Goal: Task Accomplishment & Management: Complete application form

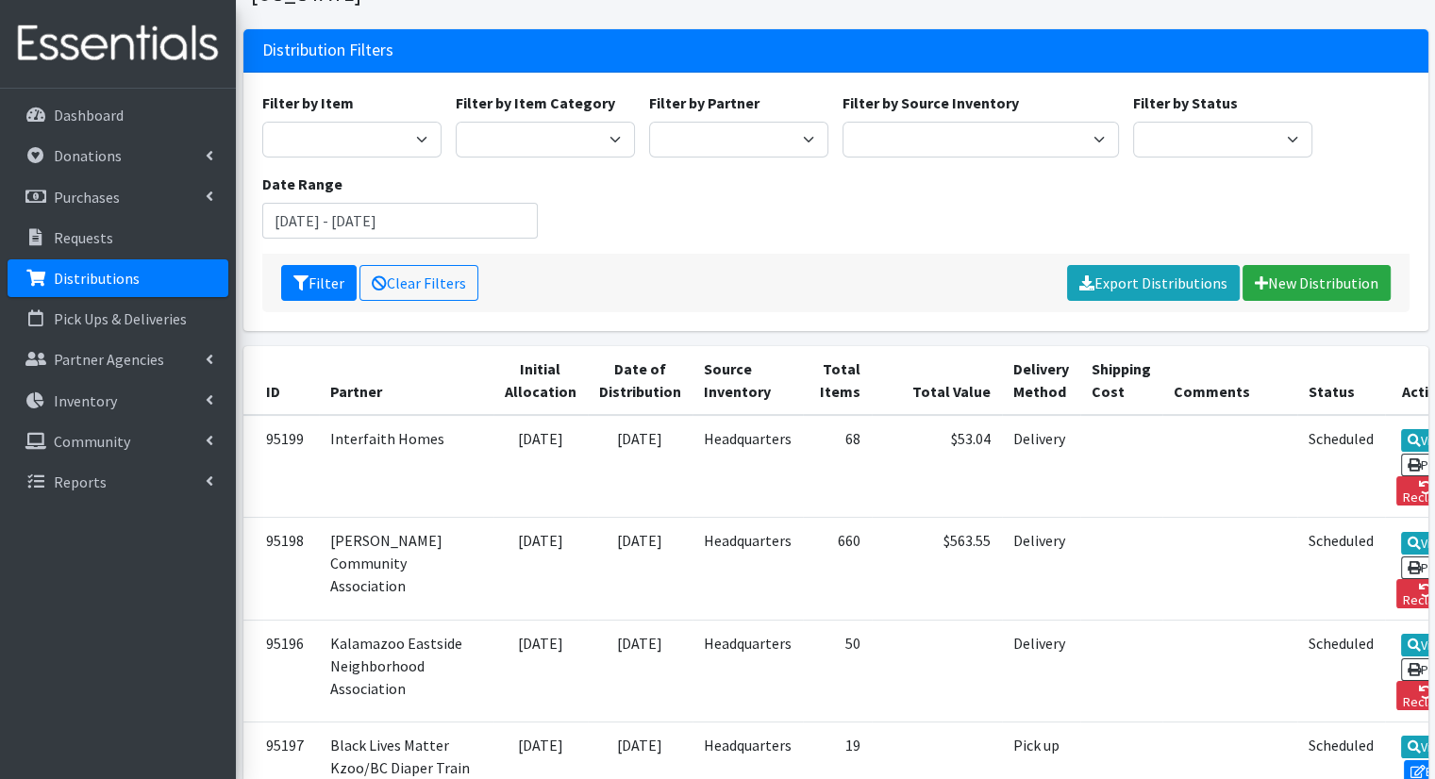
scroll to position [128, 0]
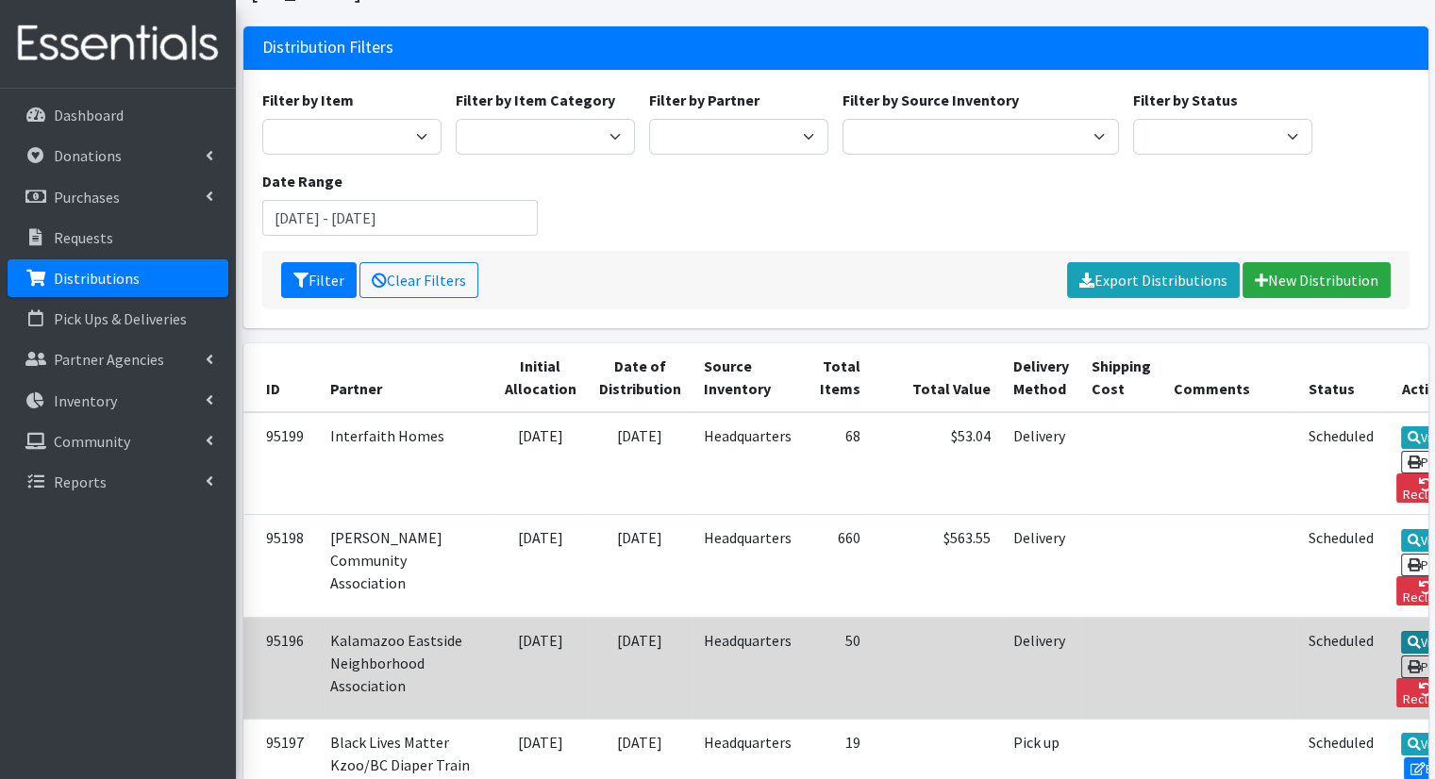
click at [1401, 631] on link "View" at bounding box center [1428, 642] width 54 height 23
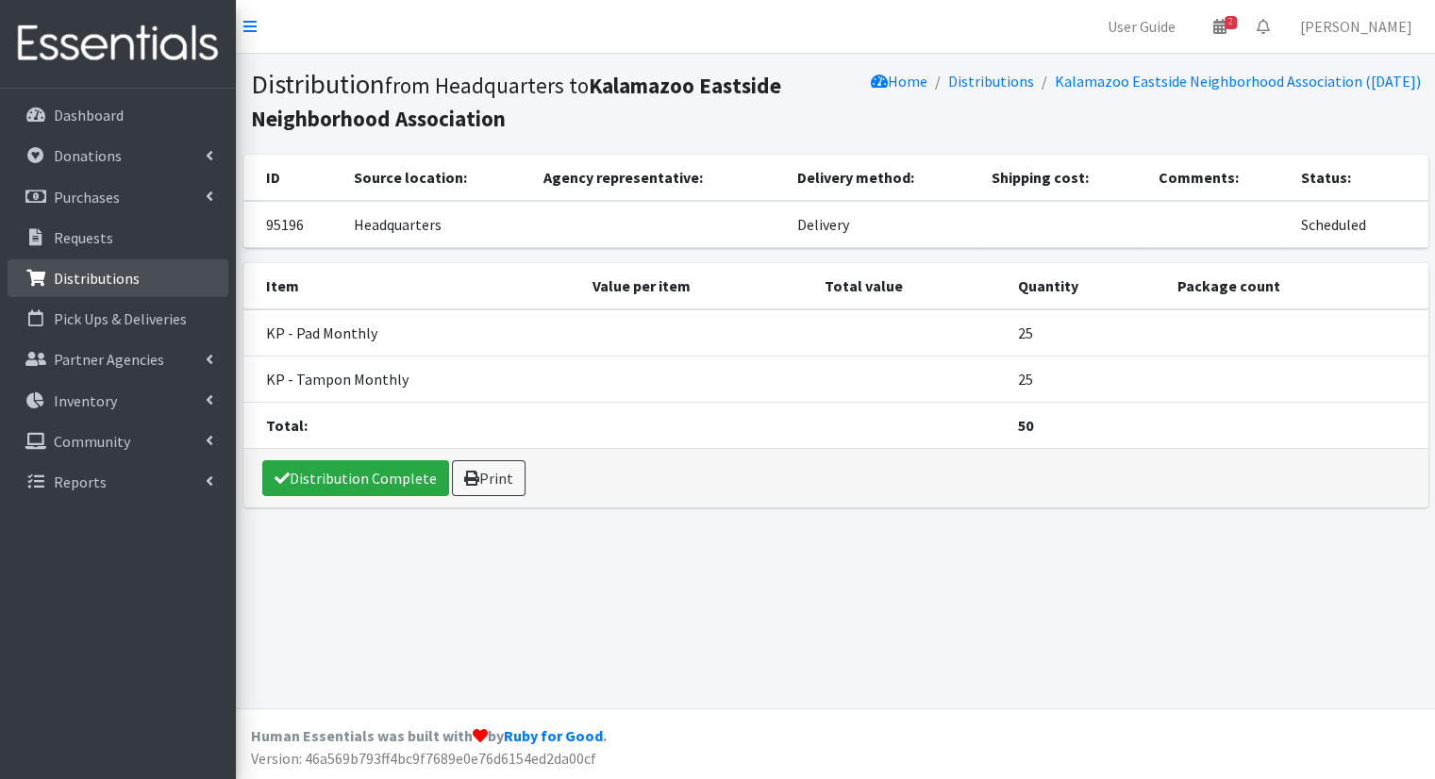
click at [142, 273] on link "Distributions" at bounding box center [118, 278] width 221 height 38
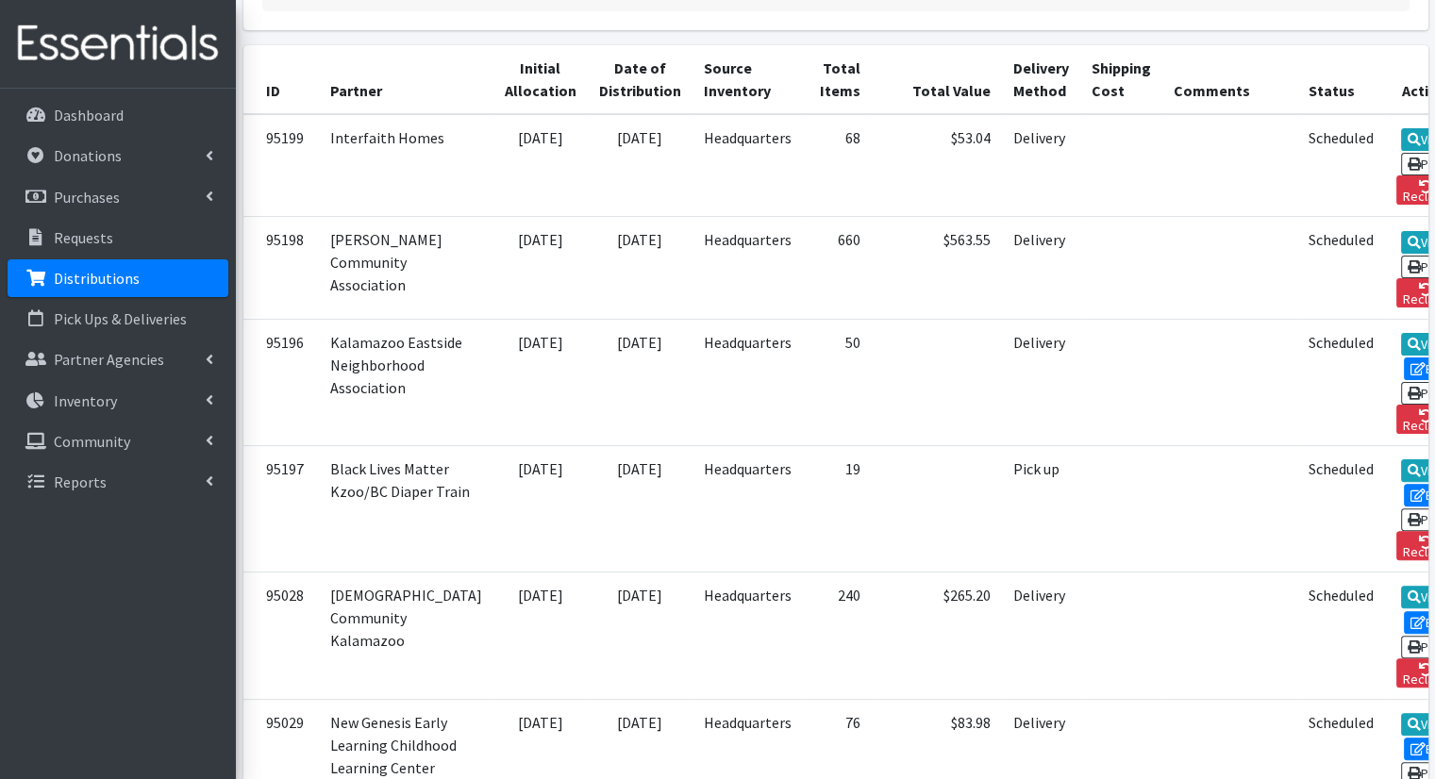
scroll to position [413, 0]
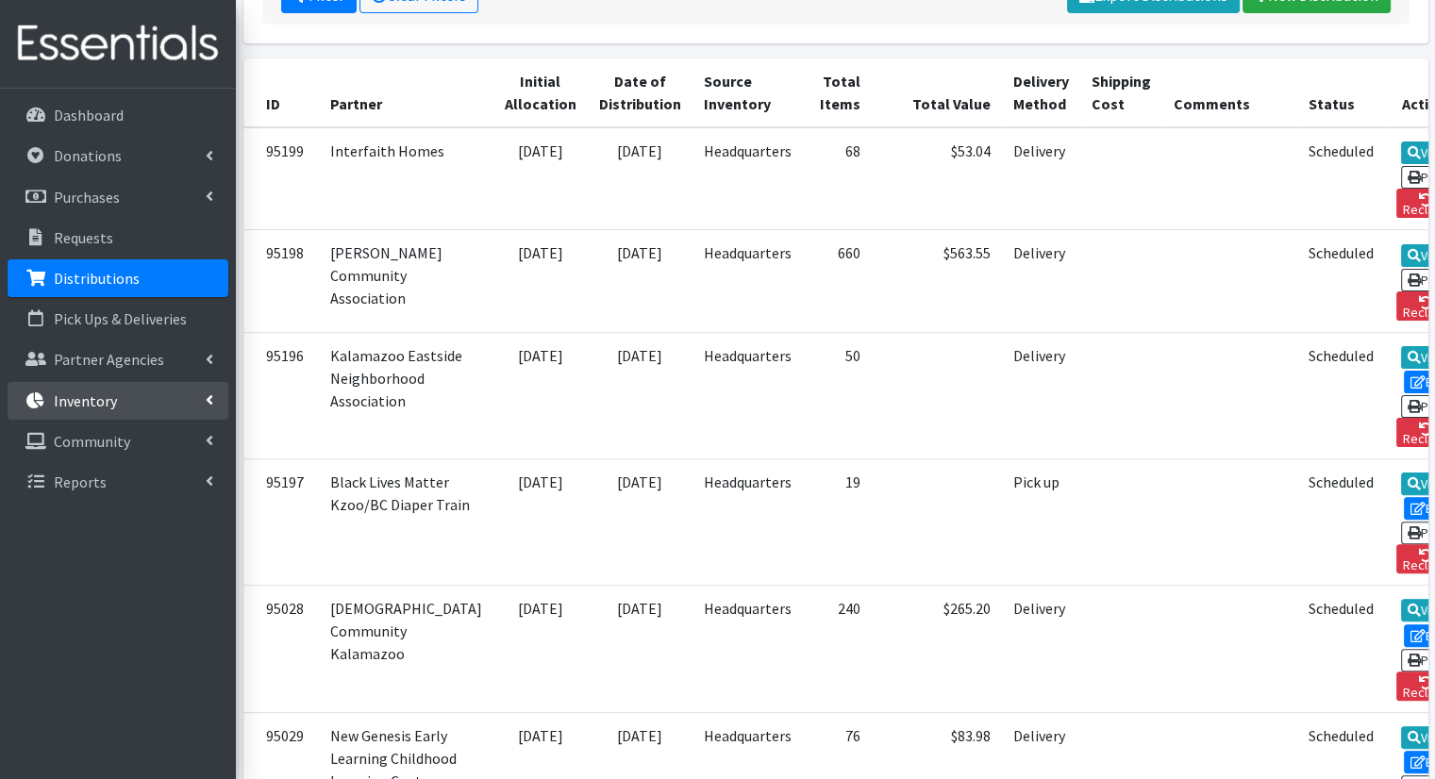
click at [213, 408] on link "Inventory" at bounding box center [118, 401] width 221 height 38
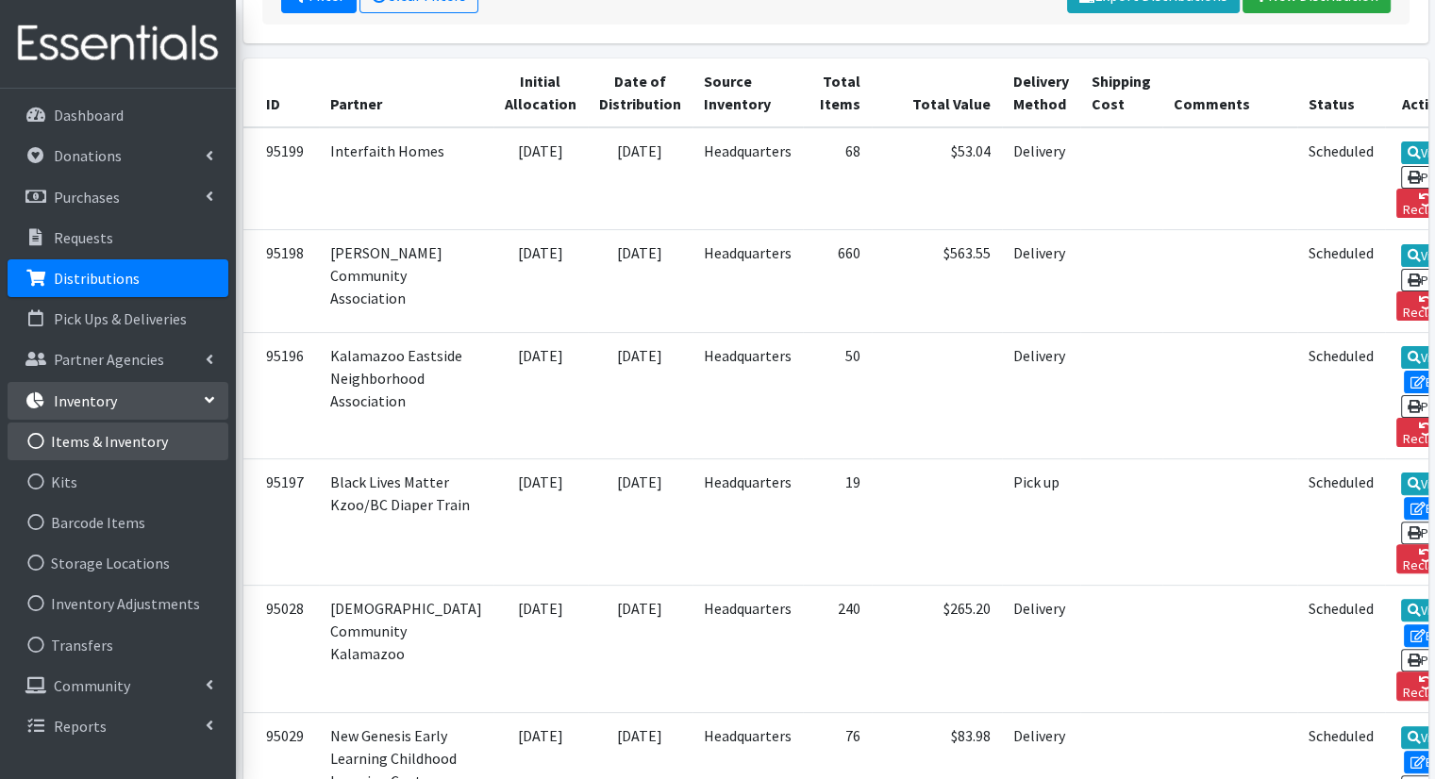
click at [143, 453] on link "Items & Inventory" at bounding box center [118, 442] width 221 height 38
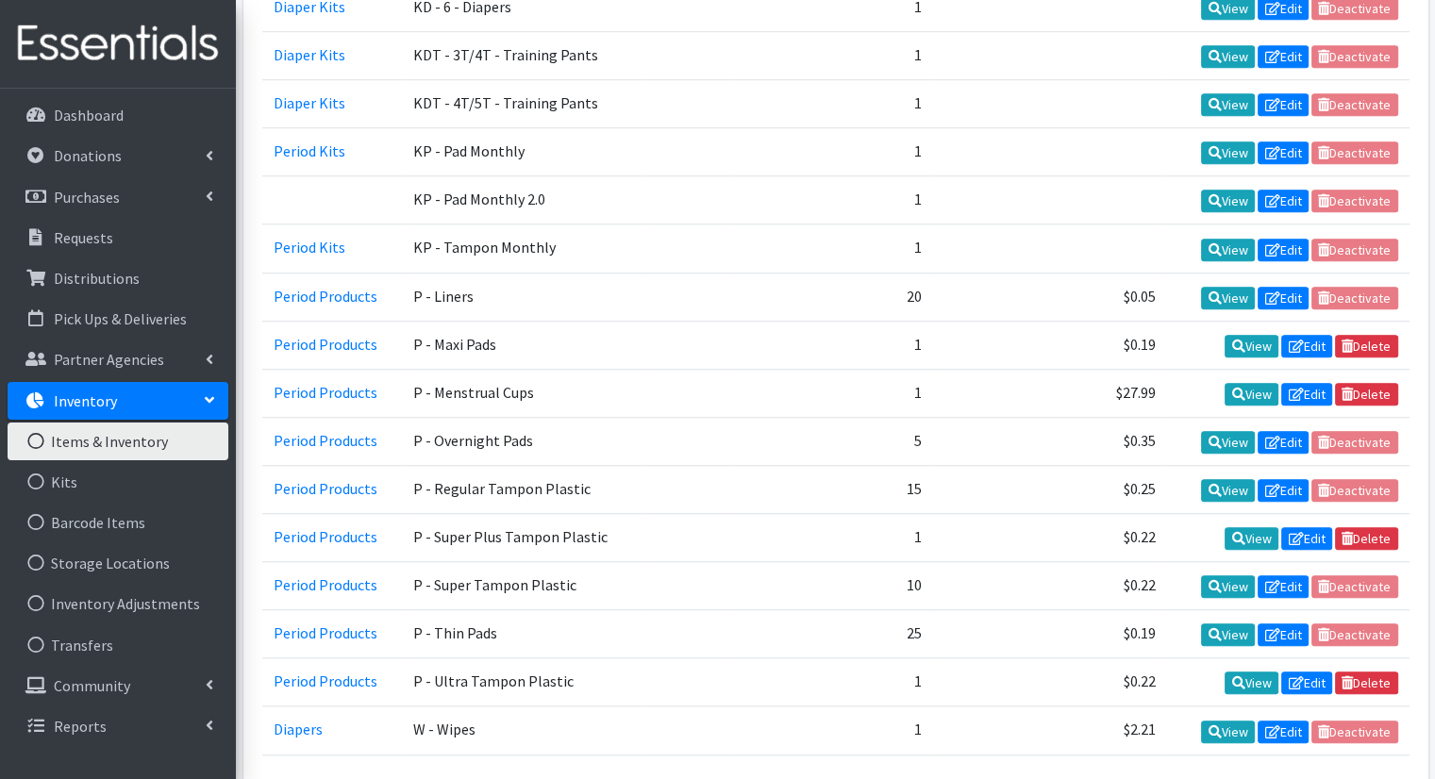
scroll to position [1345, 0]
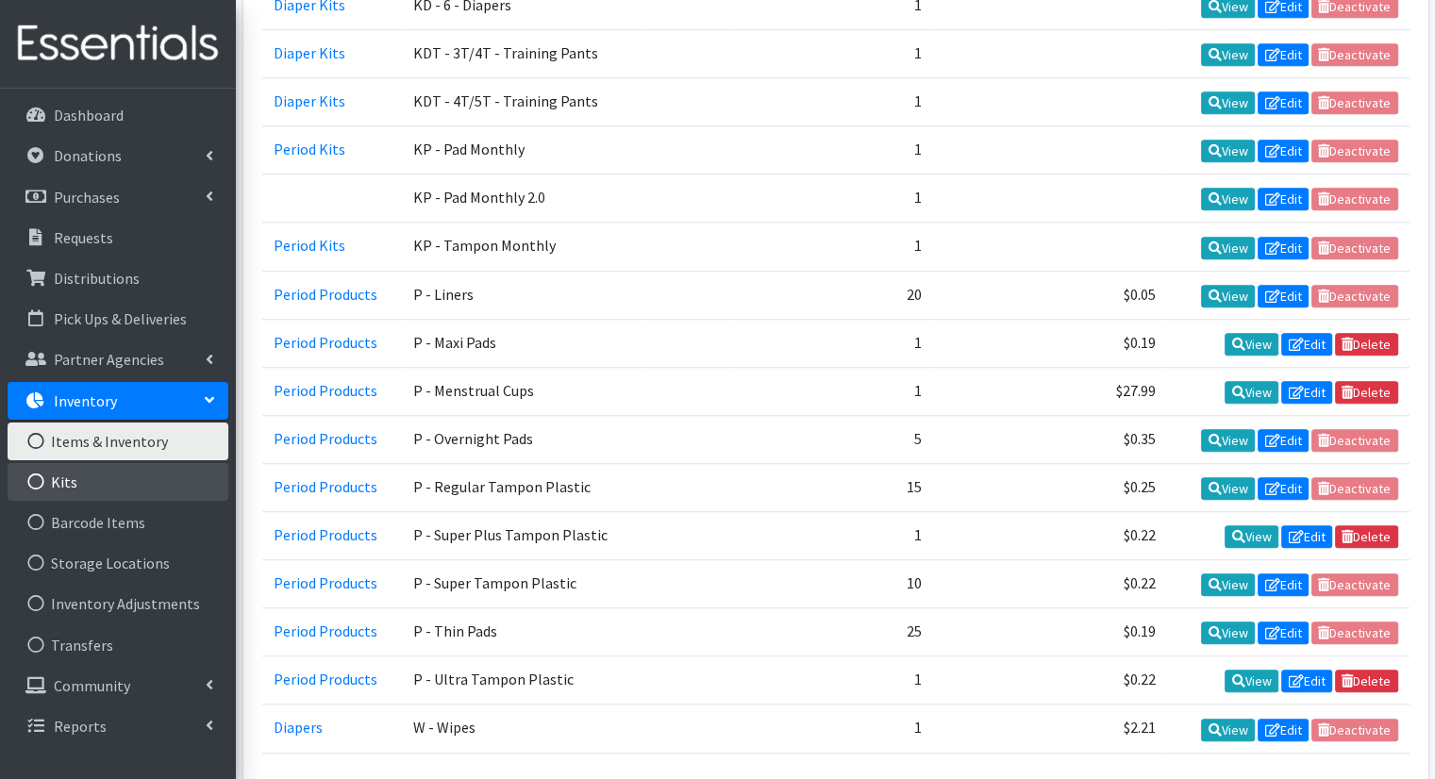
click at [109, 482] on link "Kits" at bounding box center [118, 482] width 221 height 38
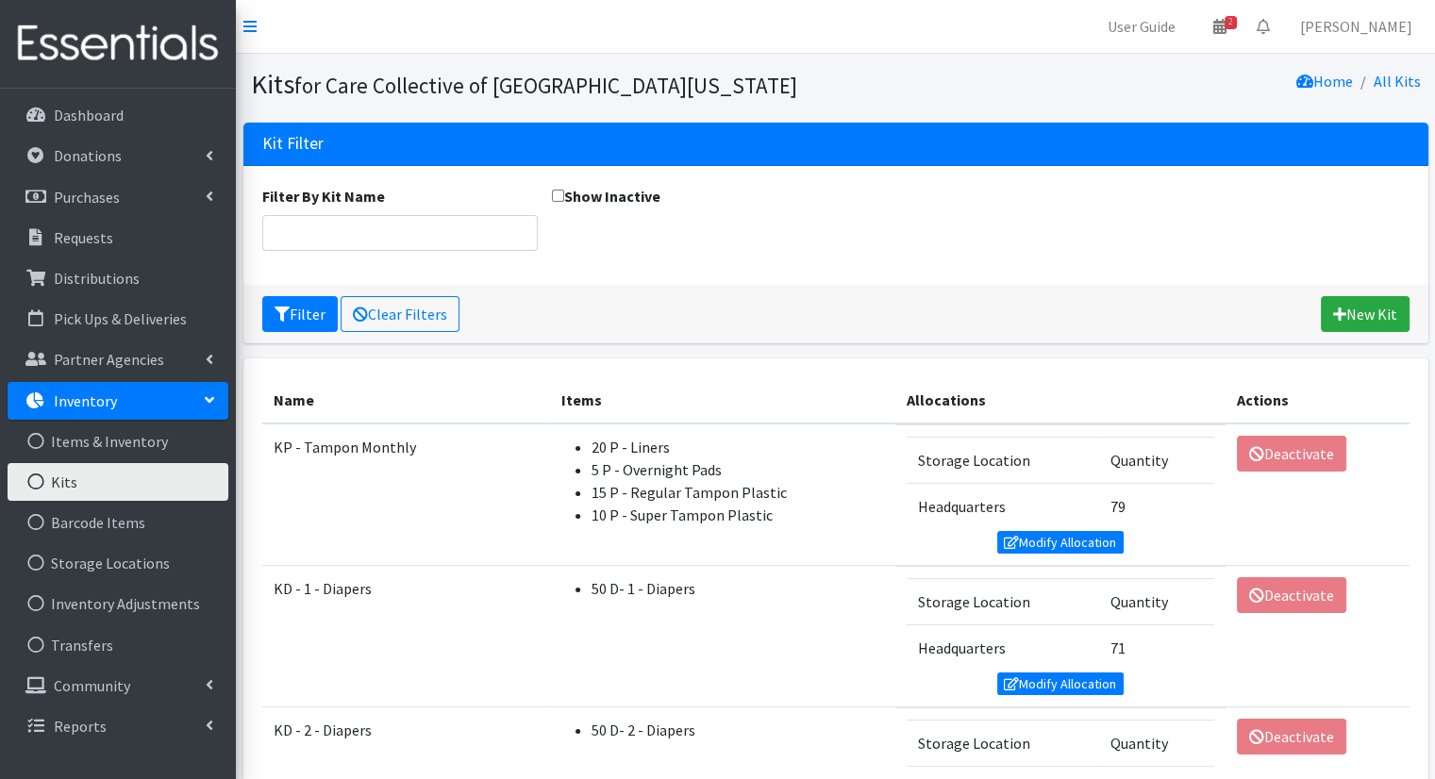
click at [187, 406] on link "Inventory" at bounding box center [118, 401] width 221 height 38
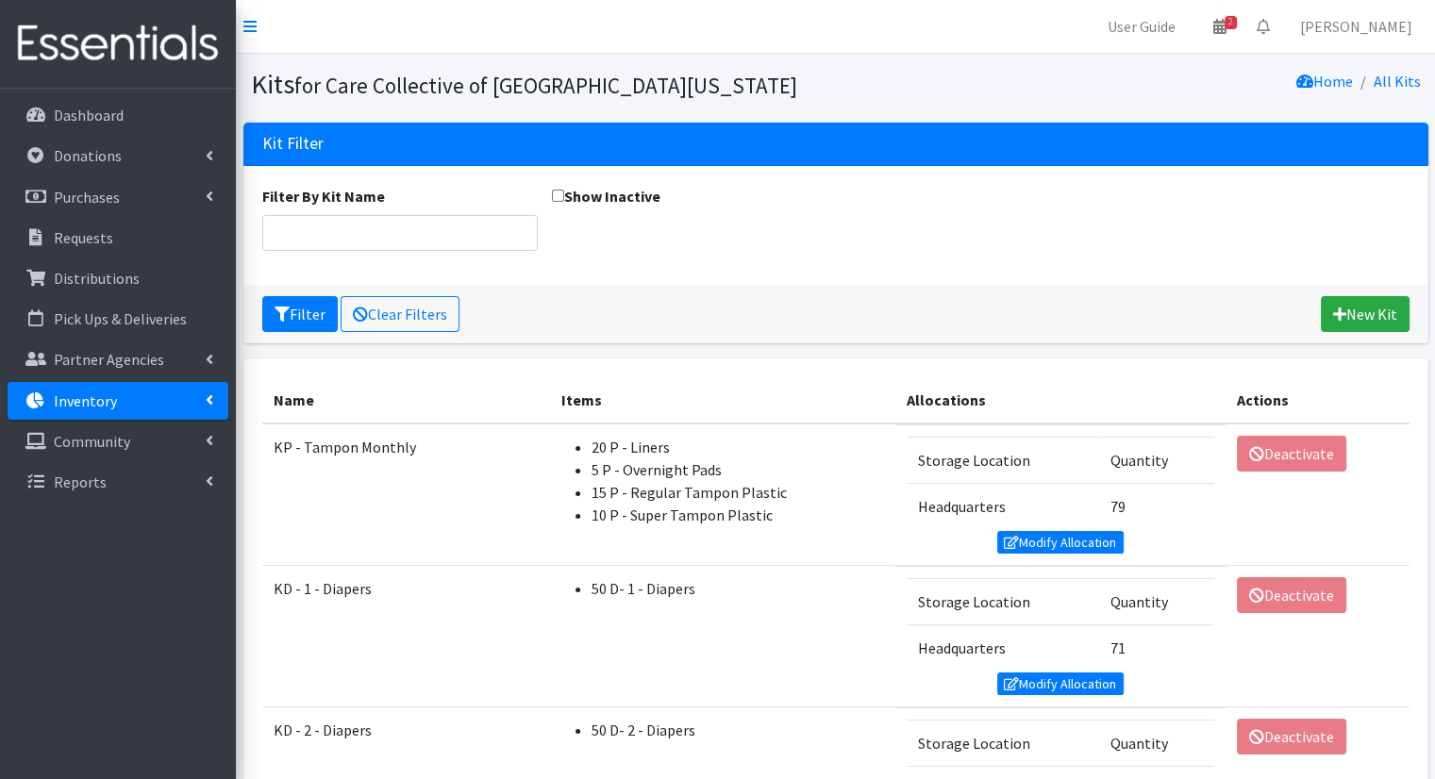
click at [187, 406] on link "Inventory" at bounding box center [118, 401] width 221 height 38
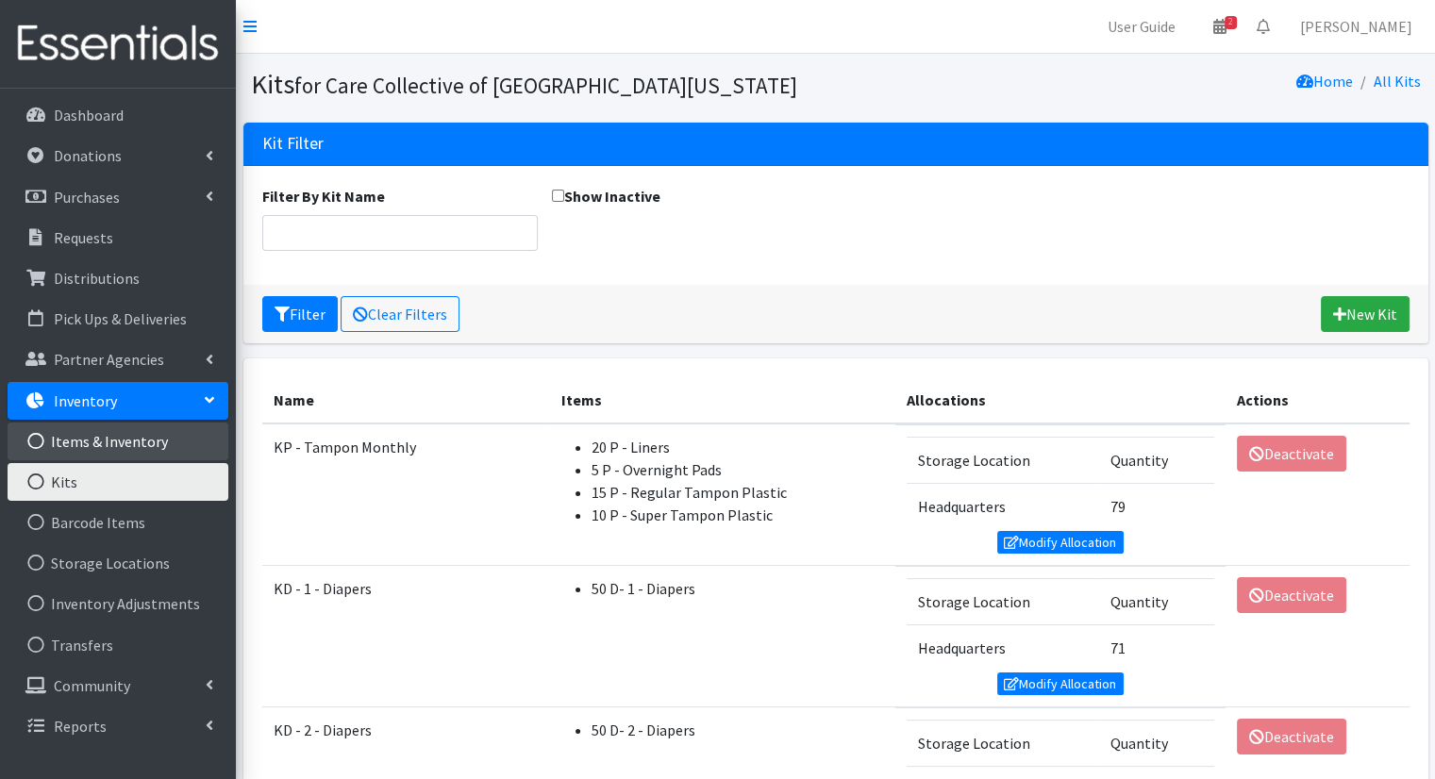
click at [127, 452] on link "Items & Inventory" at bounding box center [118, 442] width 221 height 38
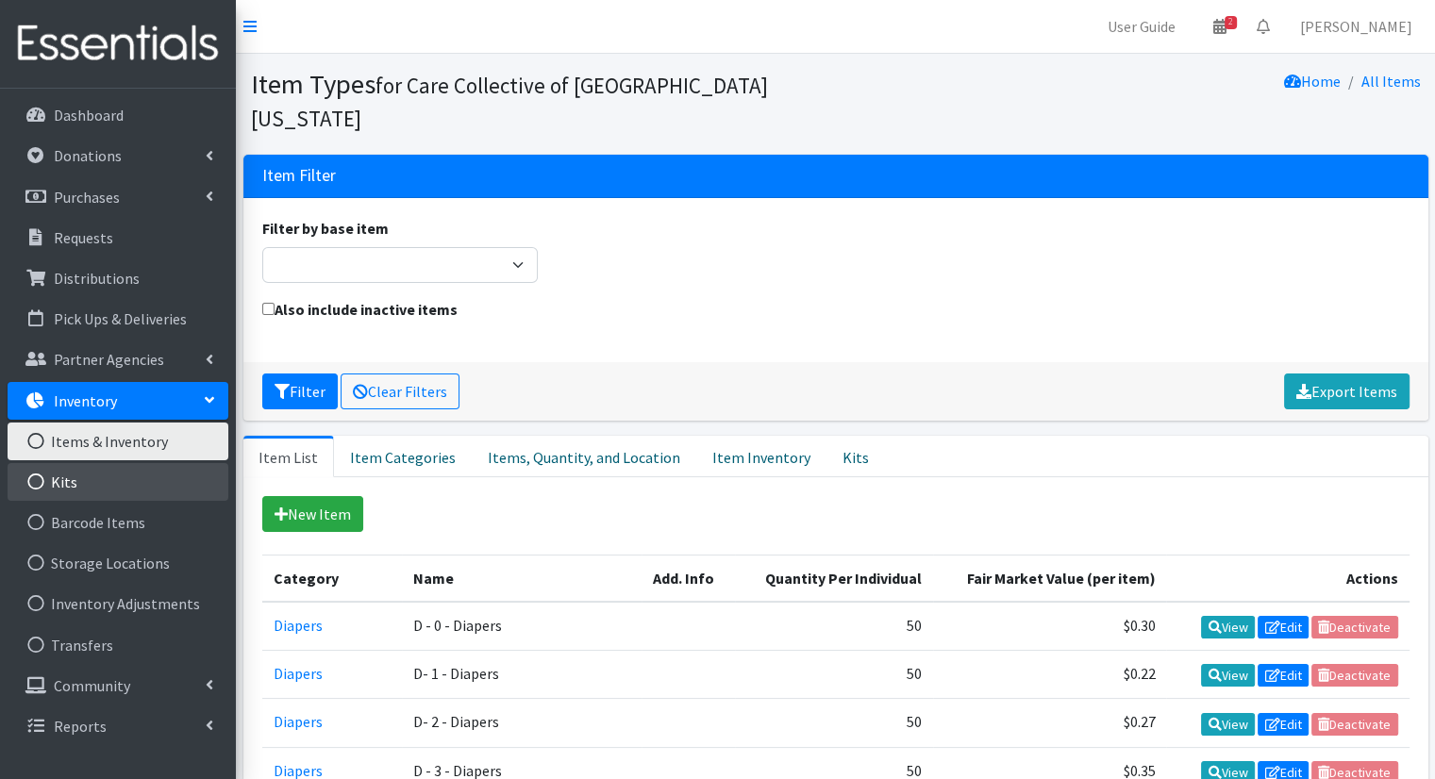
click at [139, 483] on link "Kits" at bounding box center [118, 482] width 221 height 38
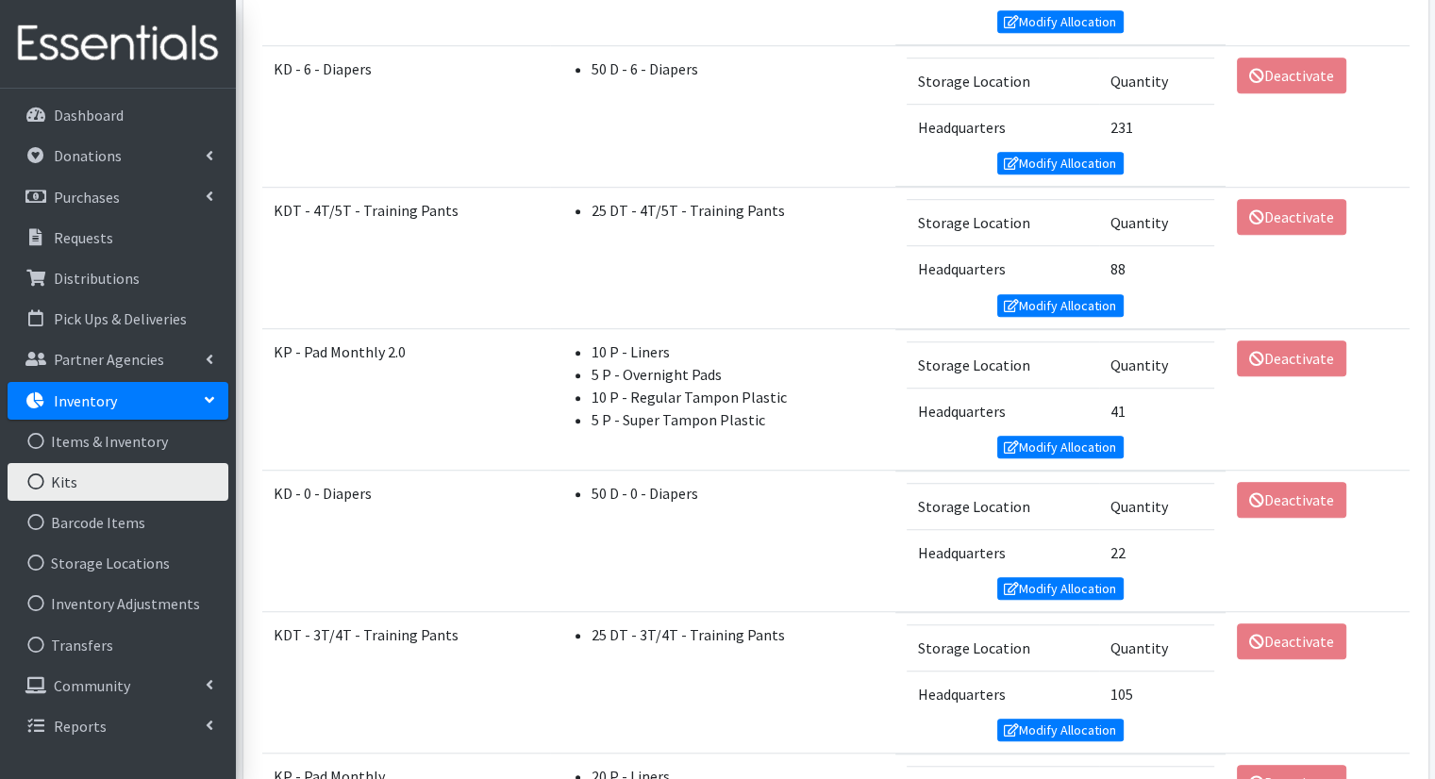
scroll to position [1230, 0]
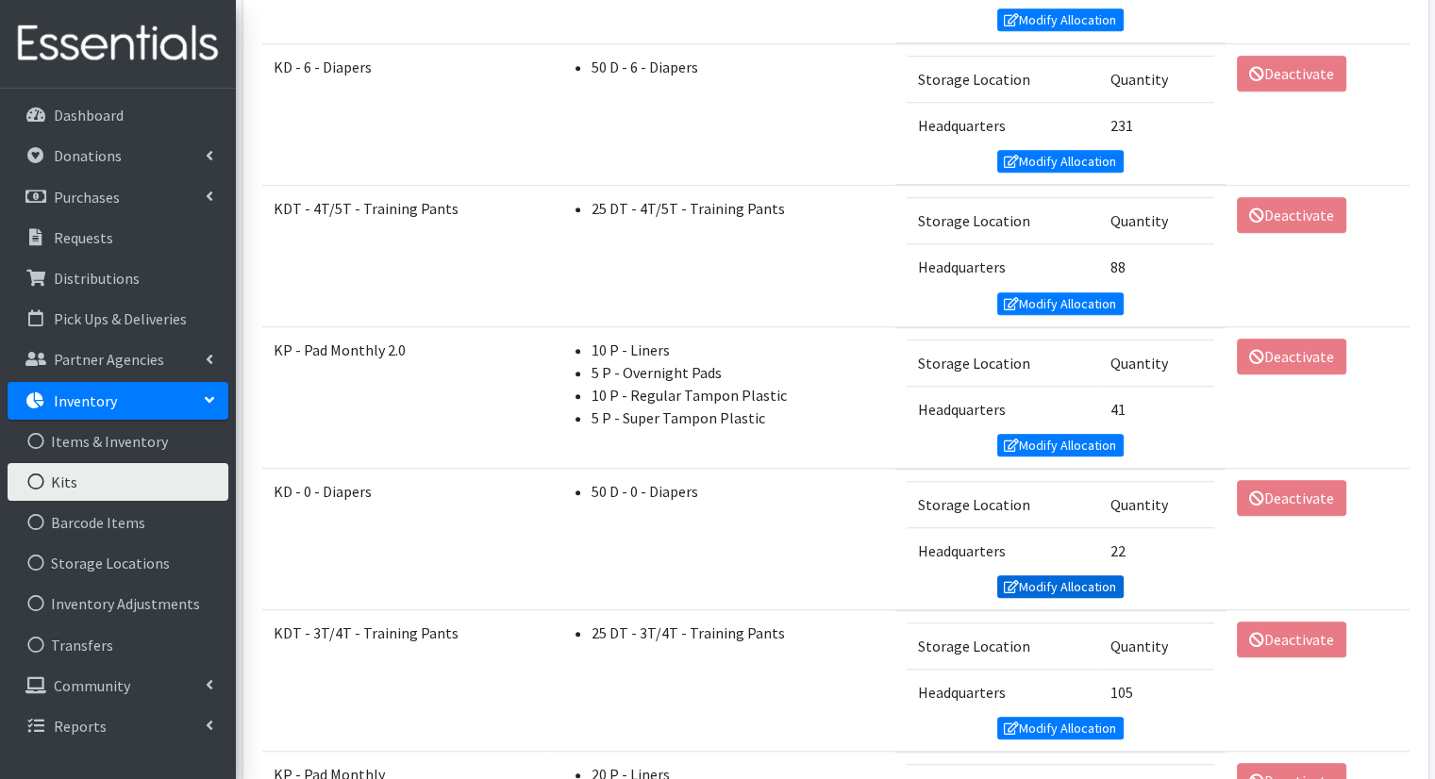
click at [1030, 578] on link "Modify Allocation" at bounding box center [1060, 587] width 126 height 23
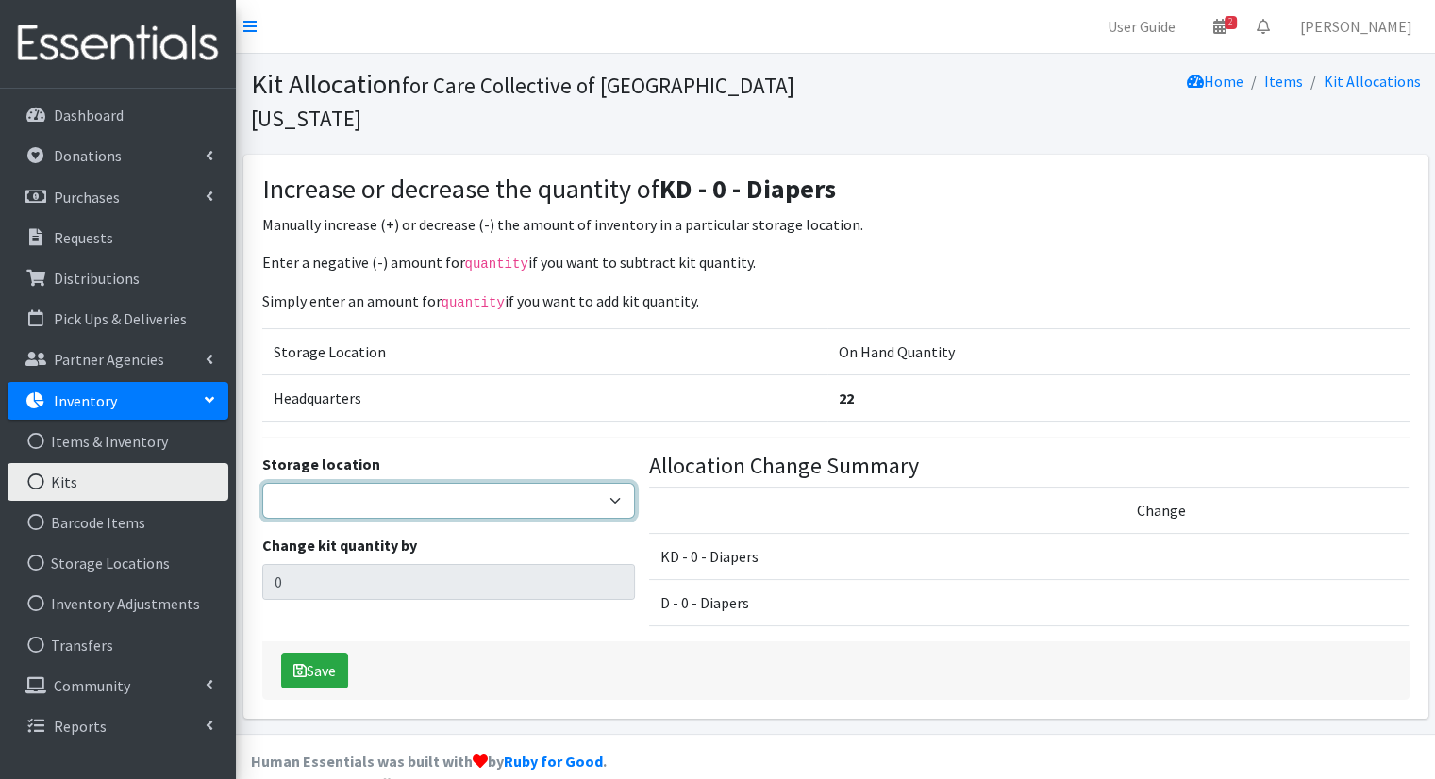
click at [526, 483] on select "Headquarters" at bounding box center [448, 501] width 373 height 36
select select "491"
click at [262, 483] on select "Headquarters" at bounding box center [448, 501] width 373 height 36
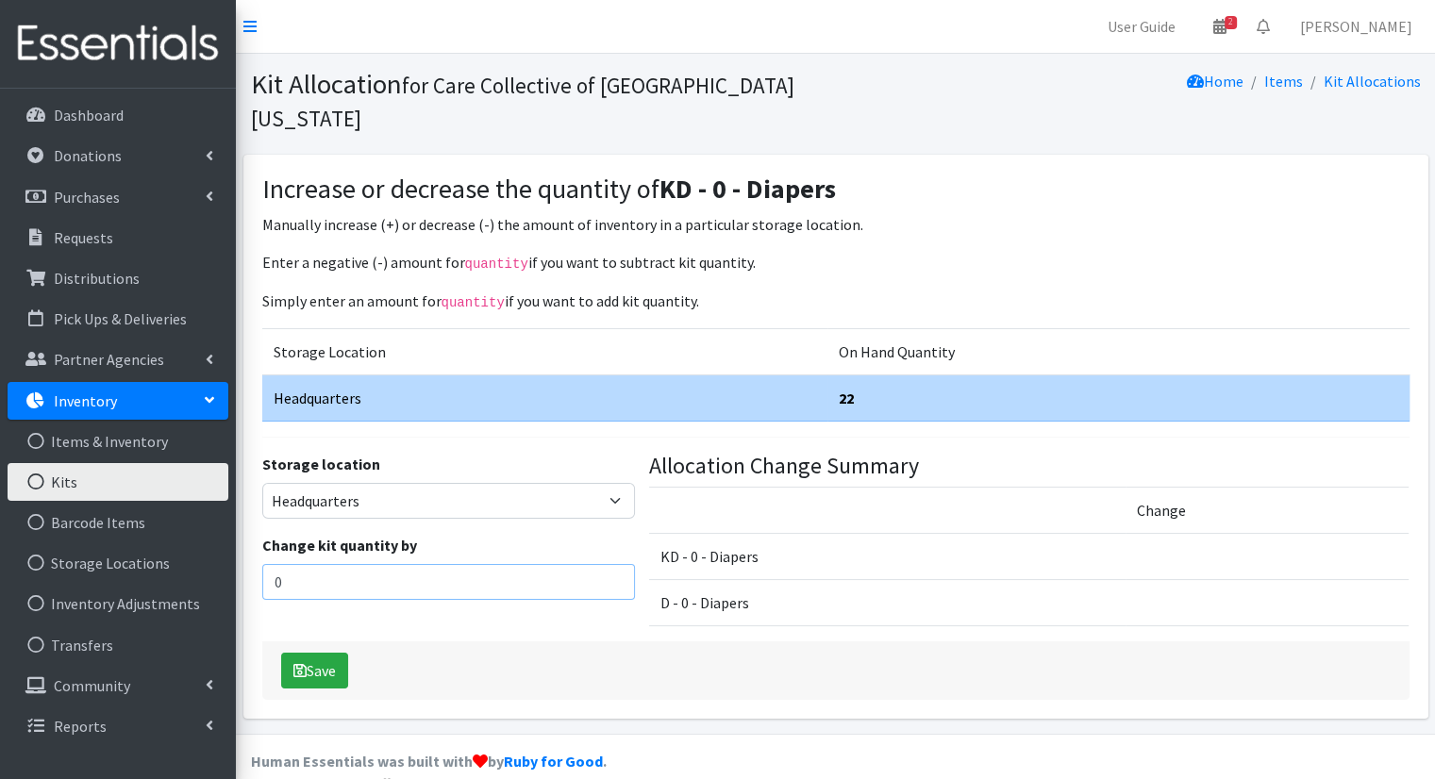
click at [545, 564] on input "0" at bounding box center [448, 582] width 373 height 36
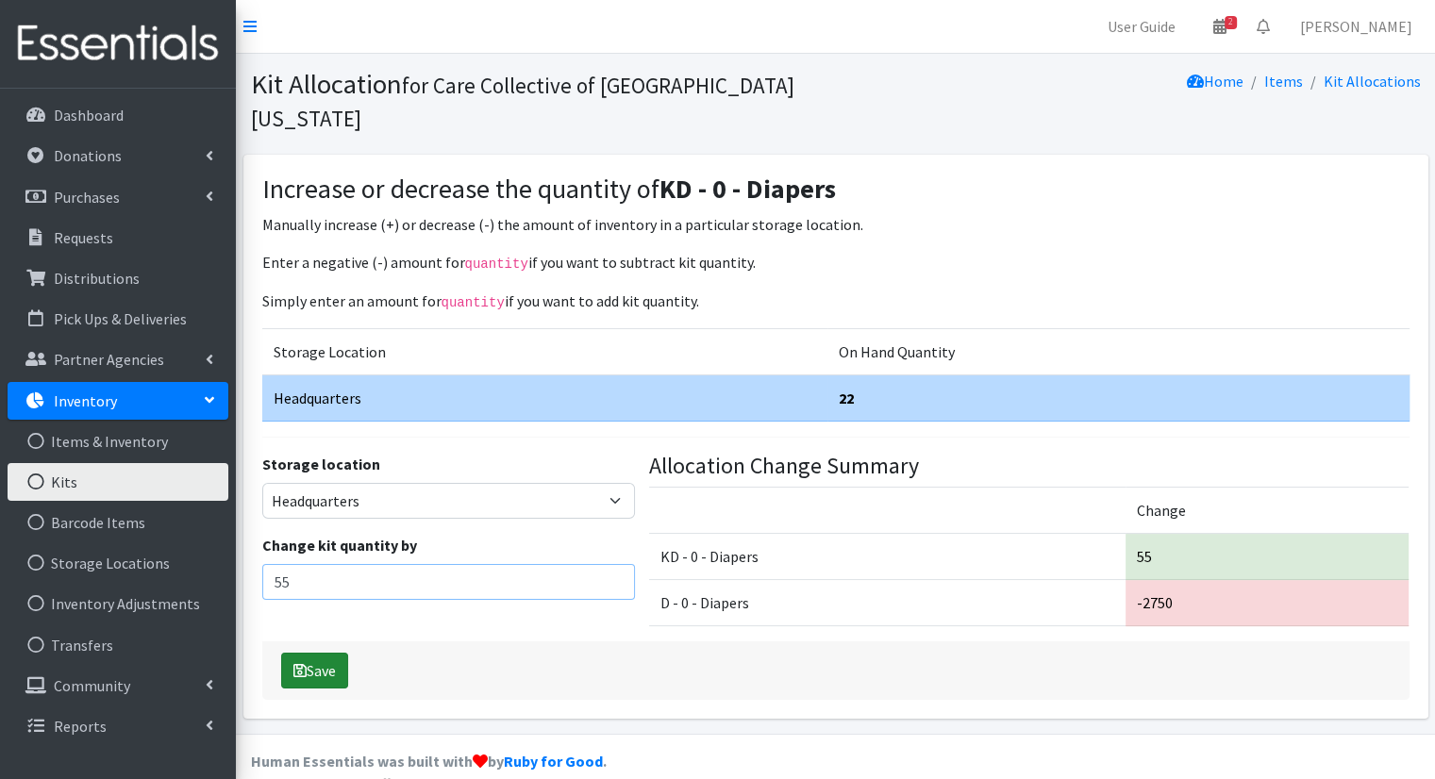
type input "55"
click at [323, 653] on button "Save" at bounding box center [314, 671] width 67 height 36
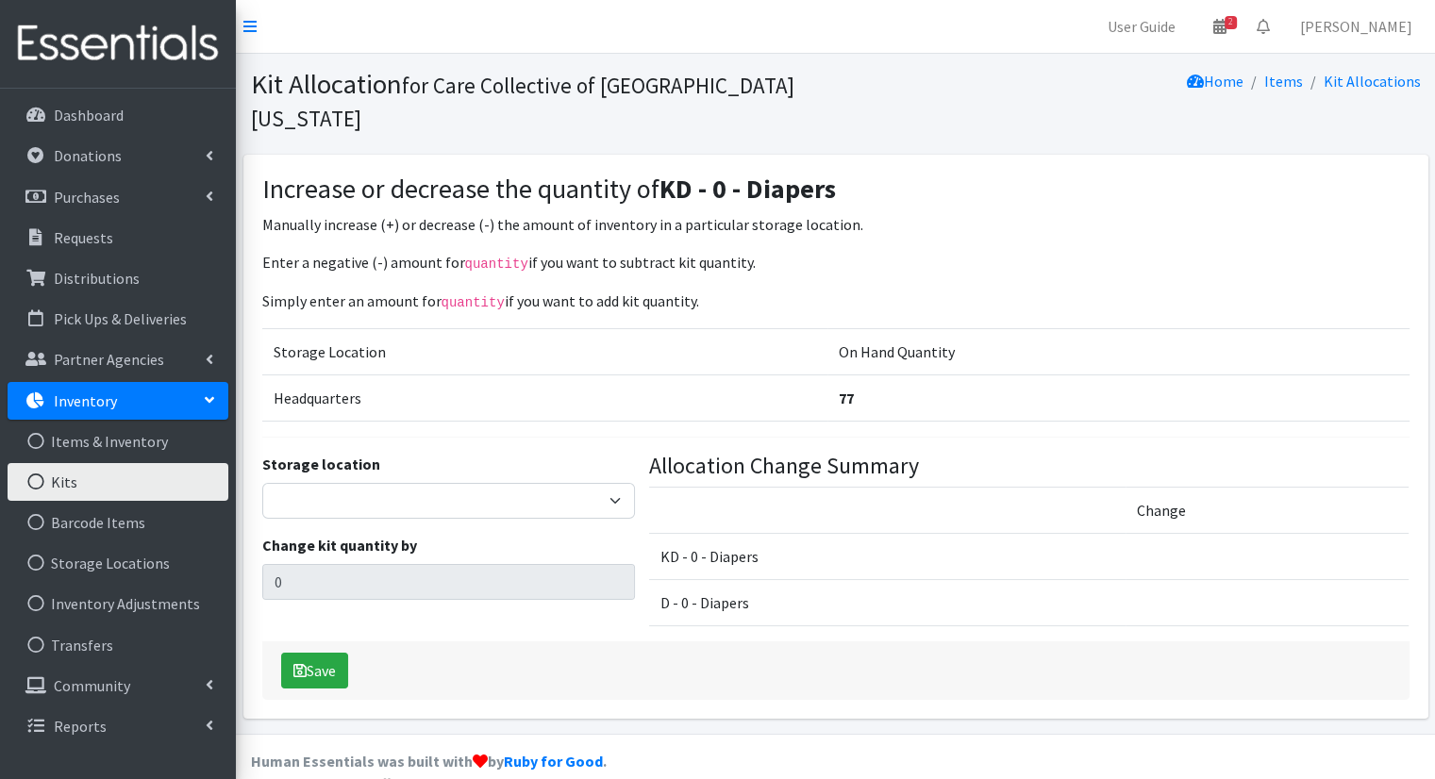
click at [155, 485] on link "Kits" at bounding box center [118, 482] width 221 height 38
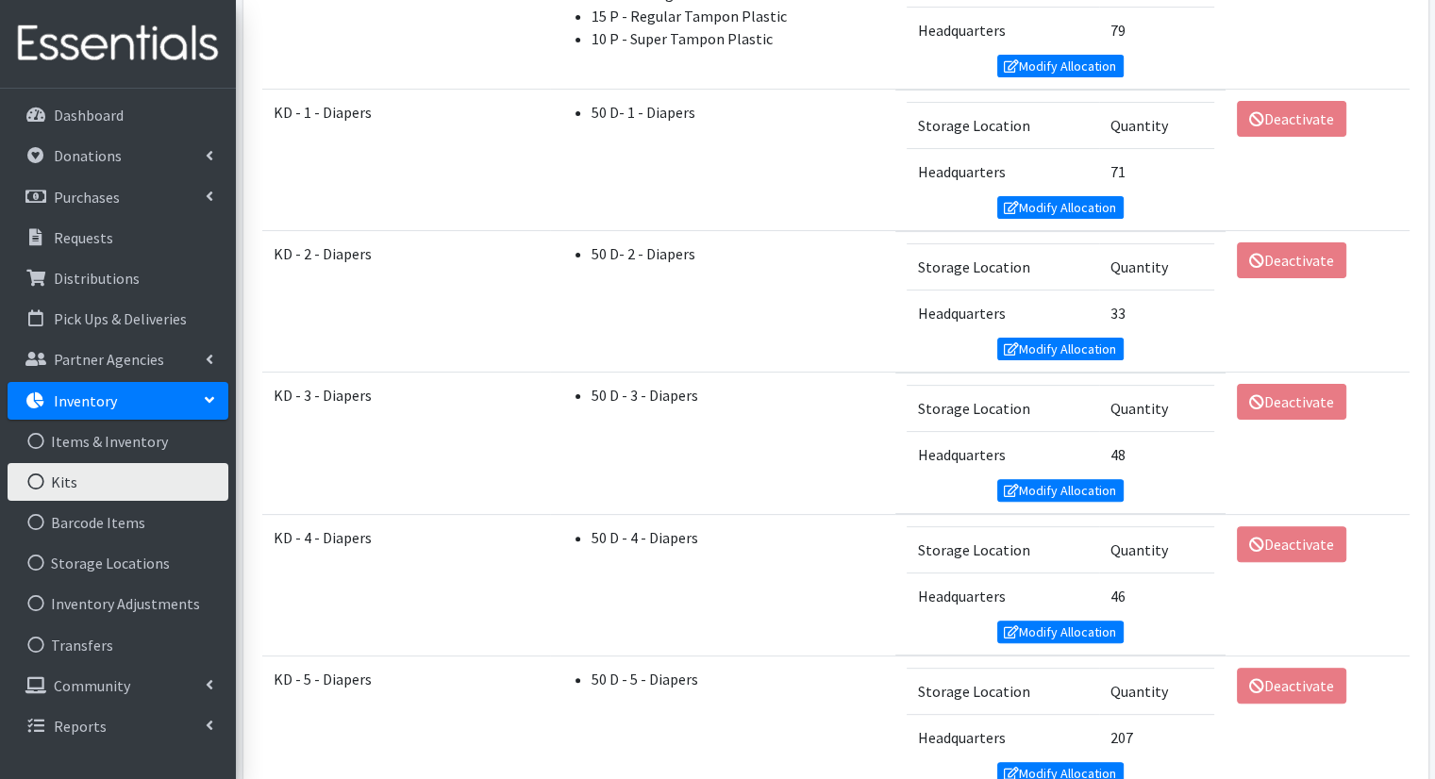
scroll to position [472, 0]
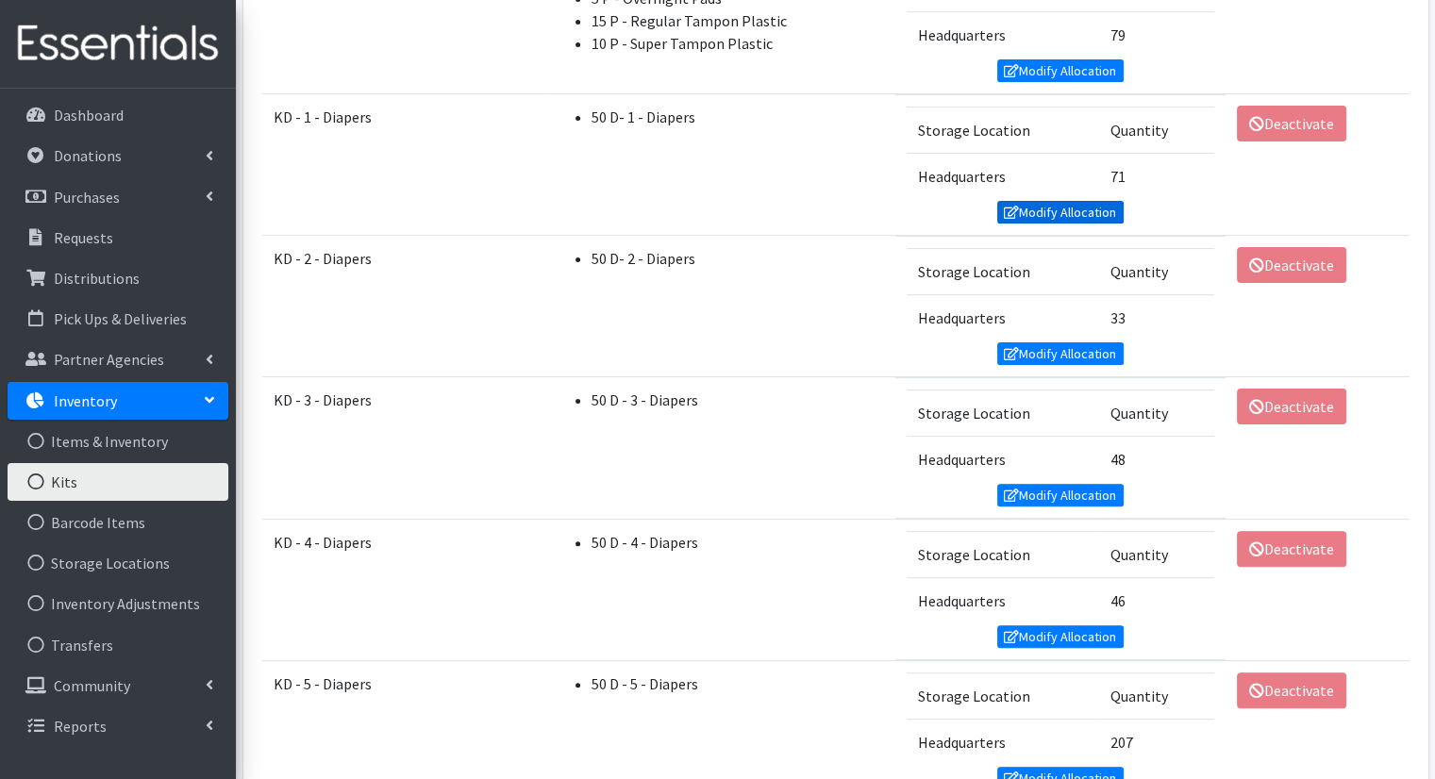
click at [1107, 205] on link "Modify Allocation" at bounding box center [1060, 212] width 126 height 23
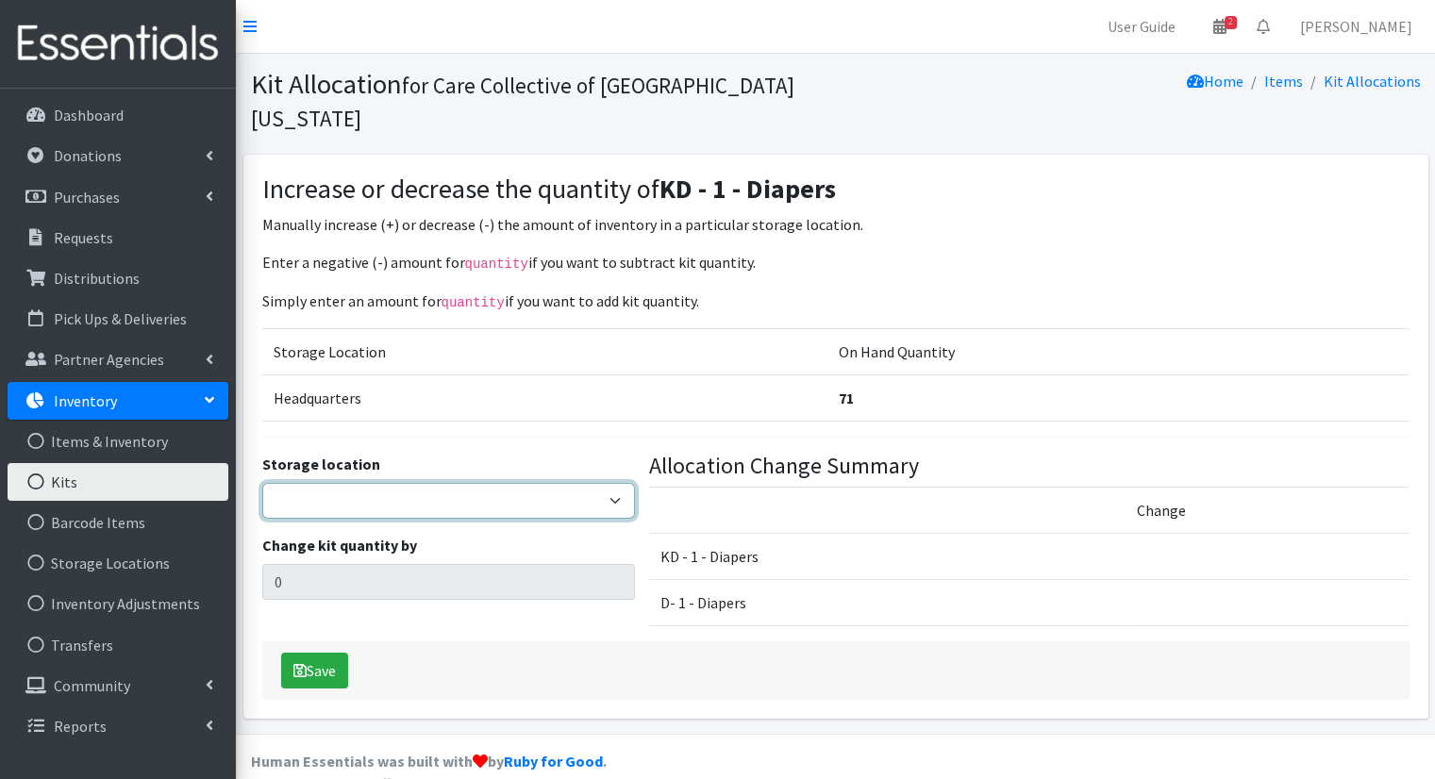
click at [585, 483] on select "Headquarters" at bounding box center [448, 501] width 373 height 36
select select "491"
click at [262, 483] on select "Headquarters" at bounding box center [448, 501] width 373 height 36
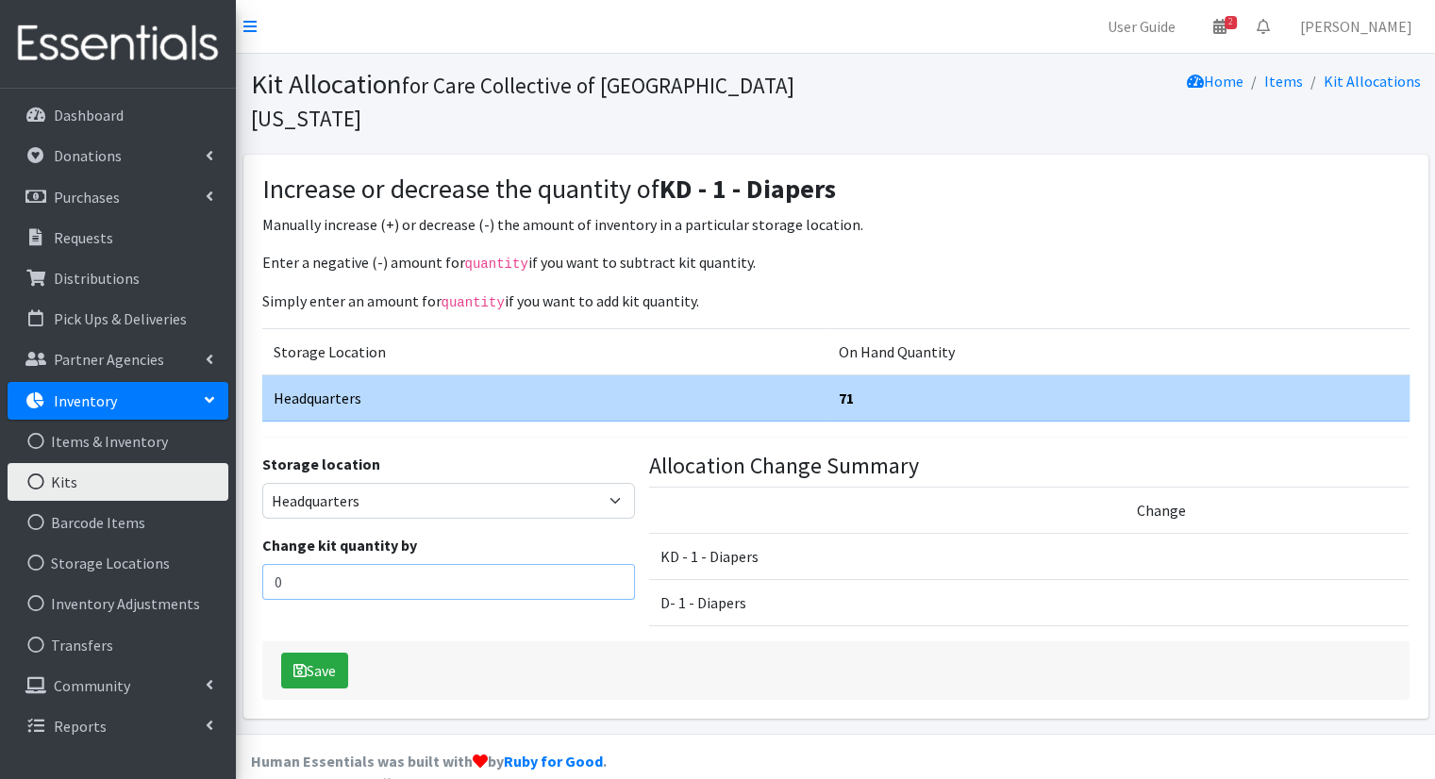
click at [354, 564] on input "0" at bounding box center [448, 582] width 373 height 36
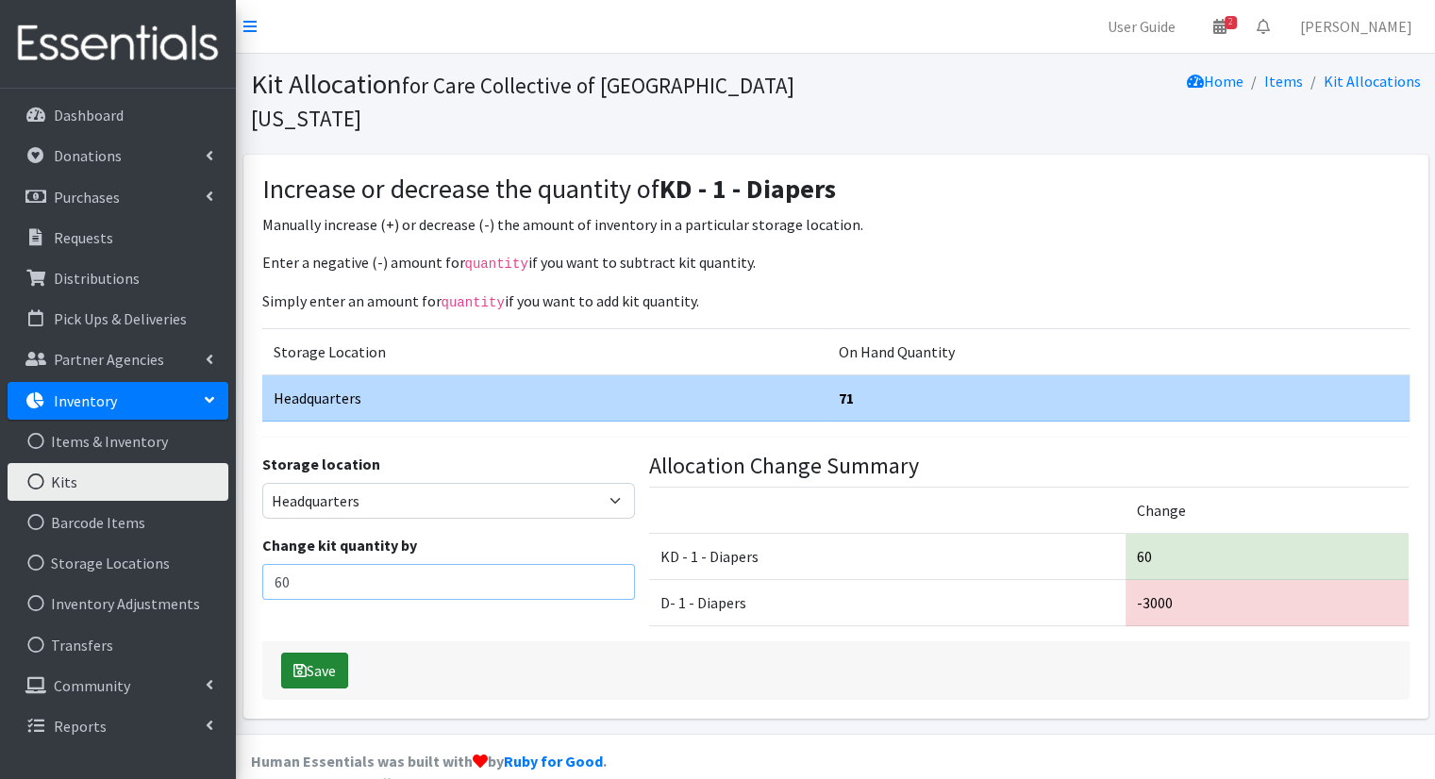
type input "60"
click at [293, 663] on icon "submit" at bounding box center [299, 670] width 13 height 15
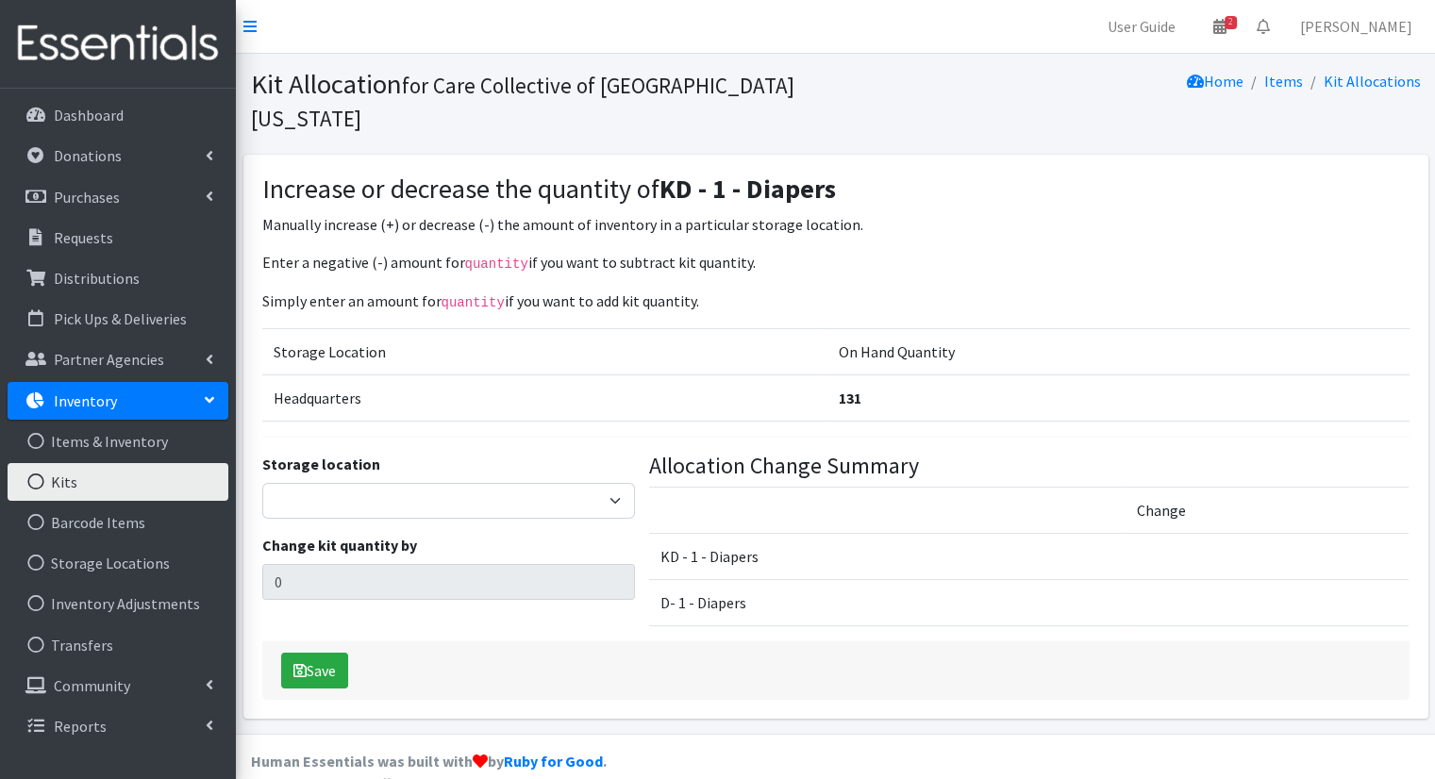
click at [64, 473] on link "Kits" at bounding box center [118, 482] width 221 height 38
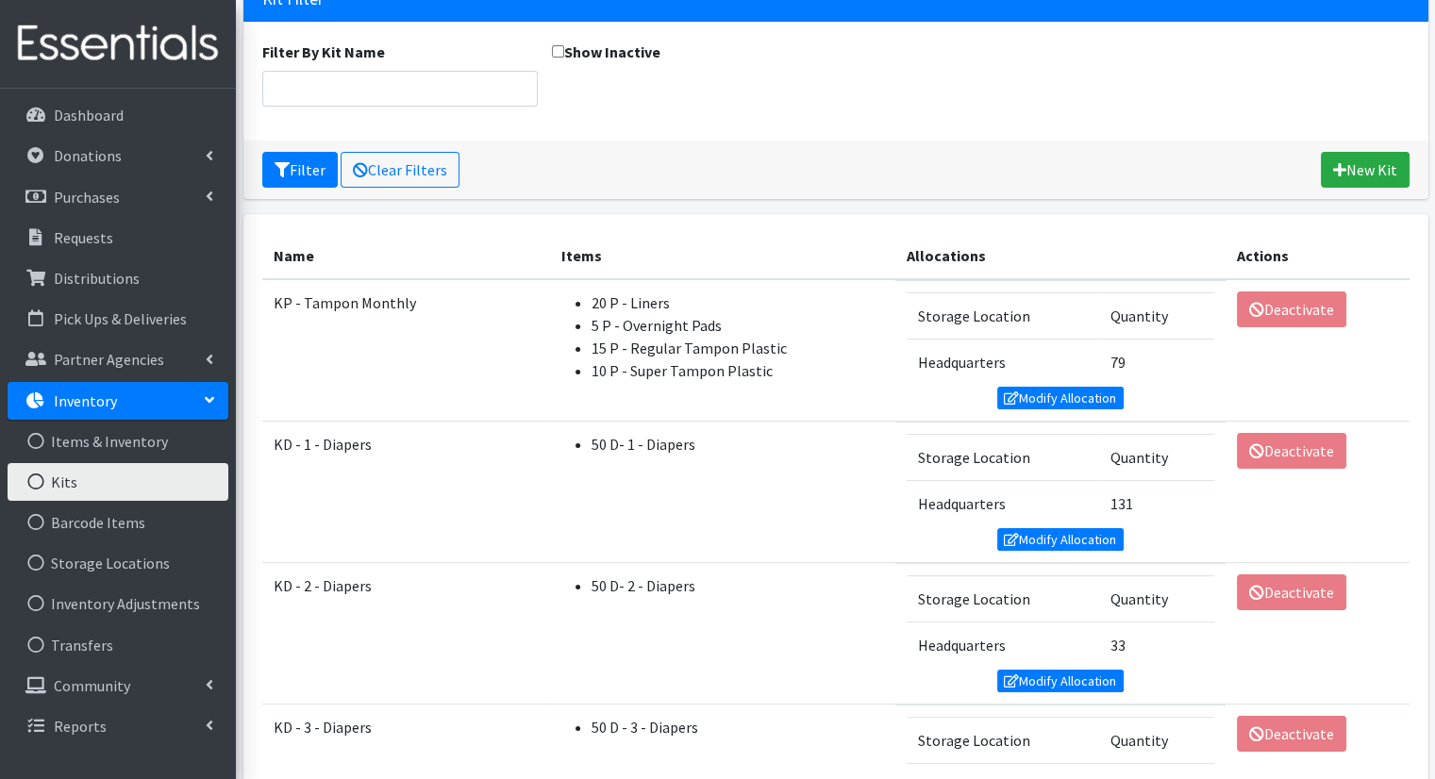
scroll to position [183, 0]
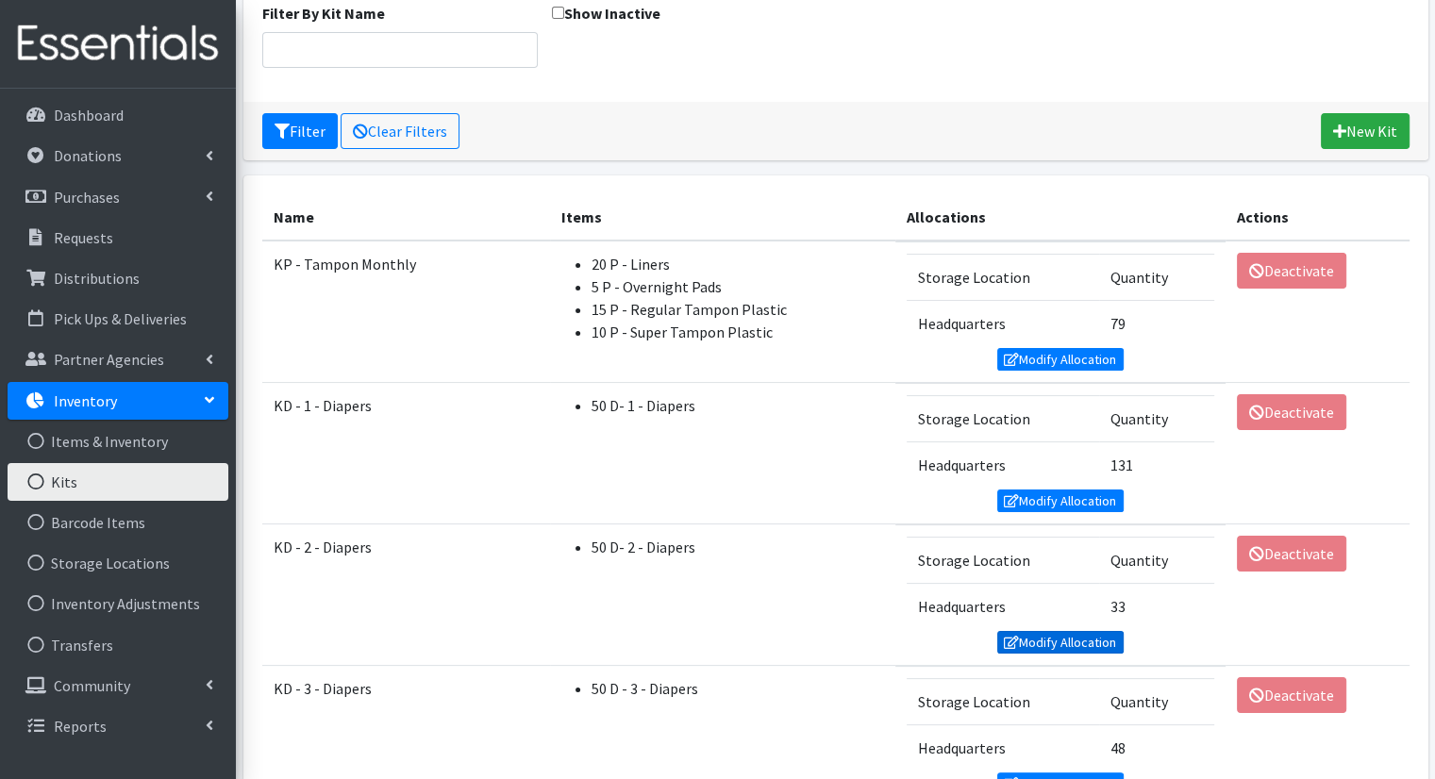
click at [1068, 642] on link "Modify Allocation" at bounding box center [1060, 642] width 126 height 23
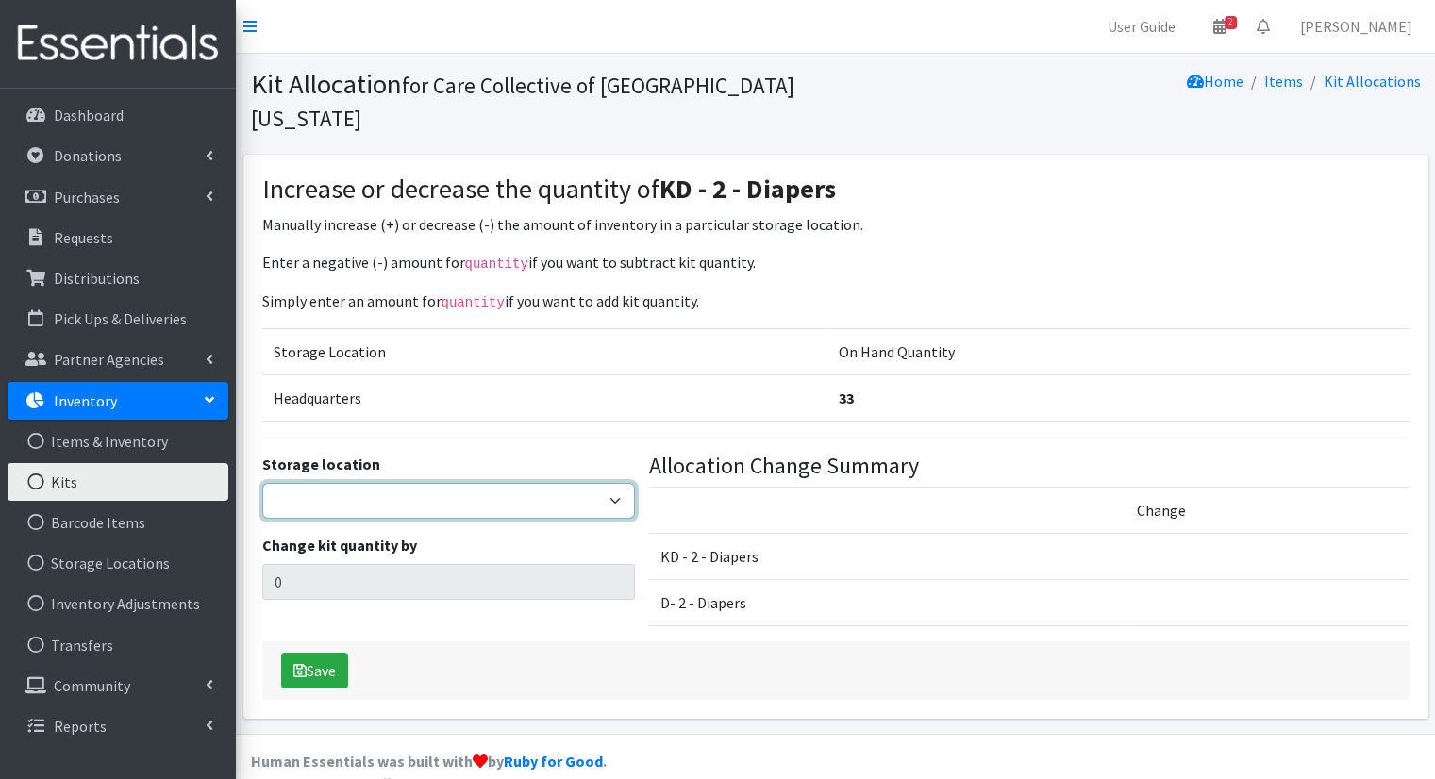
click at [471, 483] on select "Headquarters" at bounding box center [448, 501] width 373 height 36
select select "491"
click at [262, 483] on select "Headquarters" at bounding box center [448, 501] width 373 height 36
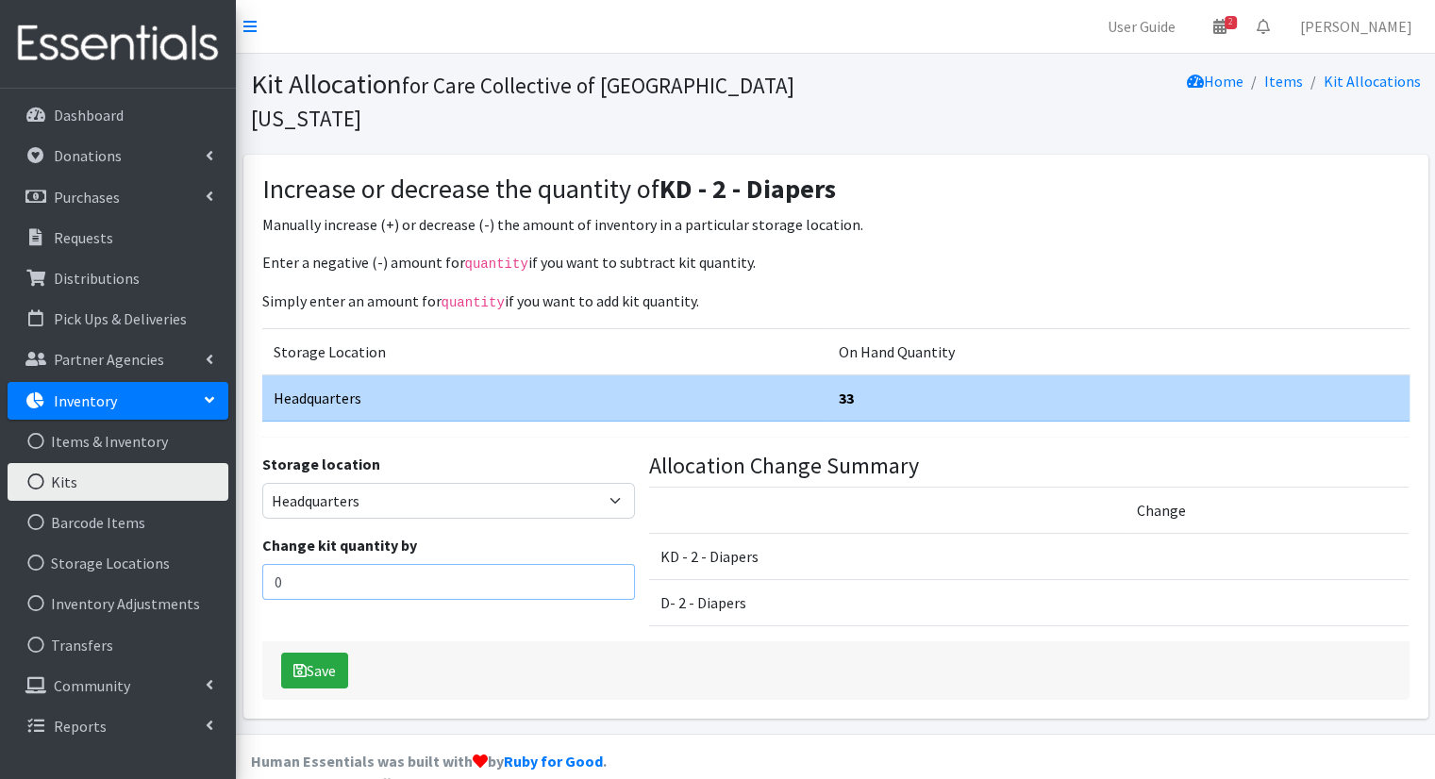
click at [510, 564] on input "0" at bounding box center [448, 582] width 373 height 36
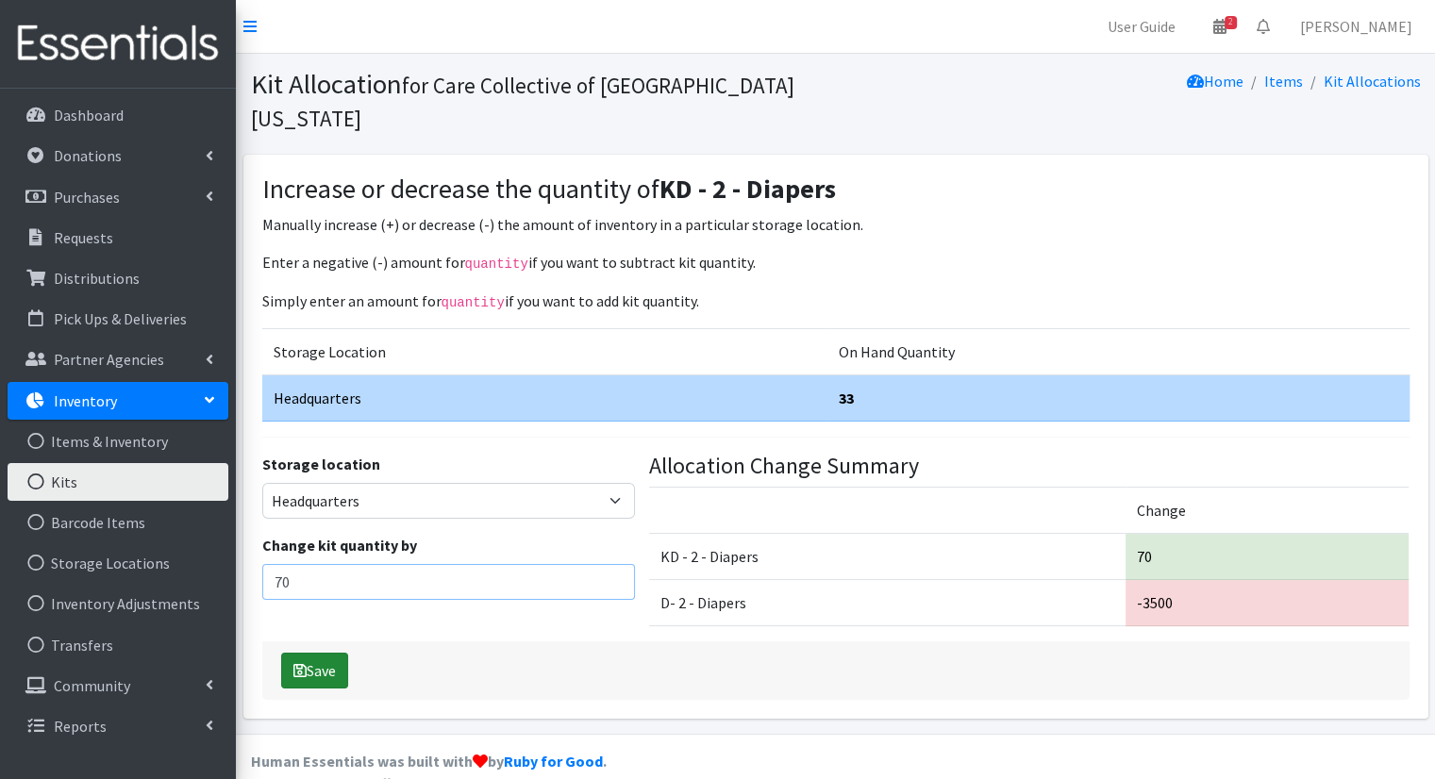
type input "70"
click at [328, 653] on button "Save" at bounding box center [314, 671] width 67 height 36
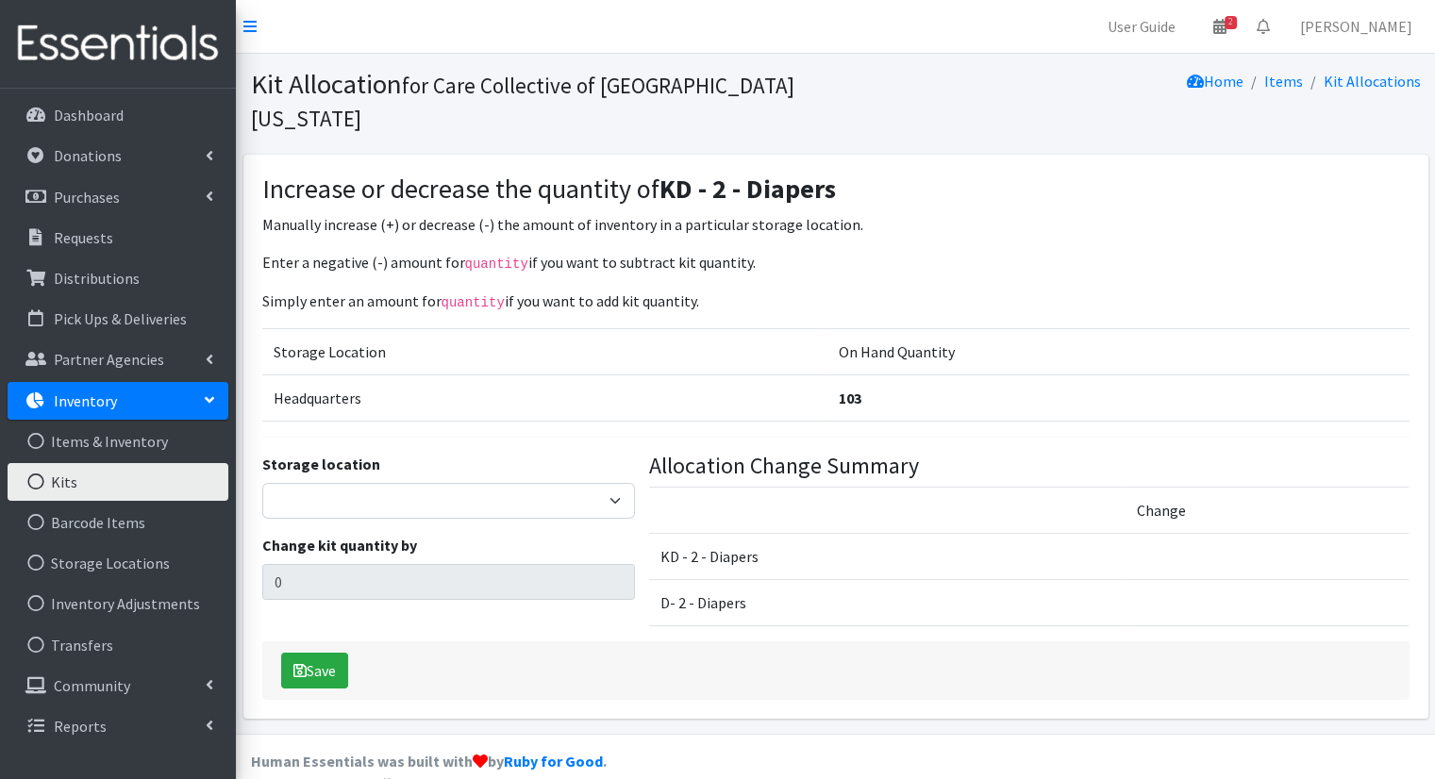
click at [143, 476] on link "Kits" at bounding box center [118, 482] width 221 height 38
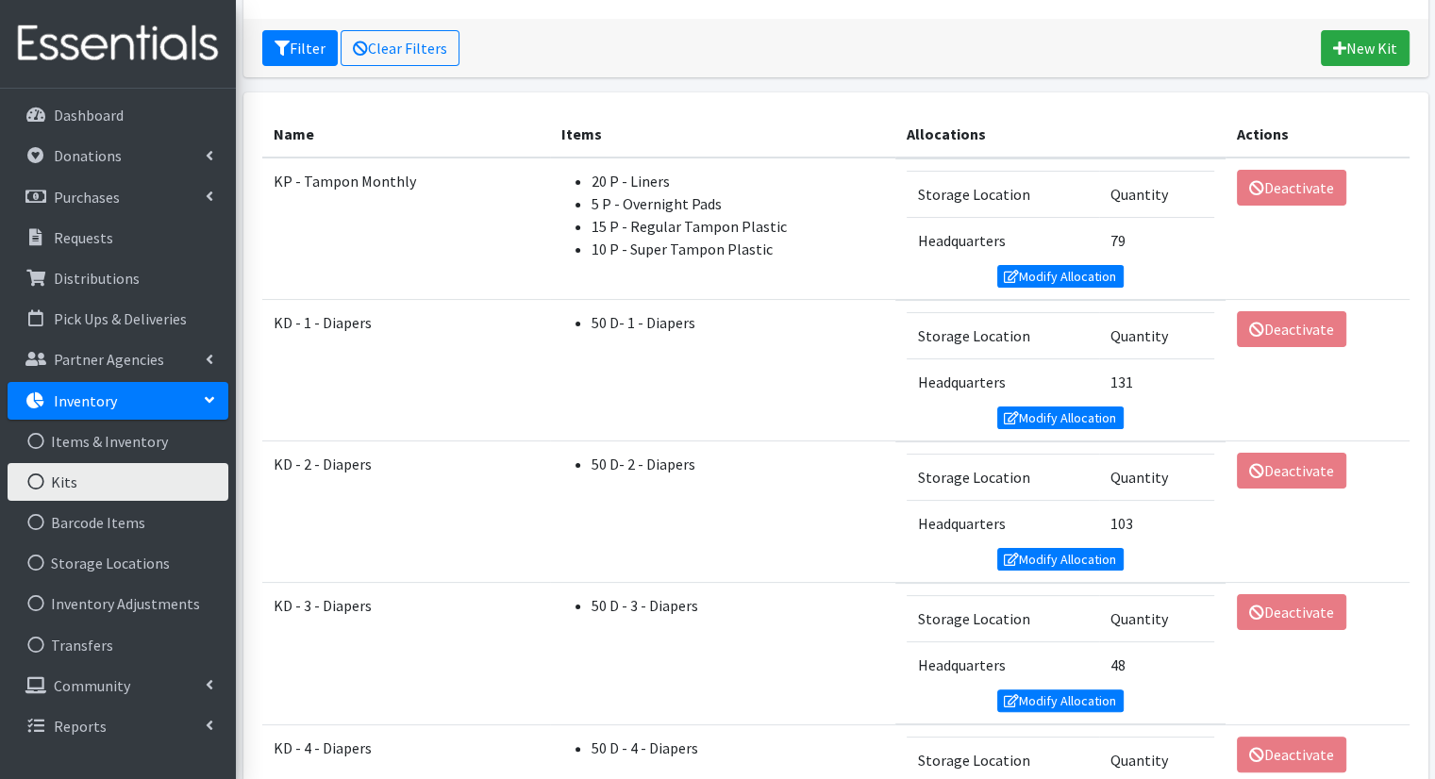
scroll to position [354, 0]
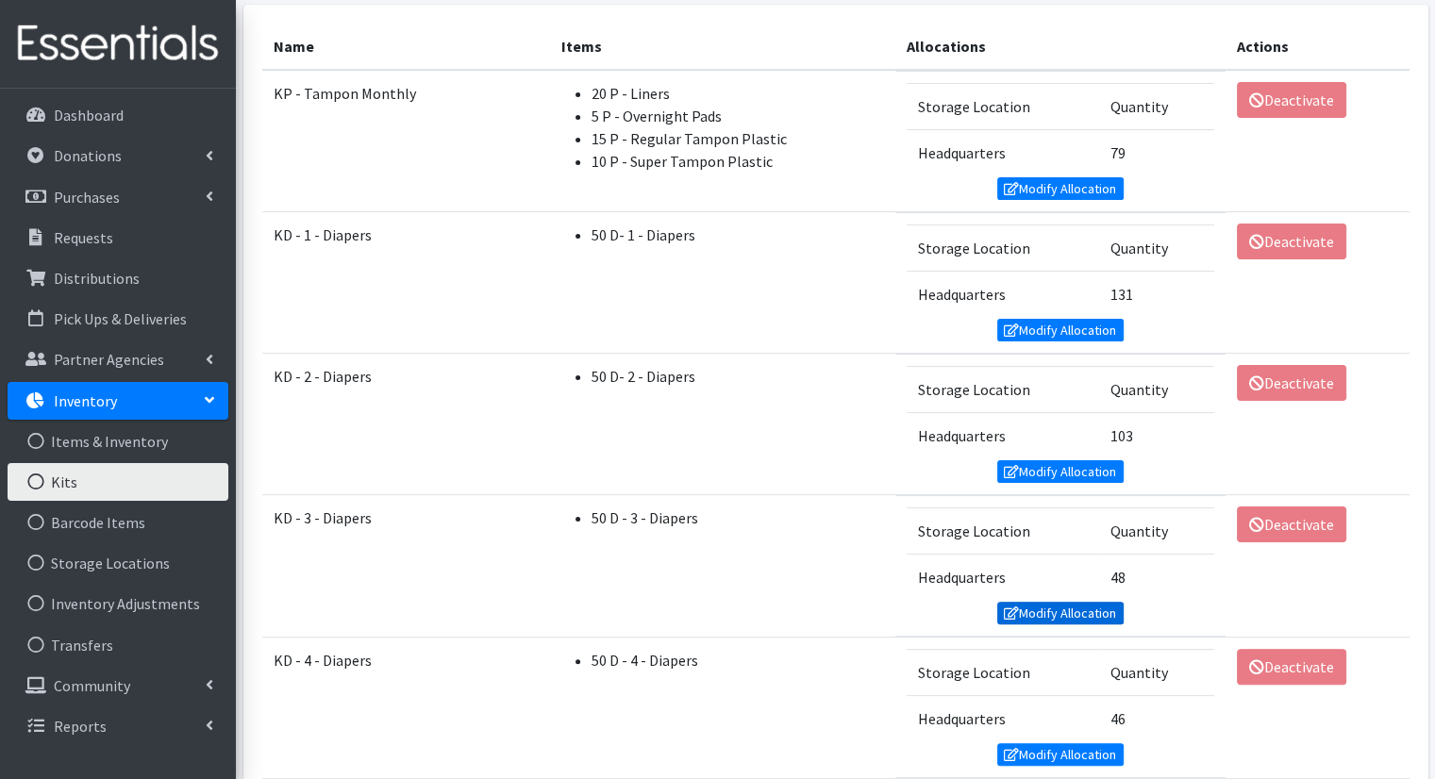
click at [1098, 614] on link "Modify Allocation" at bounding box center [1060, 613] width 126 height 23
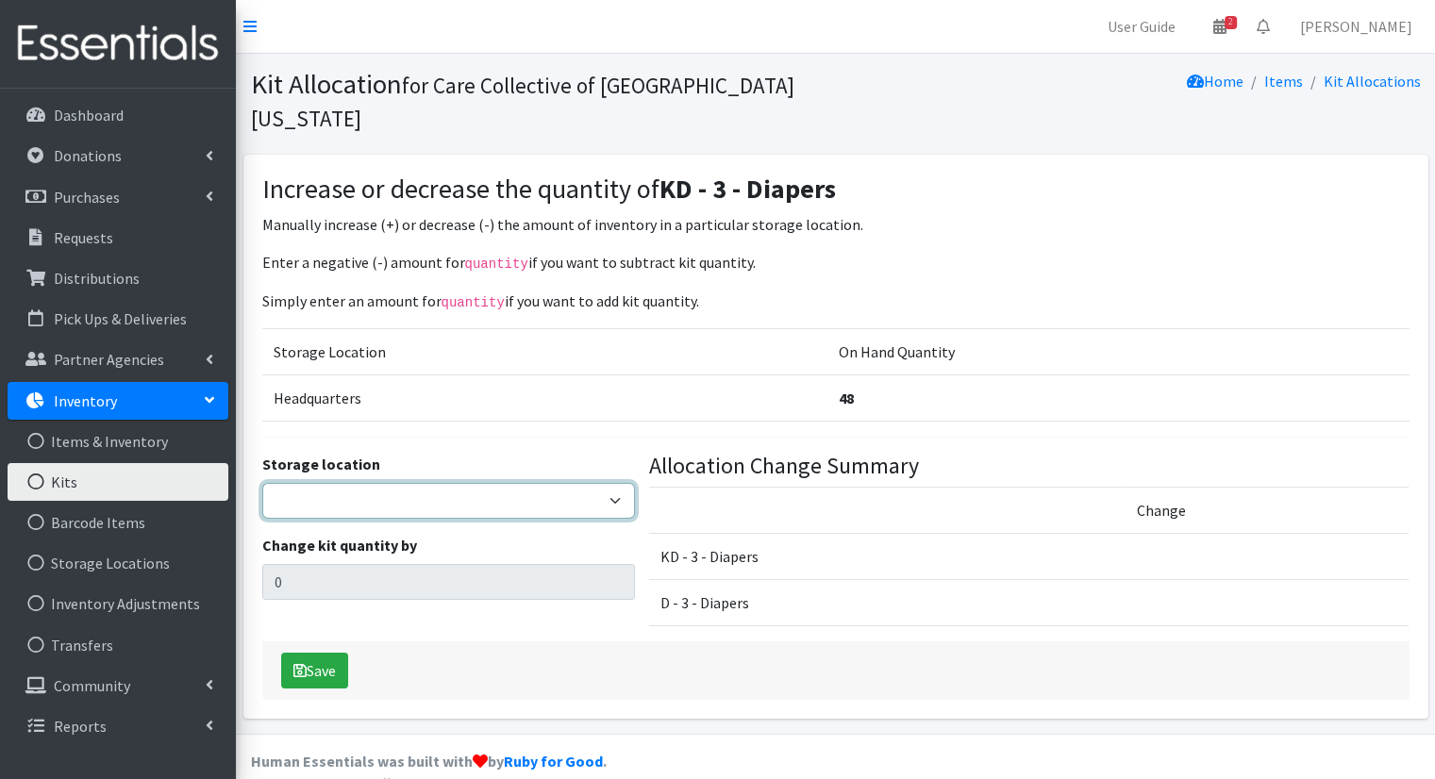
click at [528, 483] on select "Headquarters" at bounding box center [448, 501] width 373 height 36
select select "491"
click at [262, 483] on select "Headquarters" at bounding box center [448, 501] width 373 height 36
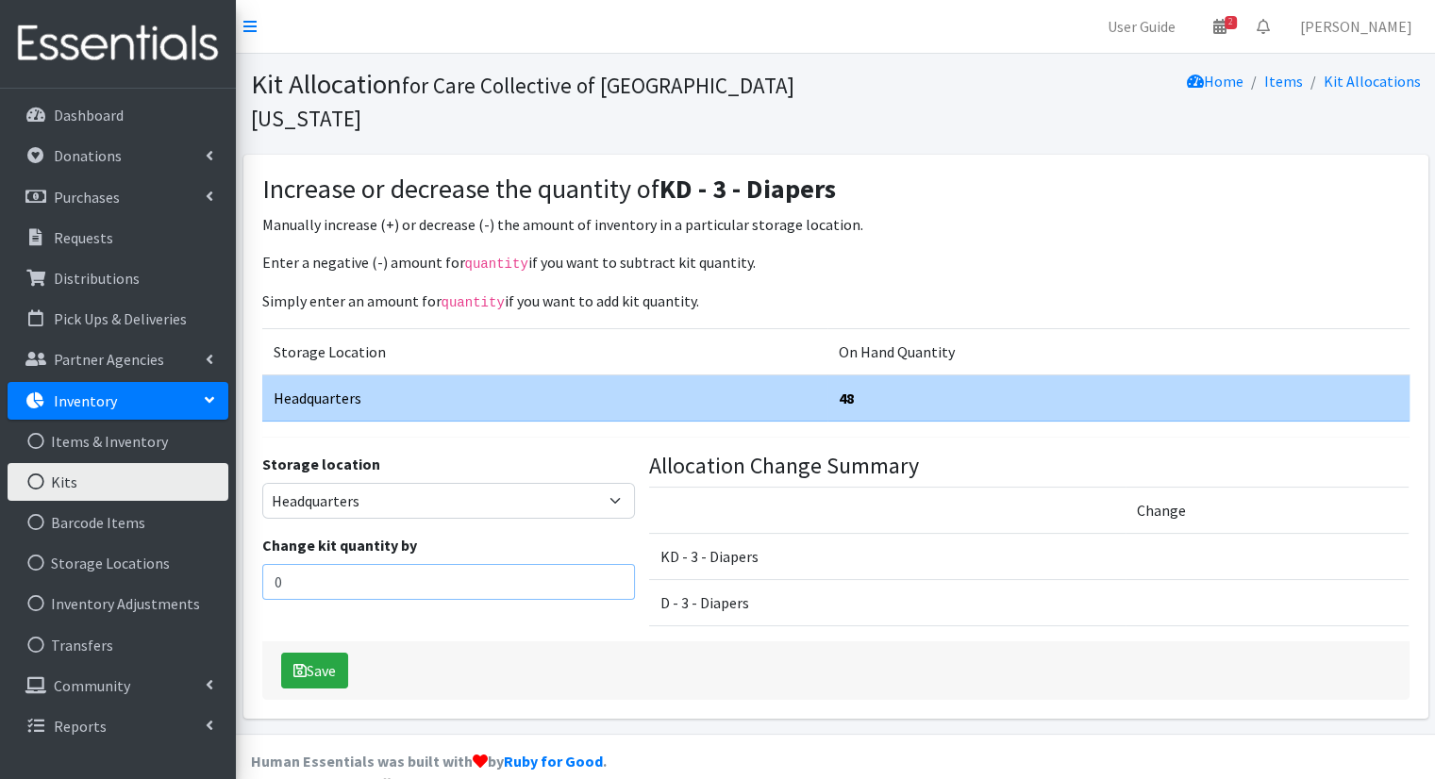
click at [543, 564] on input "0" at bounding box center [448, 582] width 373 height 36
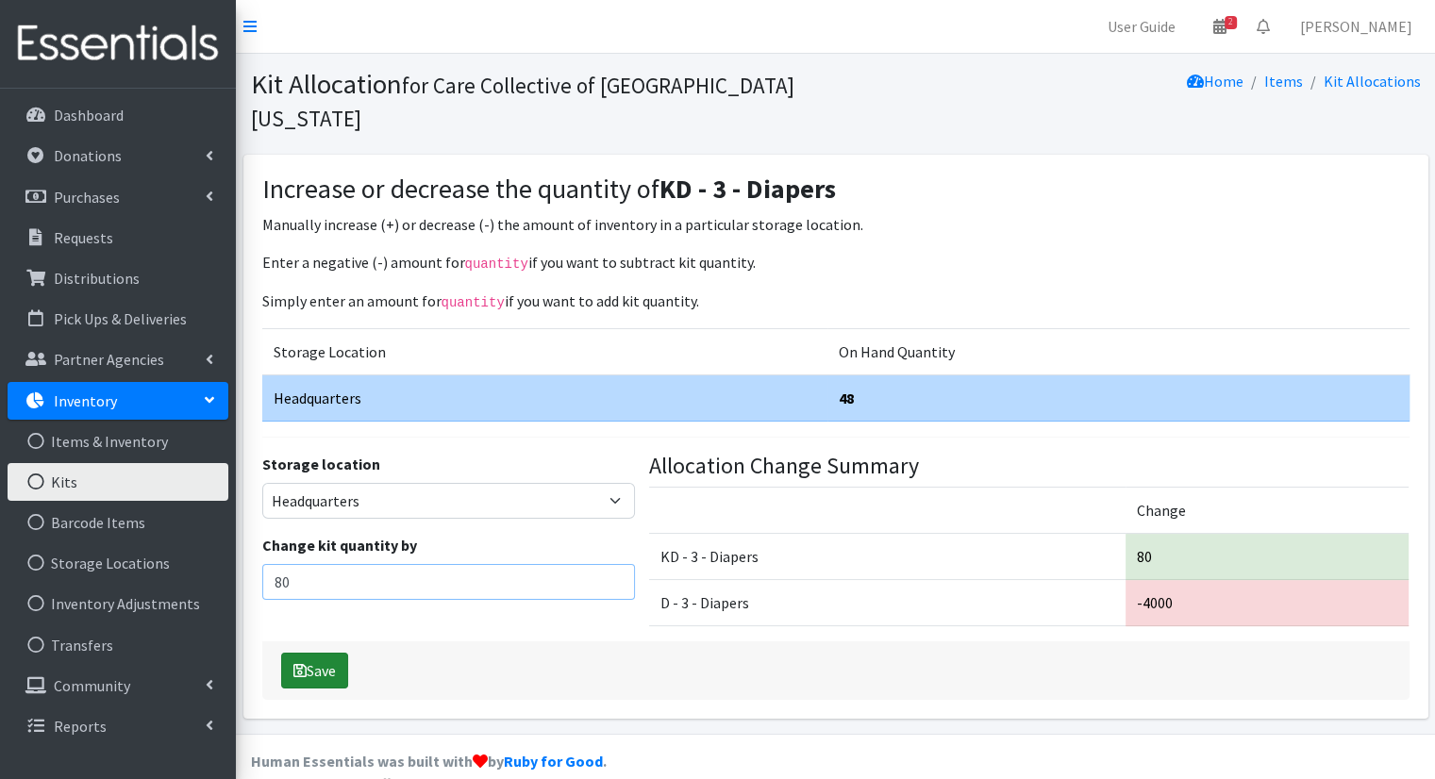
type input "80"
click at [314, 653] on button "Save" at bounding box center [314, 671] width 67 height 36
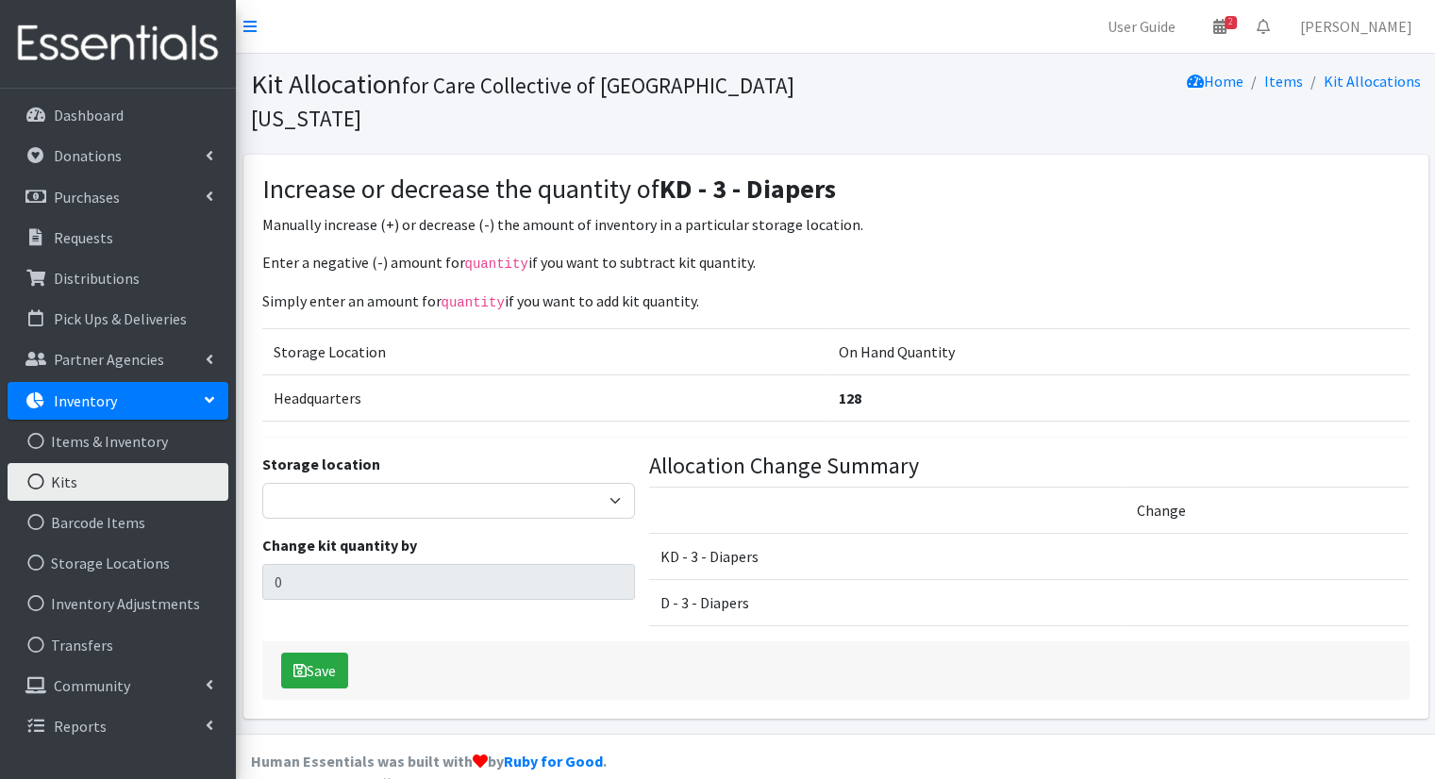
click at [122, 492] on link "Kits" at bounding box center [118, 482] width 221 height 38
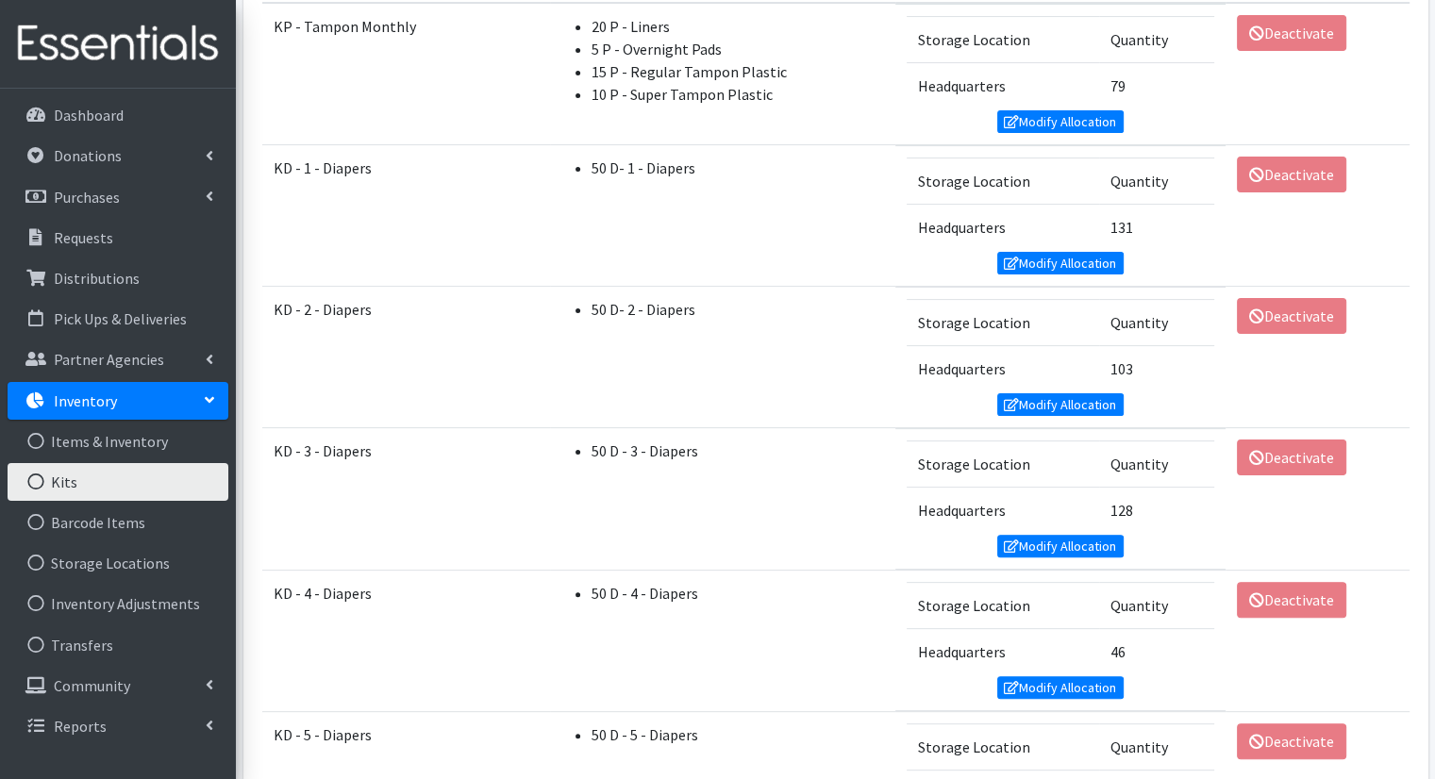
scroll to position [494, 0]
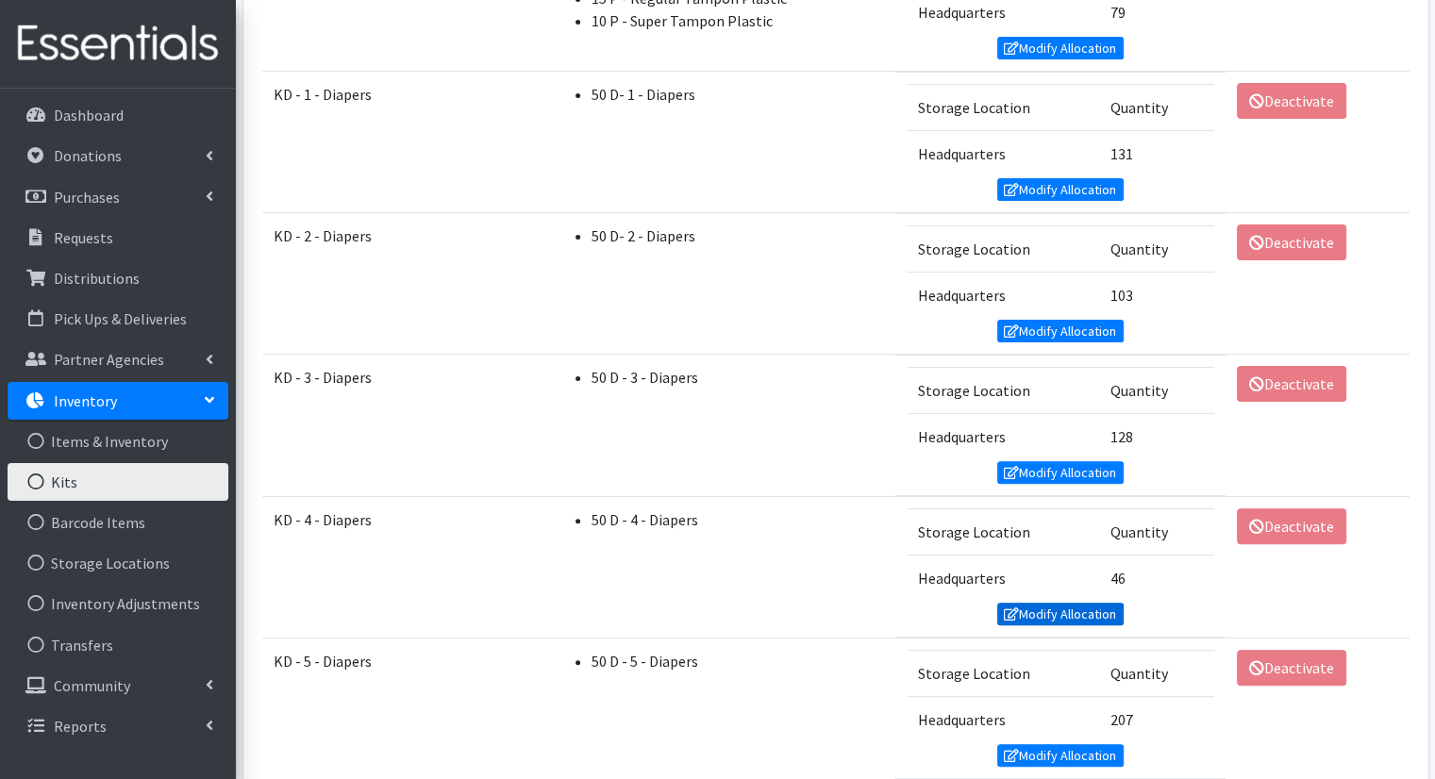
click at [1047, 605] on link "Modify Allocation" at bounding box center [1060, 614] width 126 height 23
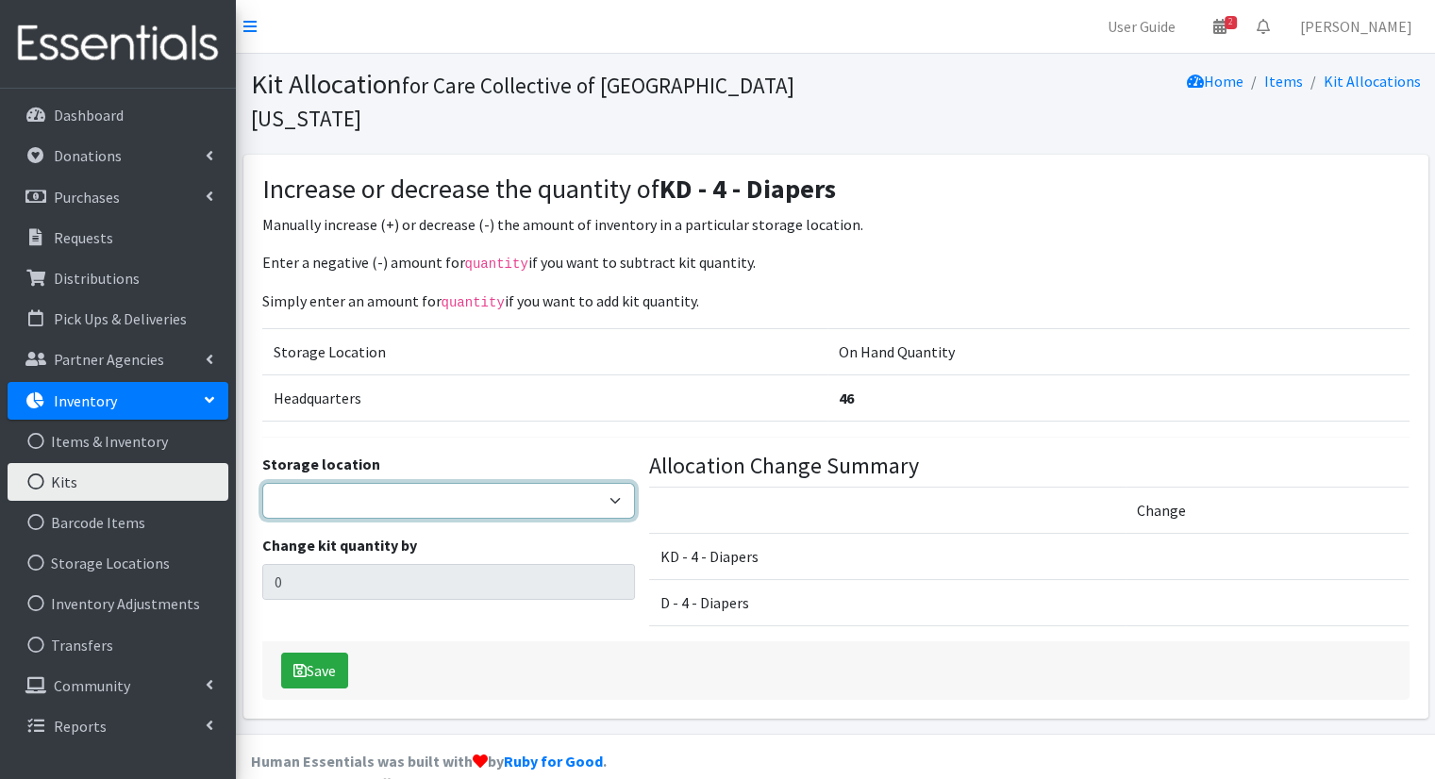
click at [545, 483] on select "Headquarters" at bounding box center [448, 501] width 373 height 36
select select "491"
click at [262, 483] on select "Headquarters" at bounding box center [448, 501] width 373 height 36
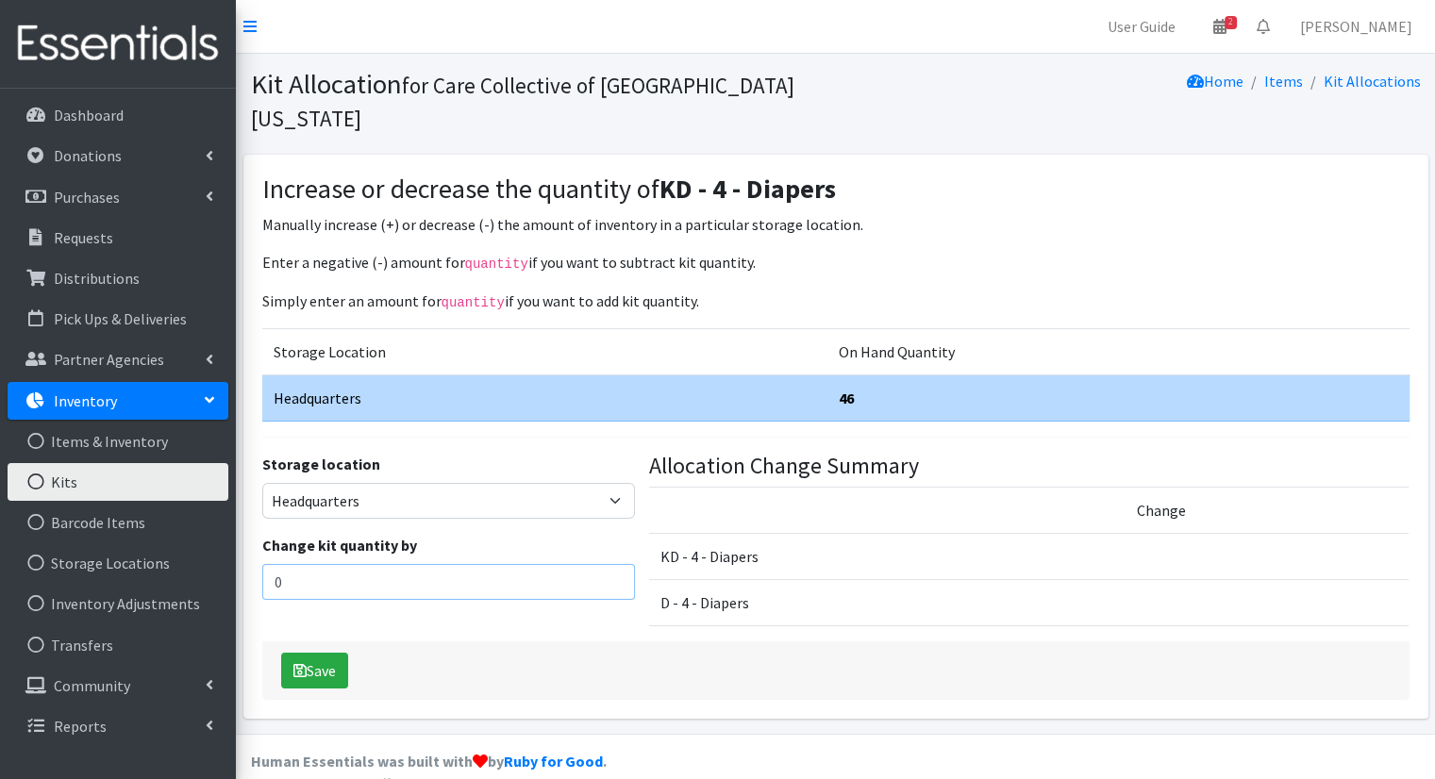
click at [570, 564] on input "0" at bounding box center [448, 582] width 373 height 36
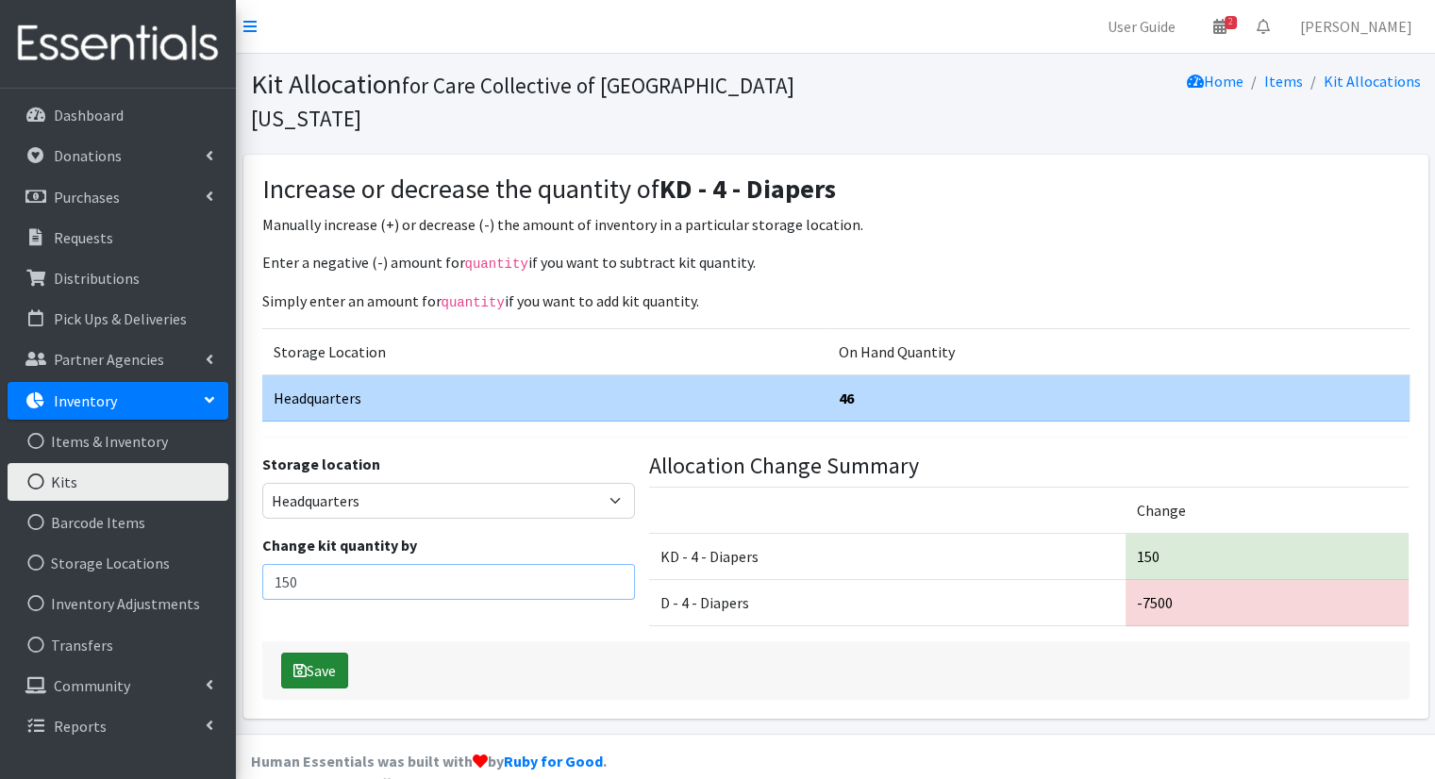
type input "150"
click at [314, 653] on button "Save" at bounding box center [314, 671] width 67 height 36
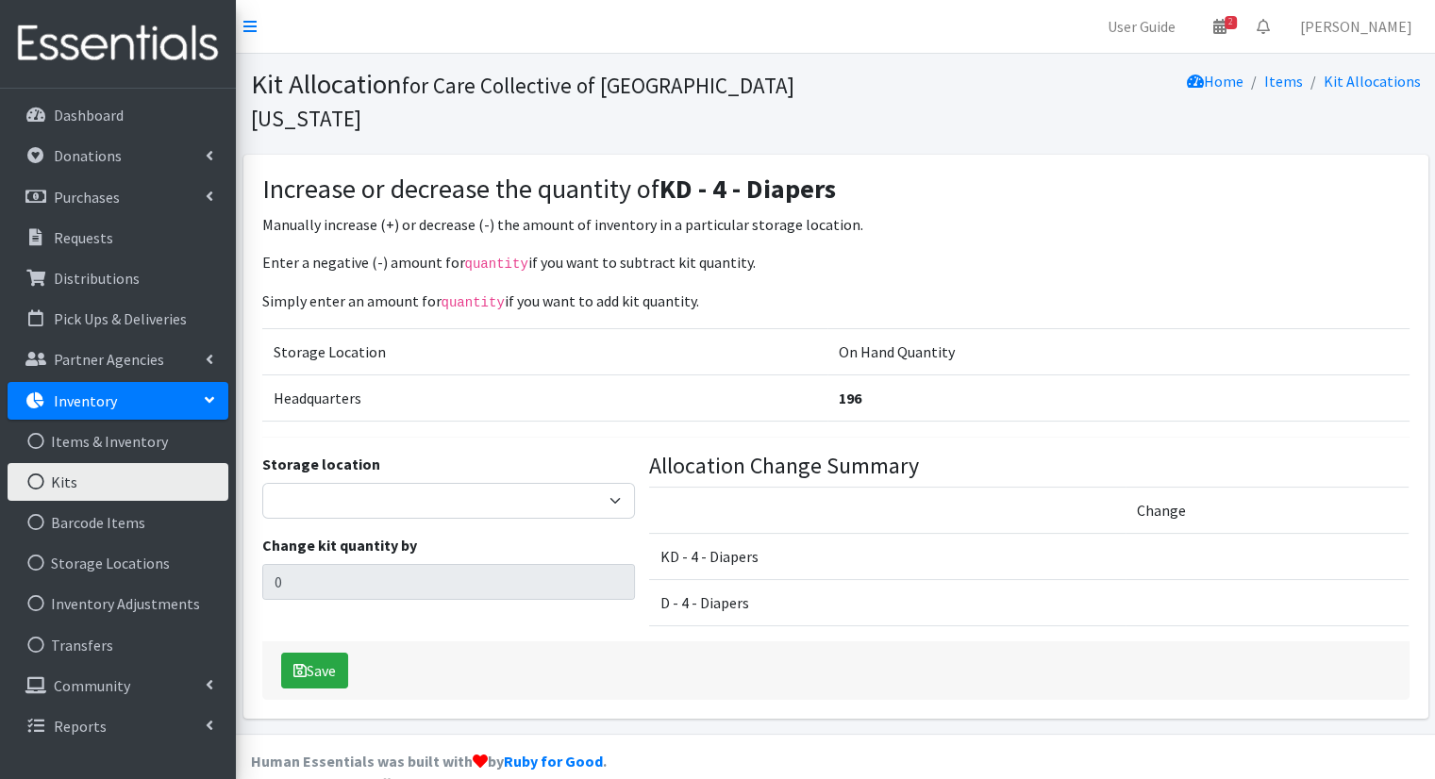
click at [54, 484] on link "Kits" at bounding box center [118, 482] width 221 height 38
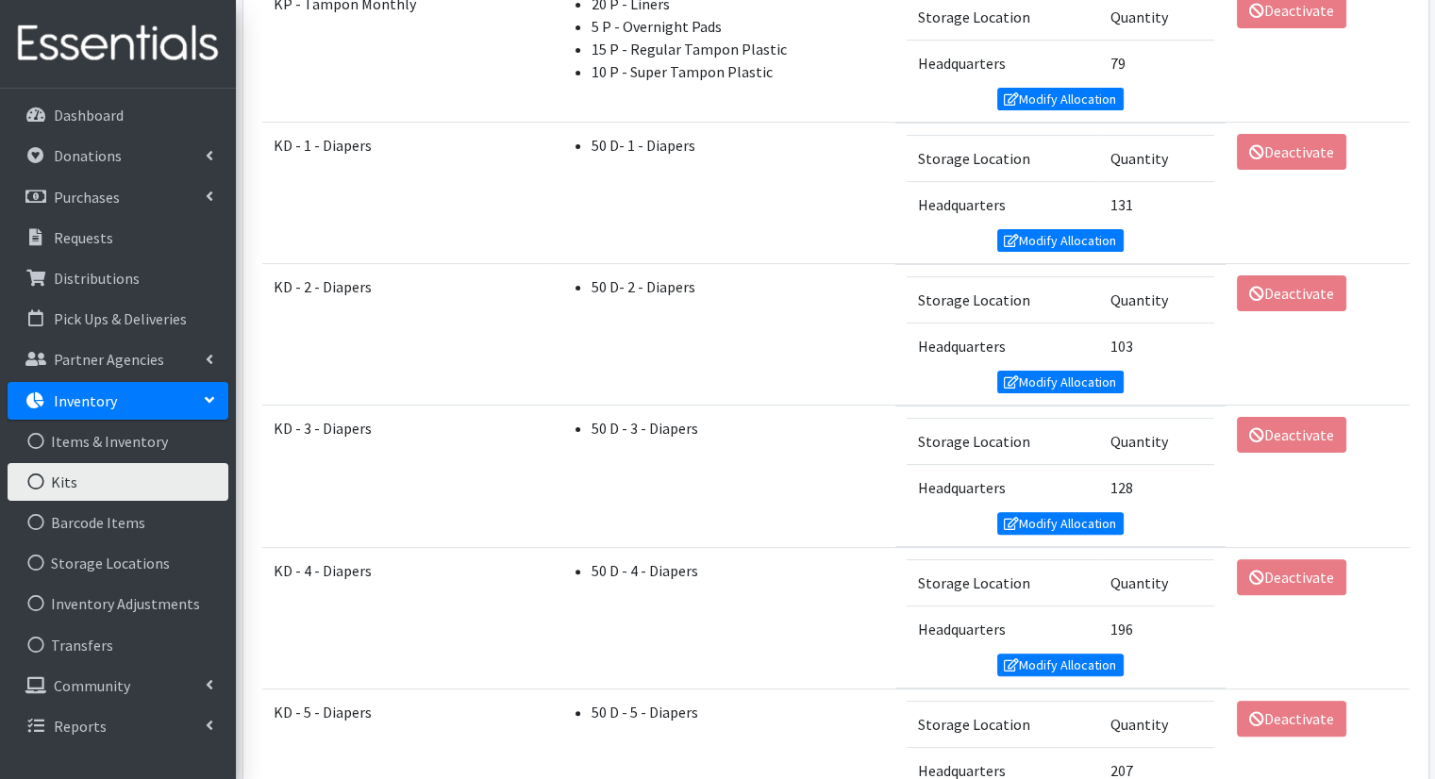
scroll to position [610, 0]
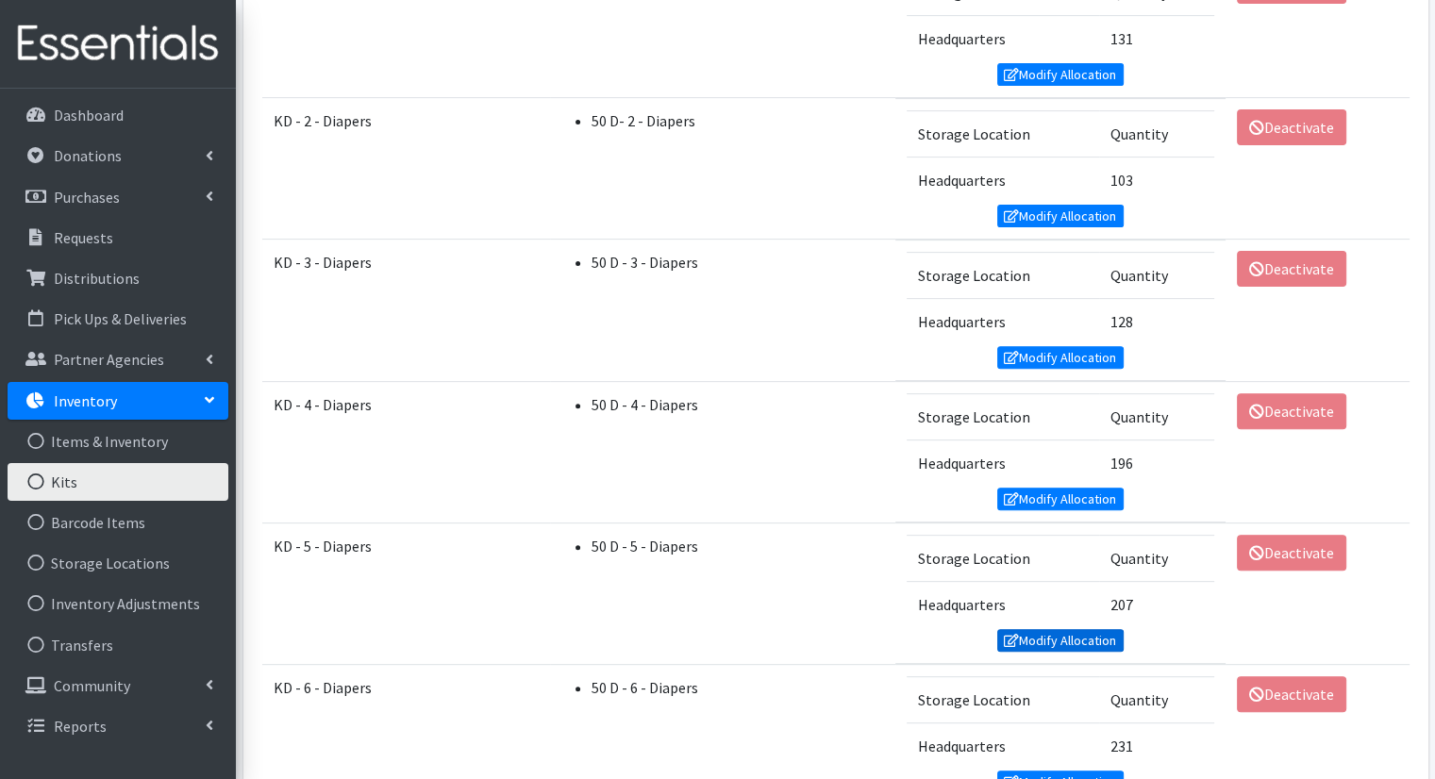
click at [1060, 629] on link "Modify Allocation" at bounding box center [1060, 640] width 126 height 23
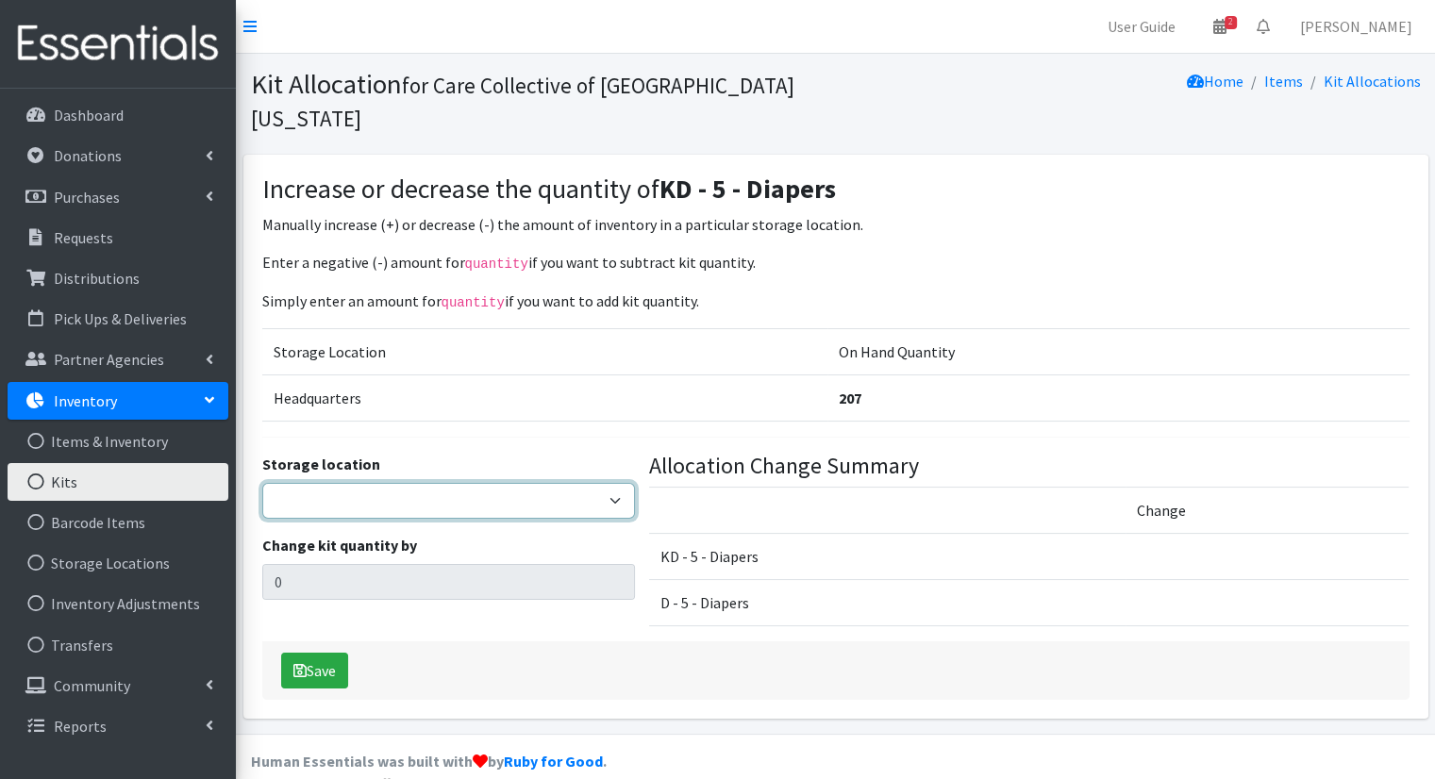
click at [496, 483] on select "Headquarters" at bounding box center [448, 501] width 373 height 36
select select "491"
click at [262, 483] on select "Headquarters" at bounding box center [448, 501] width 373 height 36
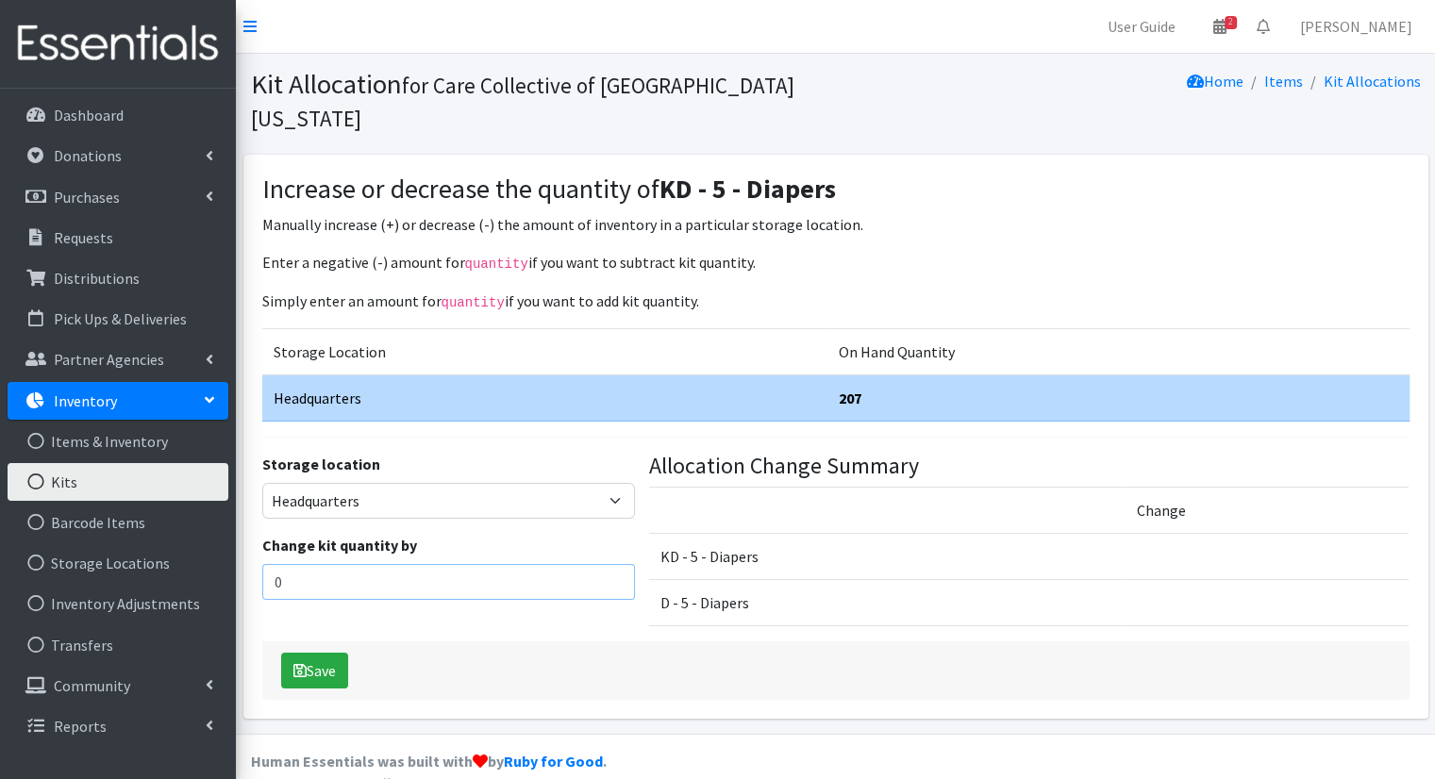
click at [493, 564] on input "0" at bounding box center [448, 582] width 373 height 36
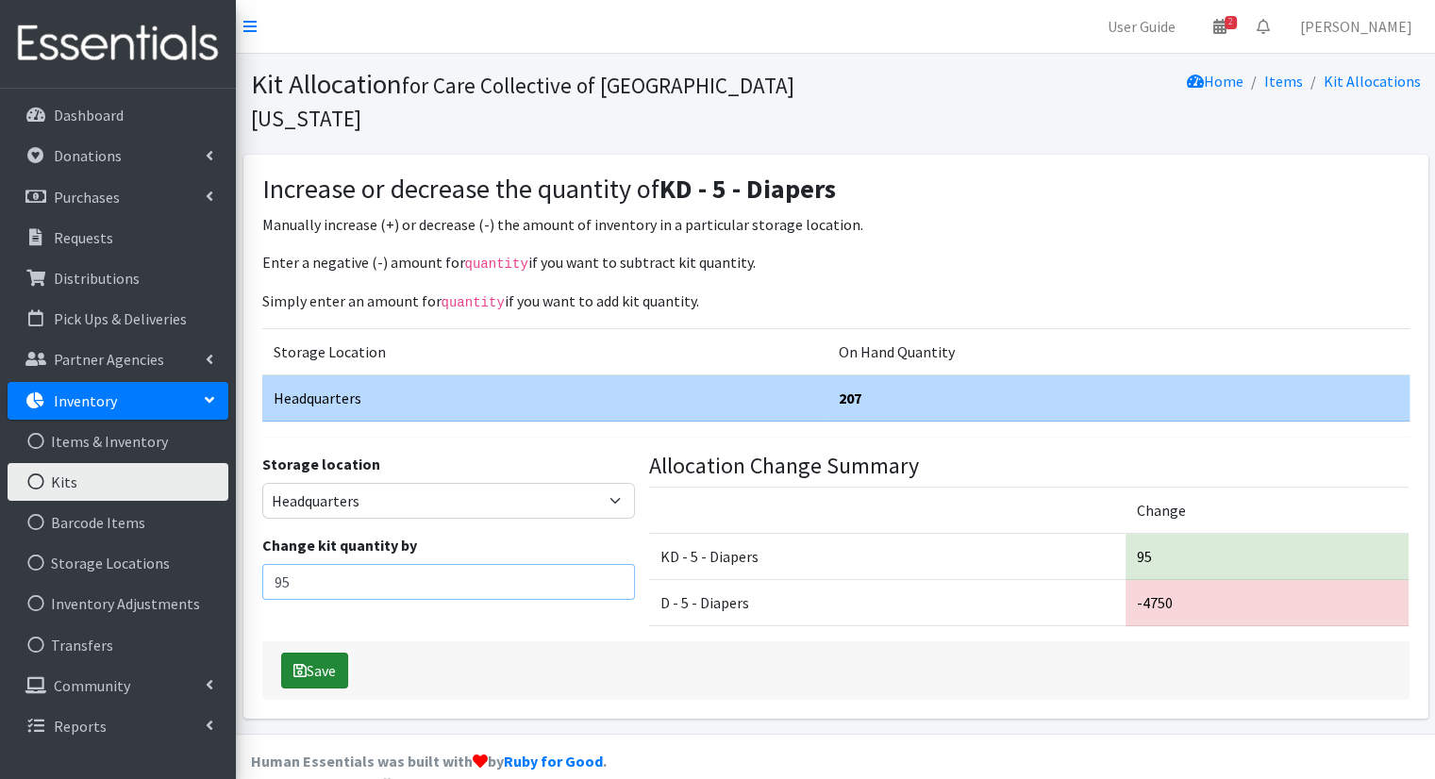
type input "95"
click at [336, 653] on button "Save" at bounding box center [314, 671] width 67 height 36
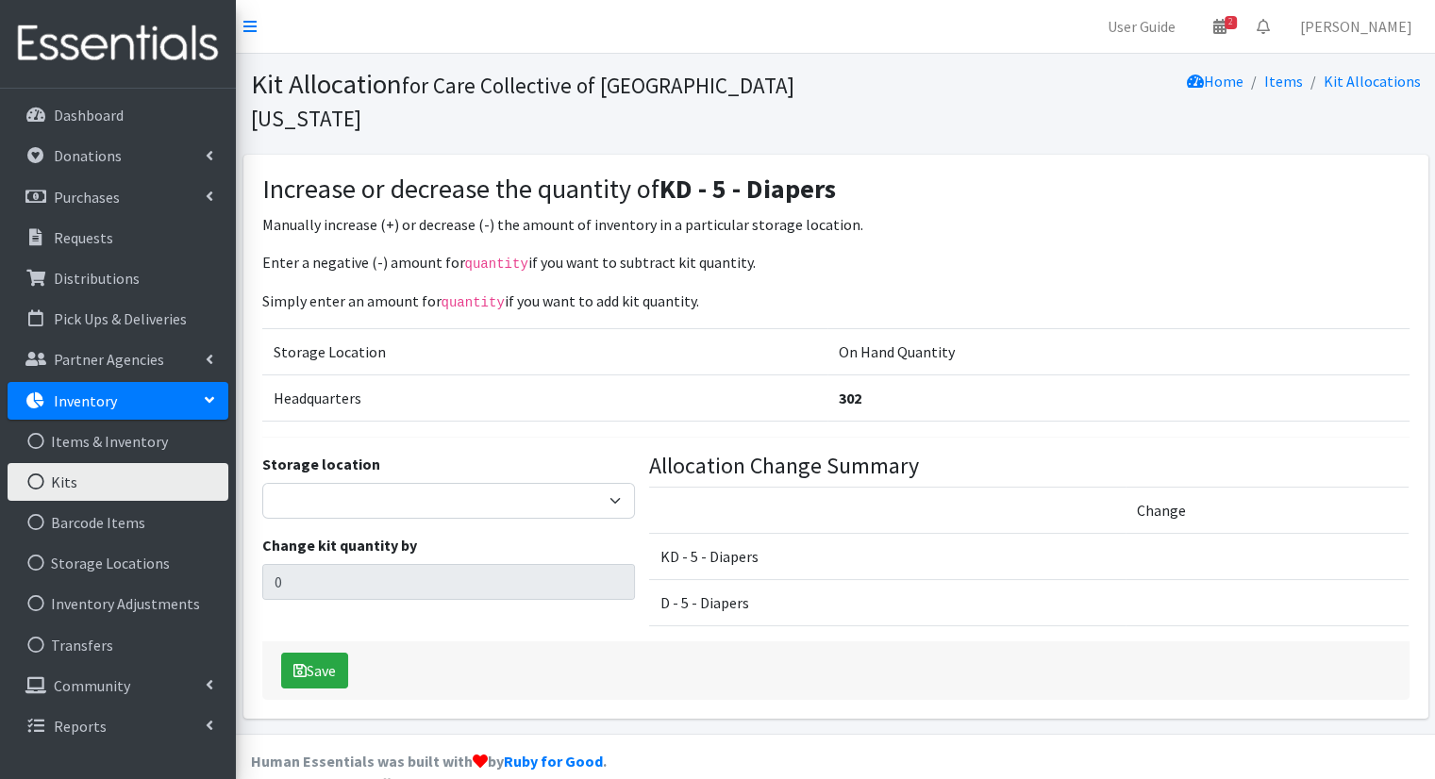
click at [196, 490] on link "Kits" at bounding box center [118, 482] width 221 height 38
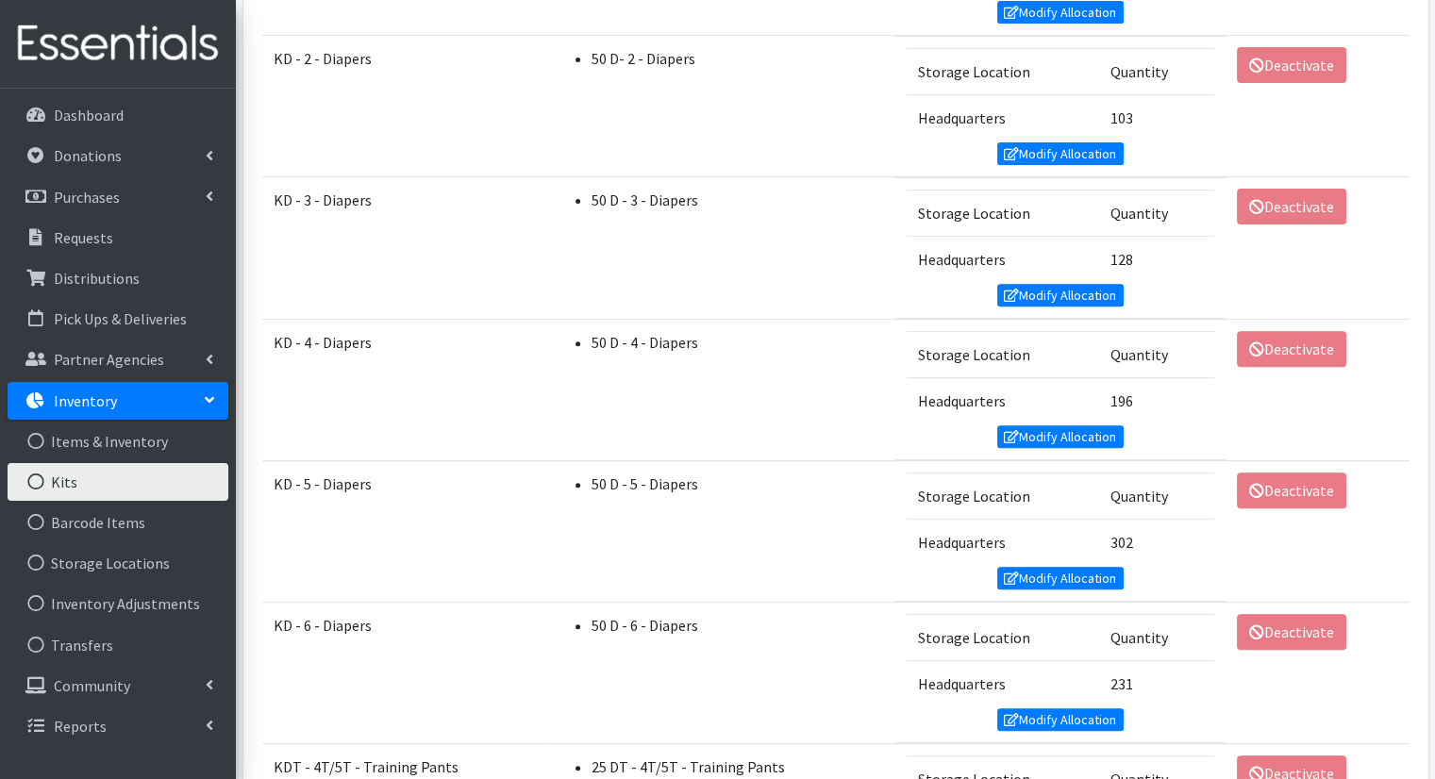
scroll to position [675, 0]
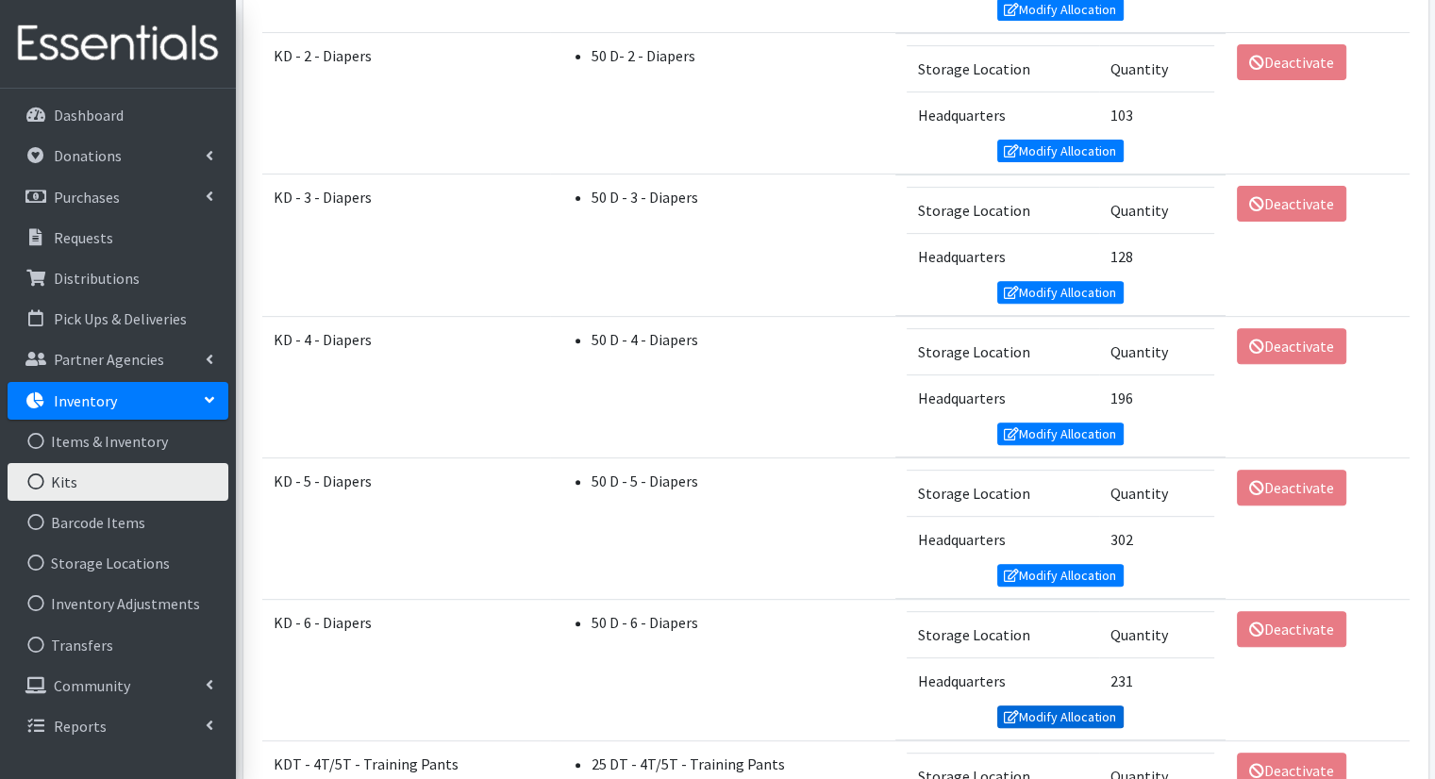
click at [1027, 708] on link "Modify Allocation" at bounding box center [1060, 717] width 126 height 23
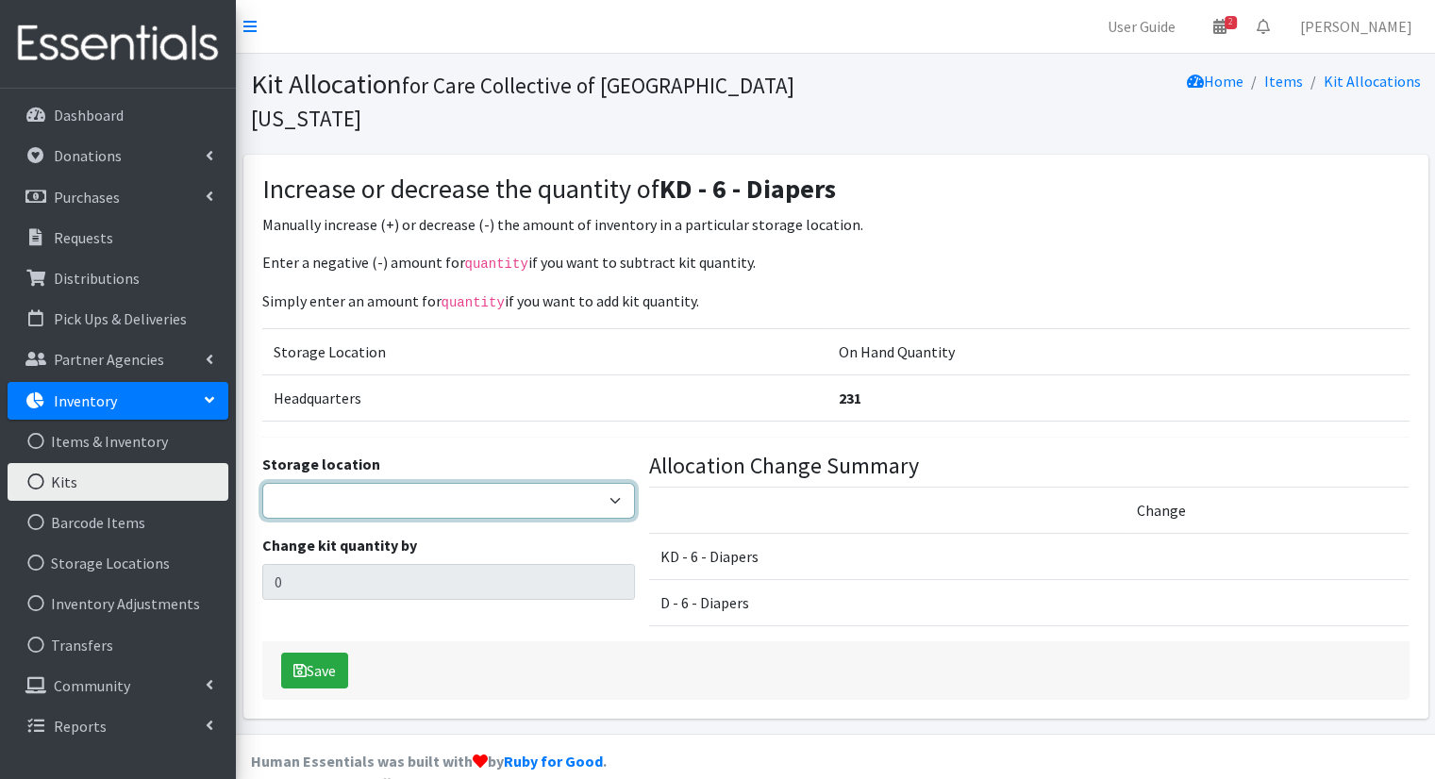
click at [485, 483] on select "Headquarters" at bounding box center [448, 501] width 373 height 36
select select "491"
click at [262, 483] on select "Headquarters" at bounding box center [448, 501] width 373 height 36
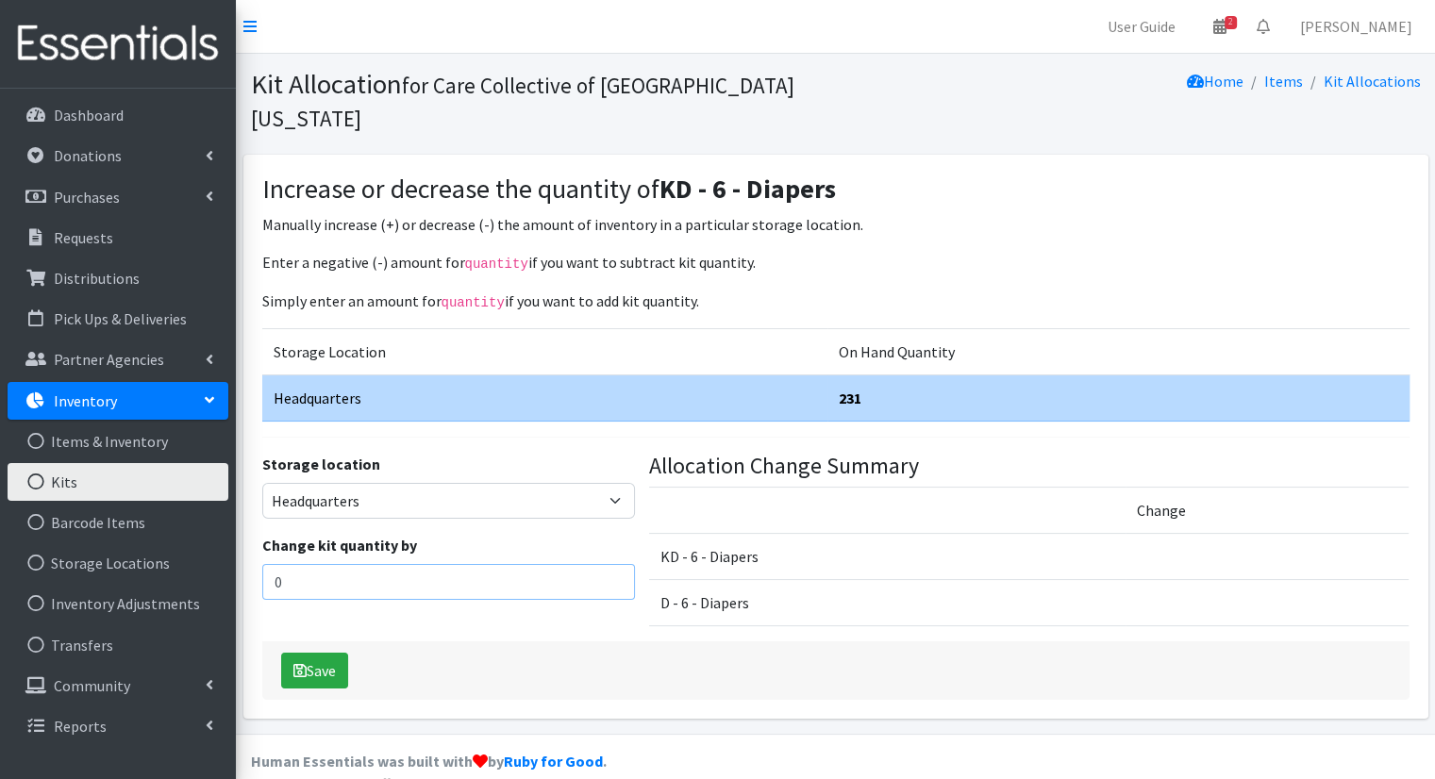
click at [502, 564] on input "0" at bounding box center [448, 582] width 373 height 36
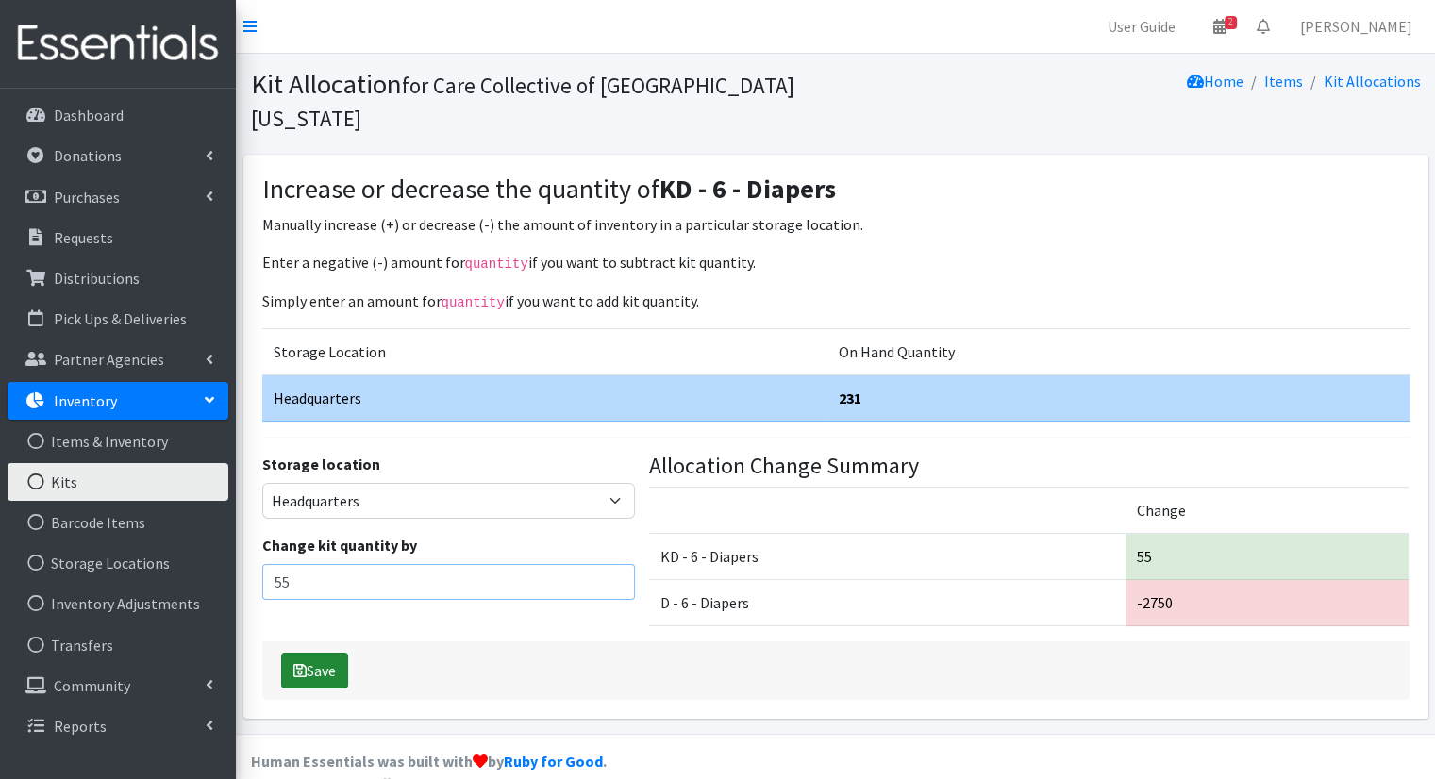
type input "55"
click at [317, 653] on button "Save" at bounding box center [314, 671] width 67 height 36
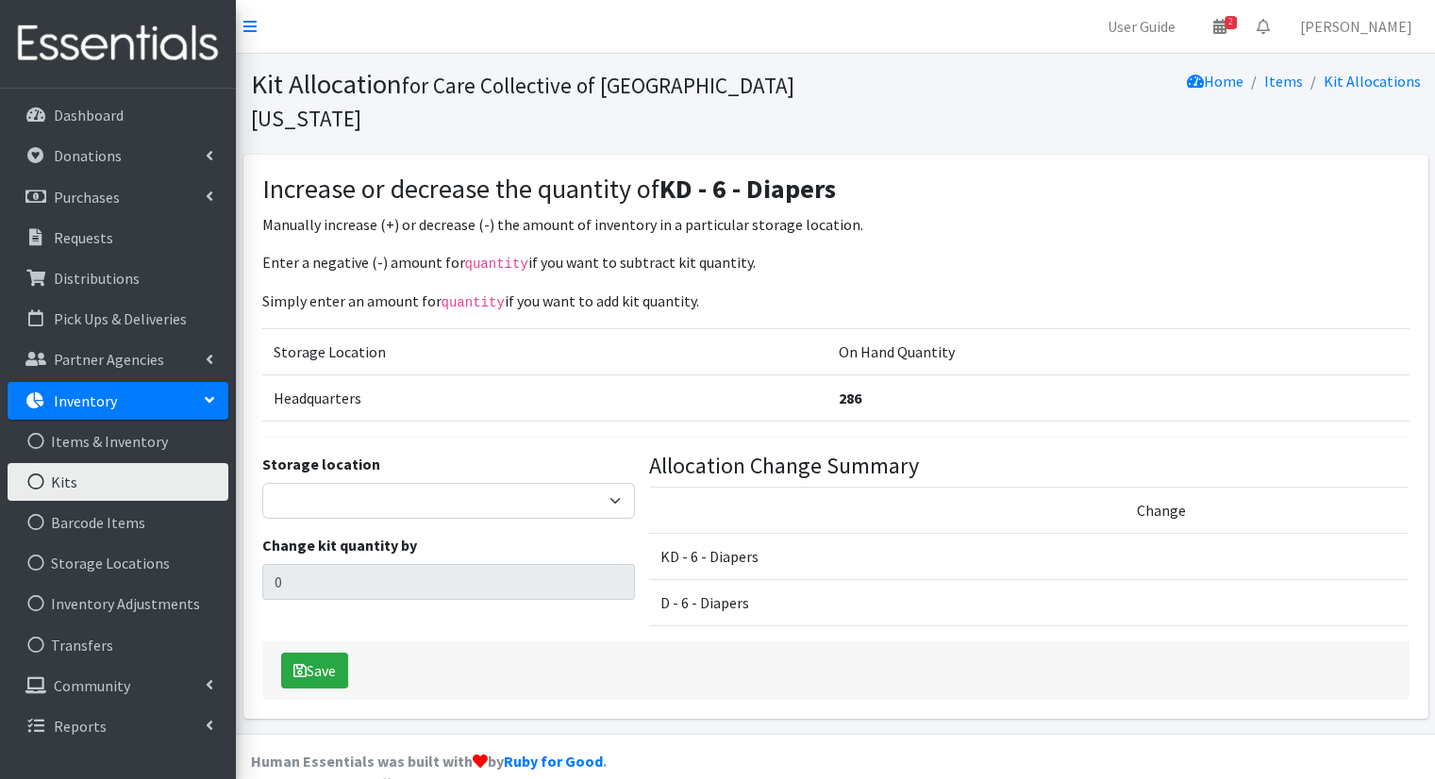
click at [131, 497] on link "Kits" at bounding box center [118, 482] width 221 height 38
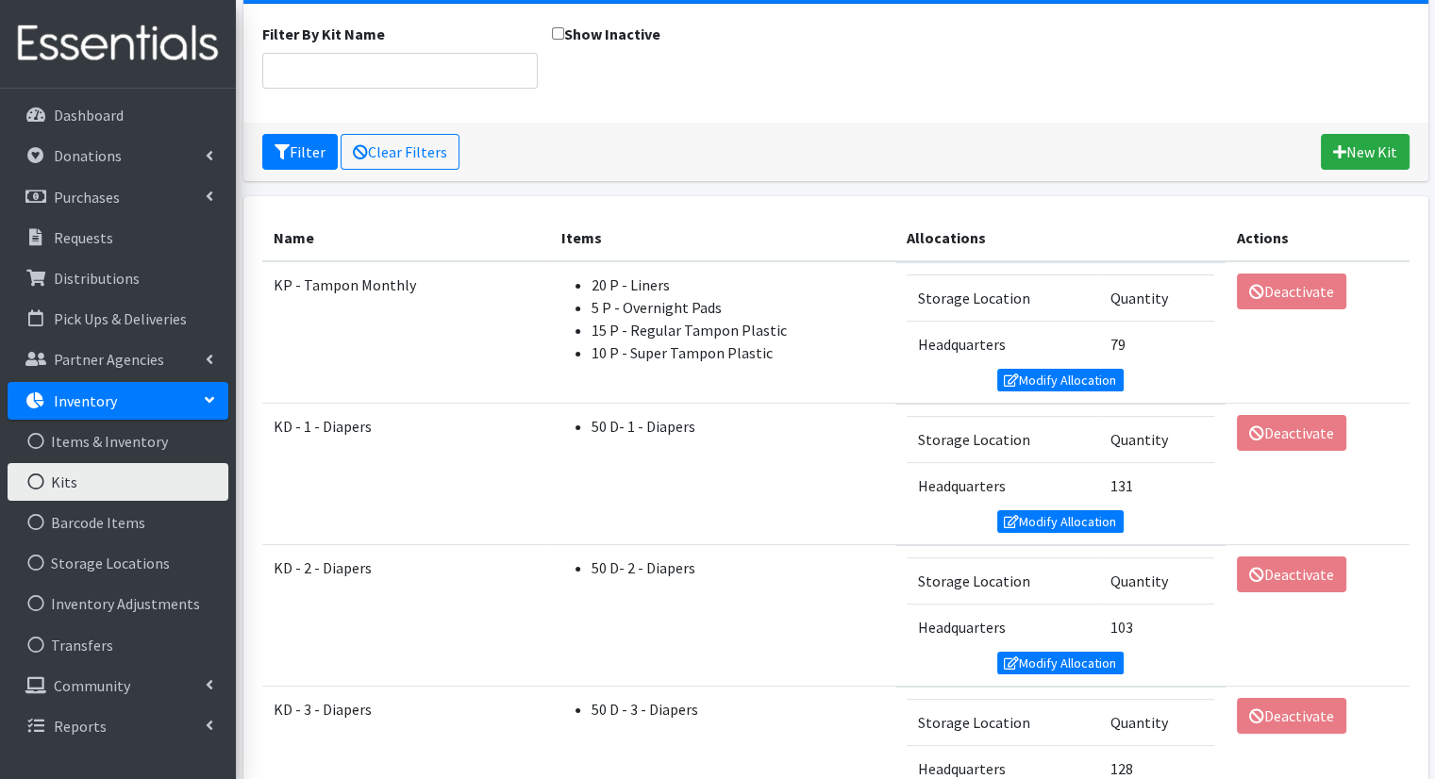
scroll to position [160, 0]
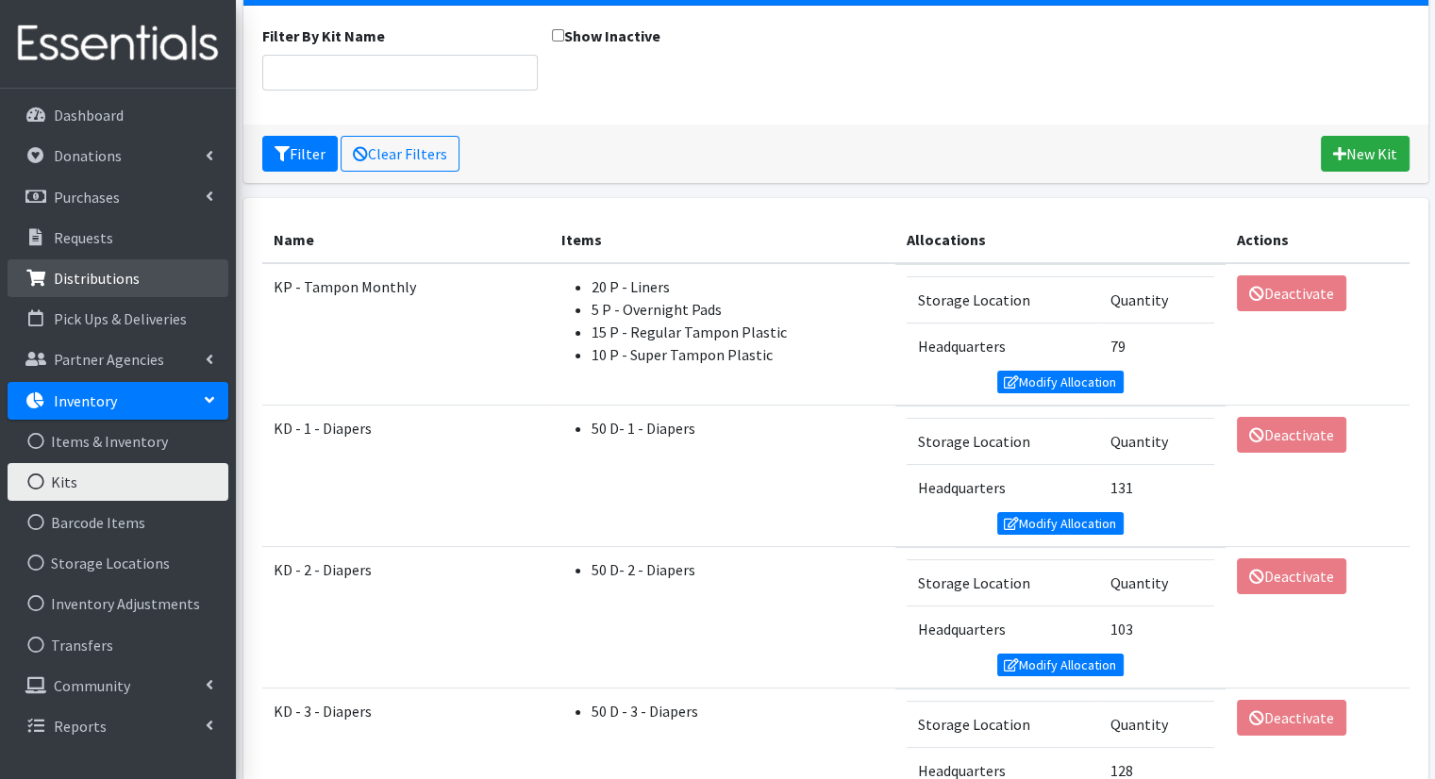
click at [138, 280] on link "Distributions" at bounding box center [118, 278] width 221 height 38
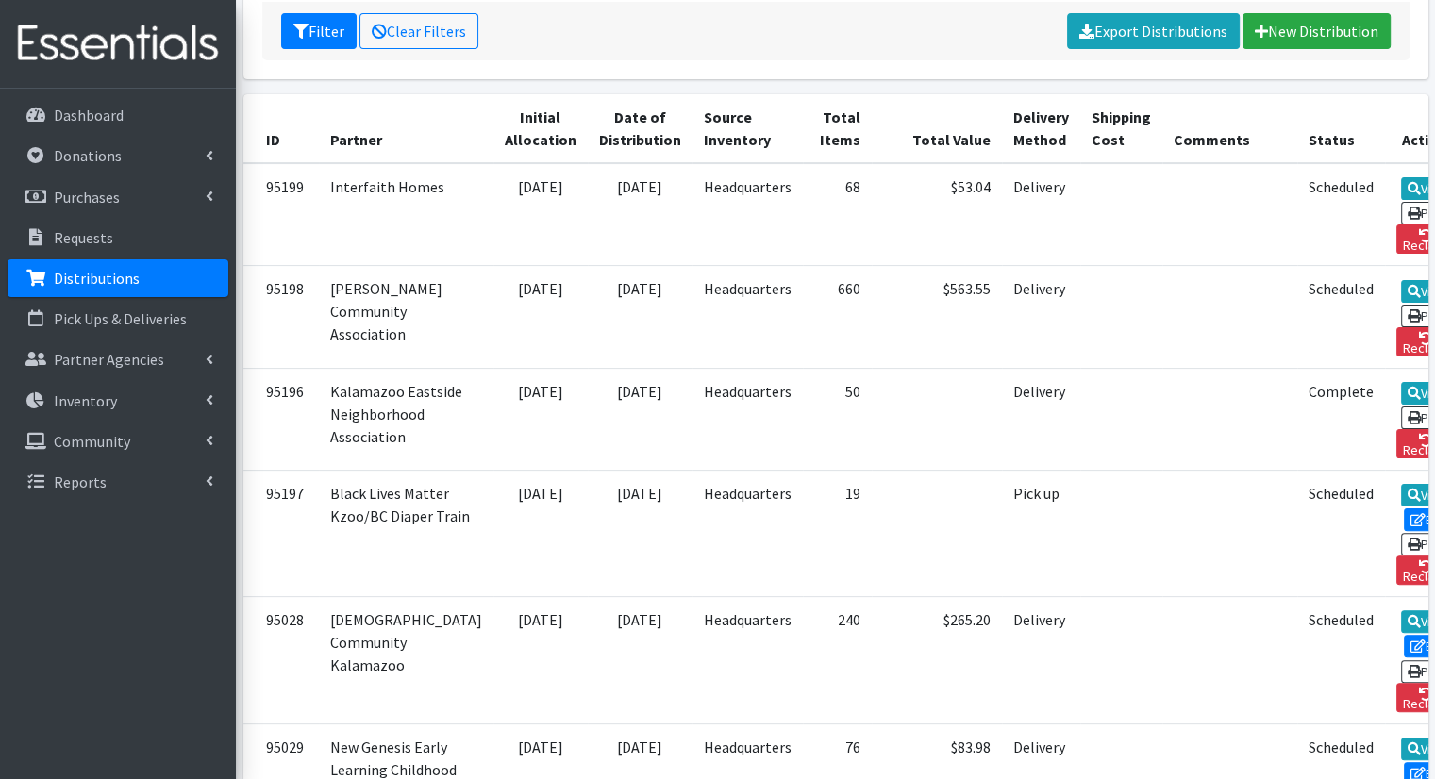
scroll to position [212, 0]
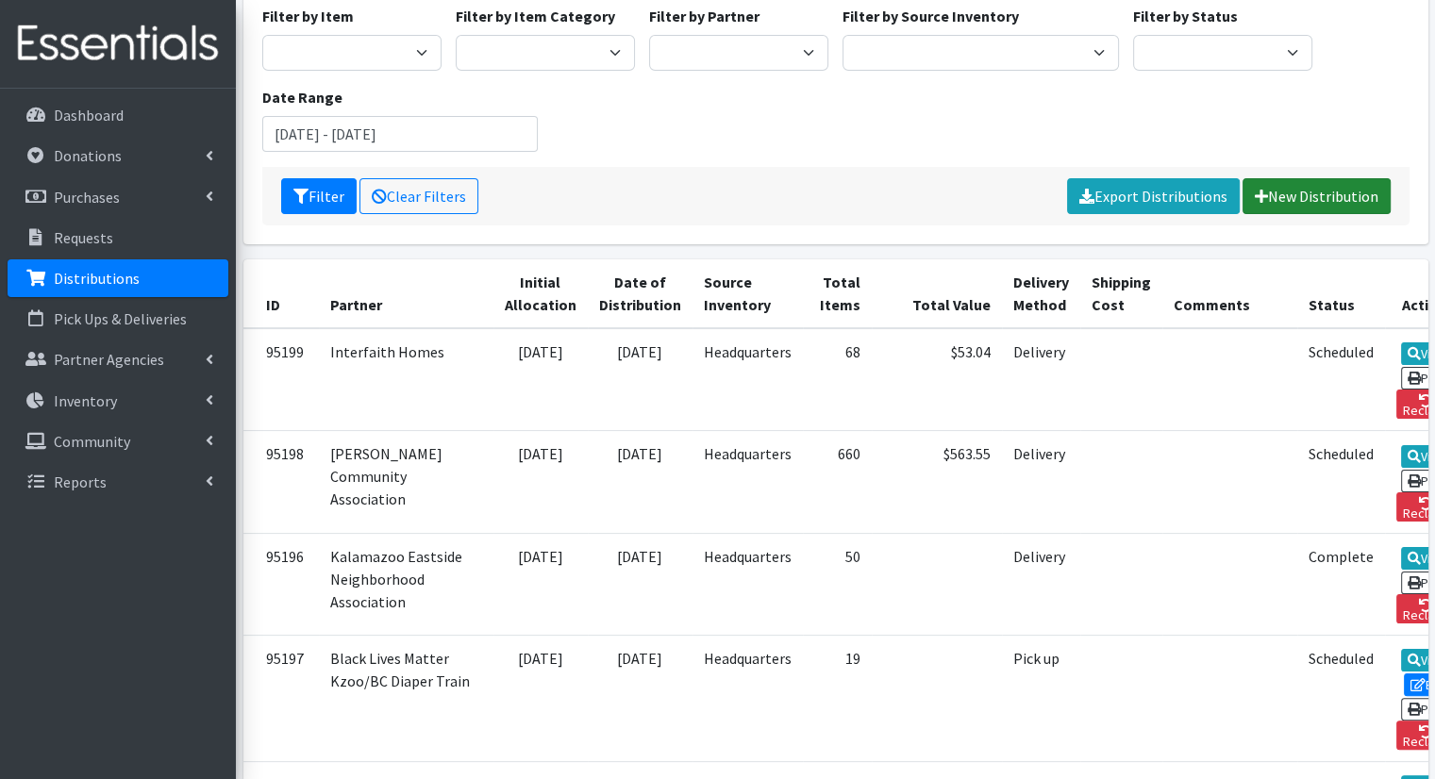
click at [1324, 178] on link "New Distribution" at bounding box center [1317, 196] width 148 height 36
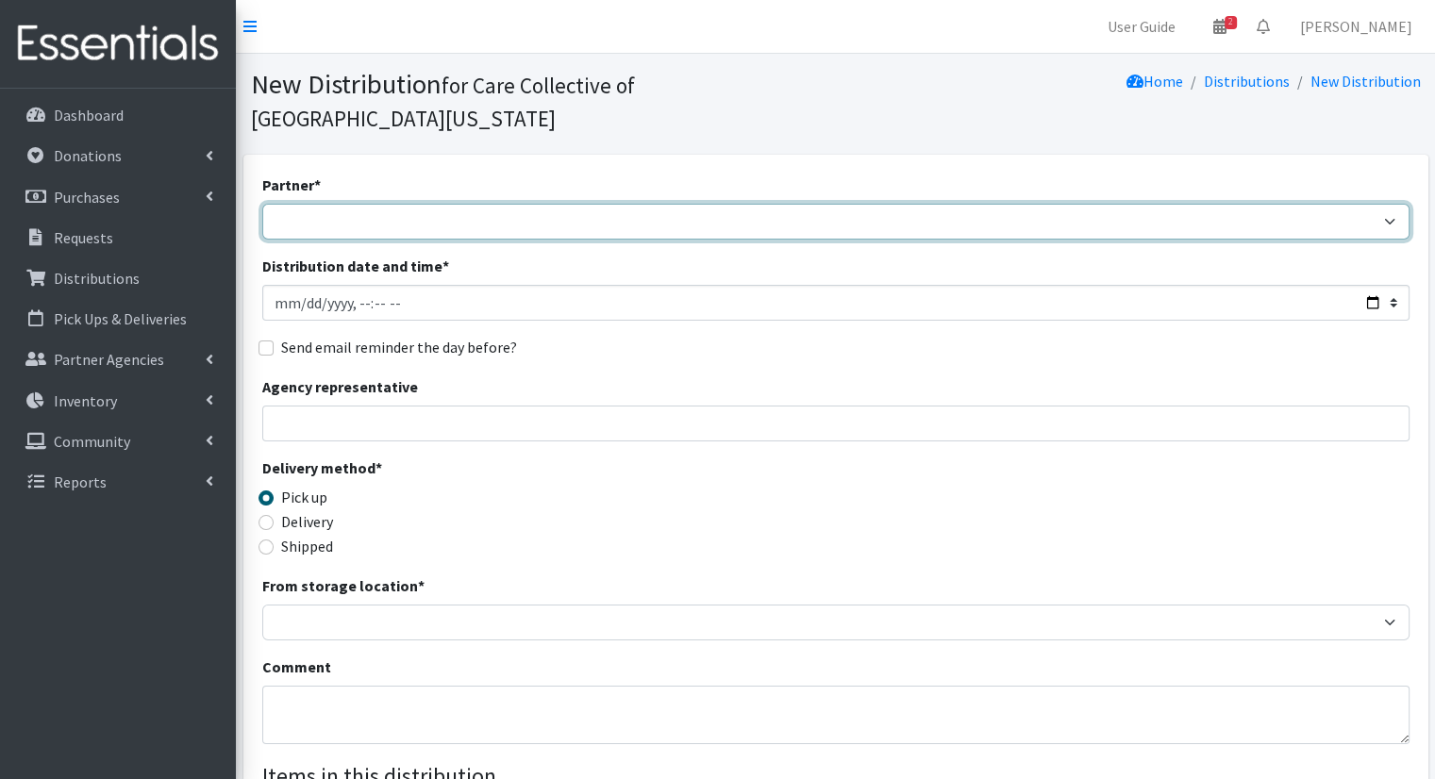
click at [720, 204] on select "African Community Kalamazoo Black Lives Matter Kzoo/BC Diaper Train Cares Sexua…" at bounding box center [835, 222] width 1147 height 36
select select "7979"
click at [262, 204] on select "African Community Kalamazoo Black Lives Matter Kzoo/BC Diaper Train Cares Sexua…" at bounding box center [835, 222] width 1147 height 36
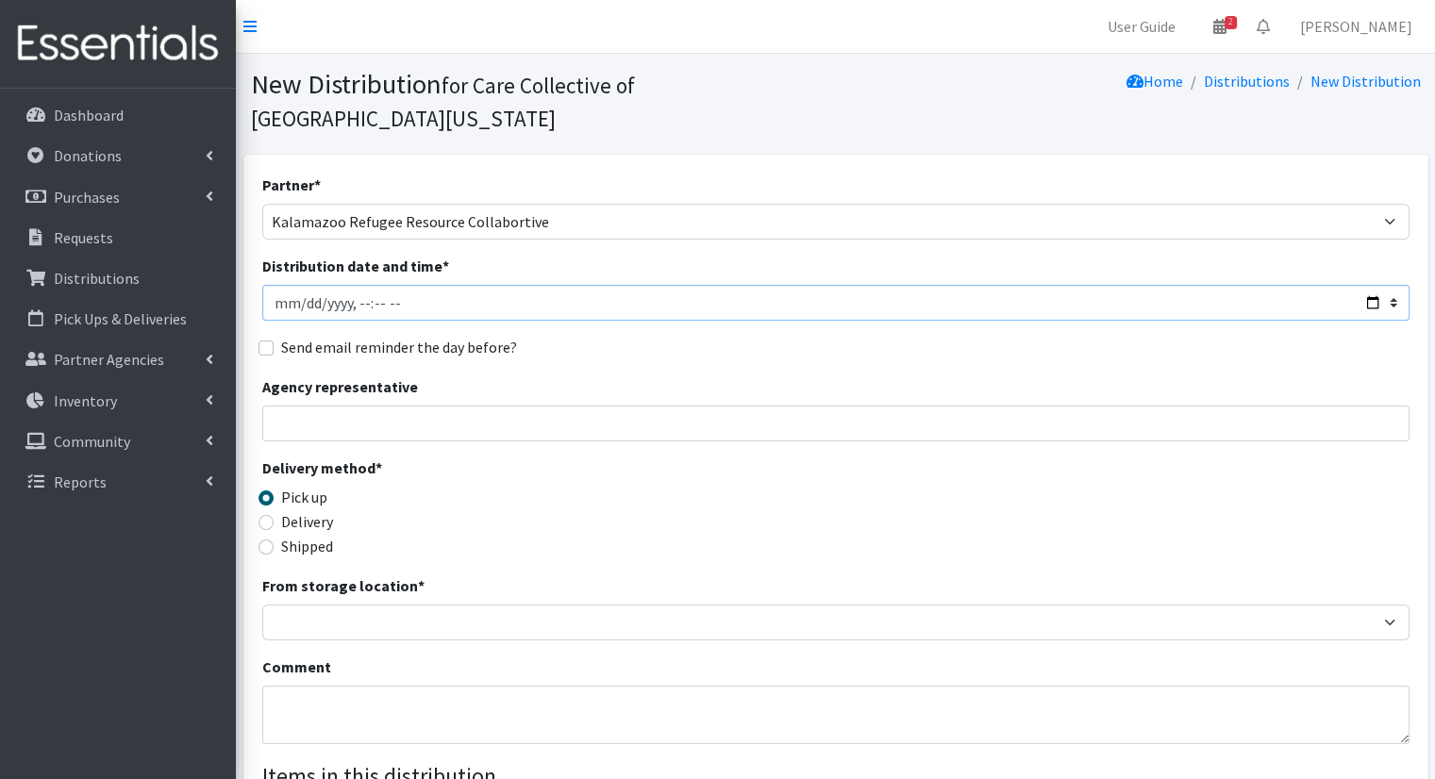
click at [1372, 285] on input "Distribution date and time *" at bounding box center [835, 303] width 1147 height 36
type input "2025-08-08T10:00"
click at [694, 337] on div "Partner * African Community Kalamazoo Black Lives Matter Kzoo/BC Diaper Train C…" at bounding box center [835, 604] width 1147 height 860
click at [318, 510] on label "Delivery" at bounding box center [307, 521] width 52 height 23
click at [274, 515] on input "Delivery" at bounding box center [266, 522] width 15 height 15
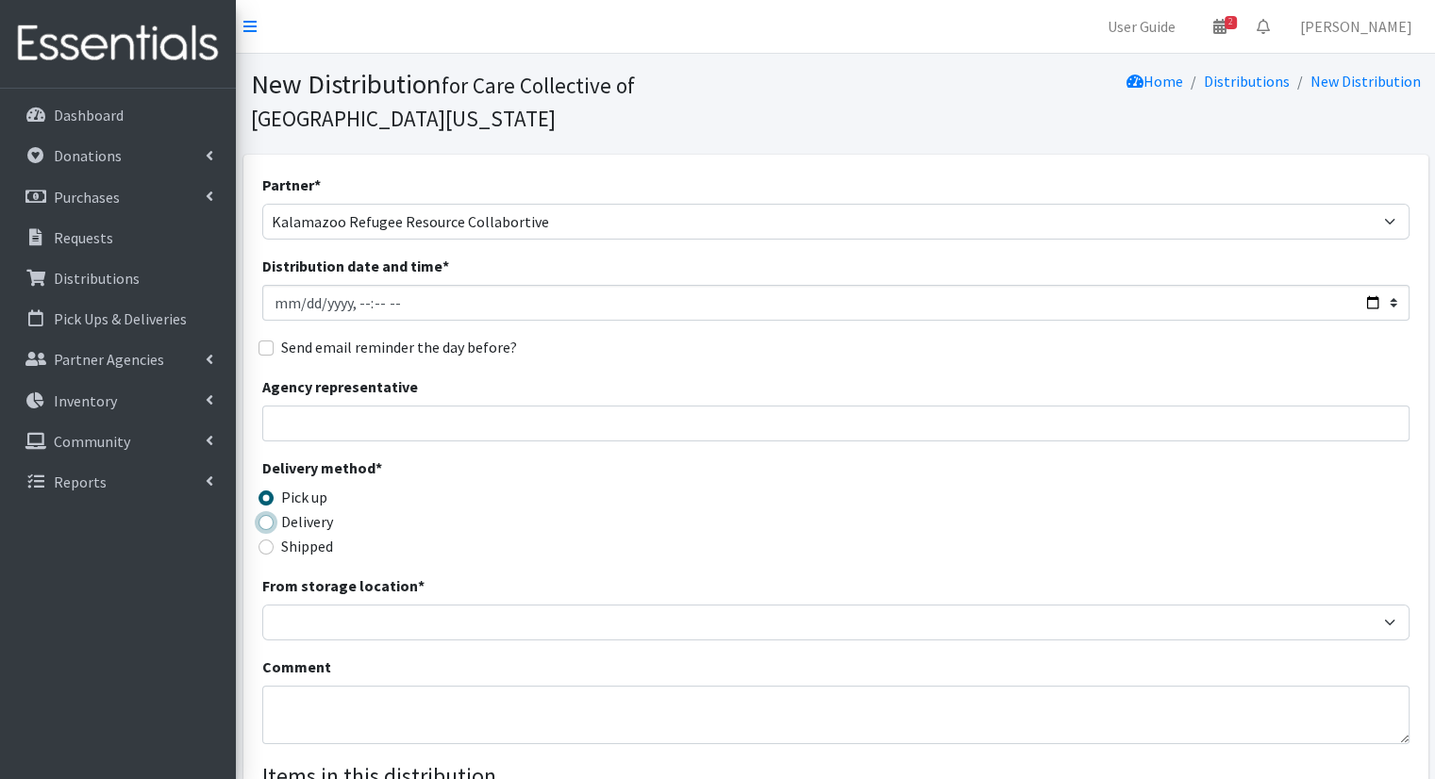
radio input "true"
click at [306, 486] on label "Pick up" at bounding box center [304, 497] width 46 height 23
click at [274, 491] on input "Pick up" at bounding box center [266, 498] width 15 height 15
radio input "true"
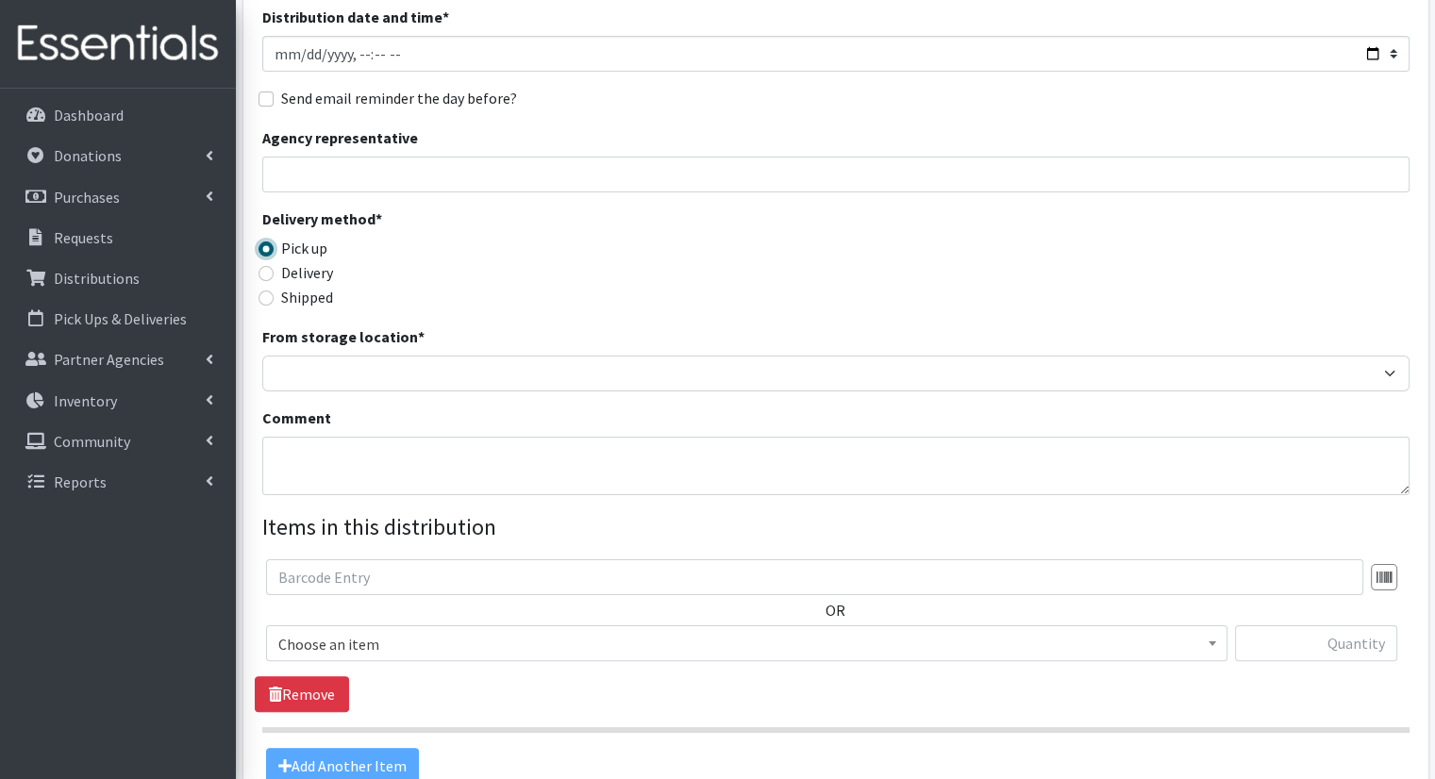
scroll to position [251, 0]
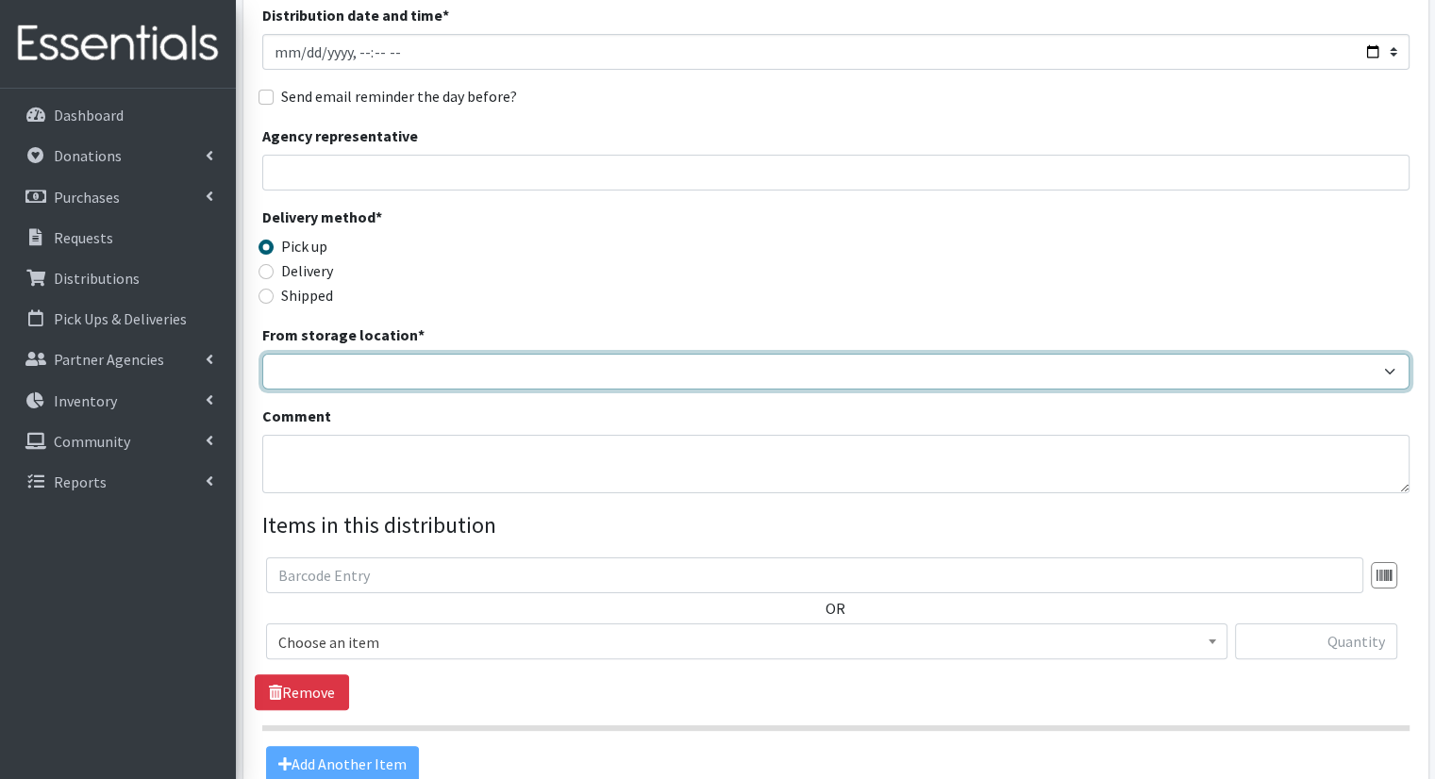
click at [761, 354] on select "Headquarters" at bounding box center [835, 372] width 1147 height 36
select select "491"
click at [262, 354] on select "Headquarters" at bounding box center [835, 372] width 1147 height 36
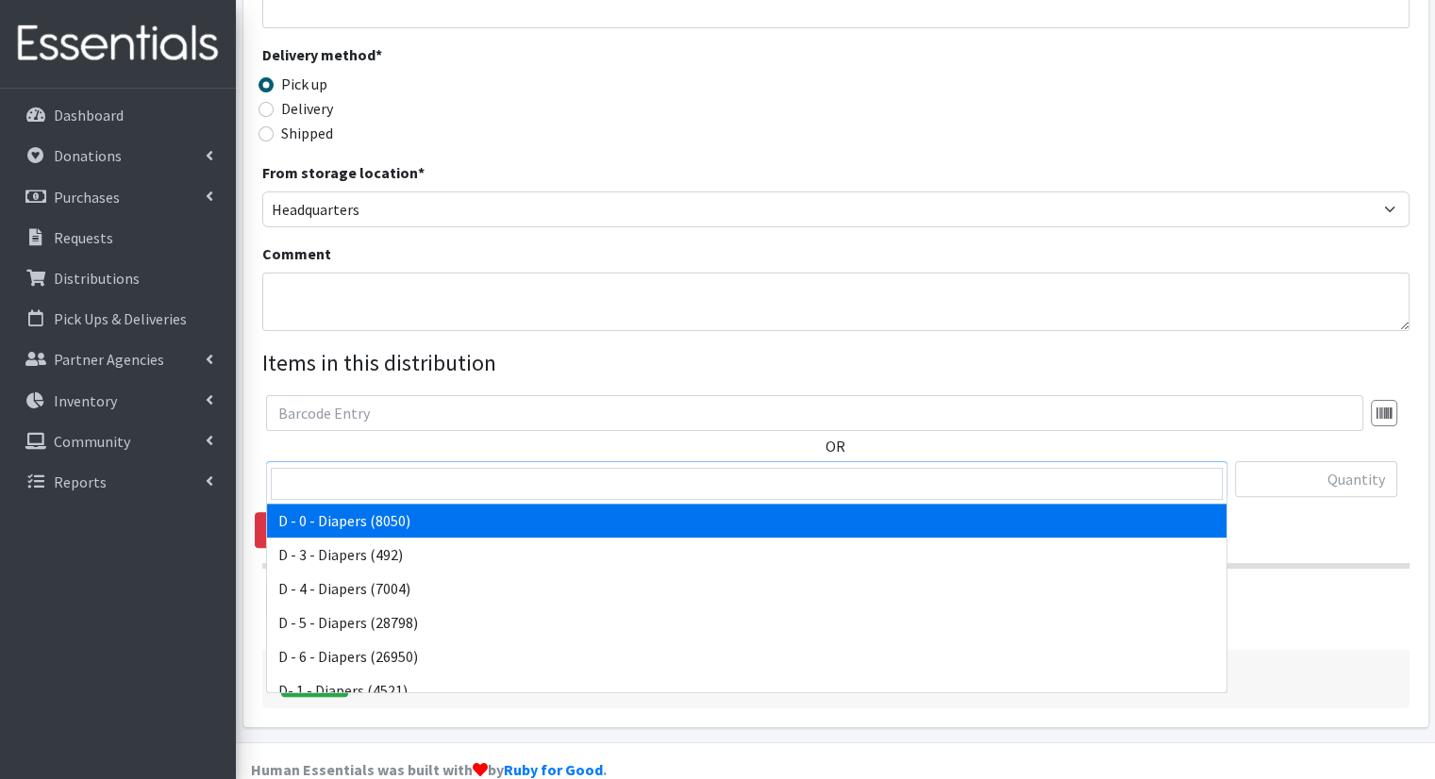
click at [620, 467] on span "D - 0 - Diapers (8050)" at bounding box center [746, 480] width 937 height 26
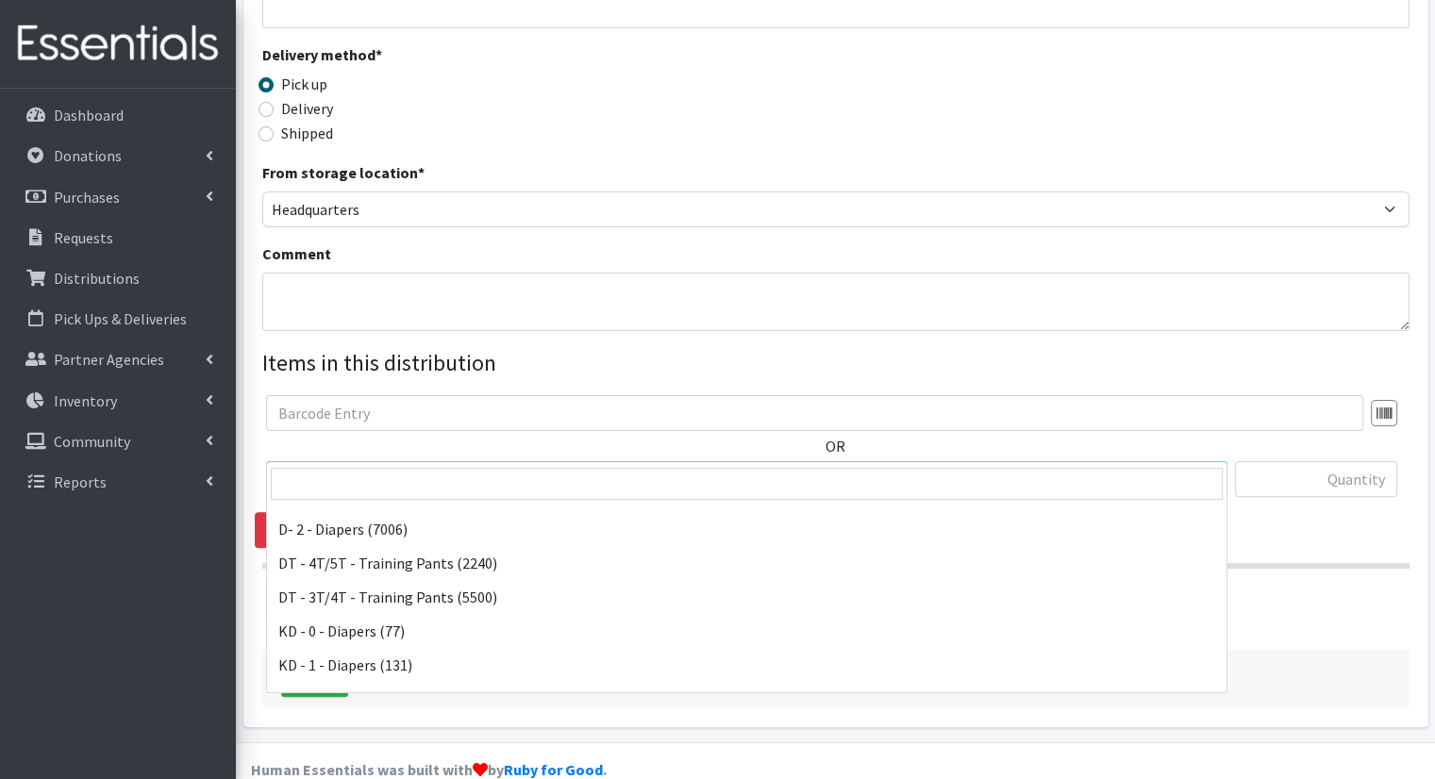
scroll to position [237, 0]
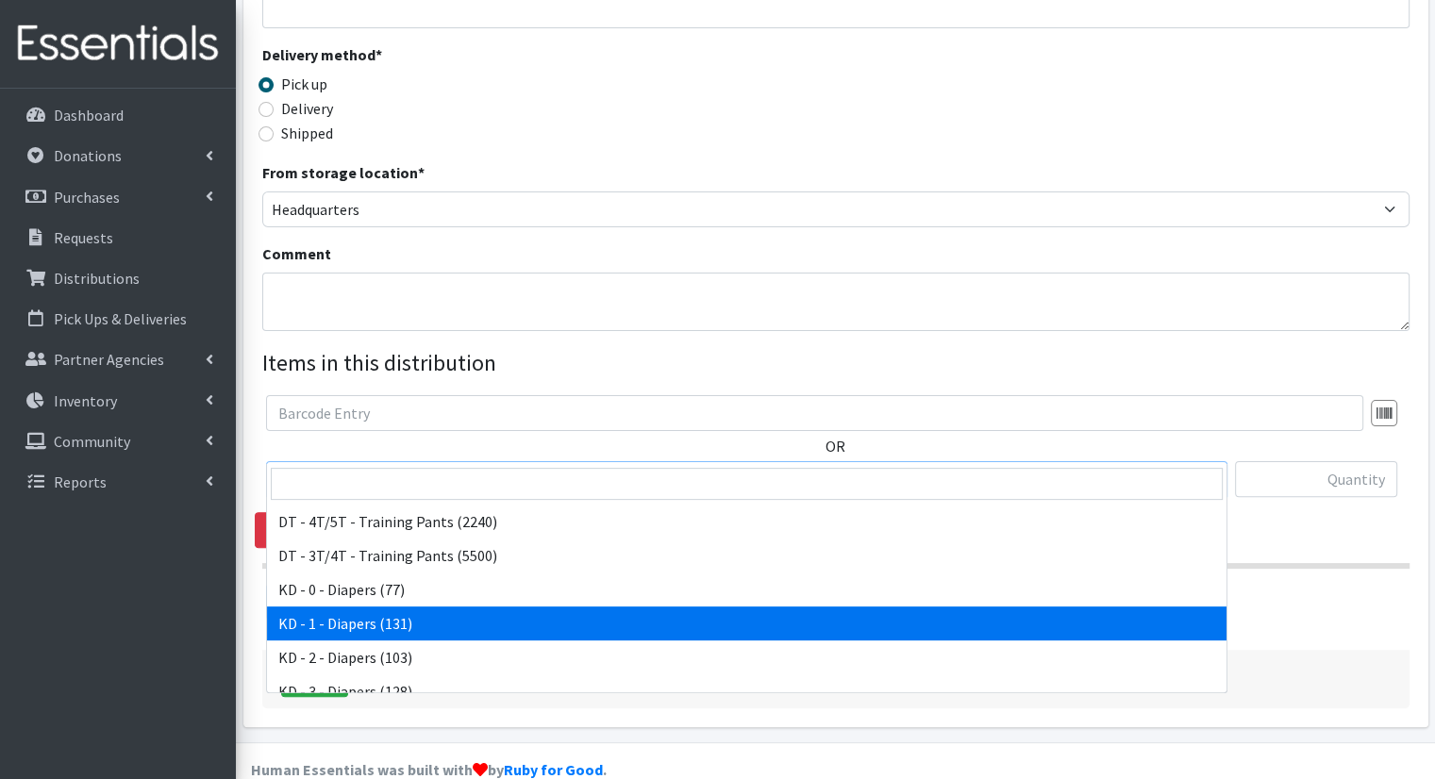
select select "15497"
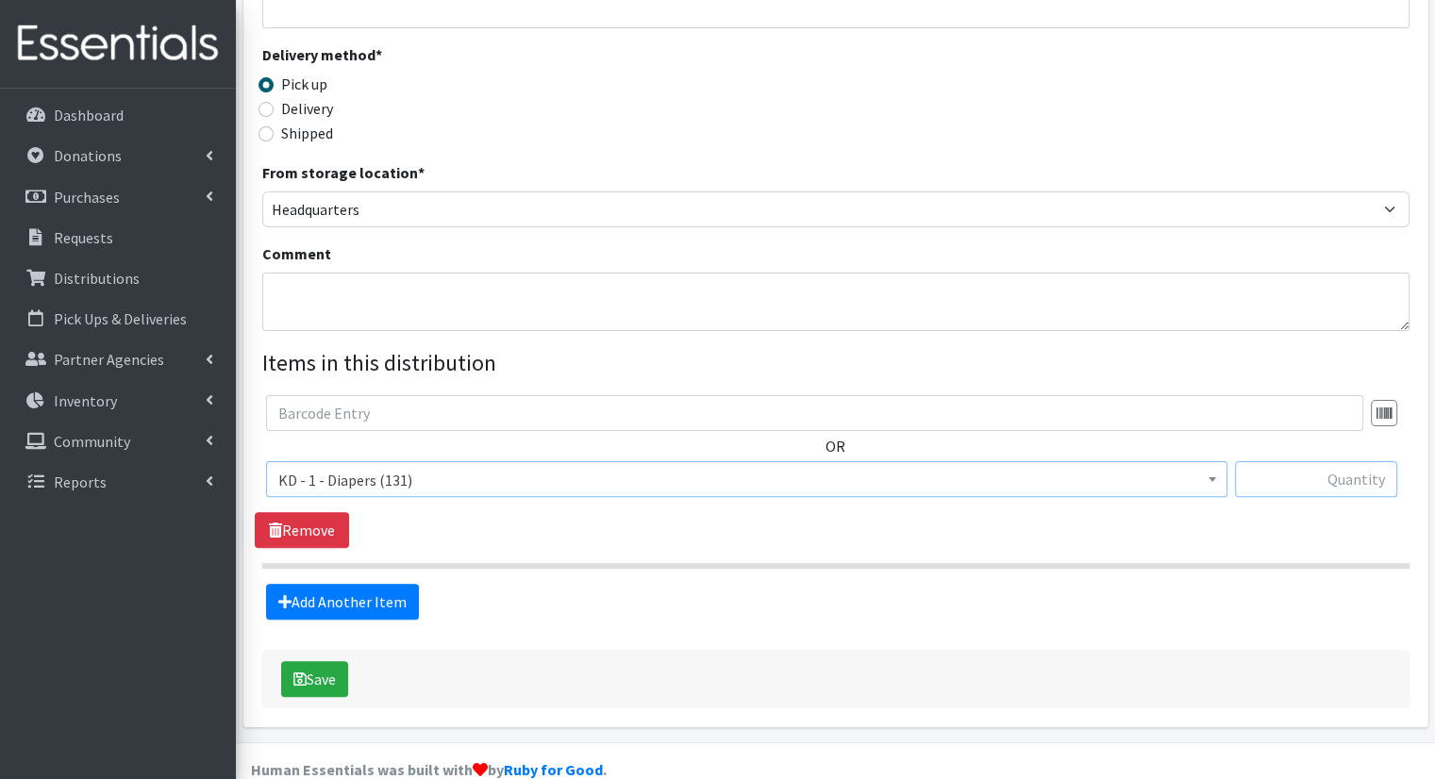
click at [1261, 461] on input "text" at bounding box center [1316, 479] width 162 height 36
type input "4"
click at [394, 584] on link "Add Another Item" at bounding box center [342, 602] width 153 height 36
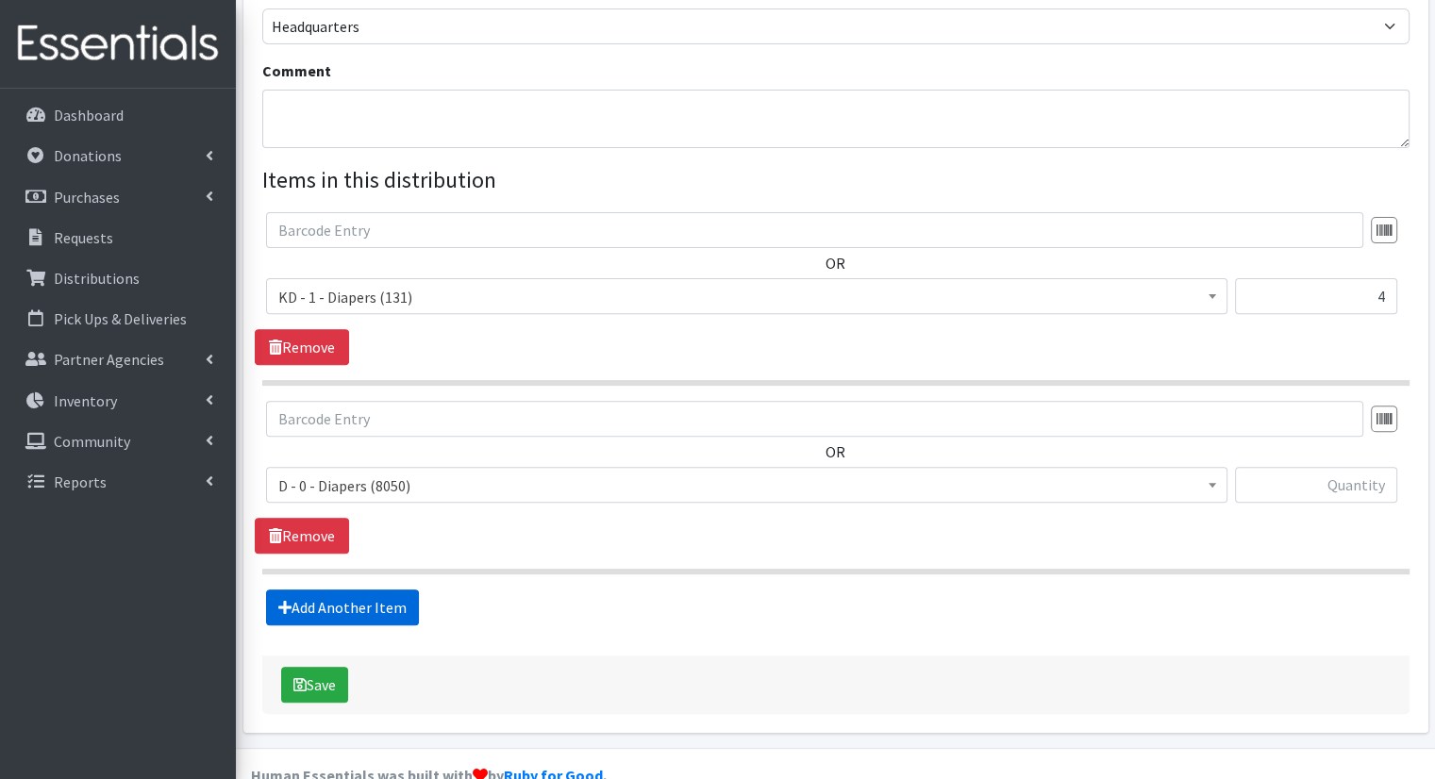
scroll to position [601, 0]
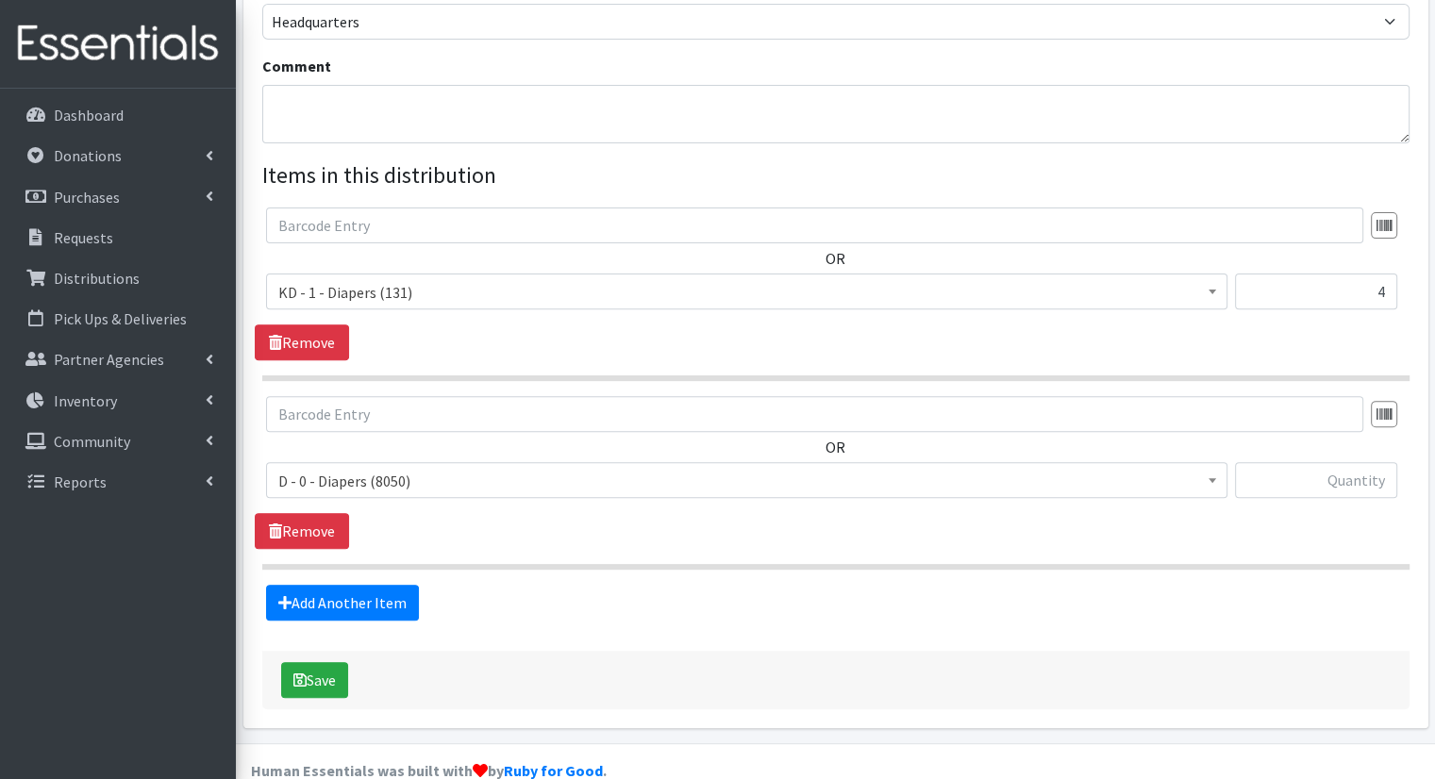
click at [773, 468] on span "D - 0 - Diapers (8050)" at bounding box center [746, 481] width 937 height 26
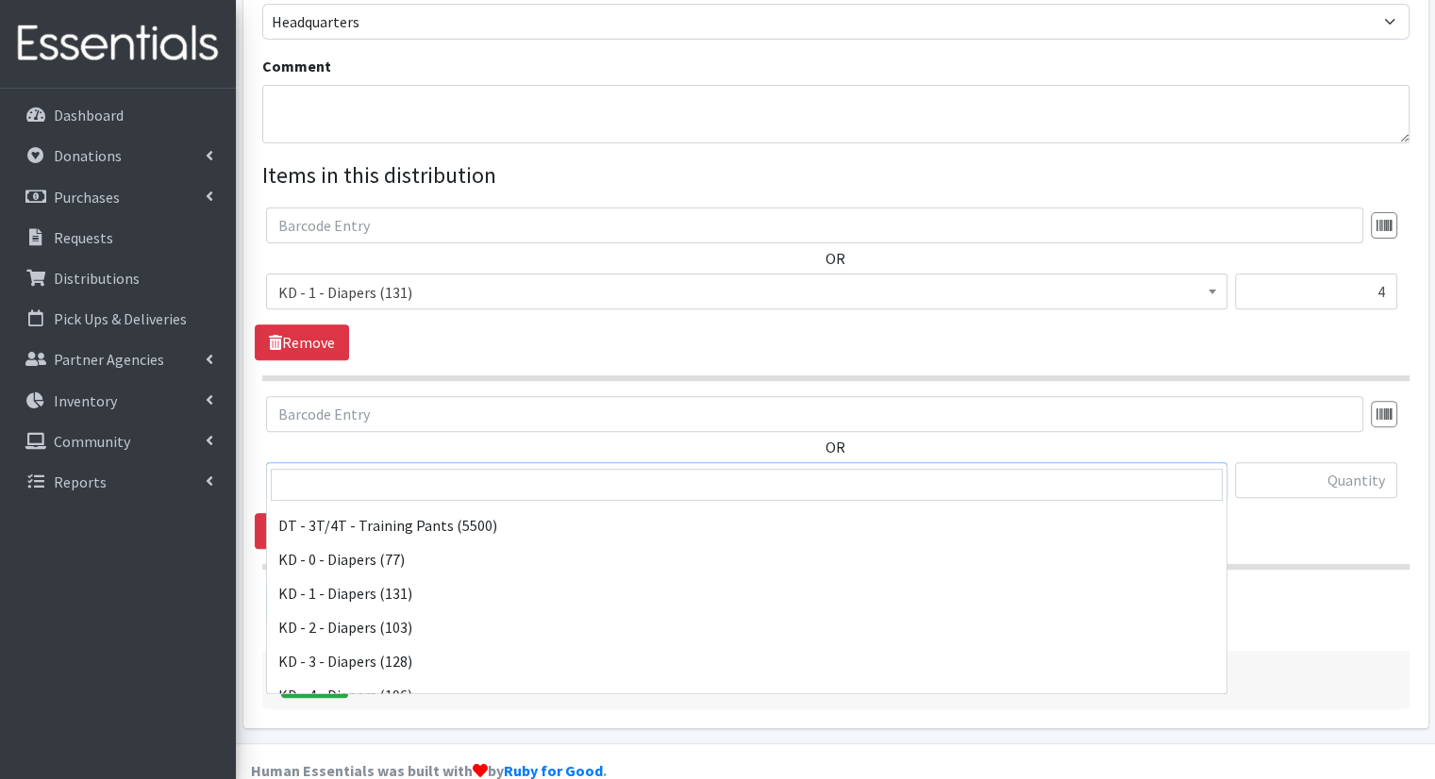
scroll to position [273, 0]
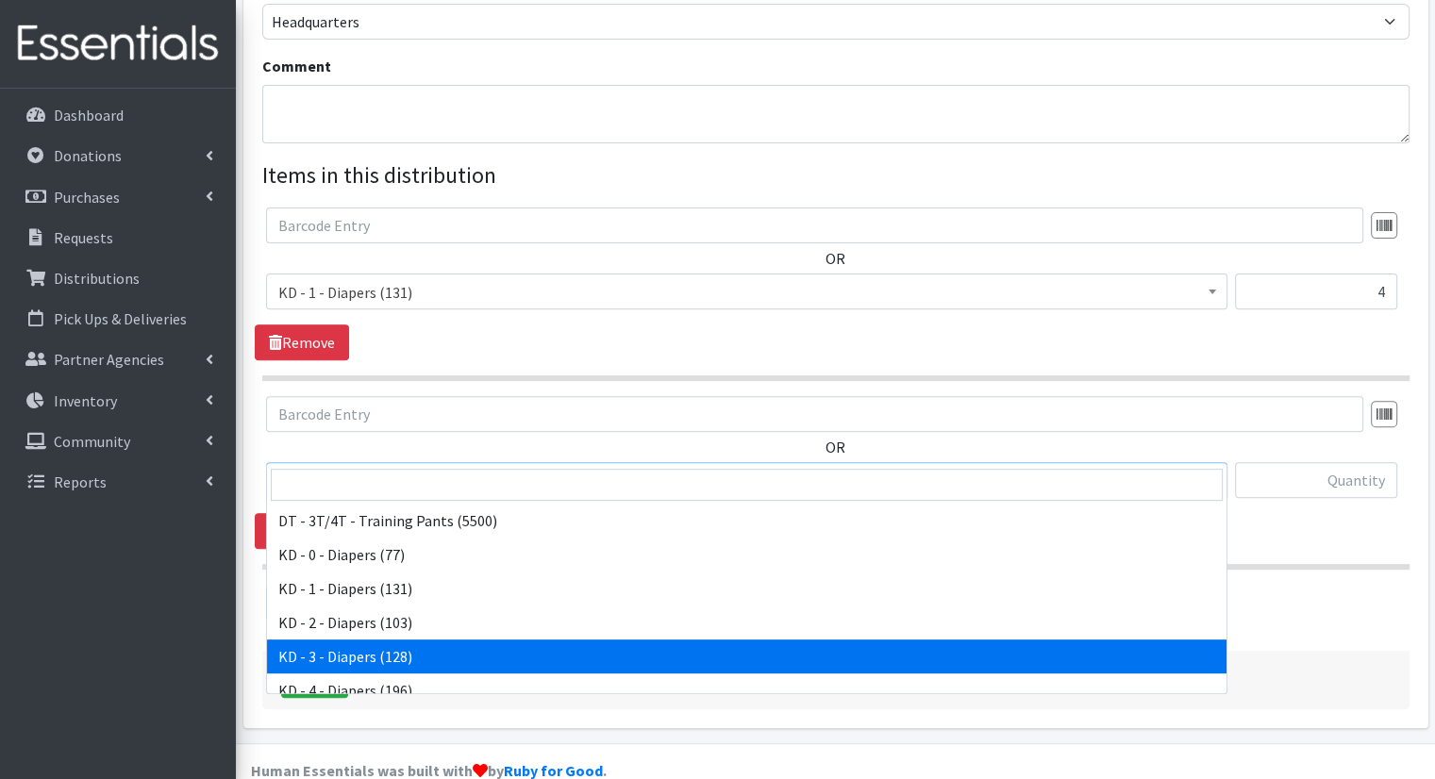
select select "15499"
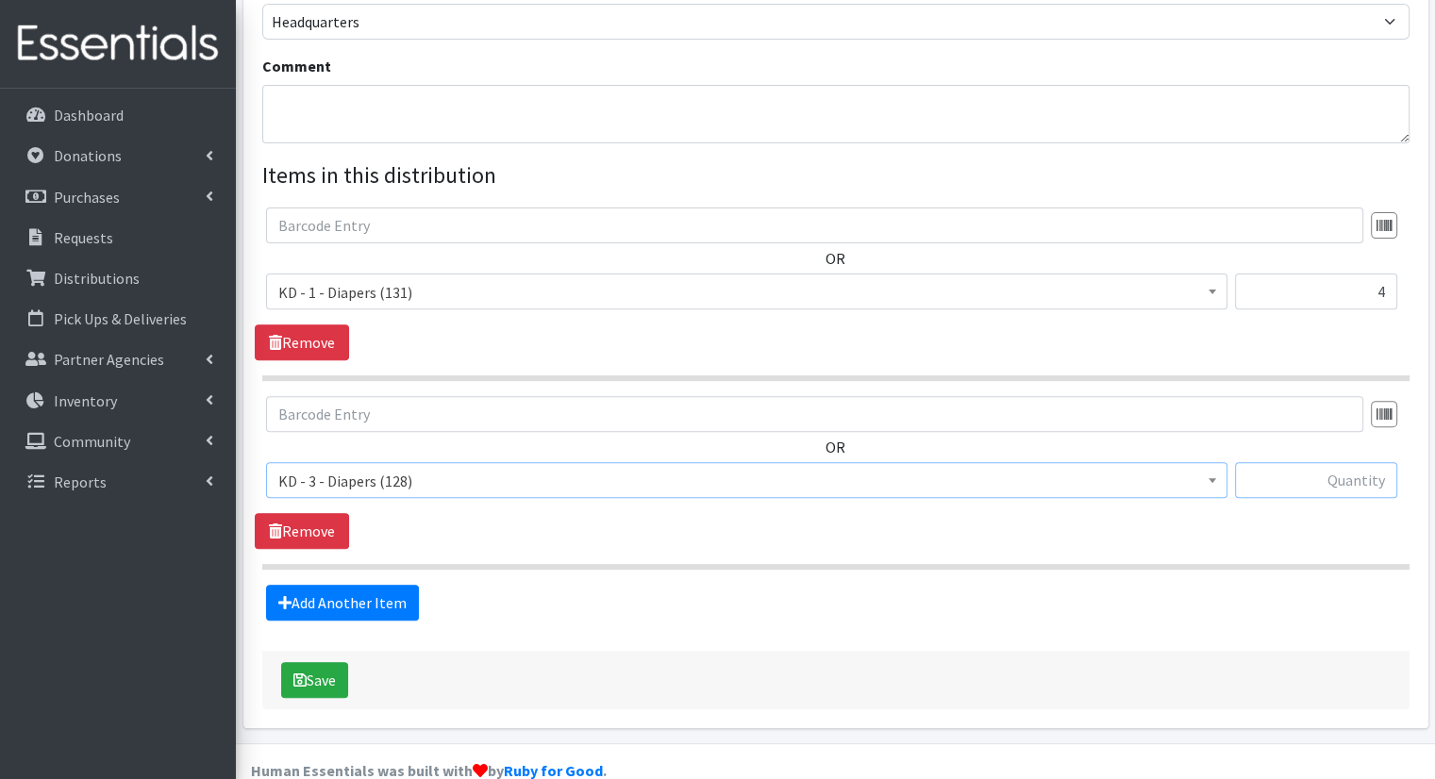
click at [1314, 462] on input "text" at bounding box center [1316, 480] width 162 height 36
type input "9"
click at [359, 585] on link "Add Another Item" at bounding box center [342, 603] width 153 height 36
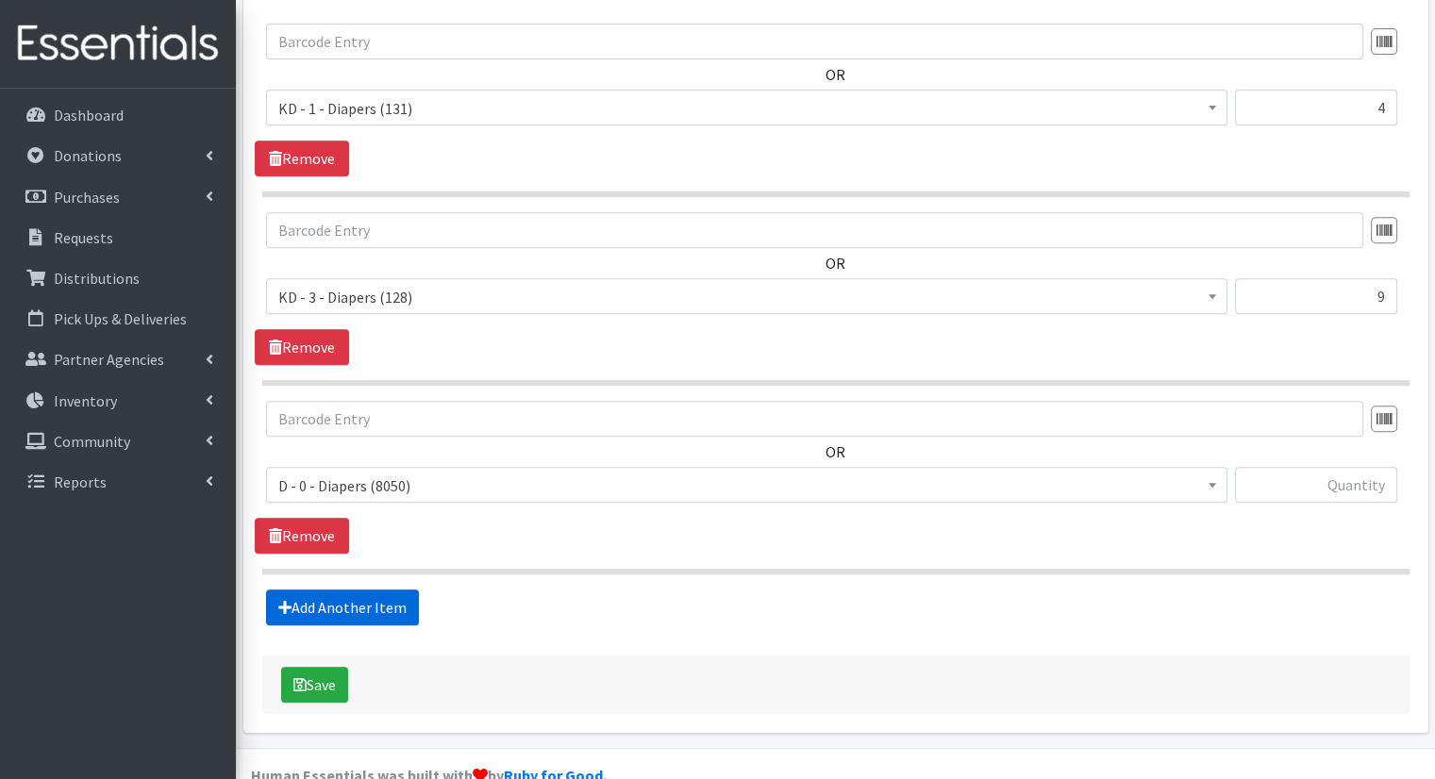
scroll to position [789, 0]
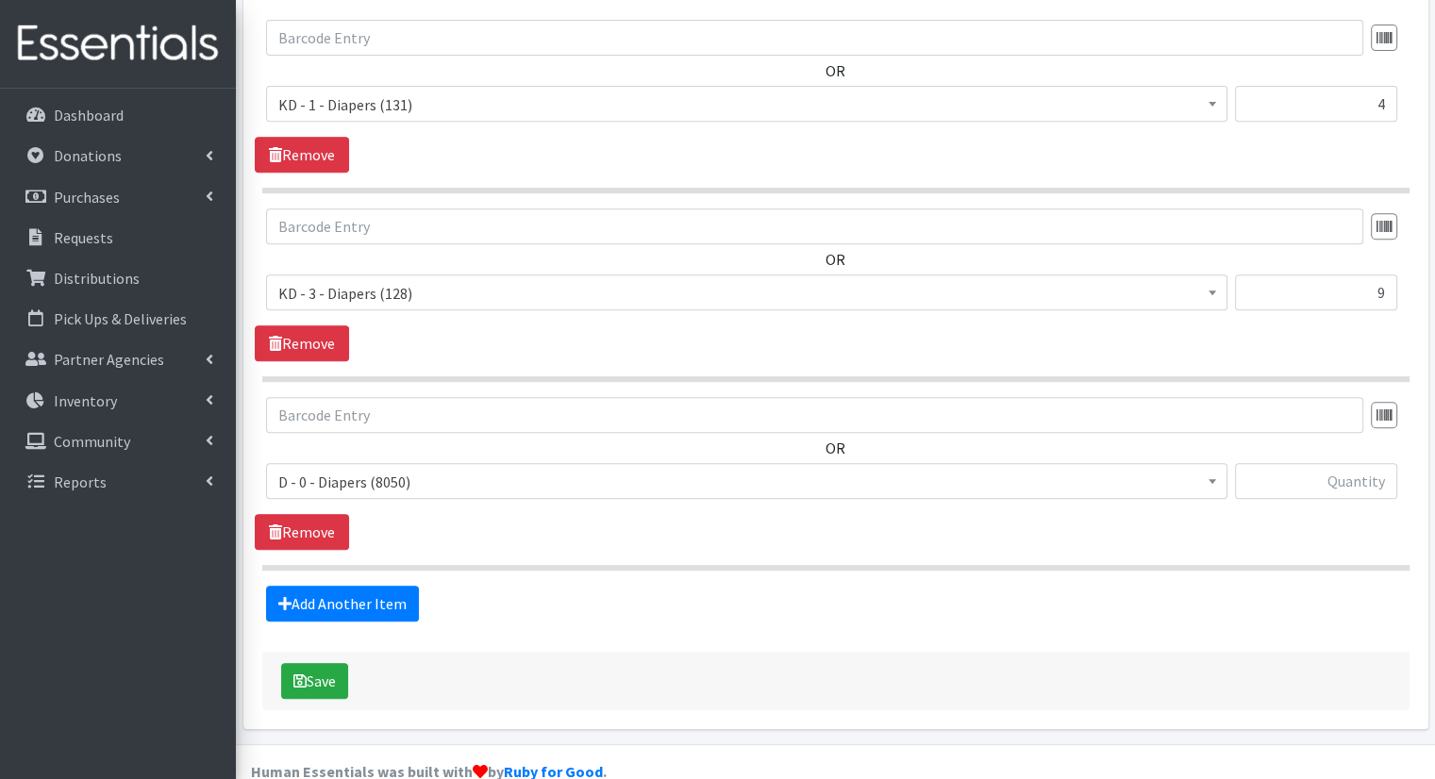
click at [604, 476] on span "D - 0 - Diapers (8050) D - 3 - Diapers (492) D - 4 - Diapers (7004) D - 5 - Dia…" at bounding box center [746, 488] width 961 height 51
click at [597, 463] on span "D - 0 - Diapers (8050)" at bounding box center [746, 481] width 961 height 36
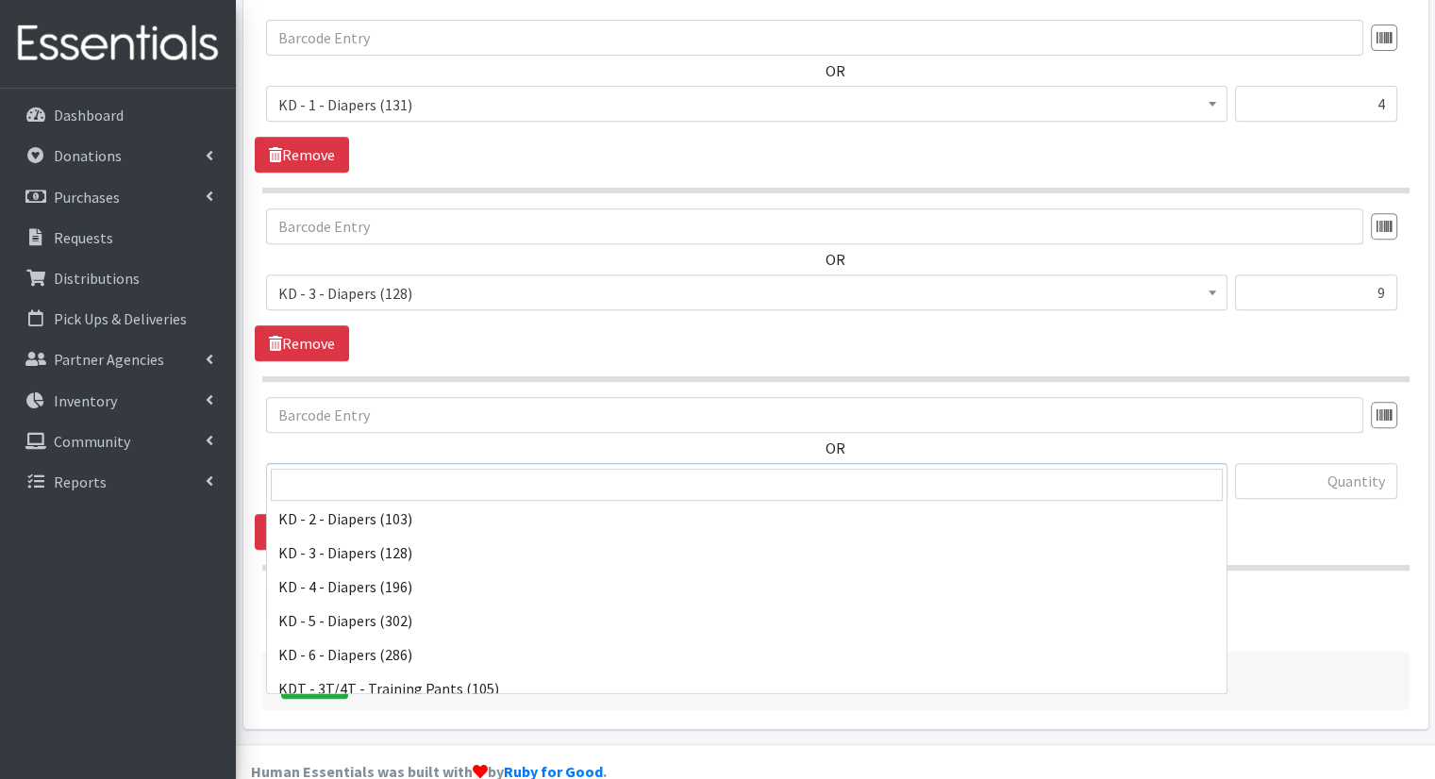
scroll to position [371, 0]
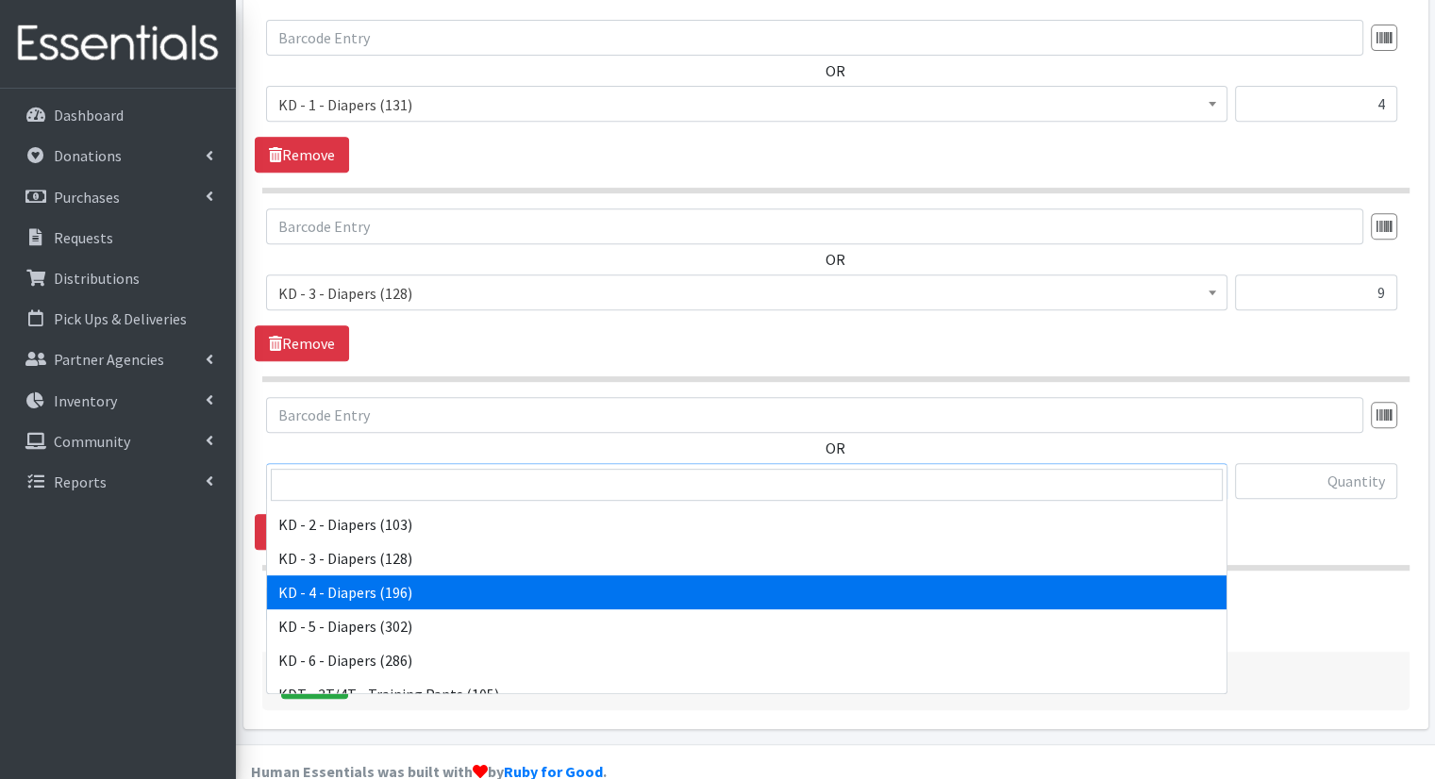
select select "15500"
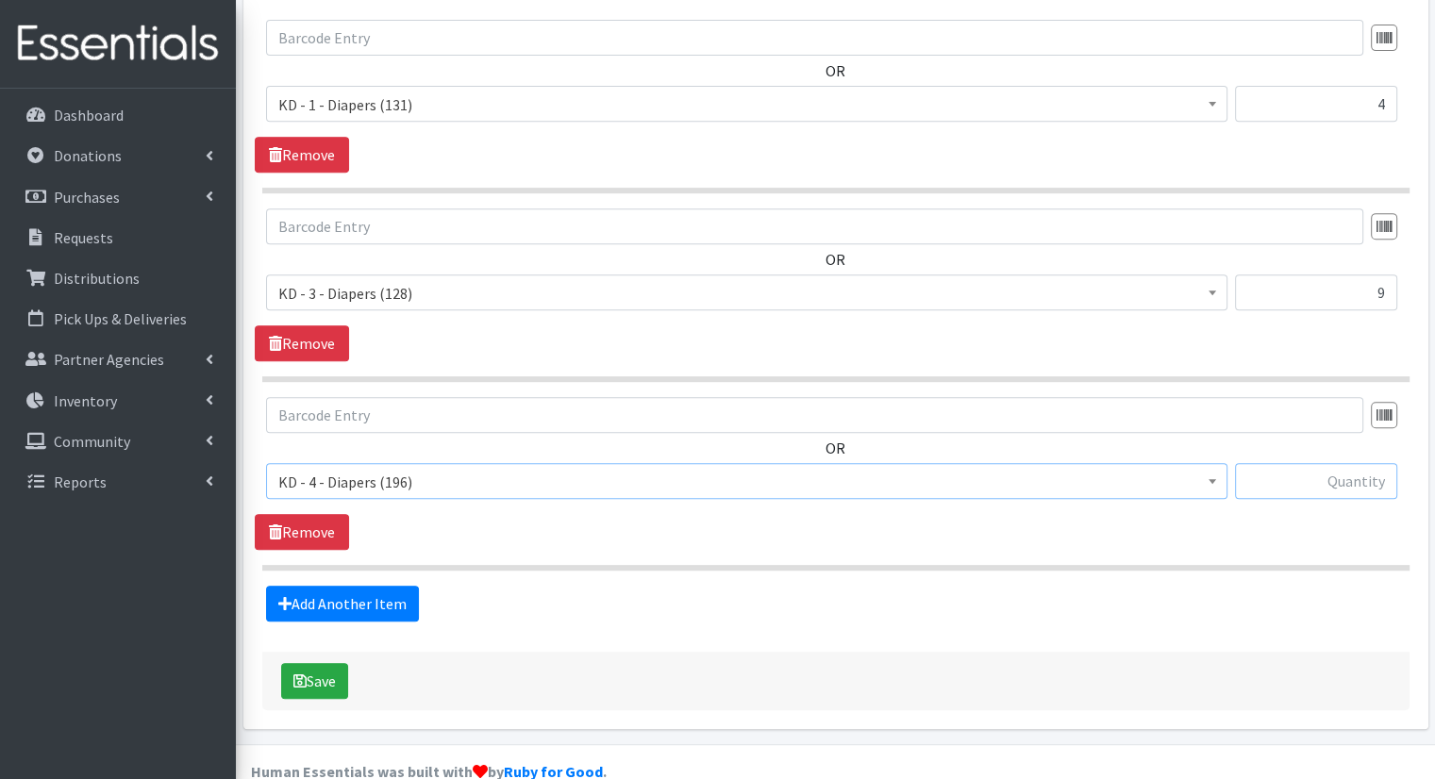
click at [1360, 463] on input "text" at bounding box center [1316, 481] width 162 height 36
type input "5"
click at [381, 586] on link "Add Another Item" at bounding box center [342, 604] width 153 height 36
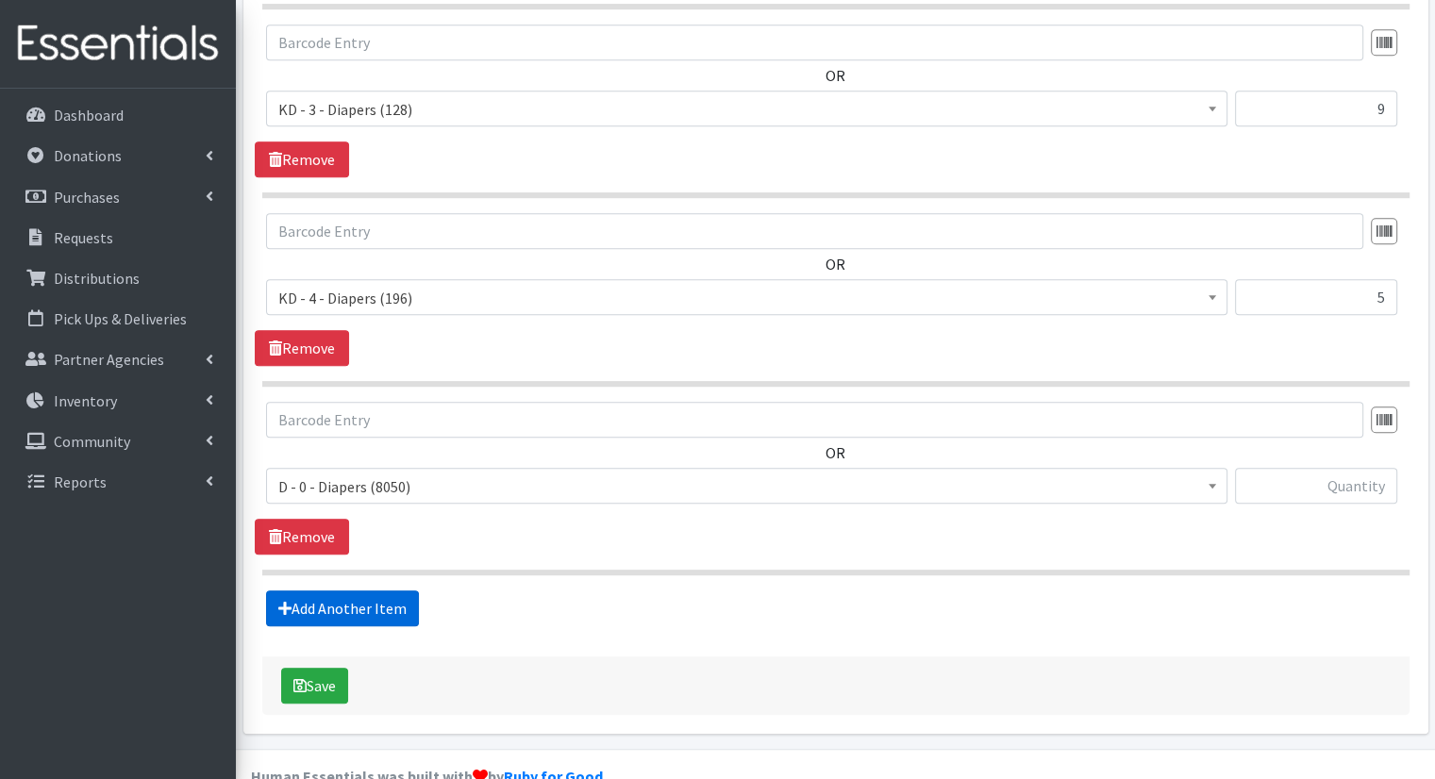
scroll to position [977, 0]
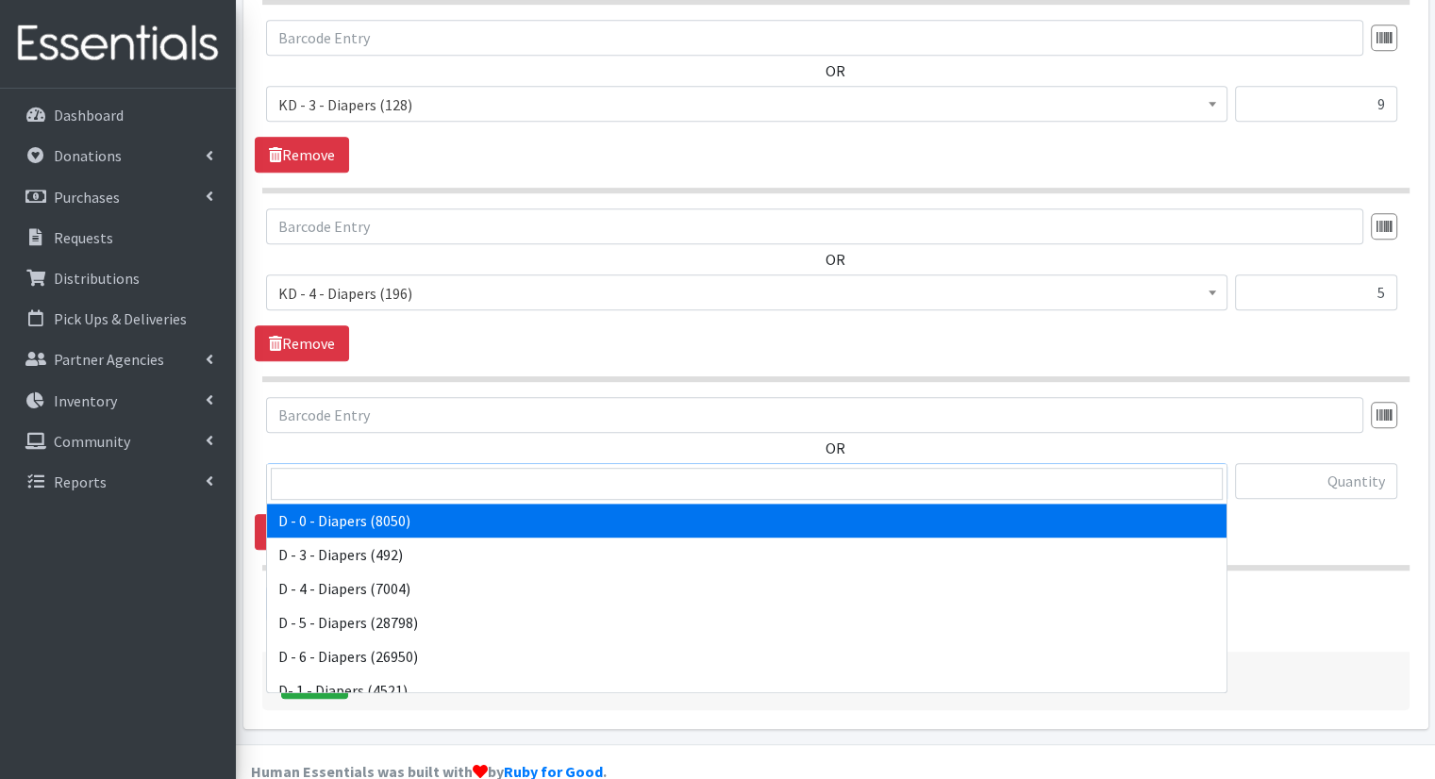
click at [519, 463] on span "D - 0 - Diapers (8050)" at bounding box center [746, 481] width 961 height 36
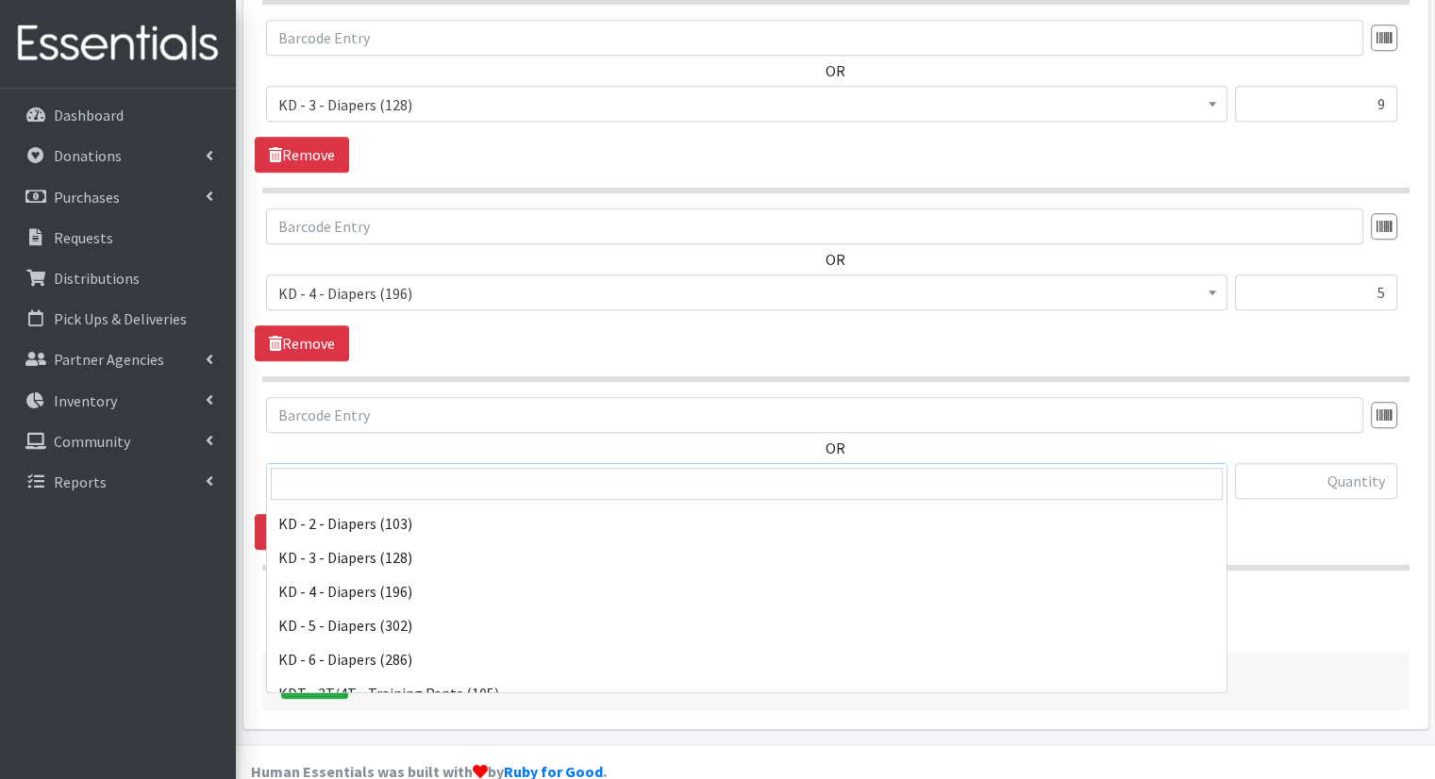
scroll to position [376, 0]
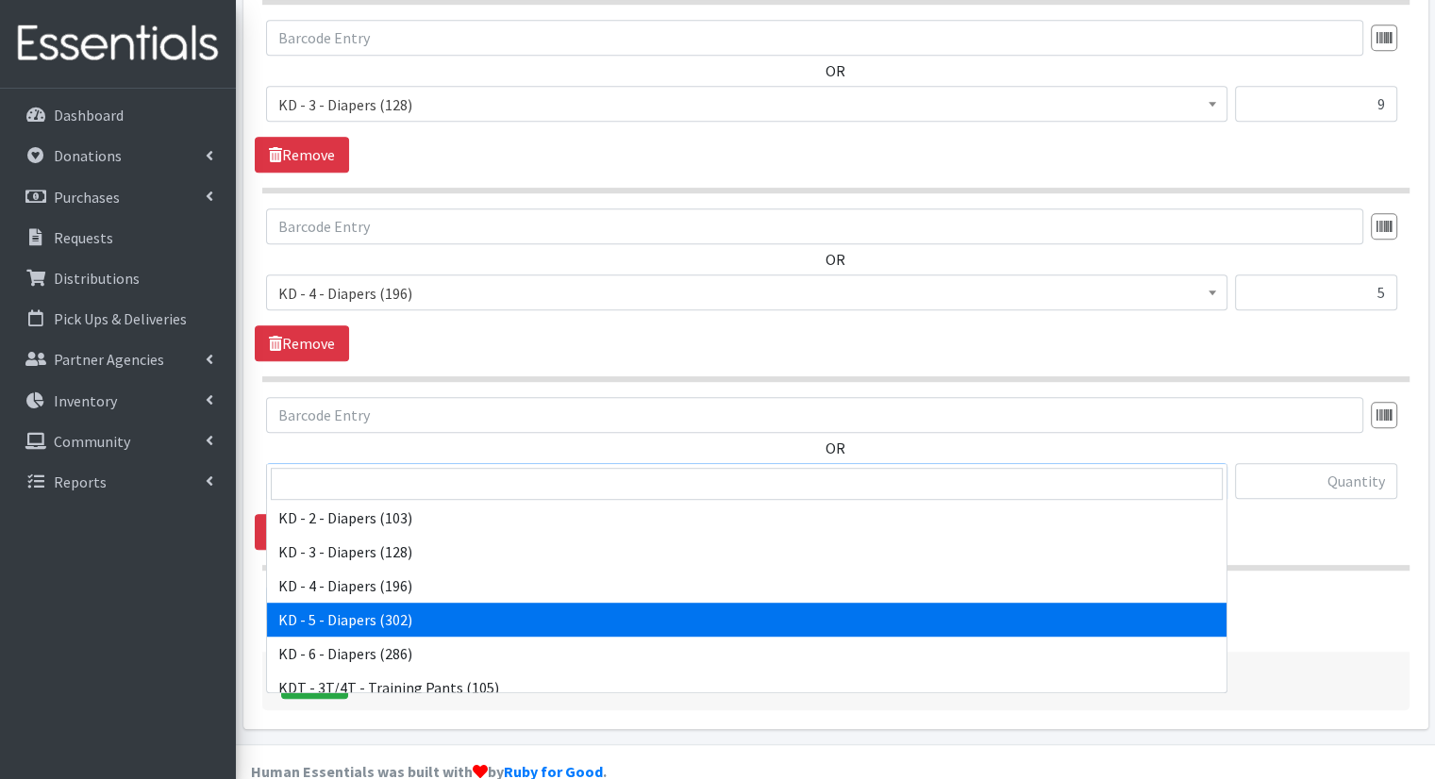
select select "15501"
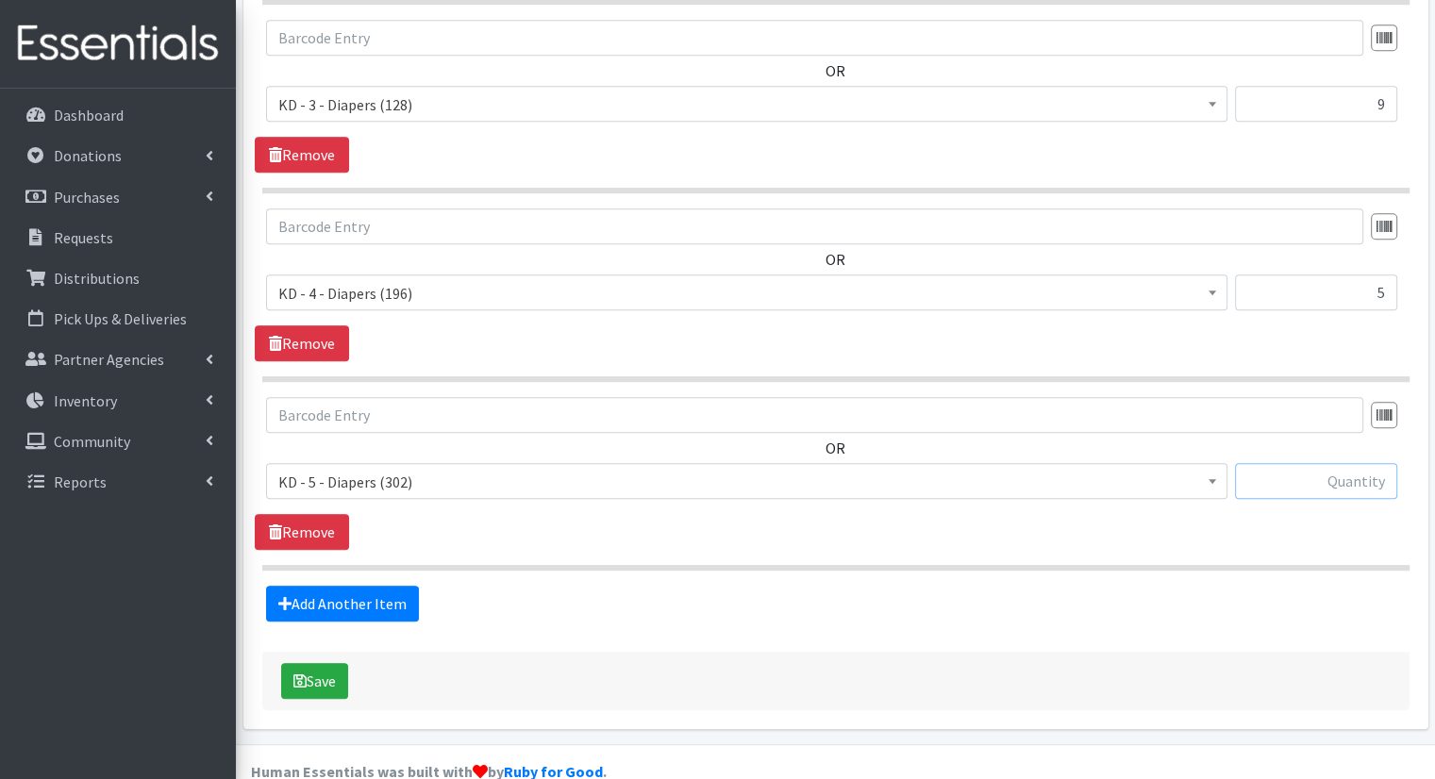
click at [1318, 463] on input "text" at bounding box center [1316, 481] width 162 height 36
type input "7"
click at [379, 586] on link "Add Another Item" at bounding box center [342, 604] width 153 height 36
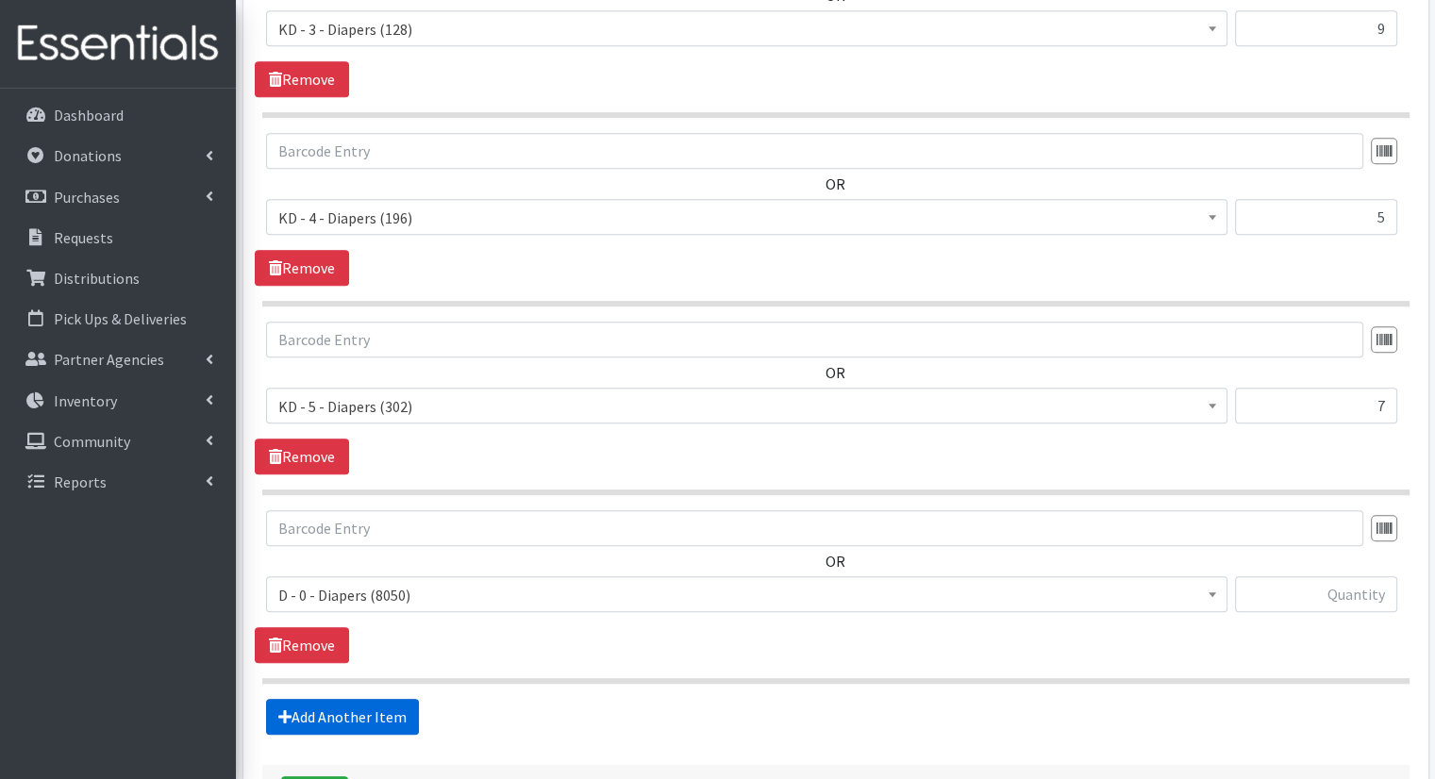
scroll to position [1166, 0]
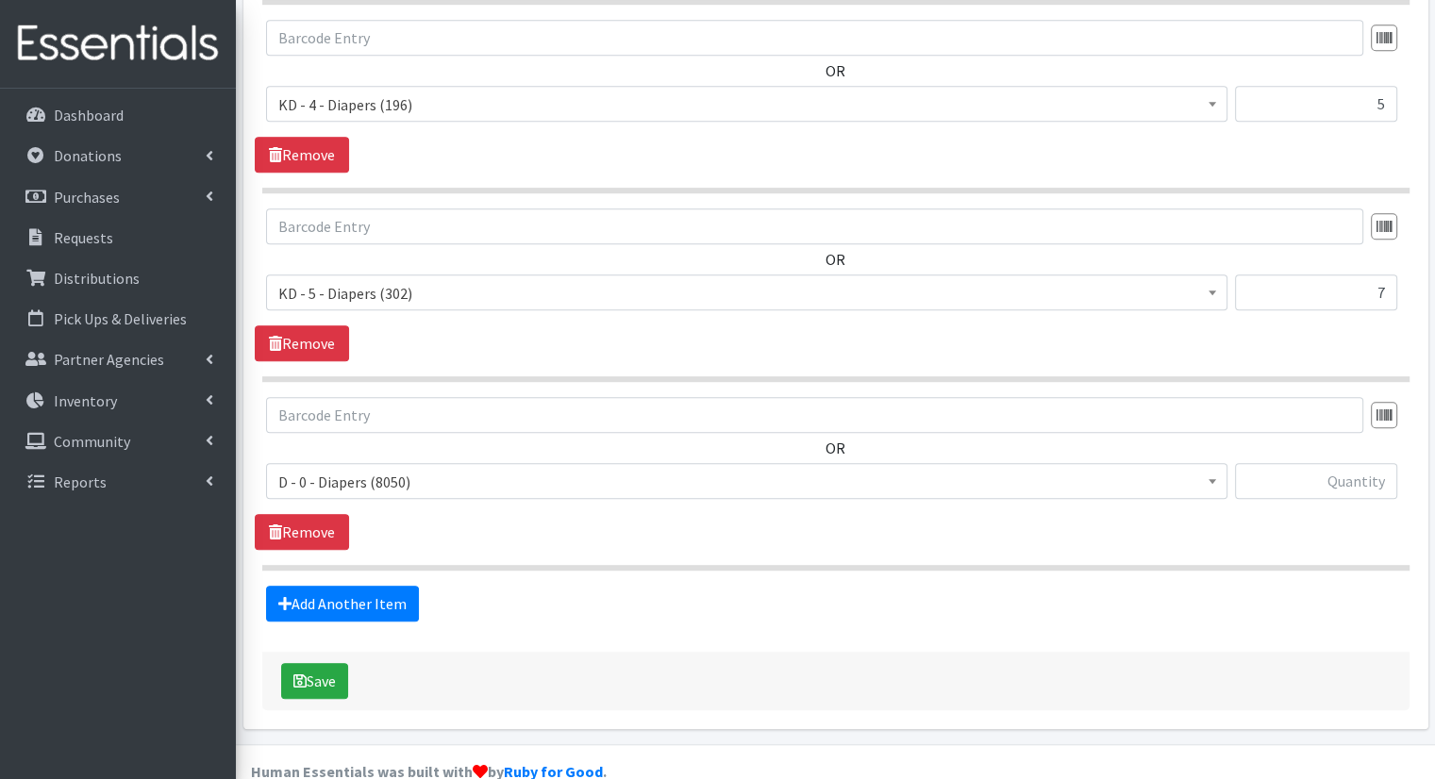
click at [730, 475] on span "D - 0 - Diapers (8050) D - 3 - Diapers (492) D - 4 - Diapers (7004) D - 5 - Dia…" at bounding box center [746, 488] width 961 height 51
click at [714, 469] on span "D - 0 - Diapers (8050)" at bounding box center [746, 482] width 937 height 26
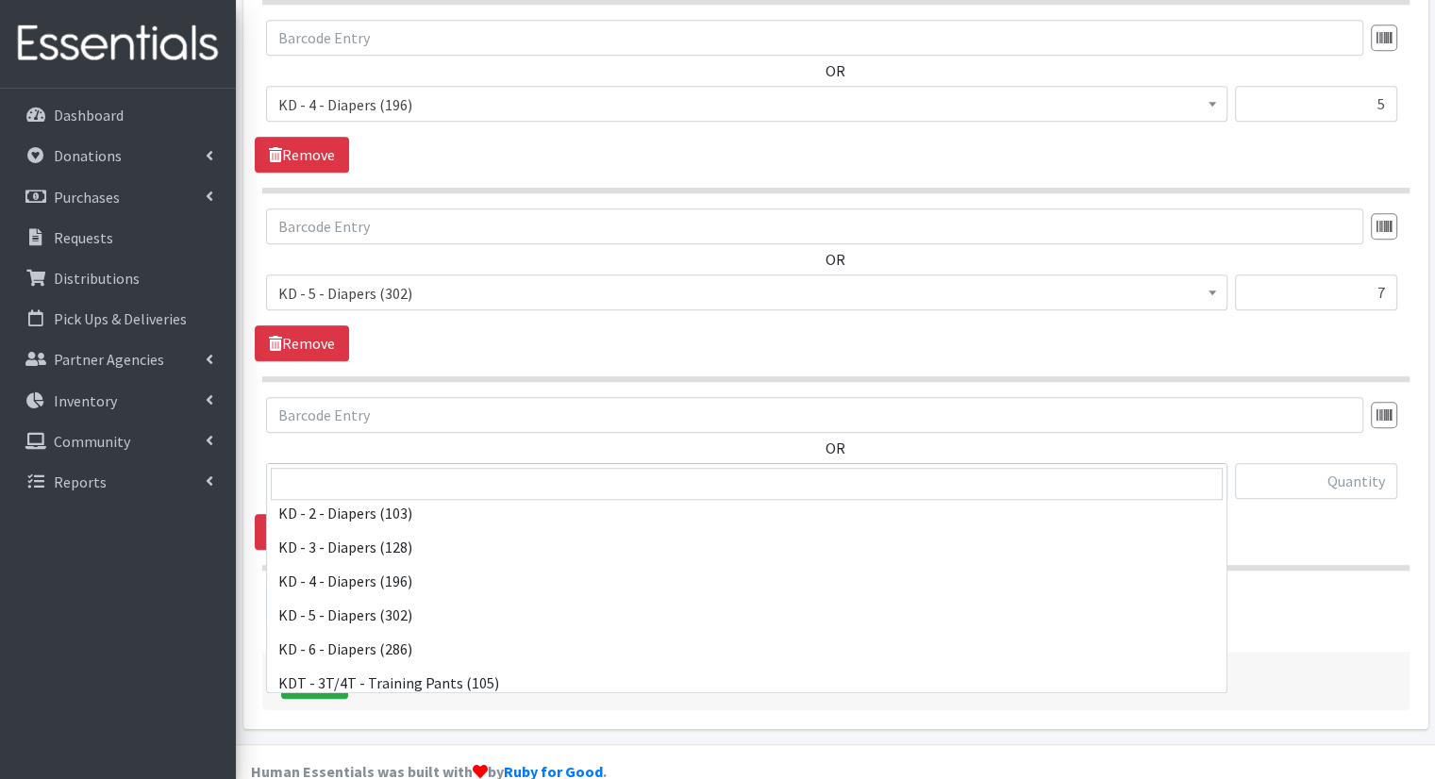
scroll to position [376, 0]
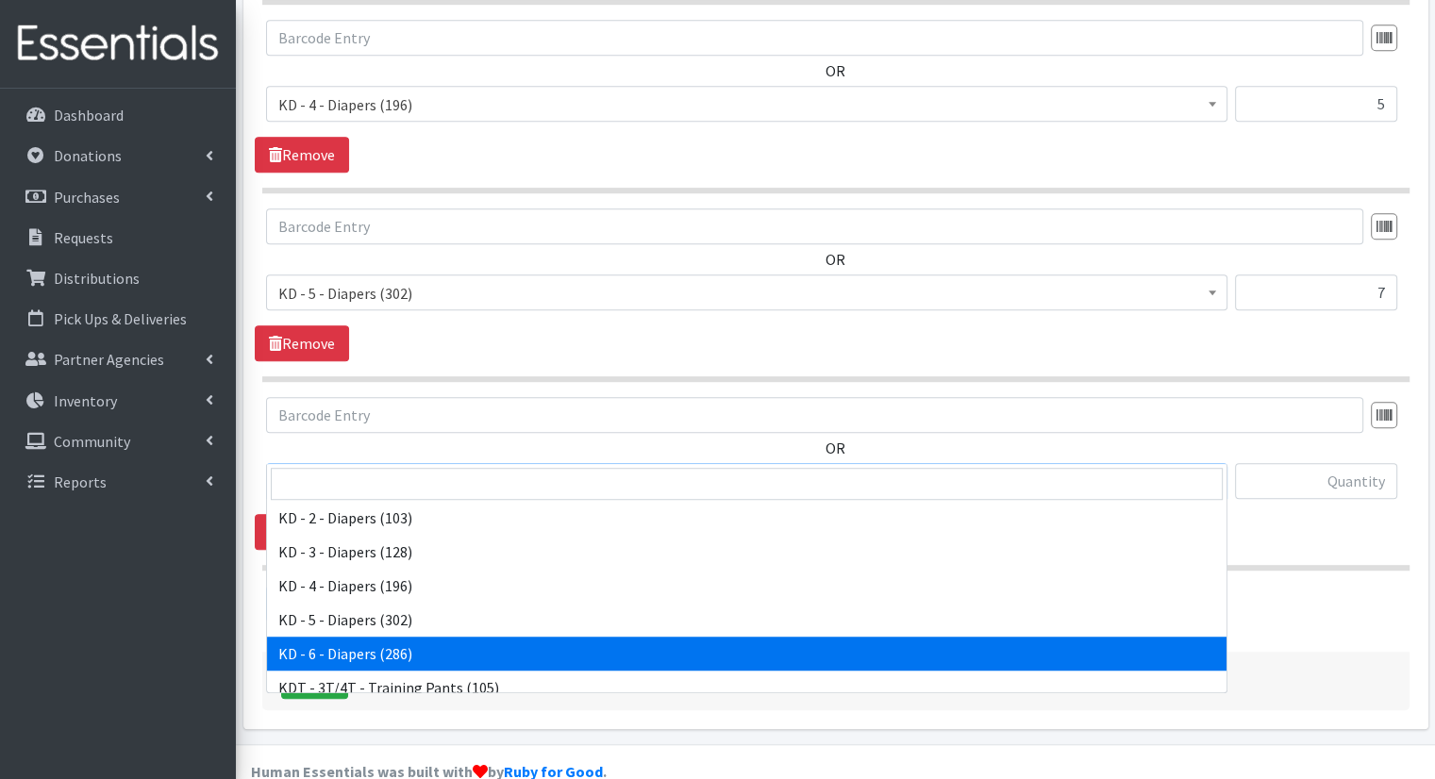
select select "15502"
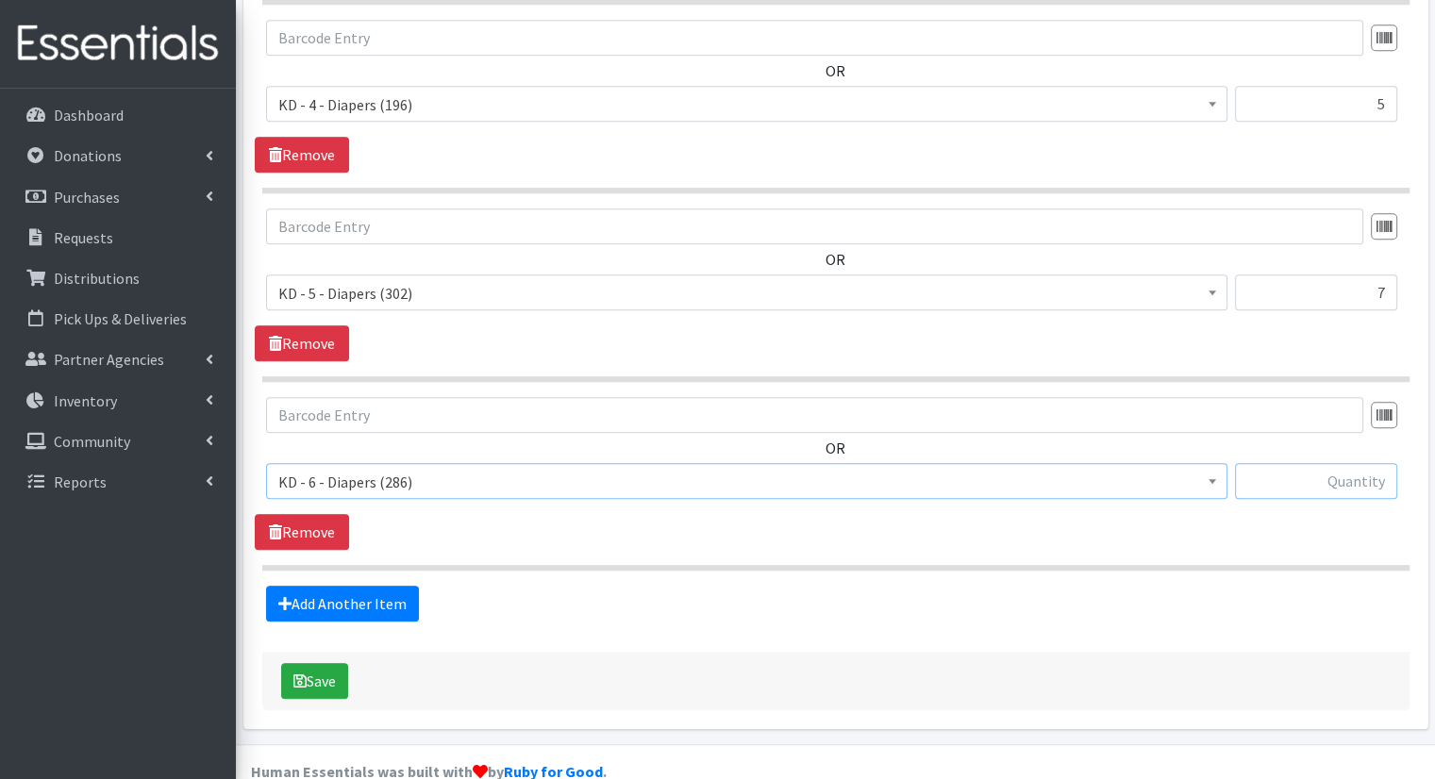
click at [1347, 463] on input "text" at bounding box center [1316, 481] width 162 height 36
type input "12"
click at [387, 586] on link "Add Another Item" at bounding box center [342, 604] width 153 height 36
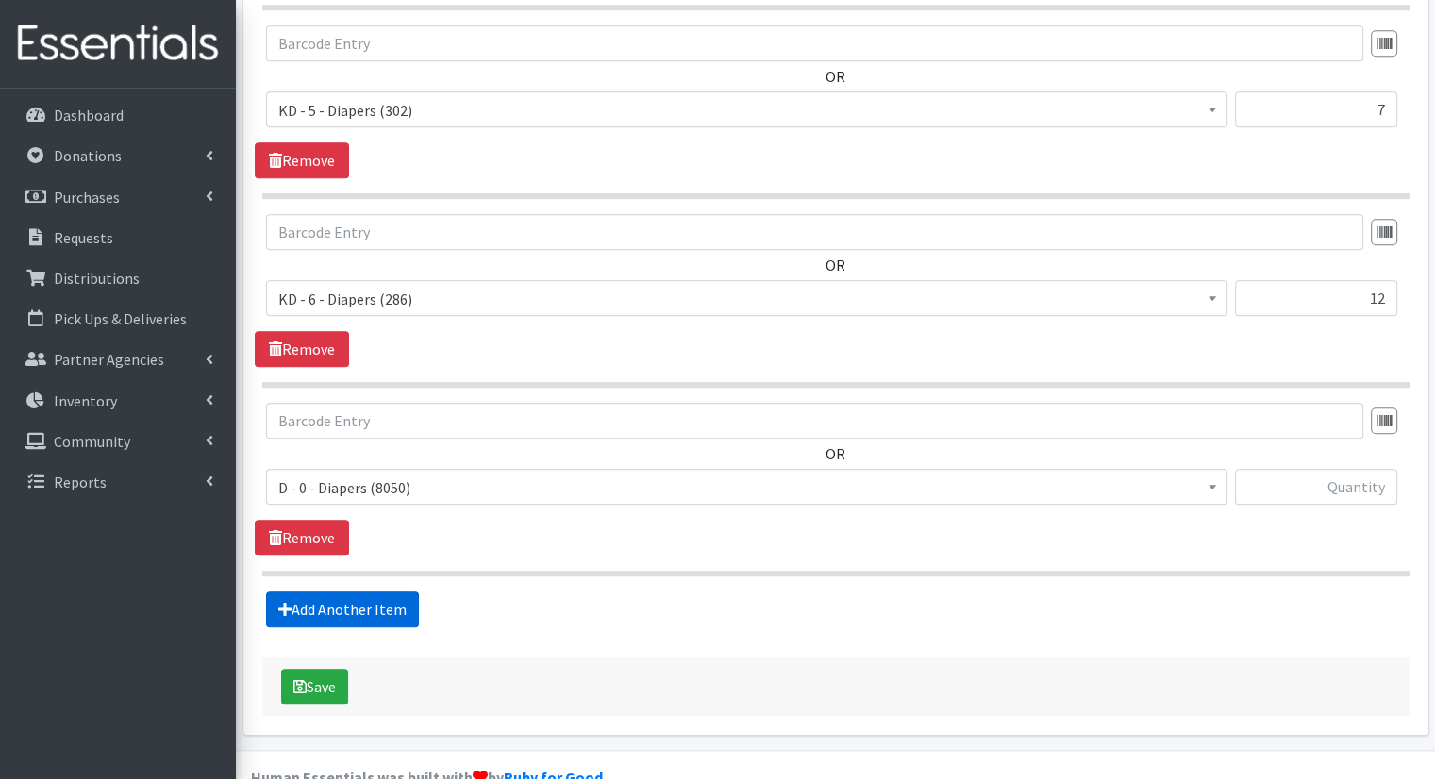
scroll to position [1354, 0]
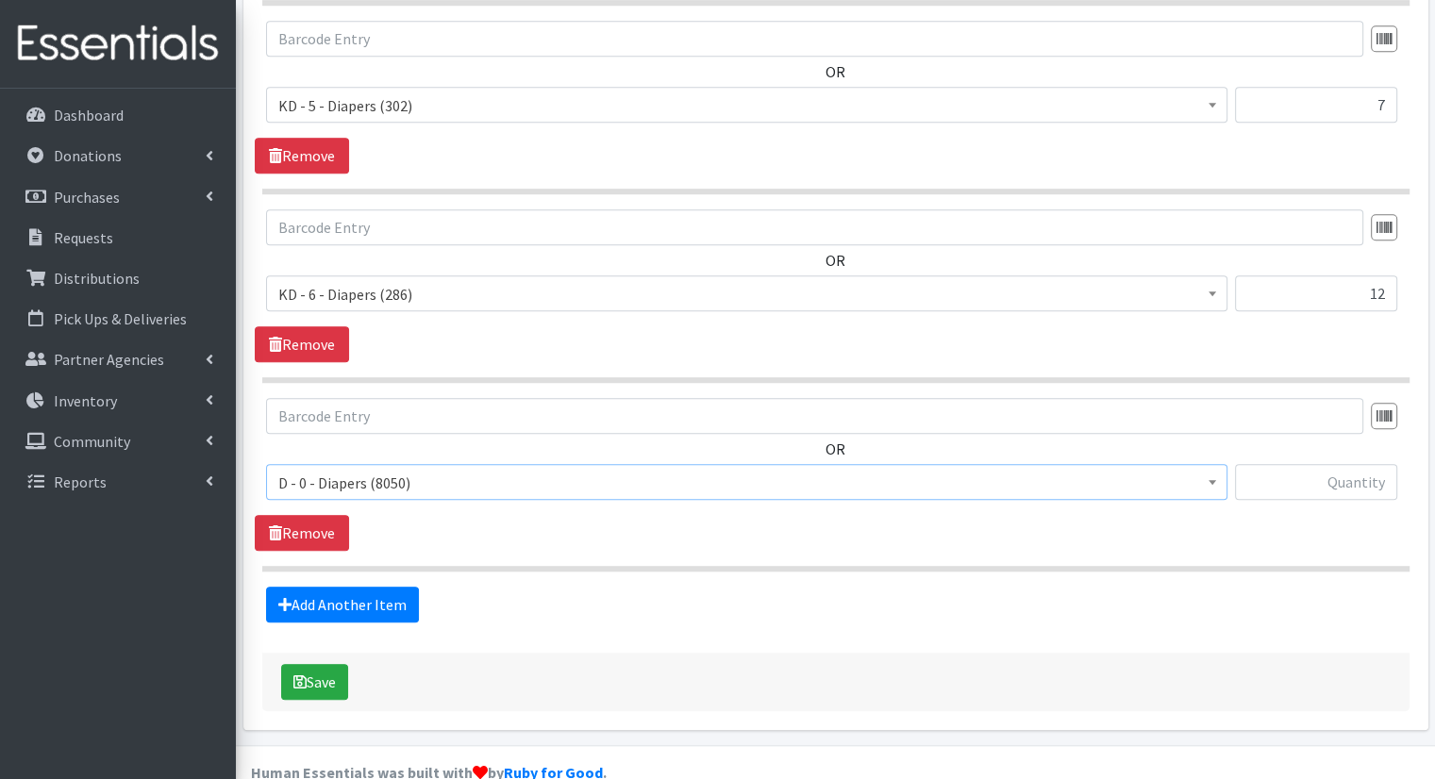
drag, startPoint x: 804, startPoint y: 433, endPoint x: 1020, endPoint y: 461, distance: 217.9
click at [1020, 464] on span "D - 0 - Diapers (8050)" at bounding box center [746, 482] width 961 height 36
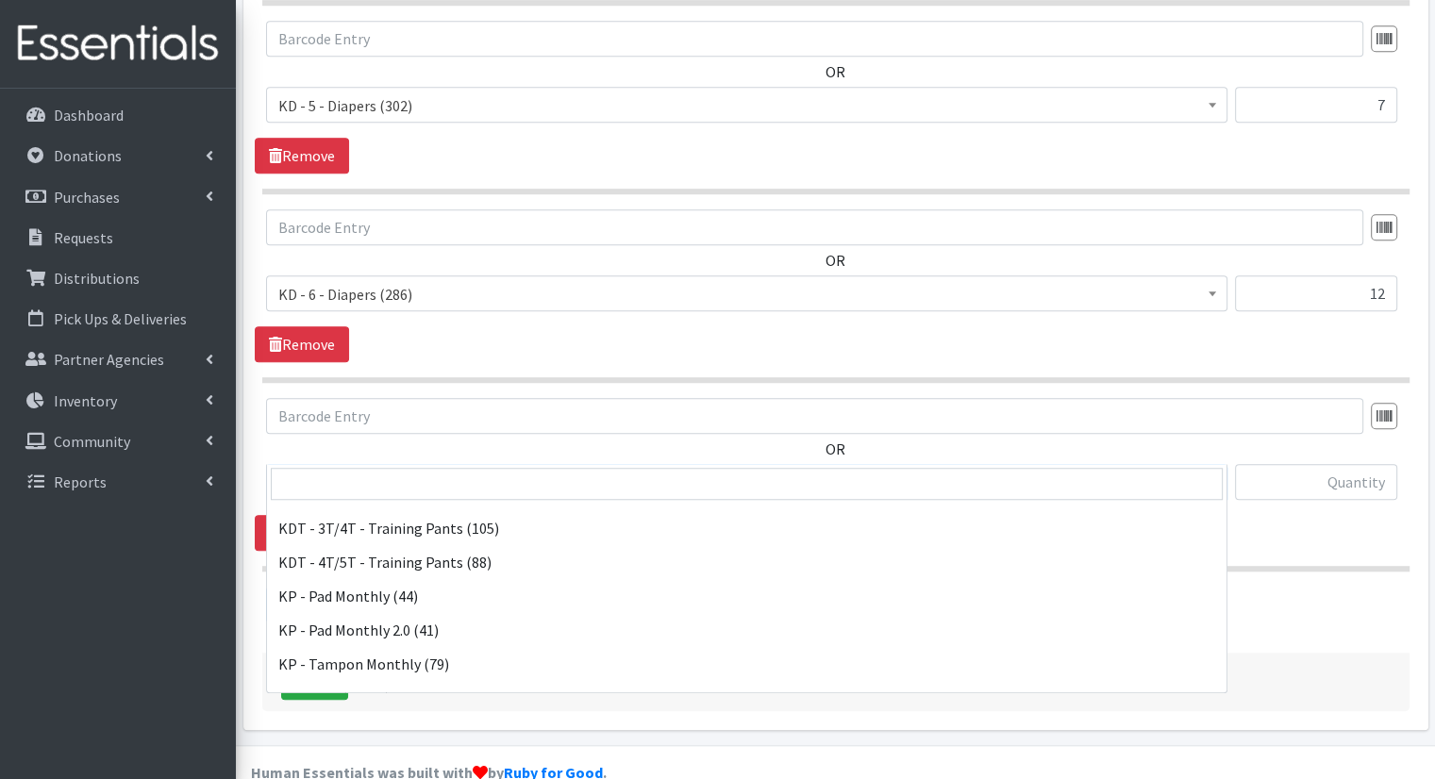
scroll to position [491, 0]
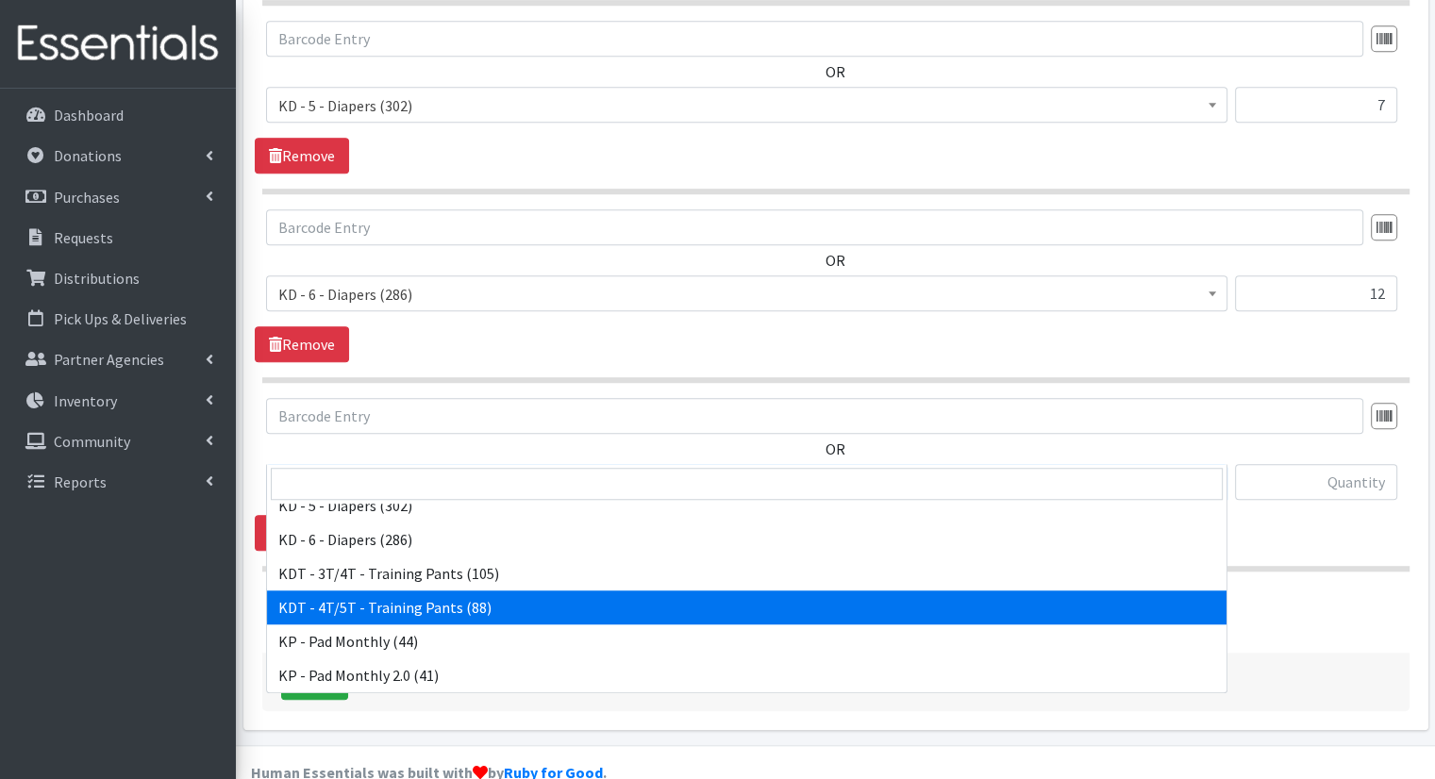
select select "15507"
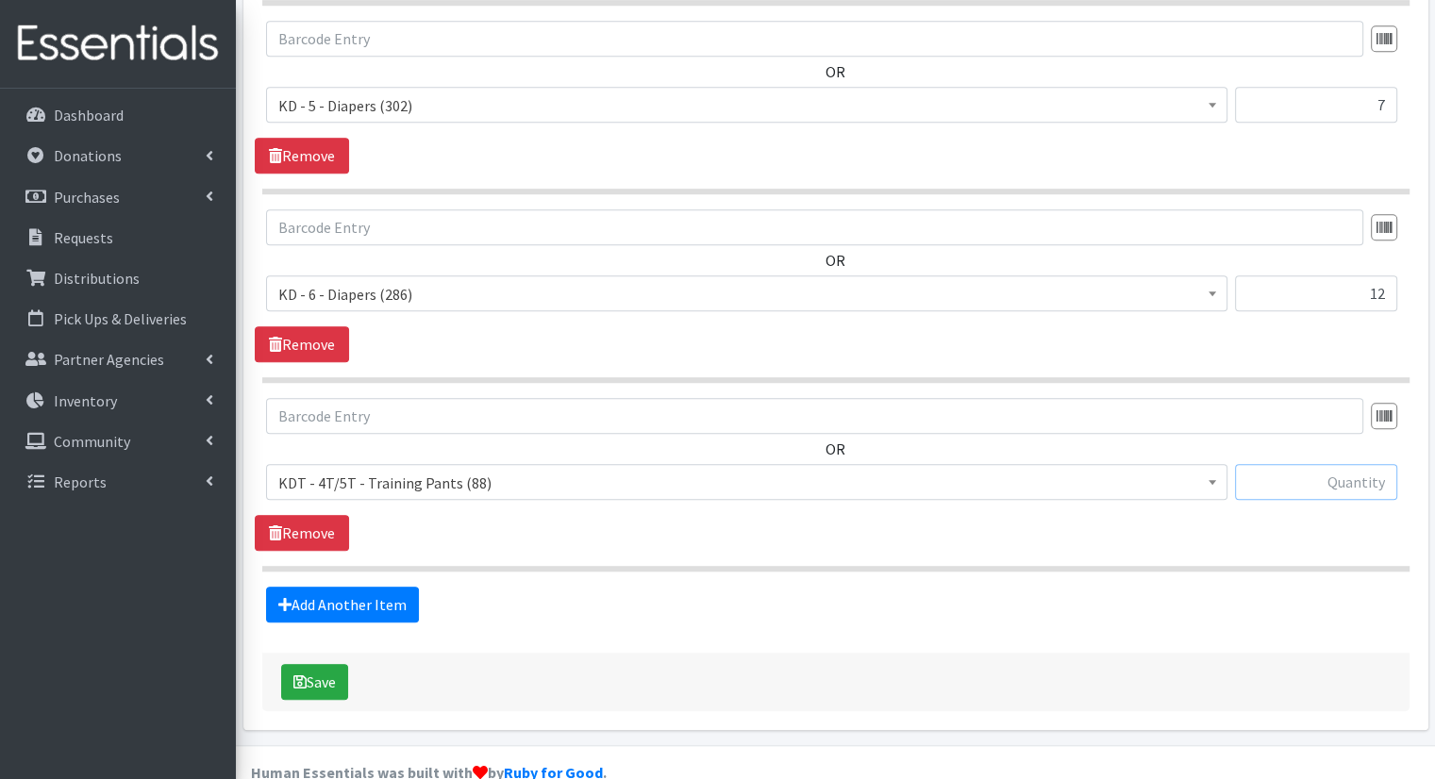
click at [1350, 464] on input "text" at bounding box center [1316, 482] width 162 height 36
type input "4"
click at [397, 587] on link "Add Another Item" at bounding box center [342, 605] width 153 height 36
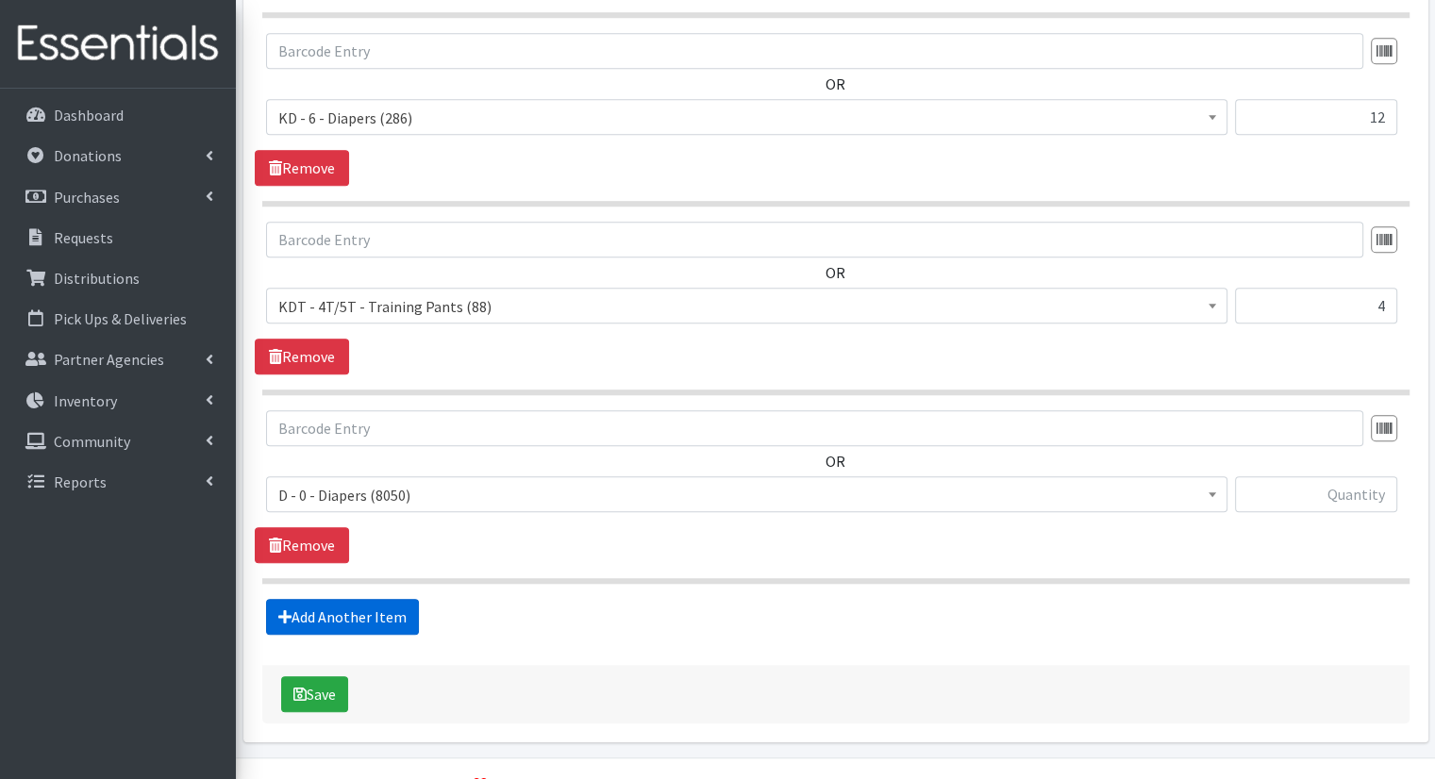
scroll to position [1542, 0]
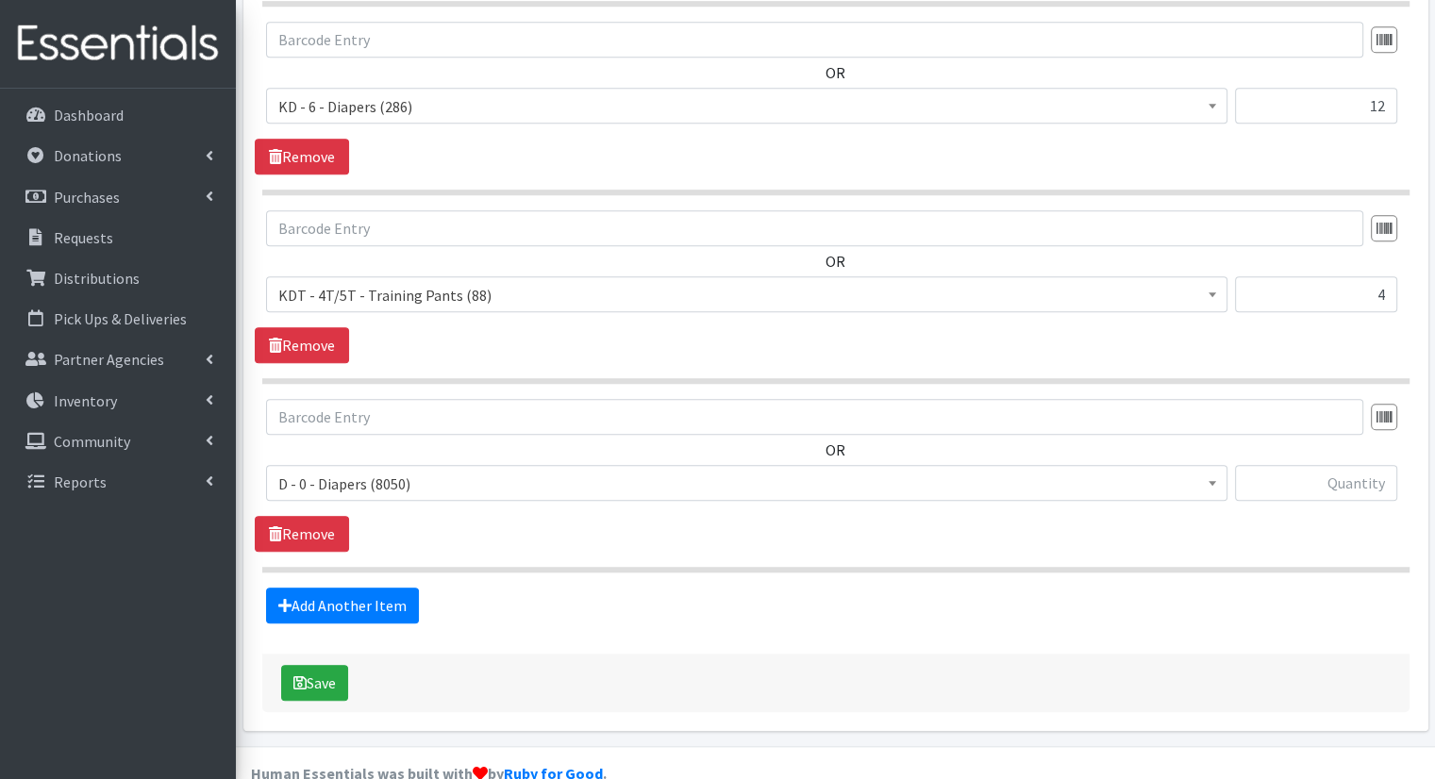
click at [591, 471] on span "D - 0 - Diapers (8050)" at bounding box center [746, 484] width 937 height 26
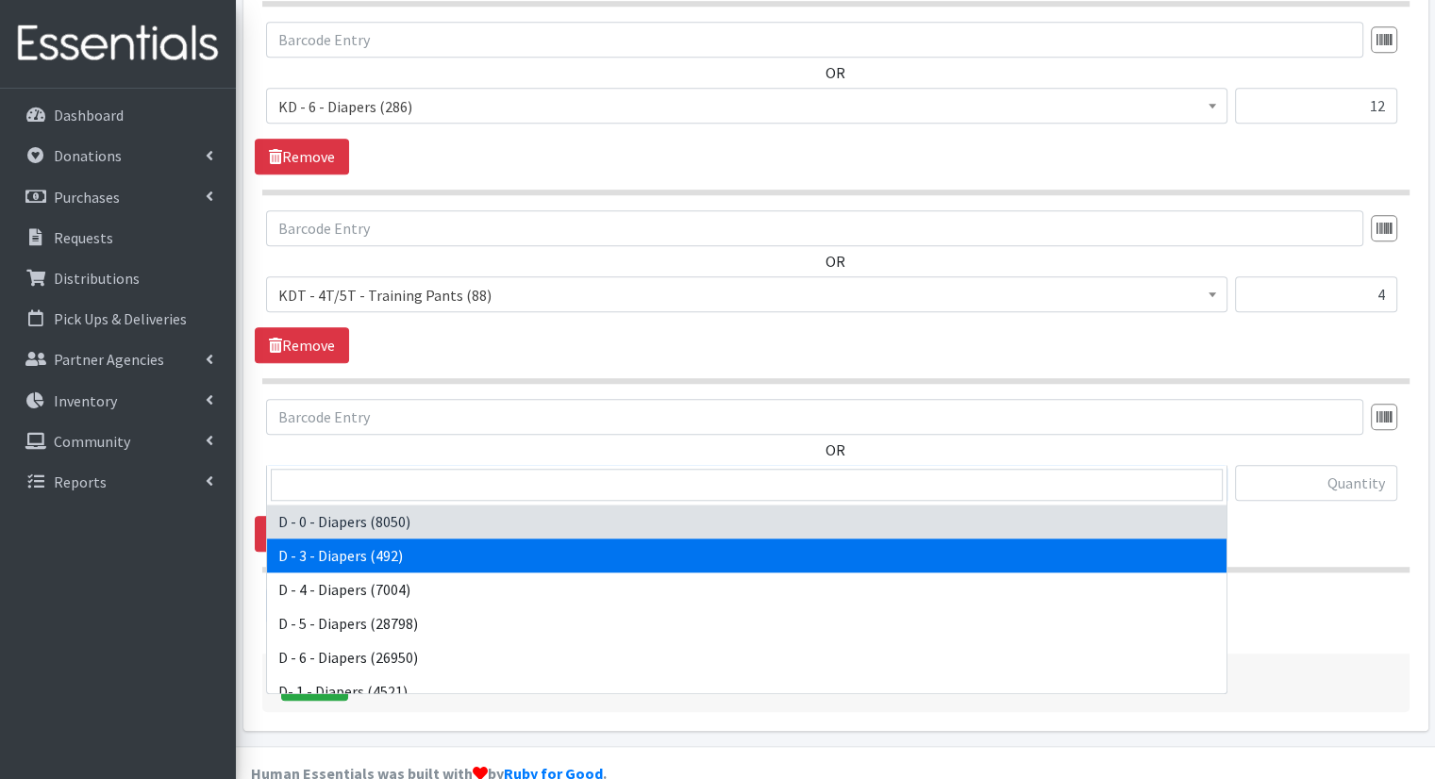
scroll to position [864, 0]
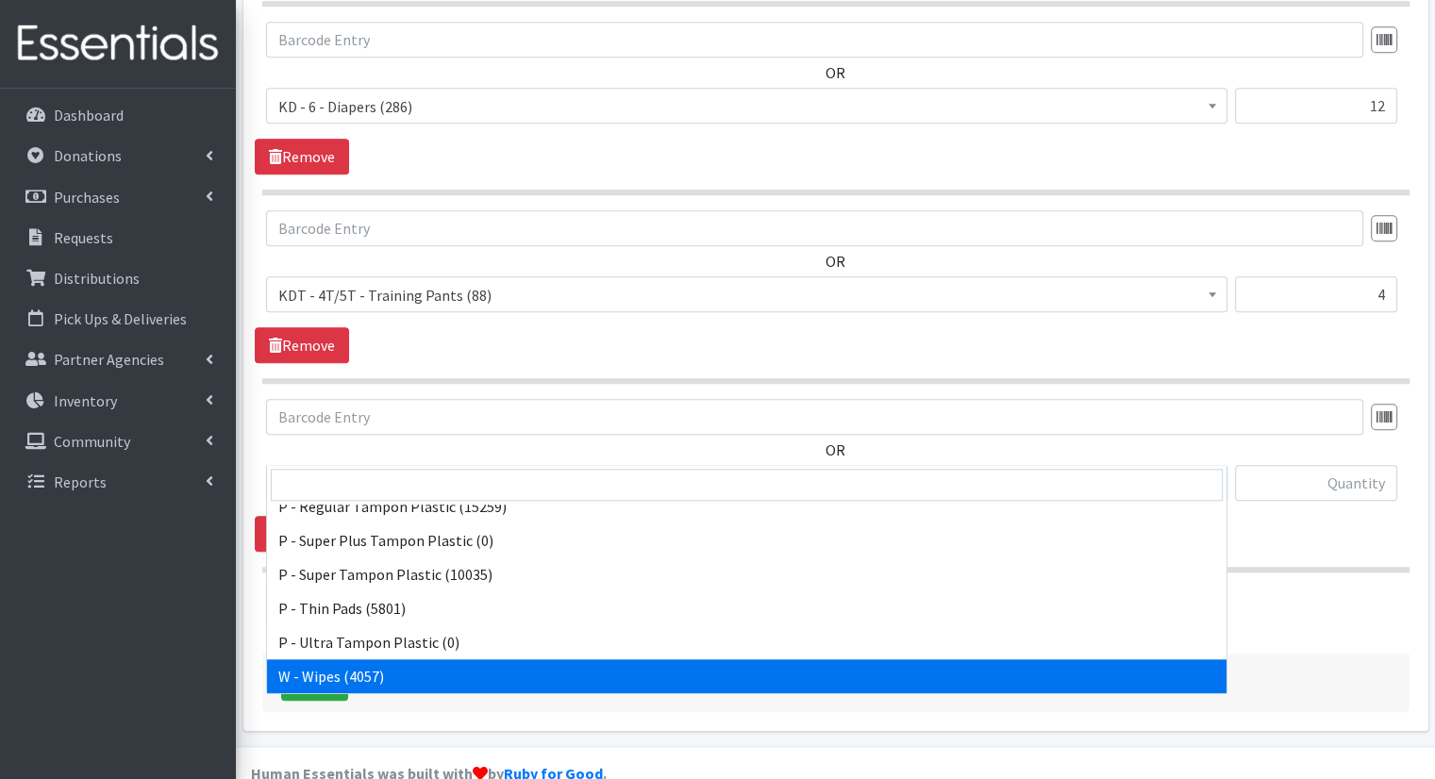
select select "15495"
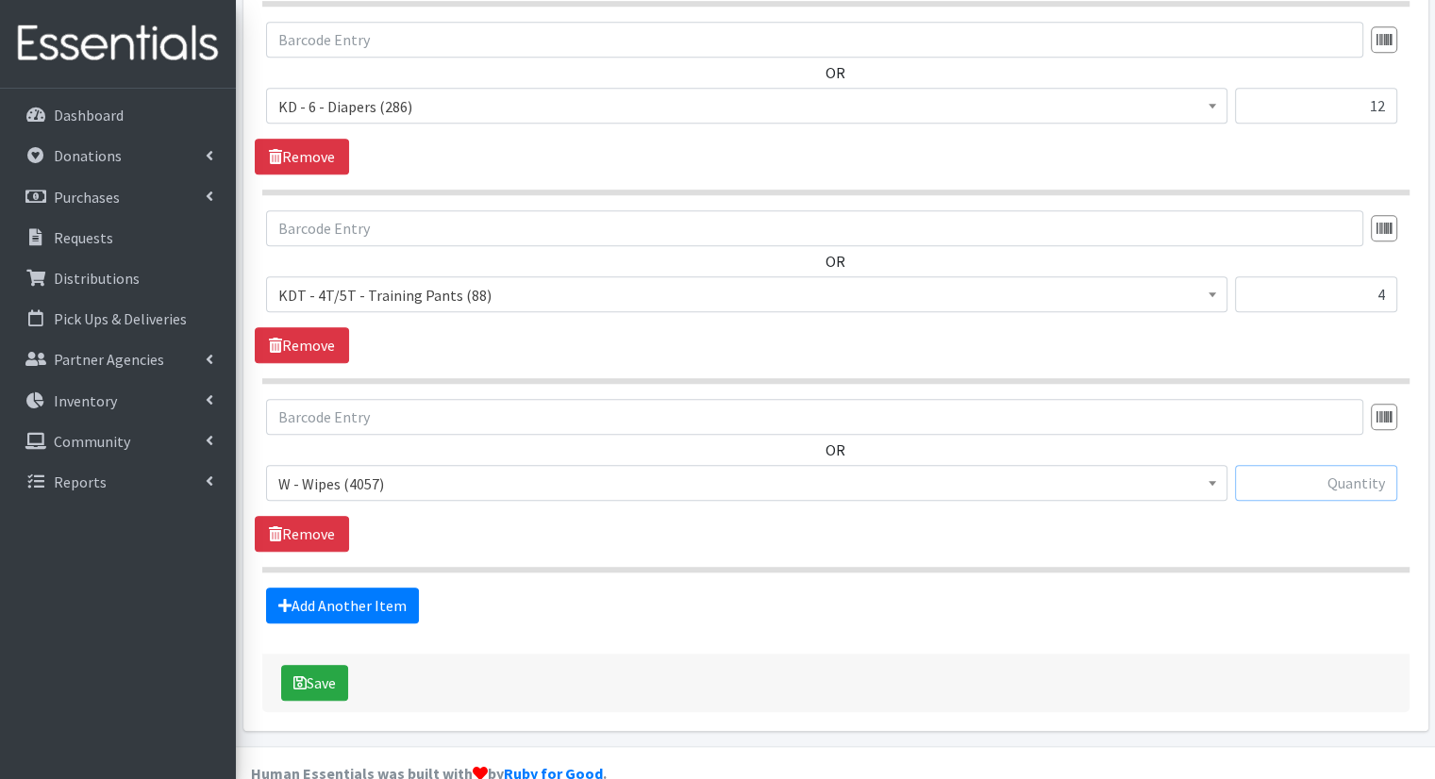
click at [1306, 465] on input "text" at bounding box center [1316, 483] width 162 height 36
type input "34"
click at [377, 588] on link "Add Another Item" at bounding box center [342, 606] width 153 height 36
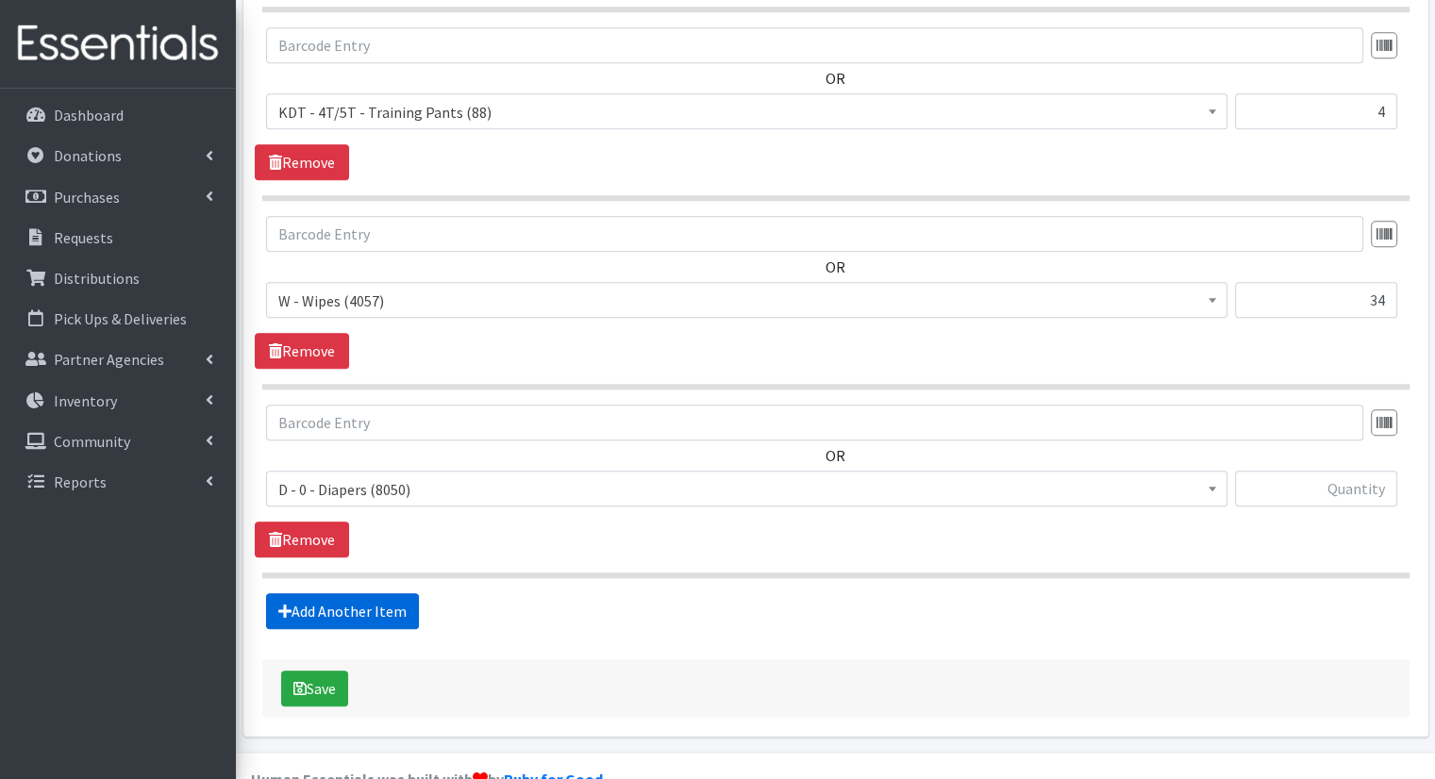
scroll to position [1729, 0]
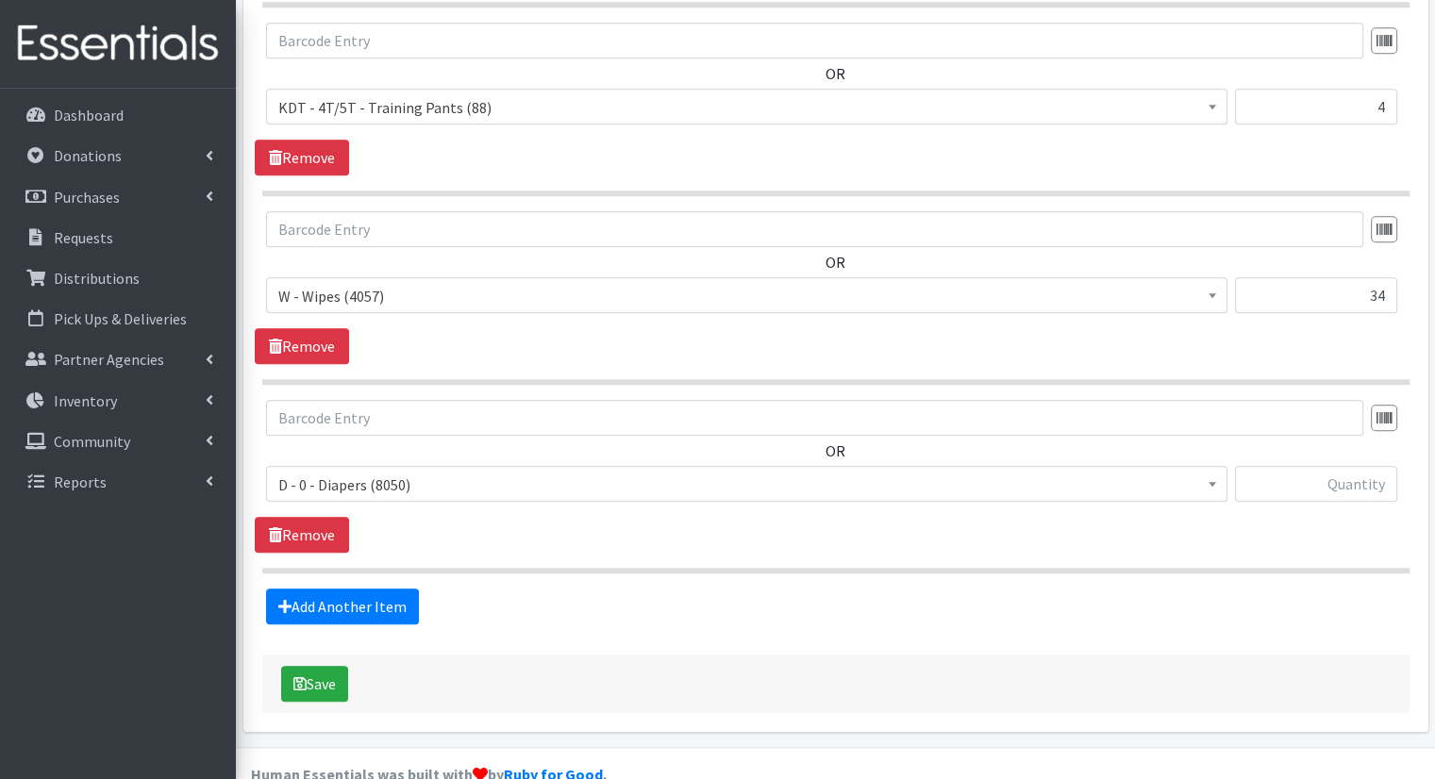
click at [703, 472] on span "D - 0 - Diapers (8050)" at bounding box center [746, 485] width 937 height 26
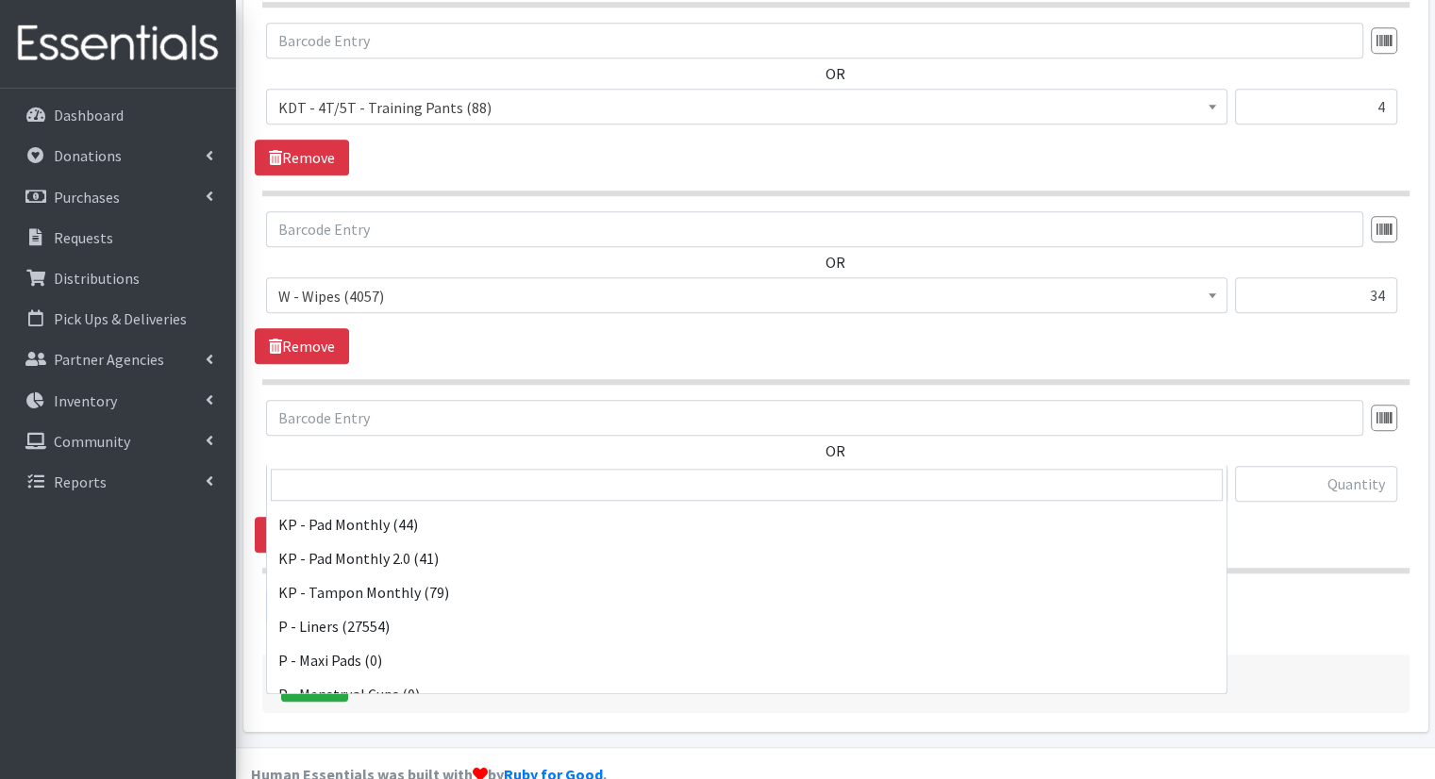
scroll to position [604, 0]
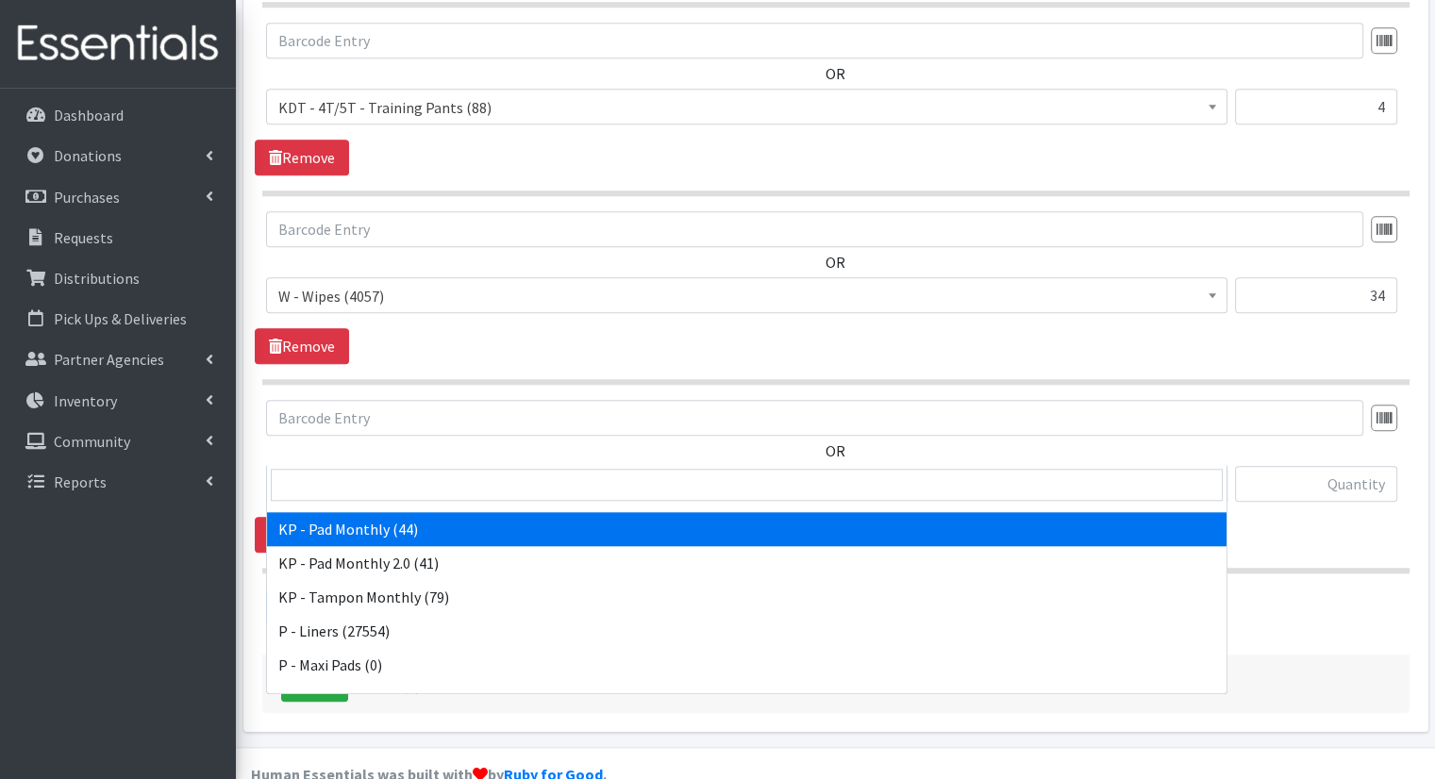
select select "15503"
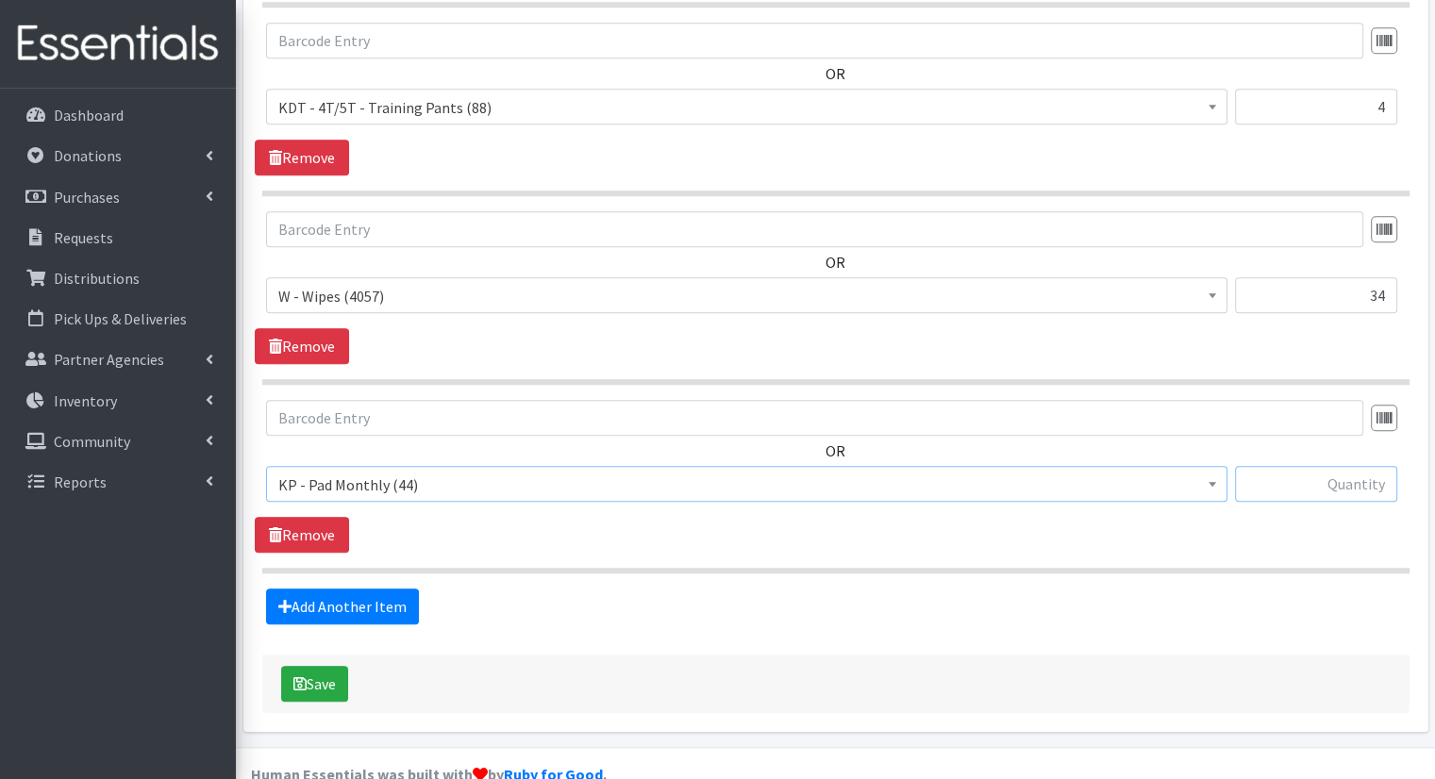
click at [1328, 466] on input "text" at bounding box center [1316, 484] width 162 height 36
type input "25"
click at [340, 589] on link "Add Another Item" at bounding box center [342, 607] width 153 height 36
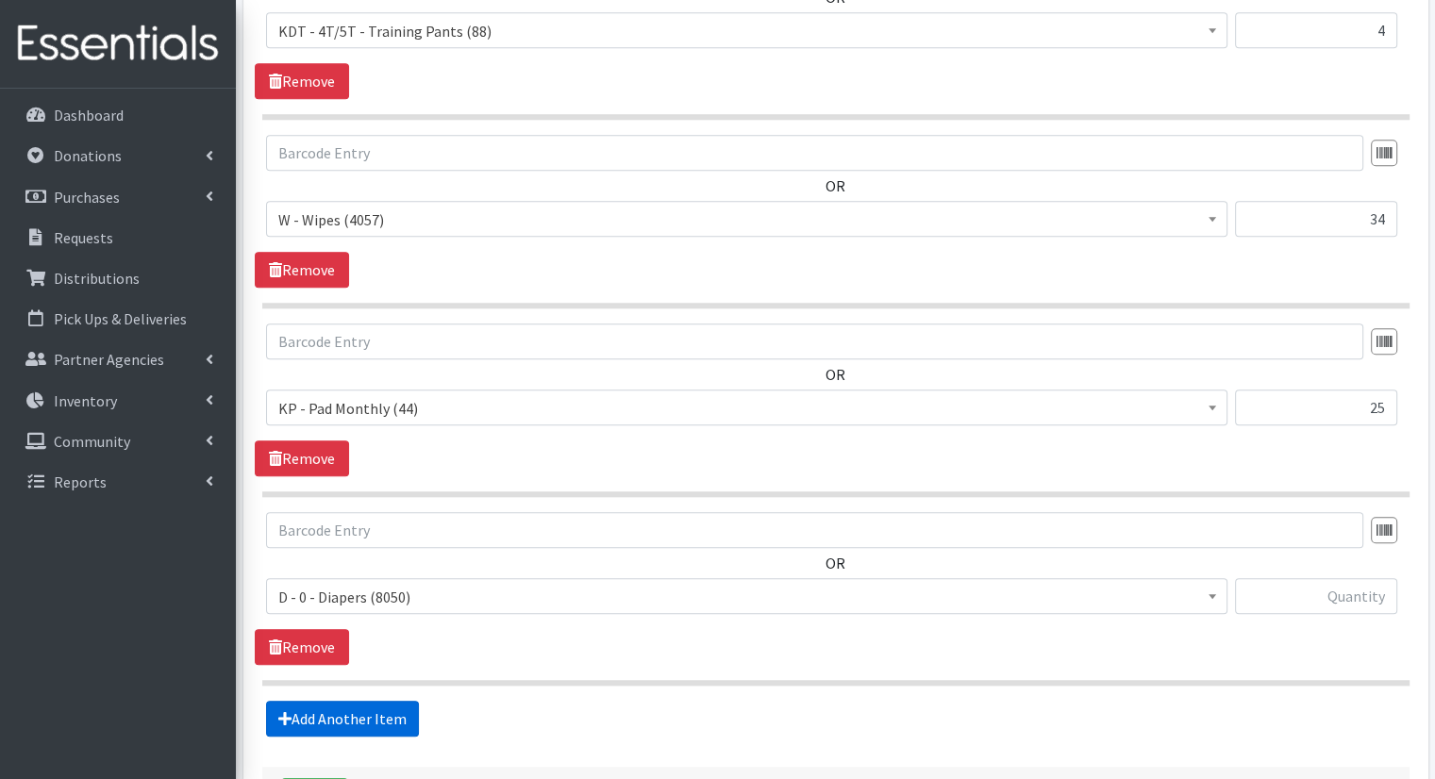
scroll to position [1918, 0]
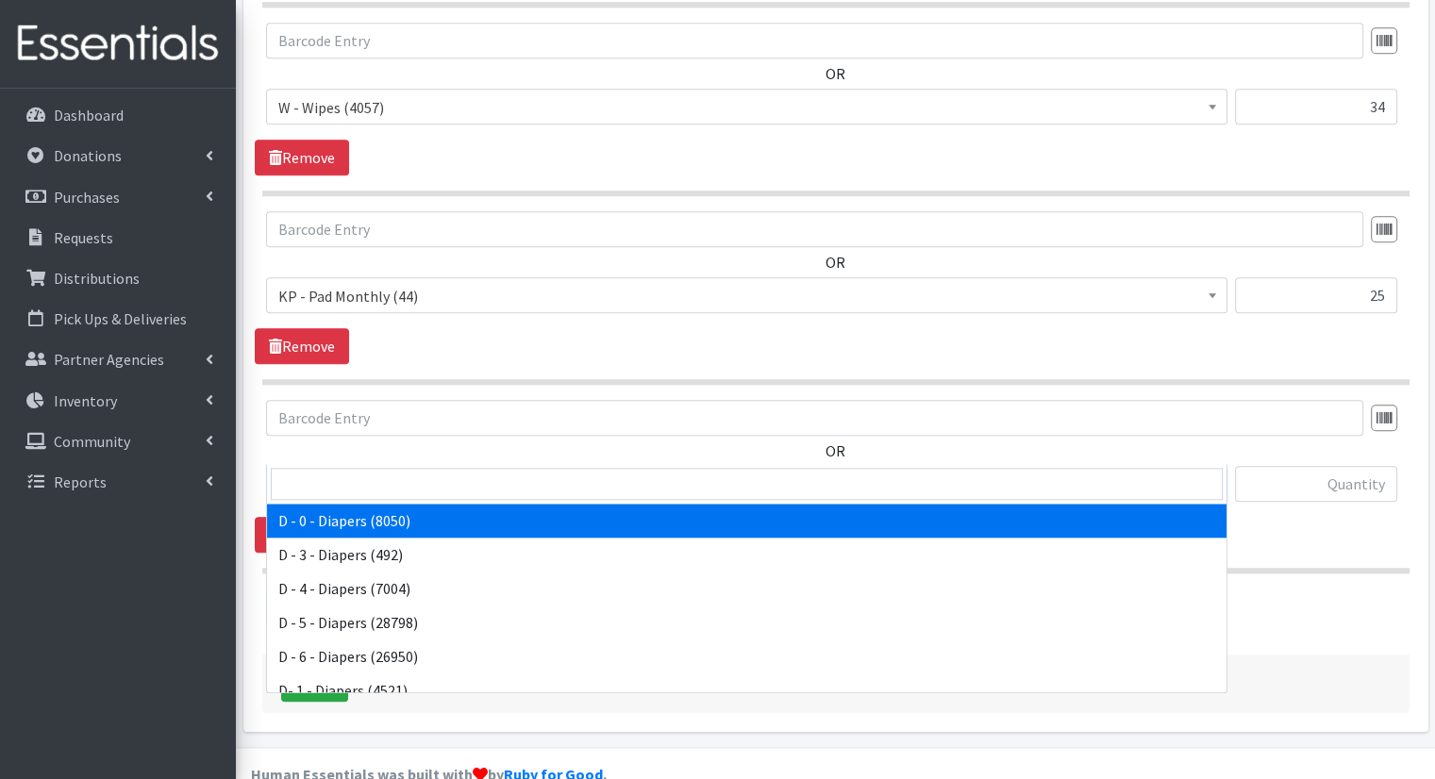
click at [526, 466] on span "D - 0 - Diapers (8050)" at bounding box center [746, 484] width 961 height 36
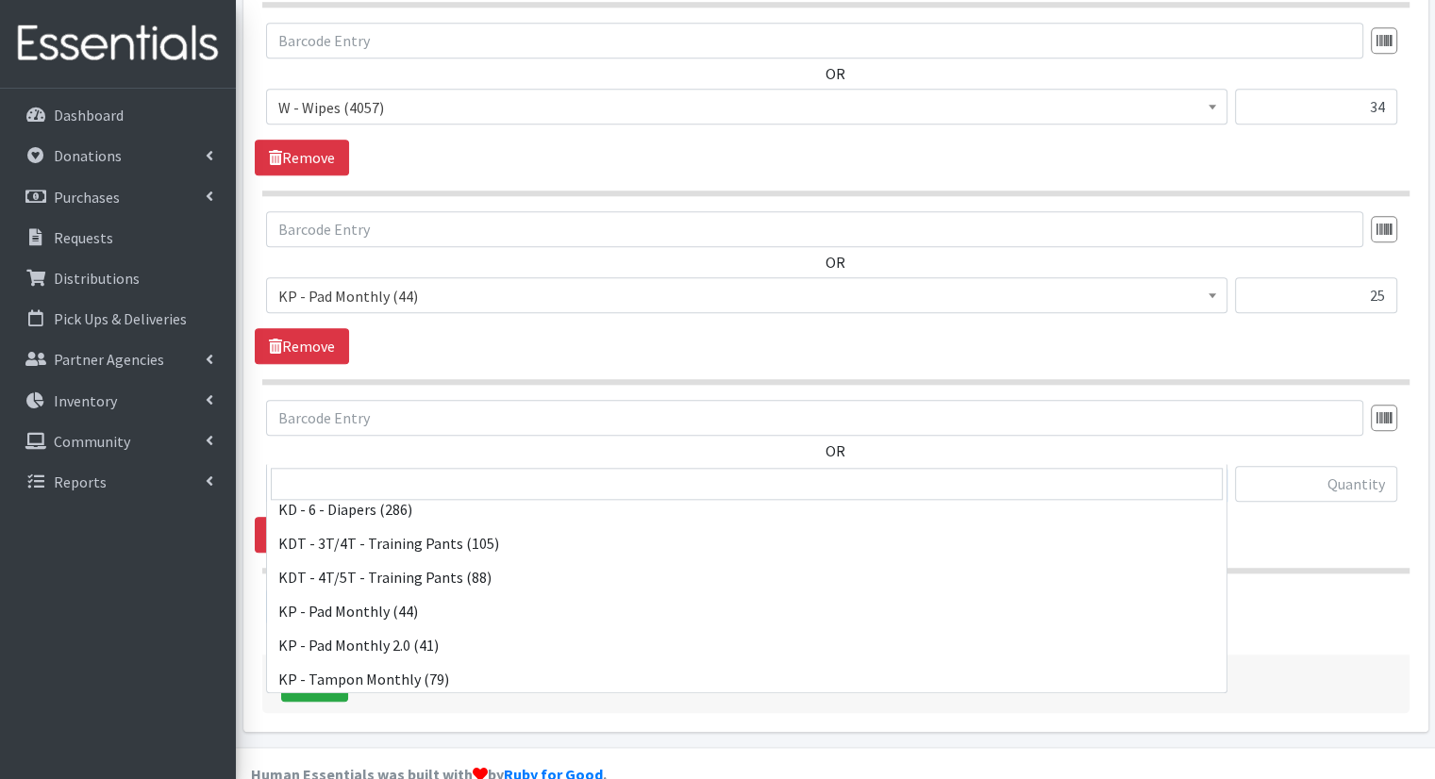
scroll to position [547, 0]
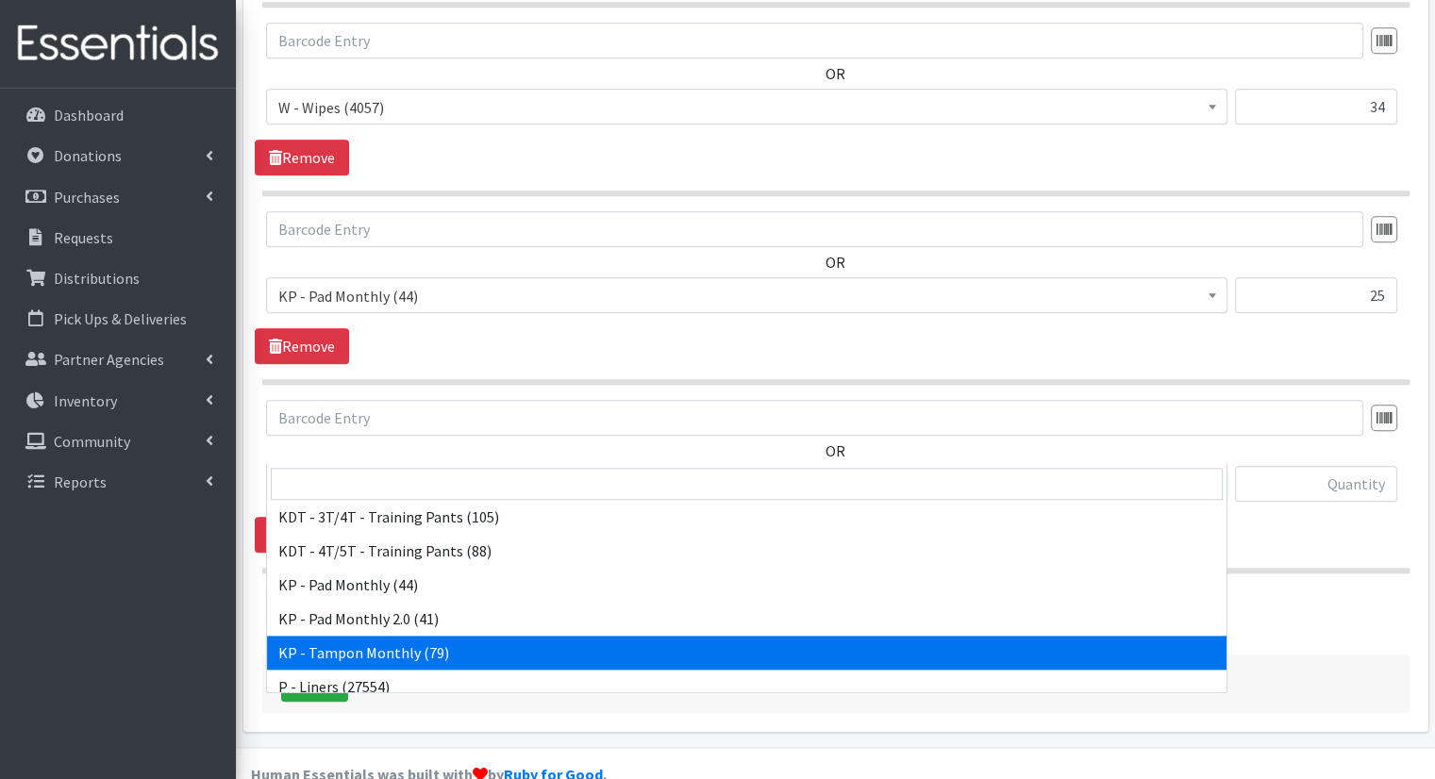
select select "15504"
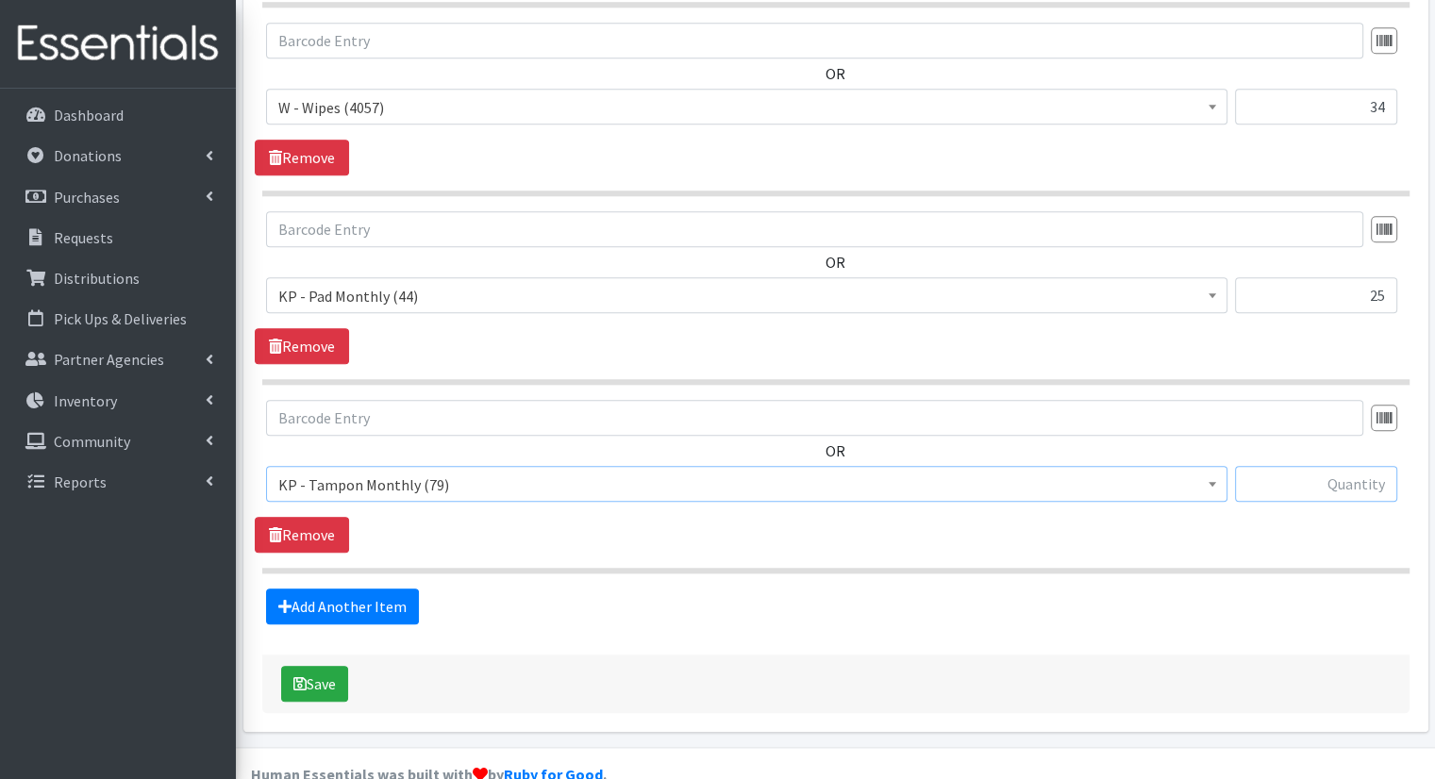
click at [1309, 466] on input "text" at bounding box center [1316, 484] width 162 height 36
type input "15"
click at [309, 666] on button "Save" at bounding box center [314, 684] width 67 height 36
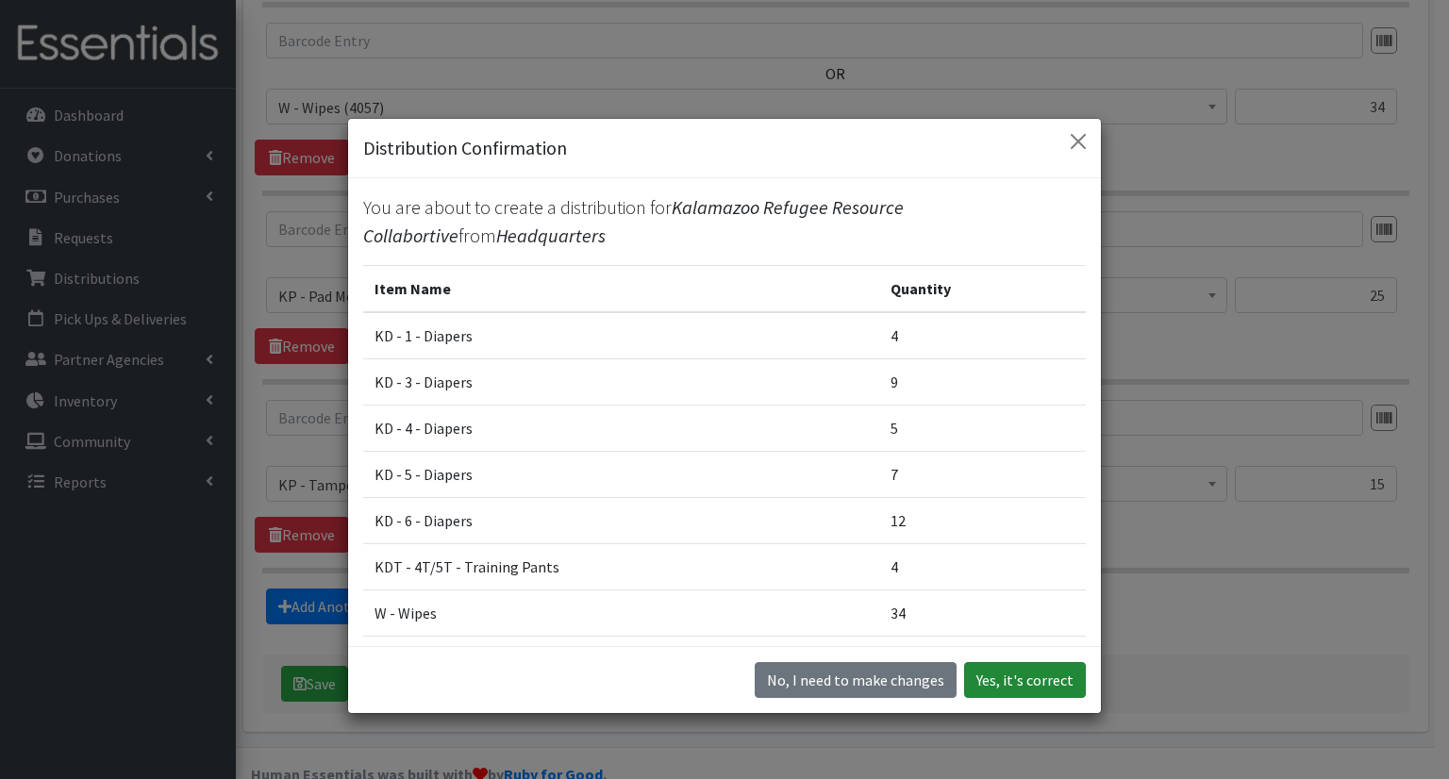
click at [1020, 695] on button "Yes, it's correct" at bounding box center [1025, 680] width 122 height 36
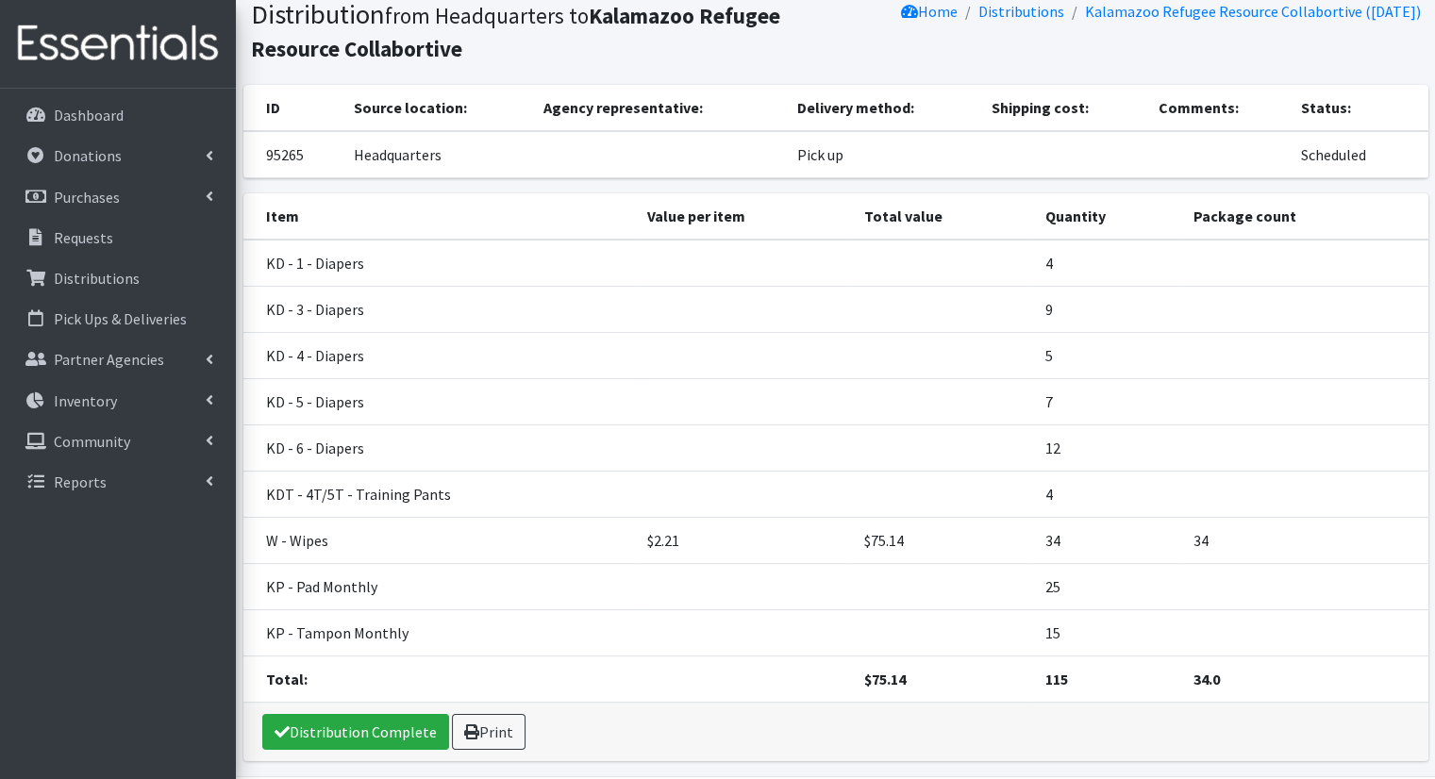
scroll to position [196, 0]
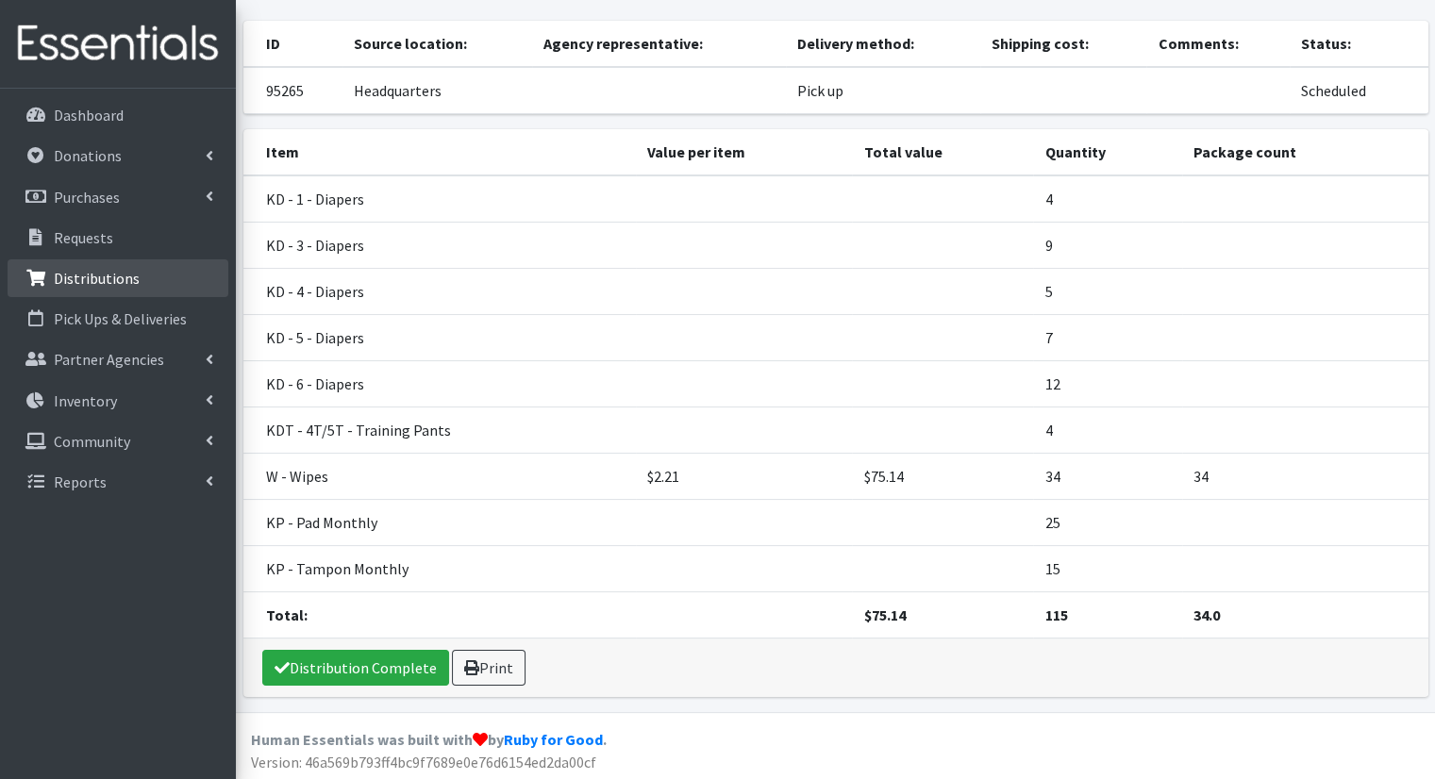
click at [26, 279] on icon at bounding box center [36, 278] width 25 height 17
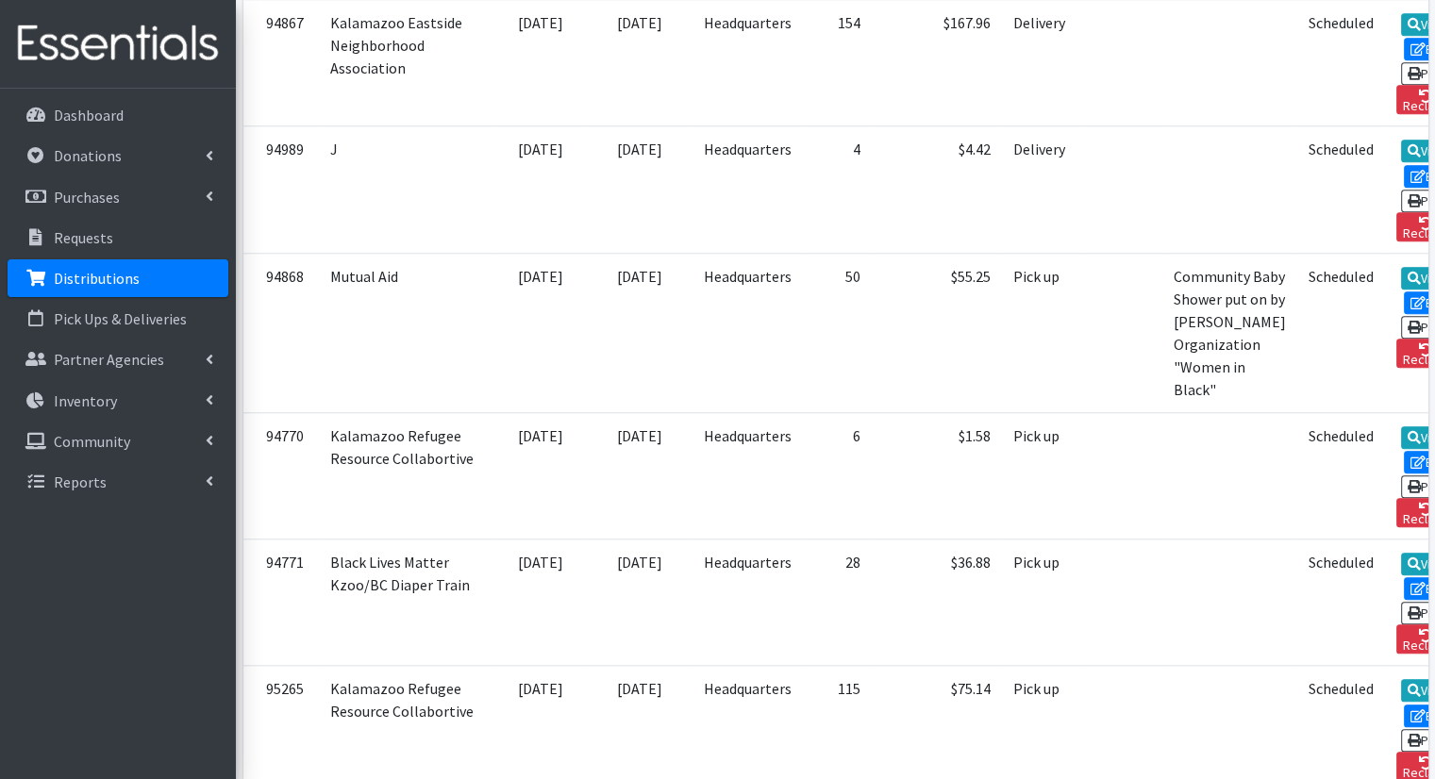
scroll to position [1709, 0]
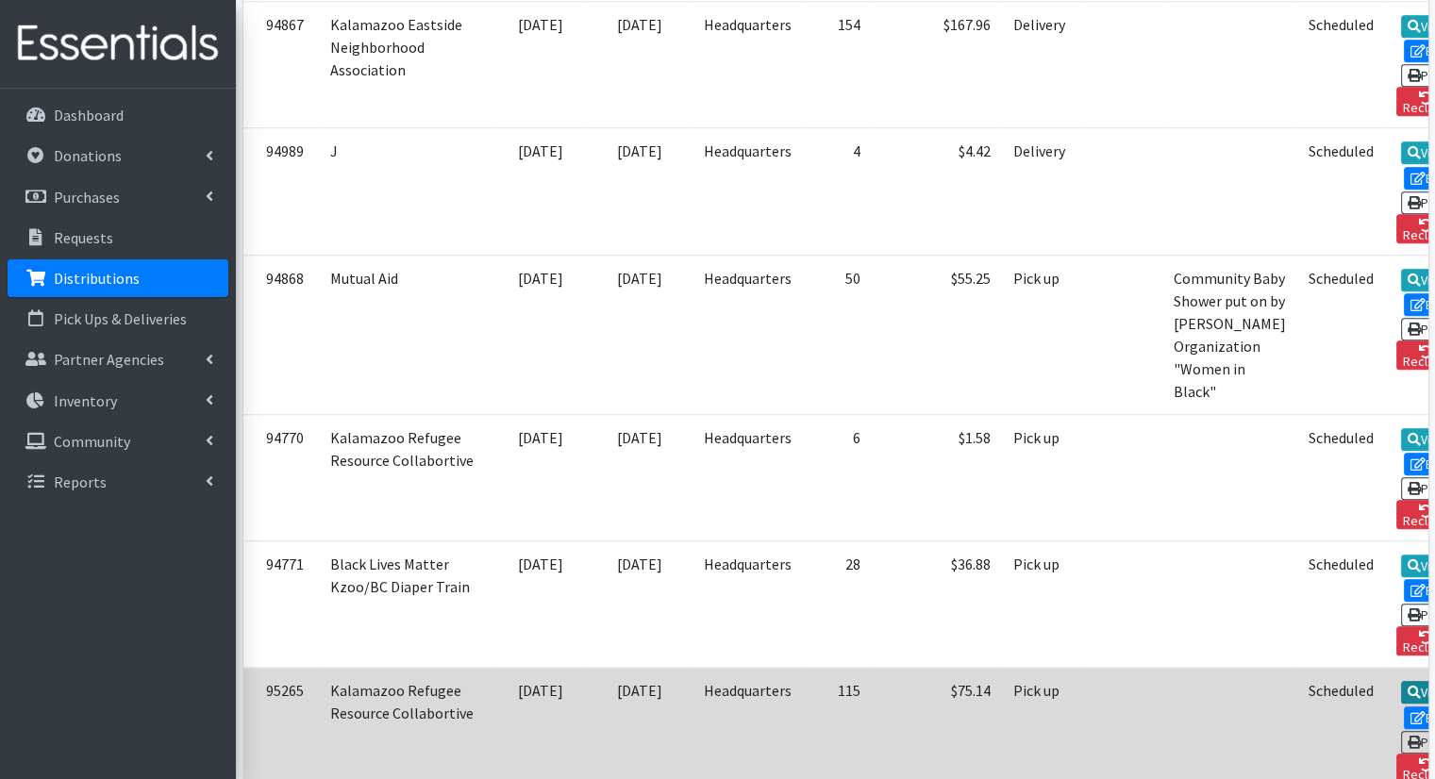
click at [1408, 686] on icon at bounding box center [1414, 692] width 13 height 13
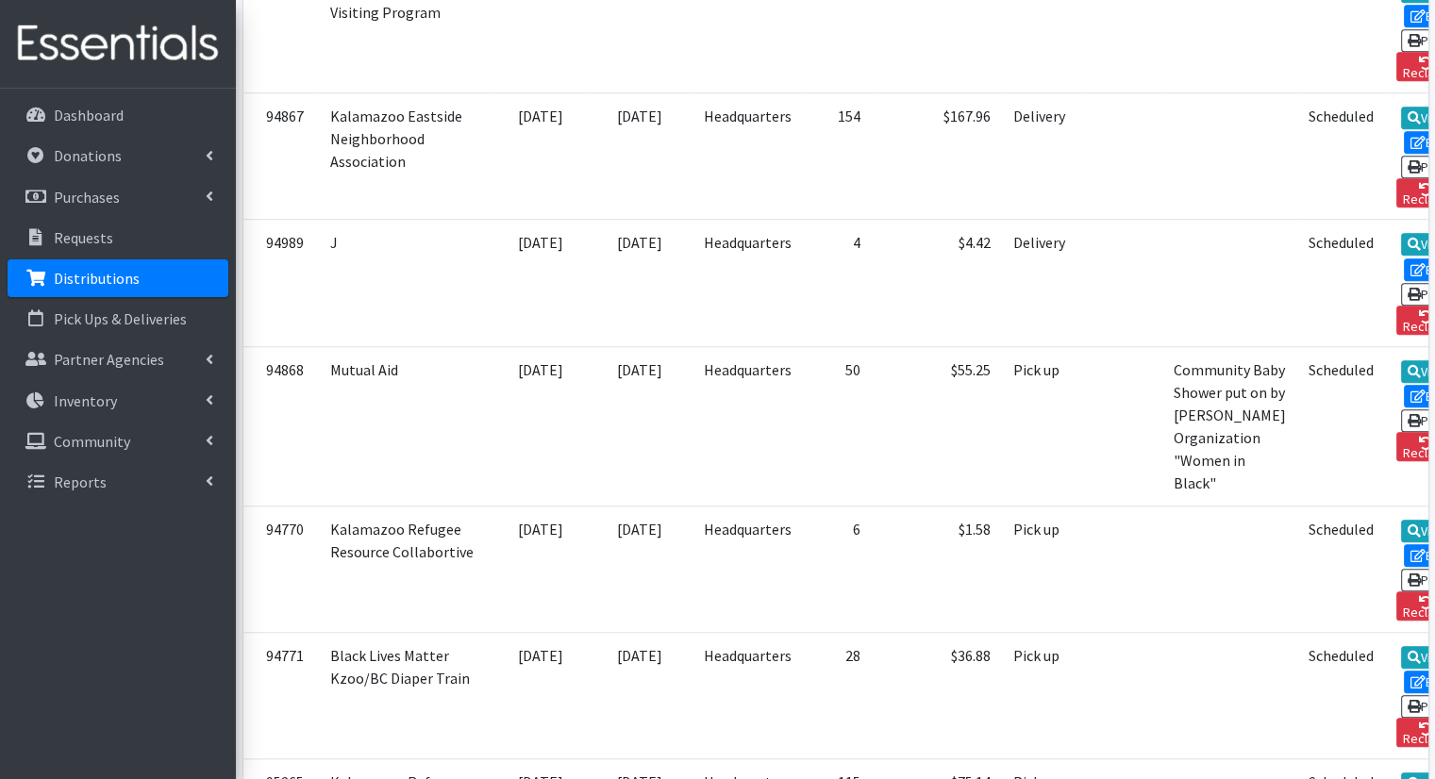
scroll to position [1839, 0]
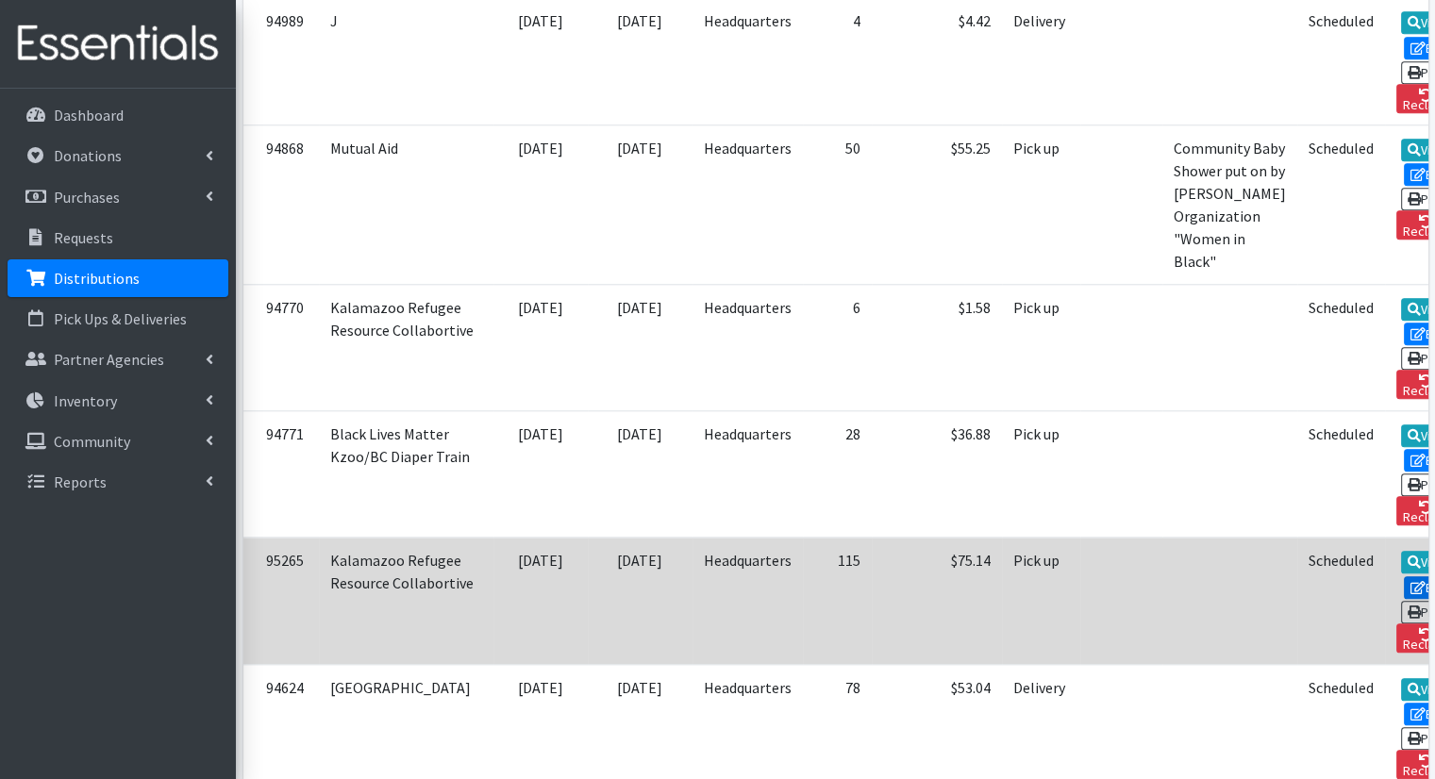
click at [1404, 576] on link "Edit" at bounding box center [1429, 587] width 51 height 23
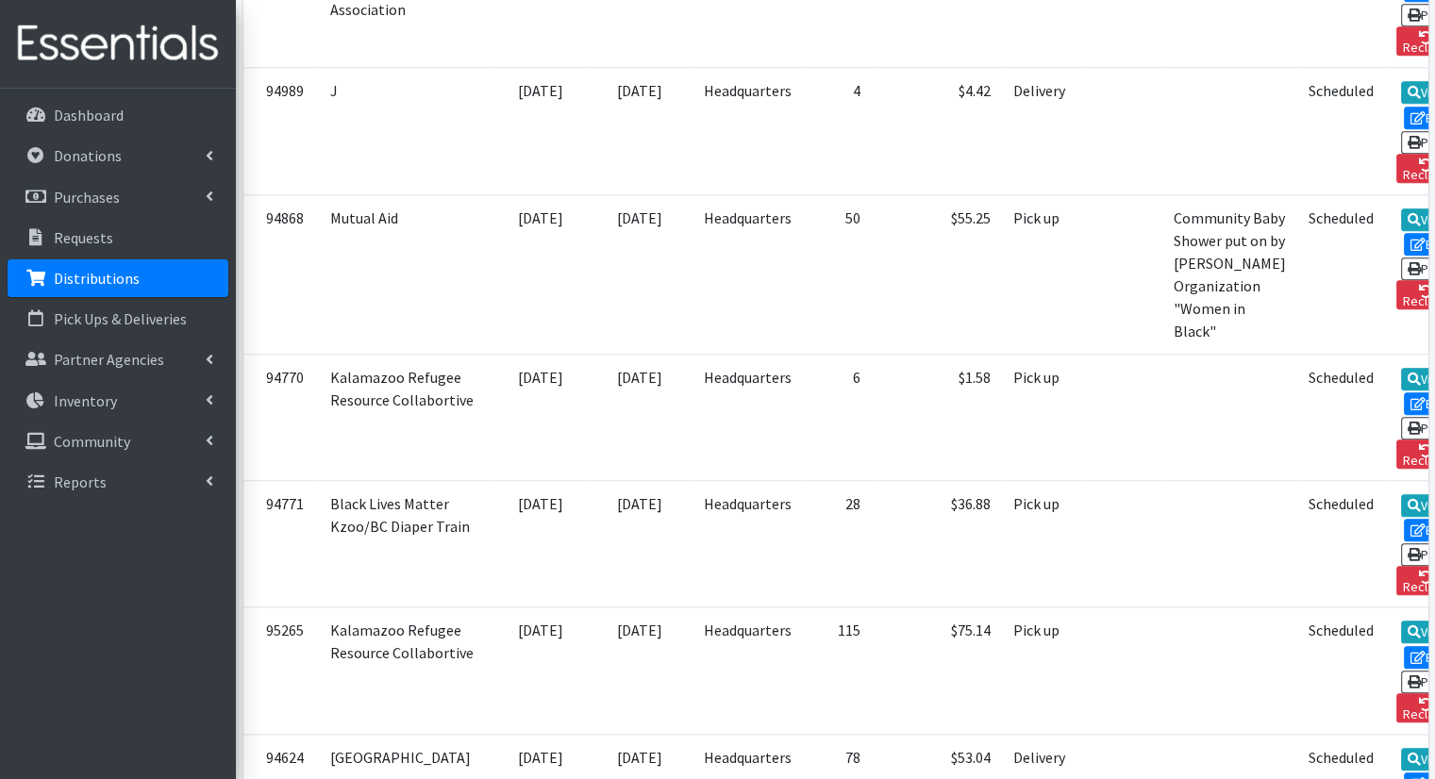
scroll to position [1849, 0]
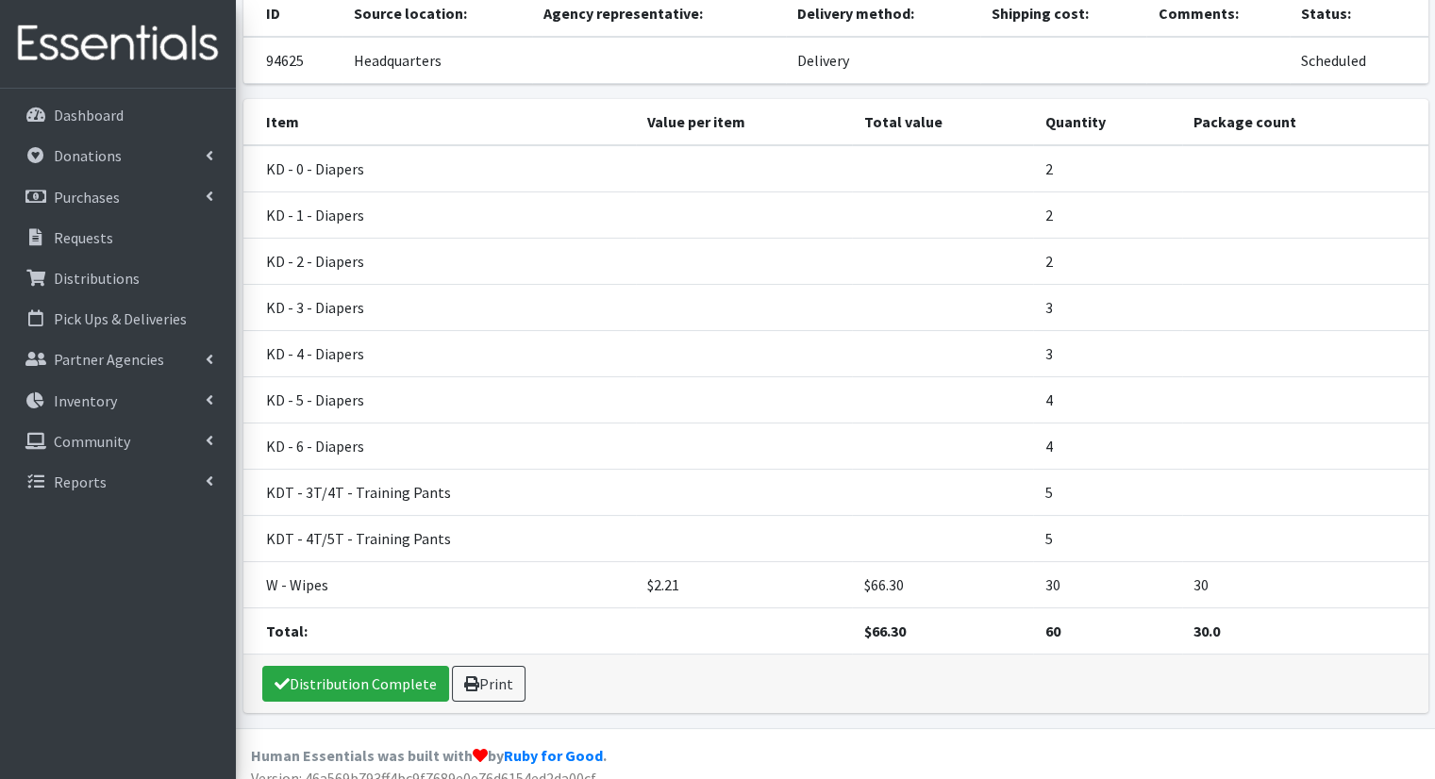
scroll to position [148, 0]
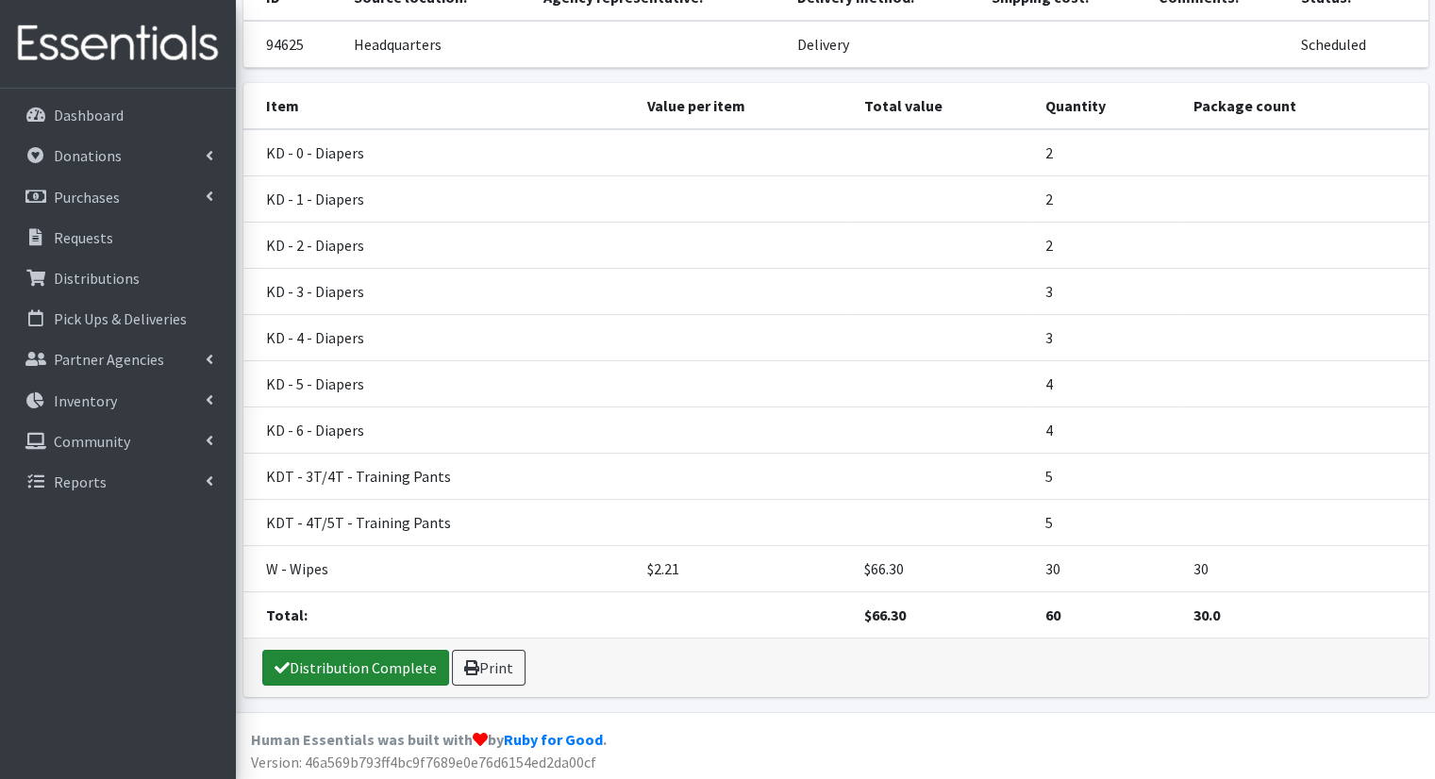
click at [409, 664] on link "Distribution Complete" at bounding box center [355, 668] width 187 height 36
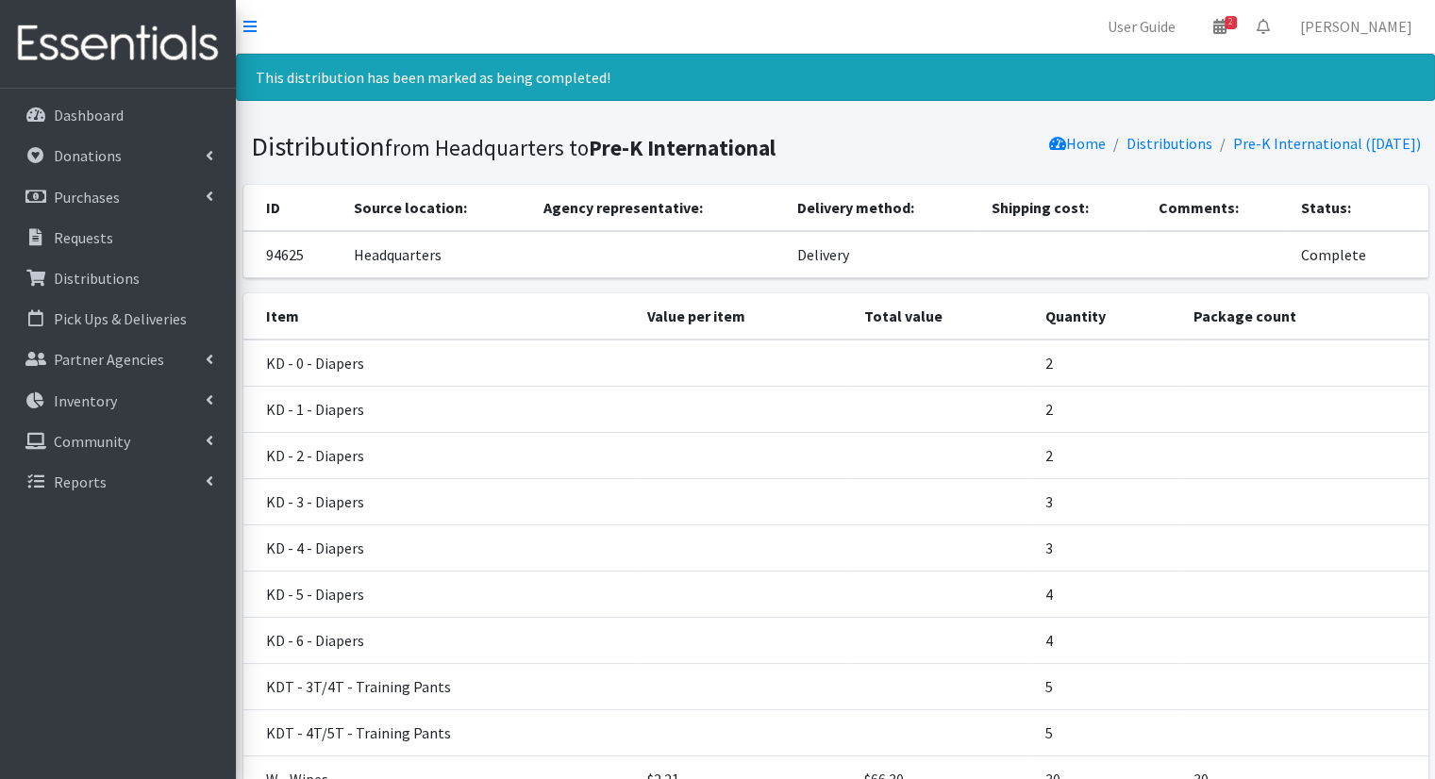
scroll to position [210, 0]
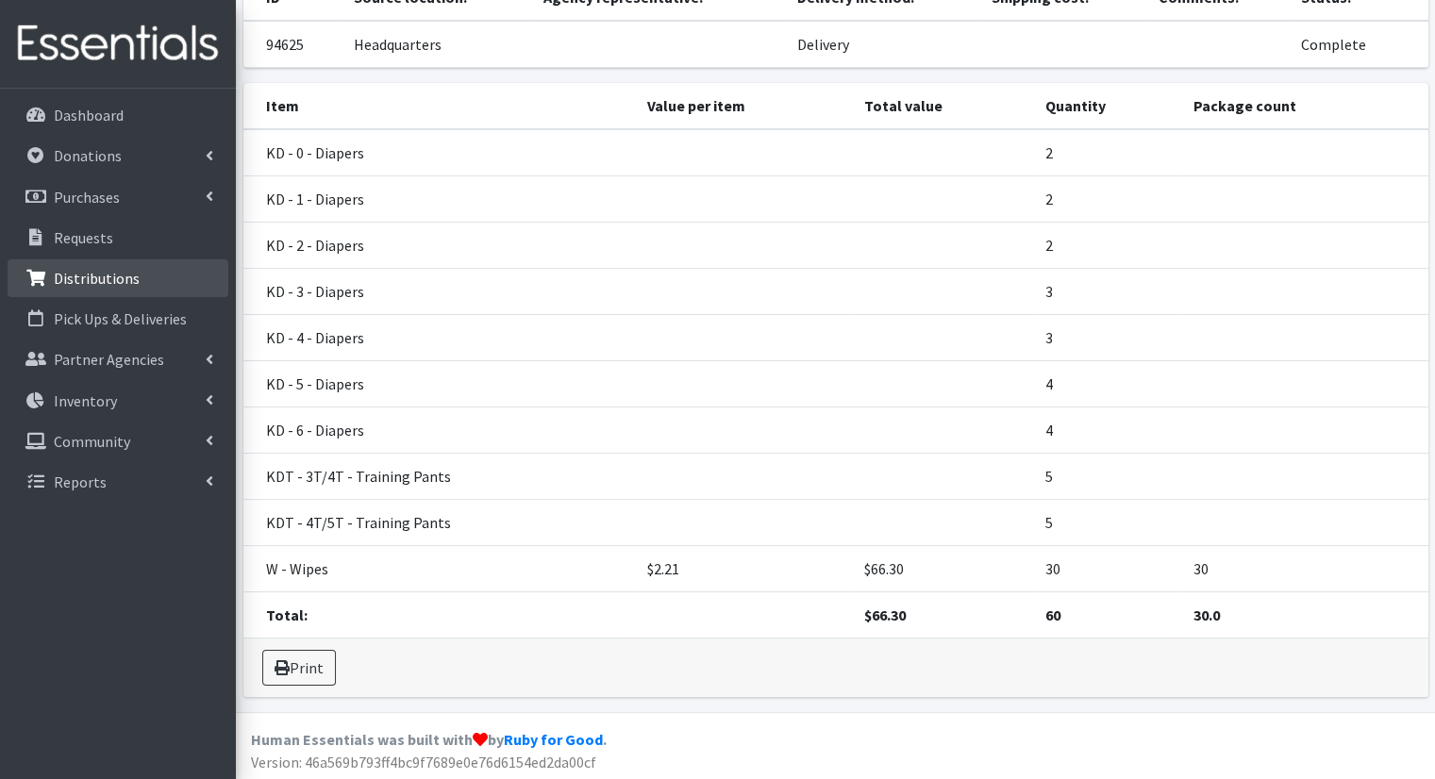
click at [87, 271] on p "Distributions" at bounding box center [97, 278] width 86 height 19
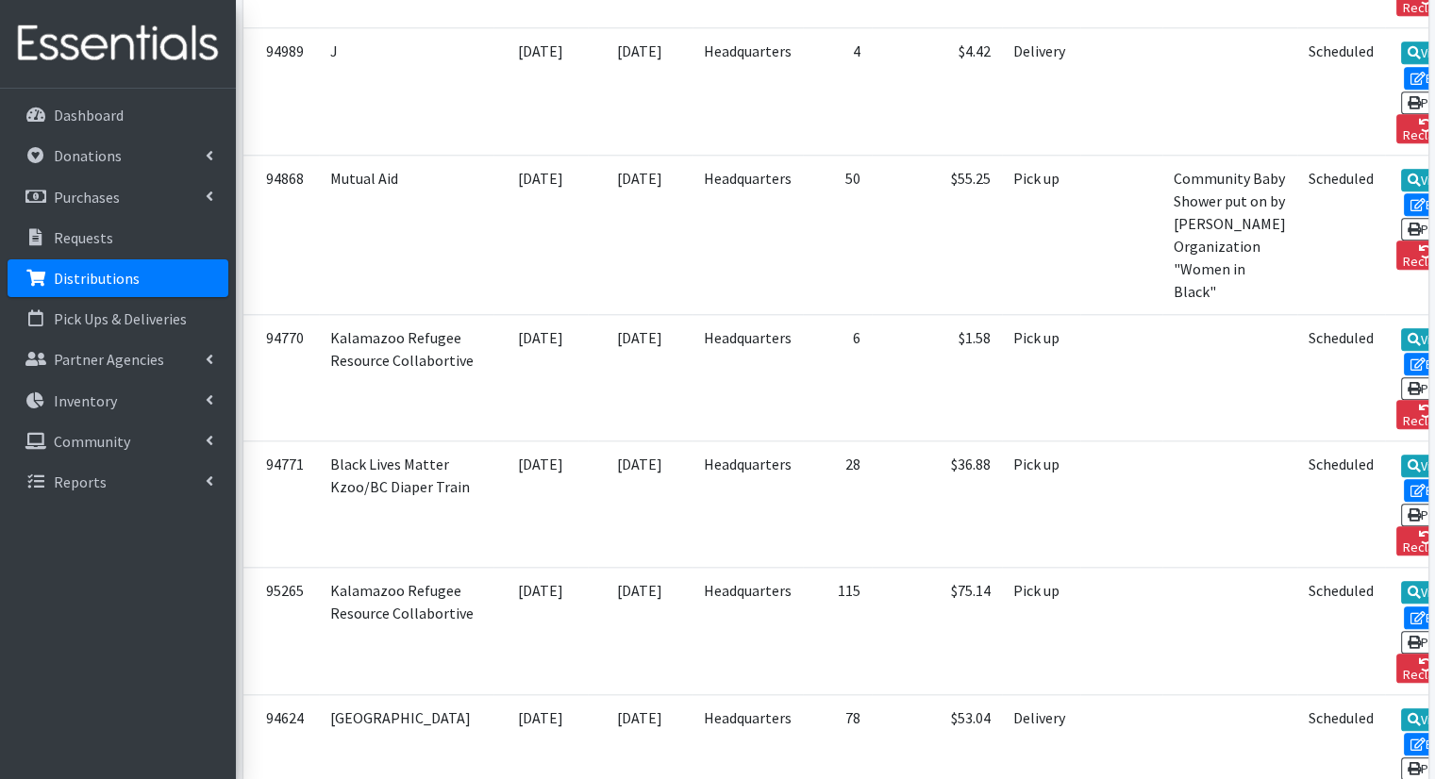
scroll to position [1820, 0]
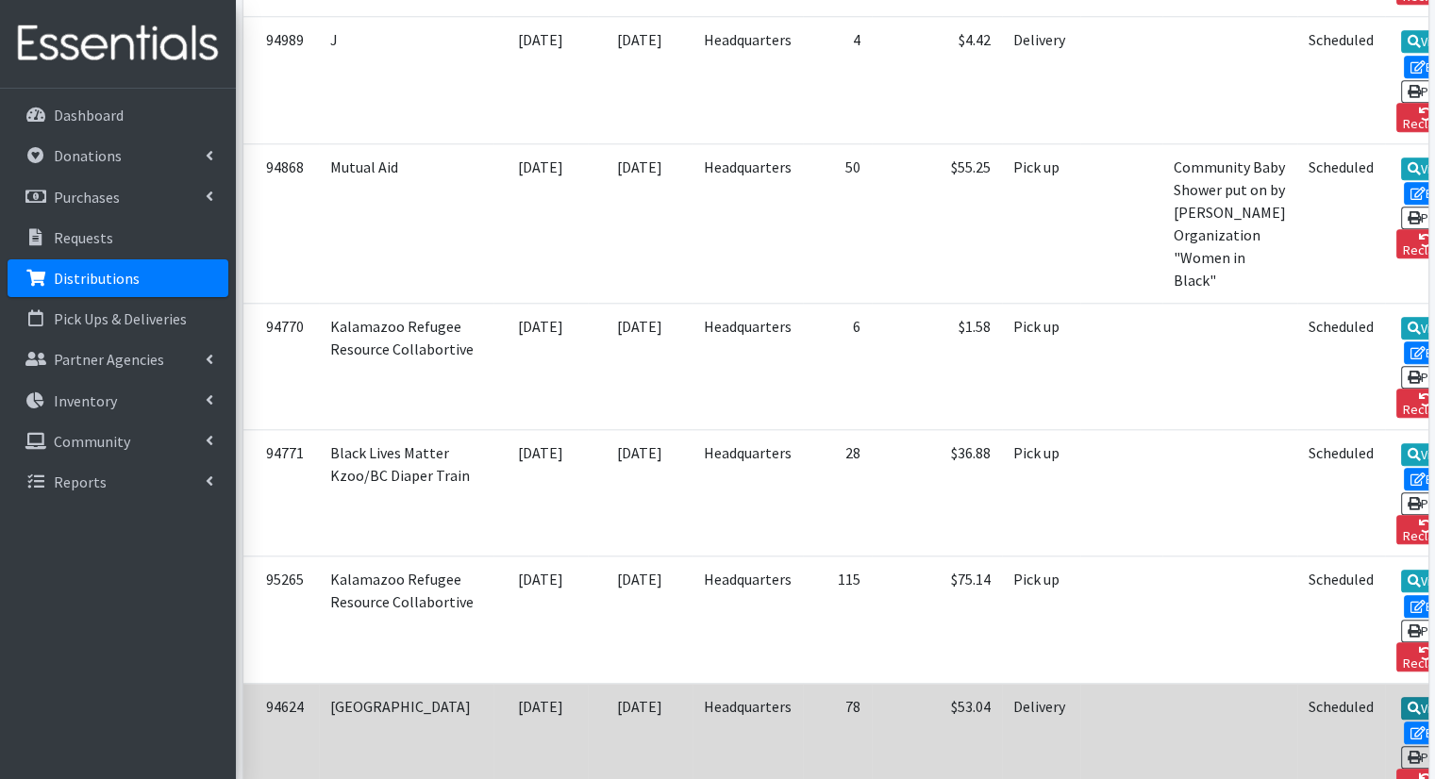
click at [1408, 702] on icon at bounding box center [1414, 708] width 13 height 13
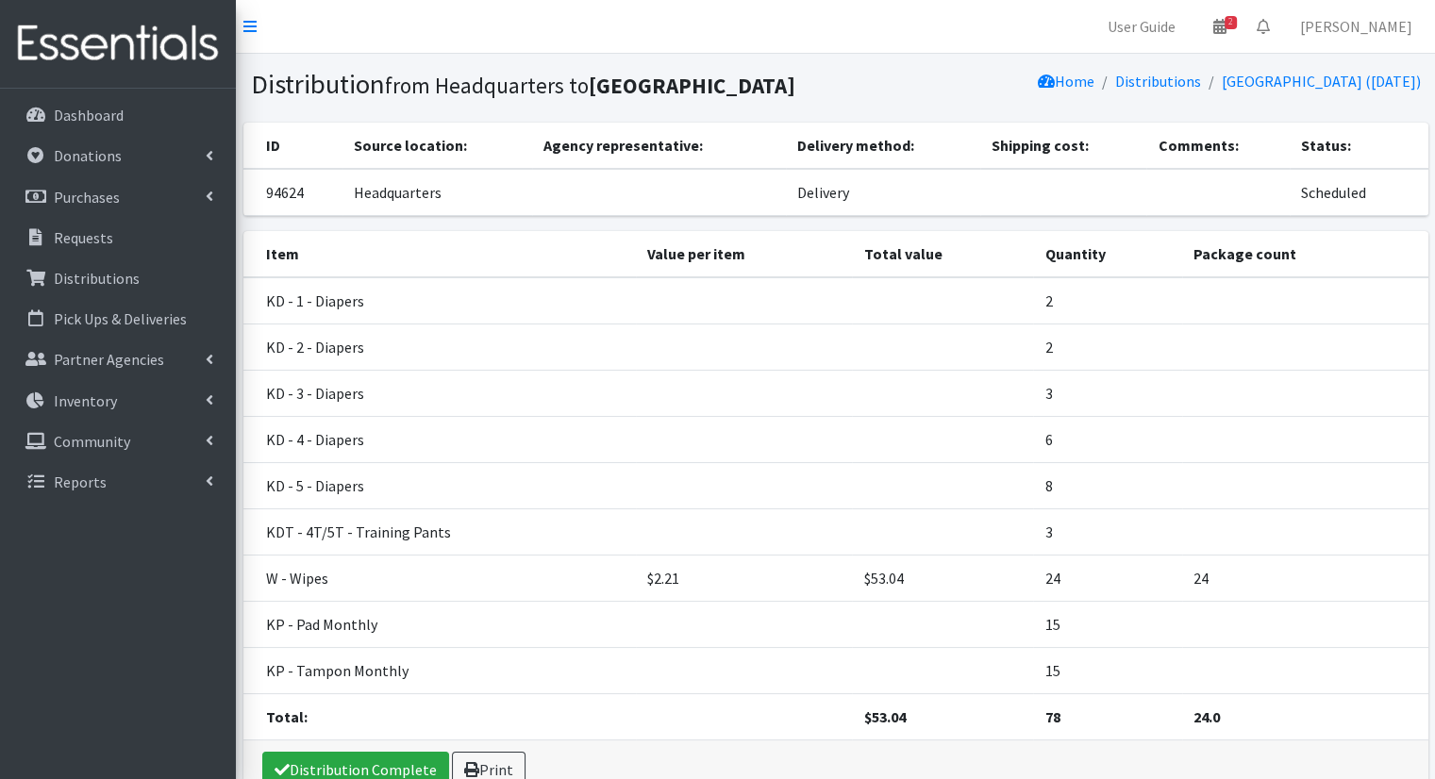
scroll to position [102, 0]
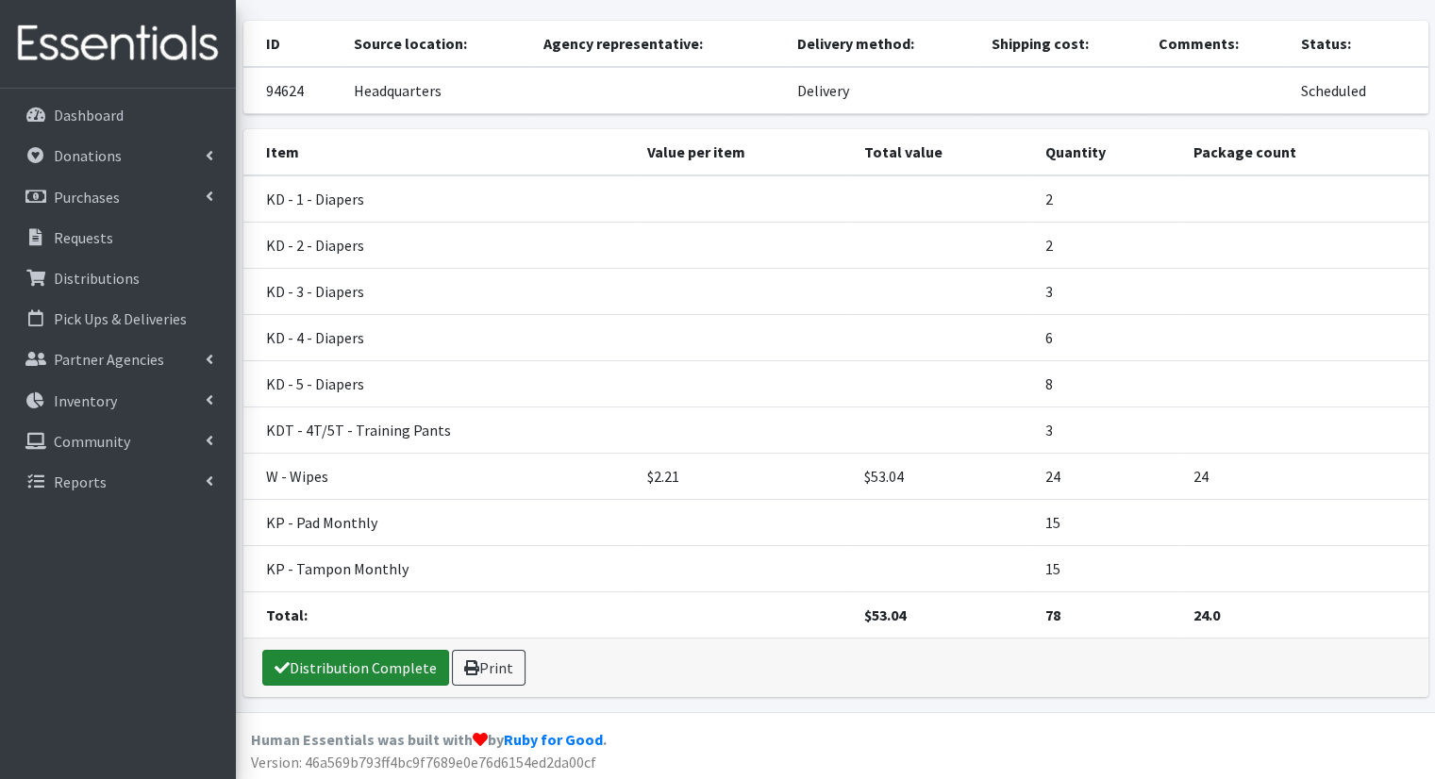
click at [366, 662] on link "Distribution Complete" at bounding box center [355, 668] width 187 height 36
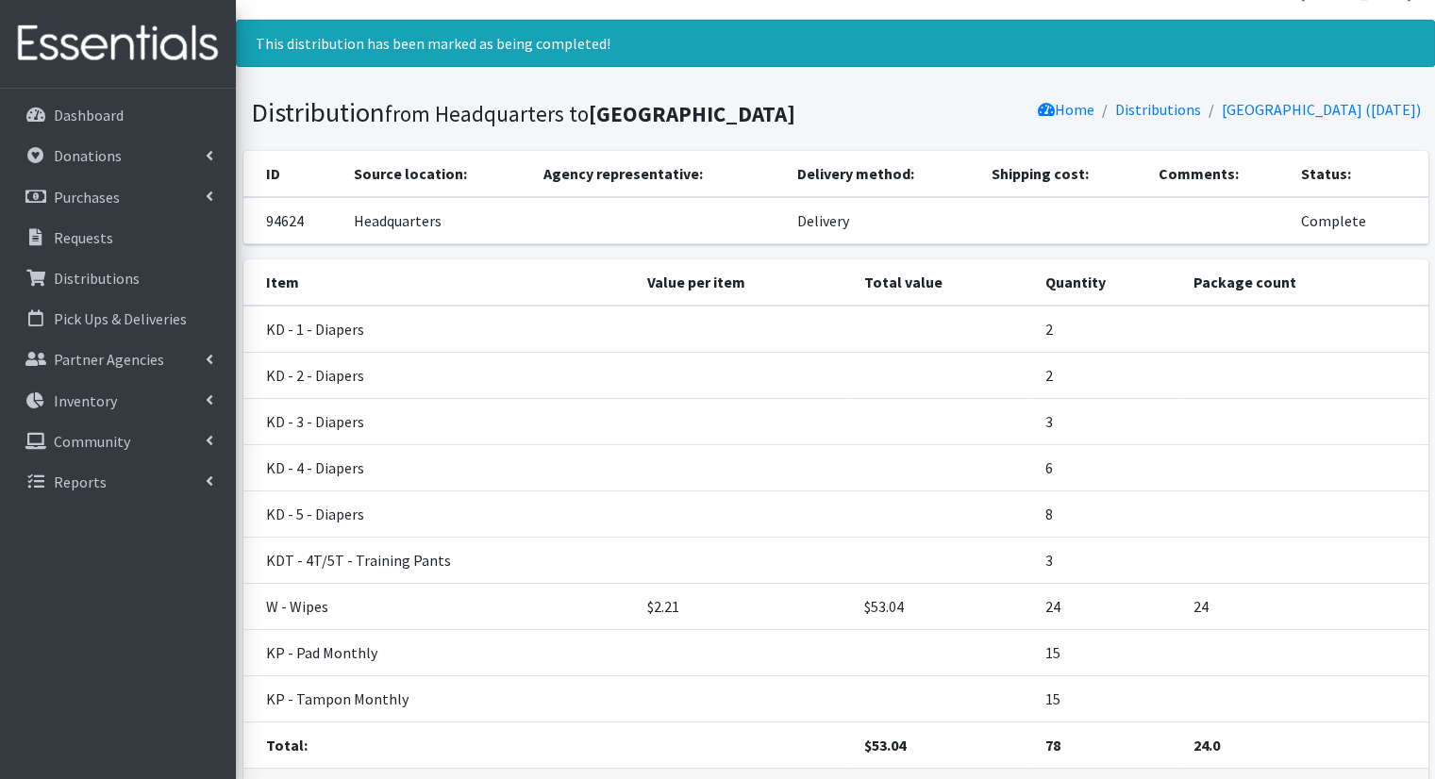
scroll to position [0, 0]
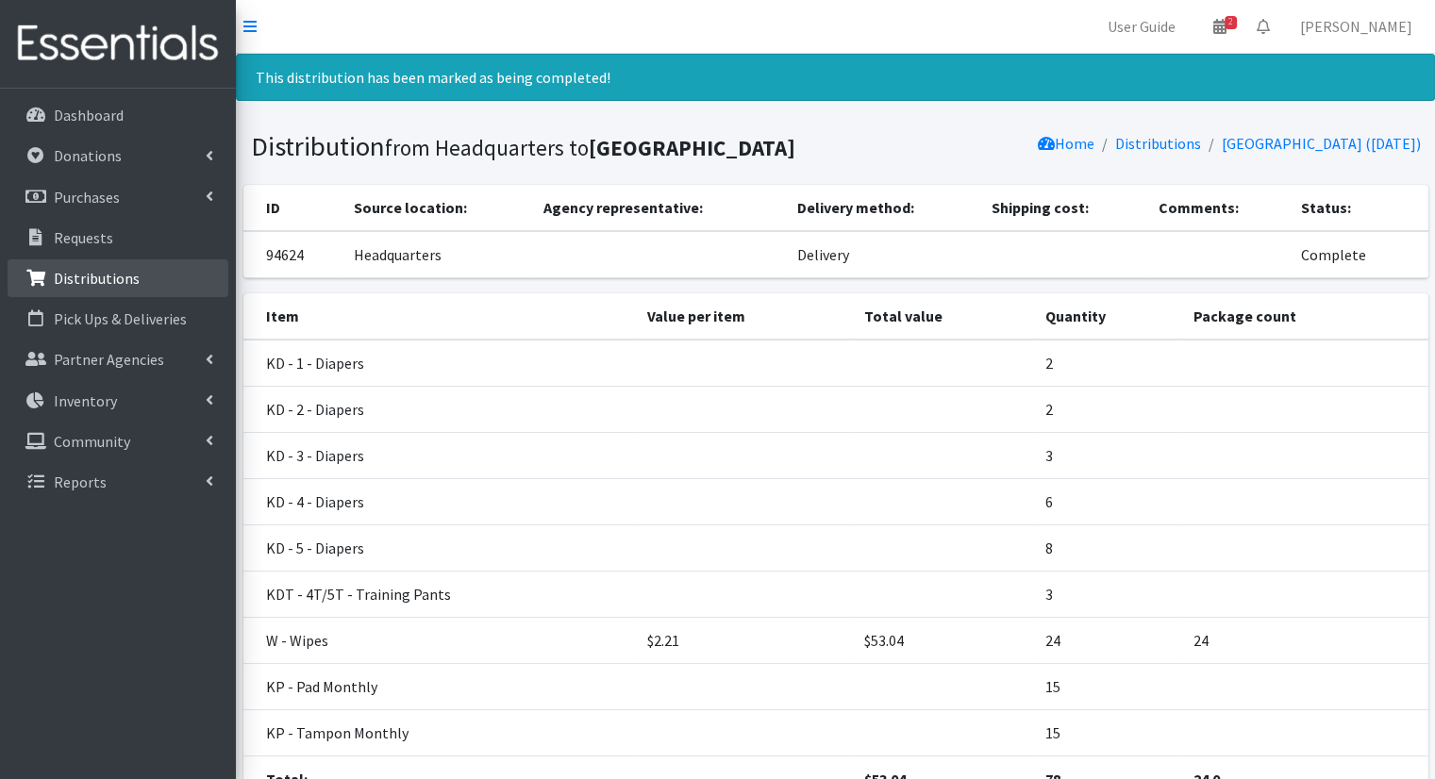
click at [75, 270] on p "Distributions" at bounding box center [97, 278] width 86 height 19
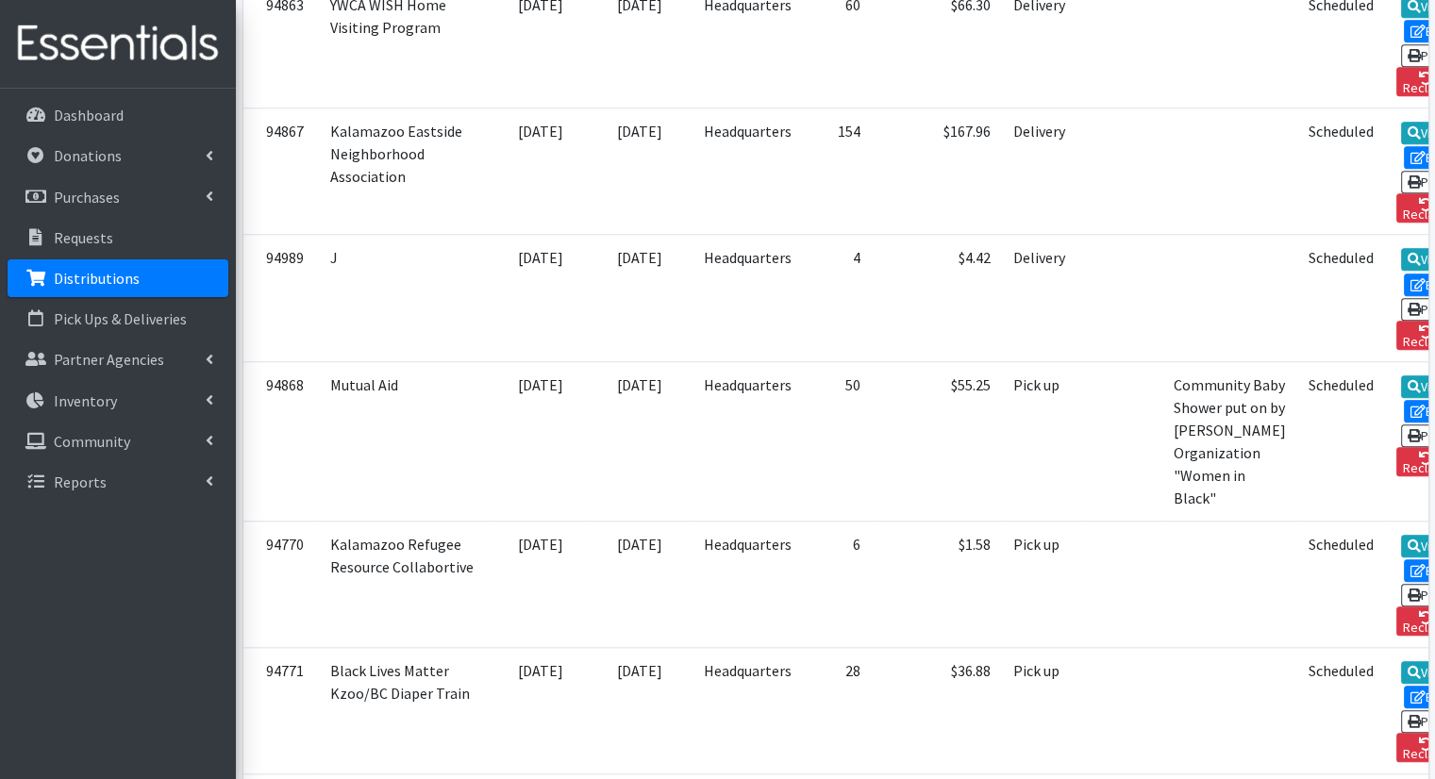
scroll to position [1809, 0]
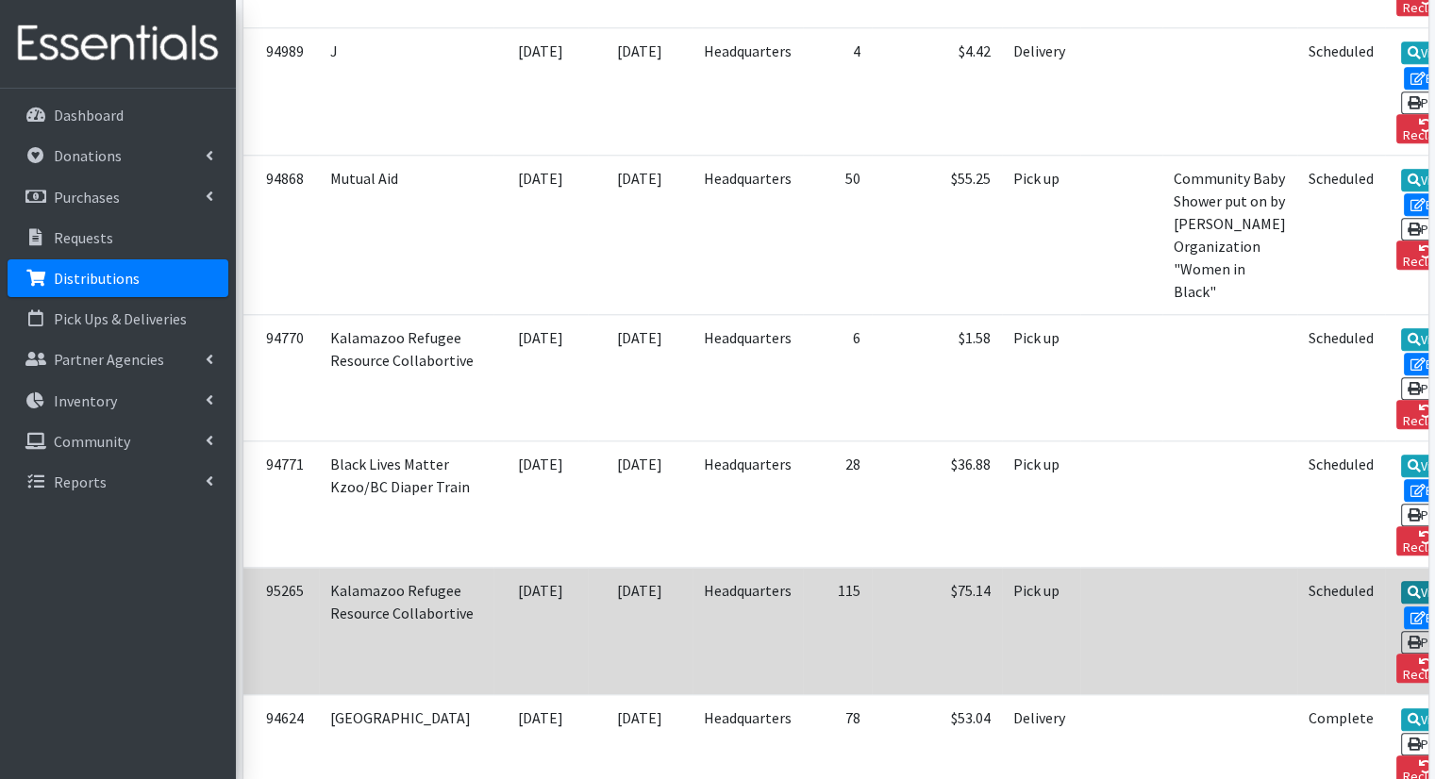
click at [1401, 581] on link "View" at bounding box center [1428, 592] width 54 height 23
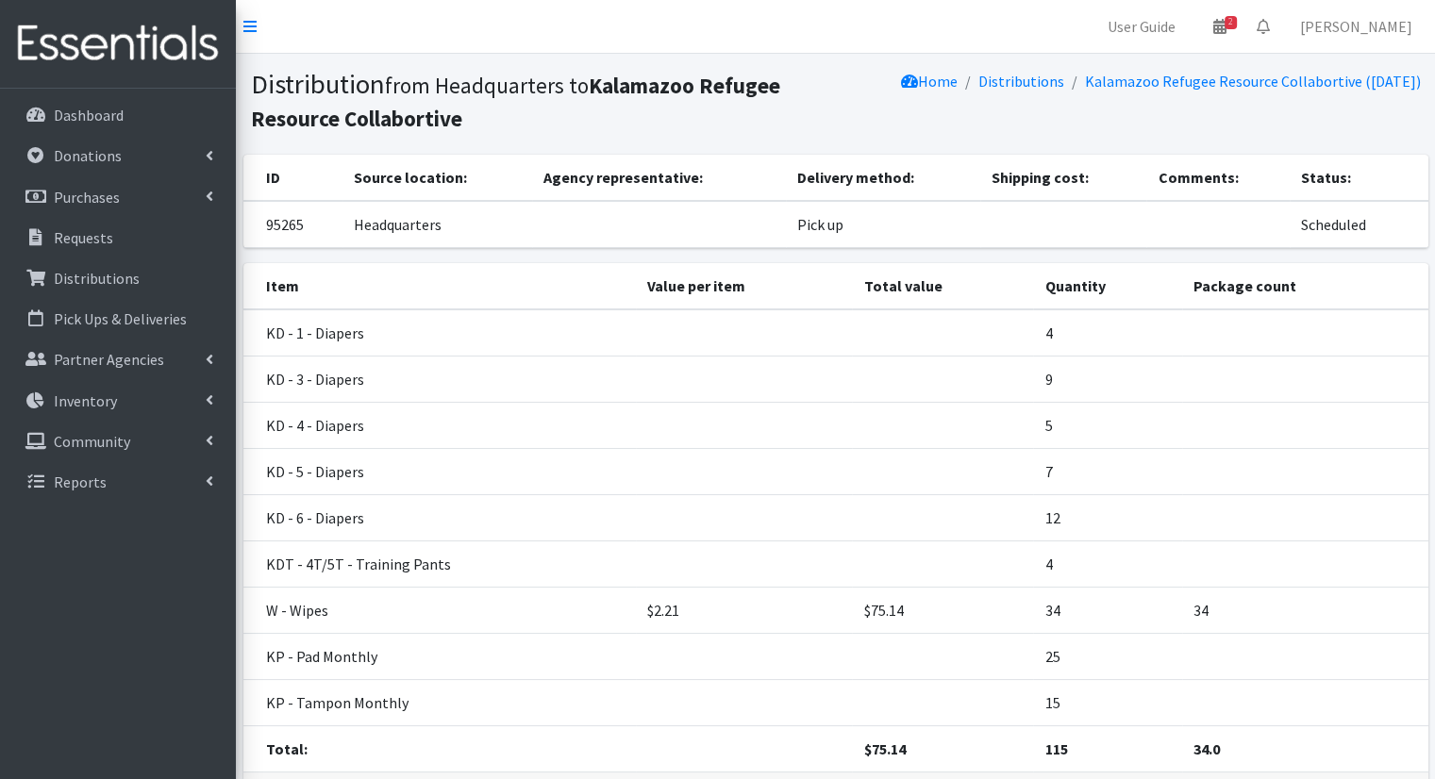
scroll to position [135, 0]
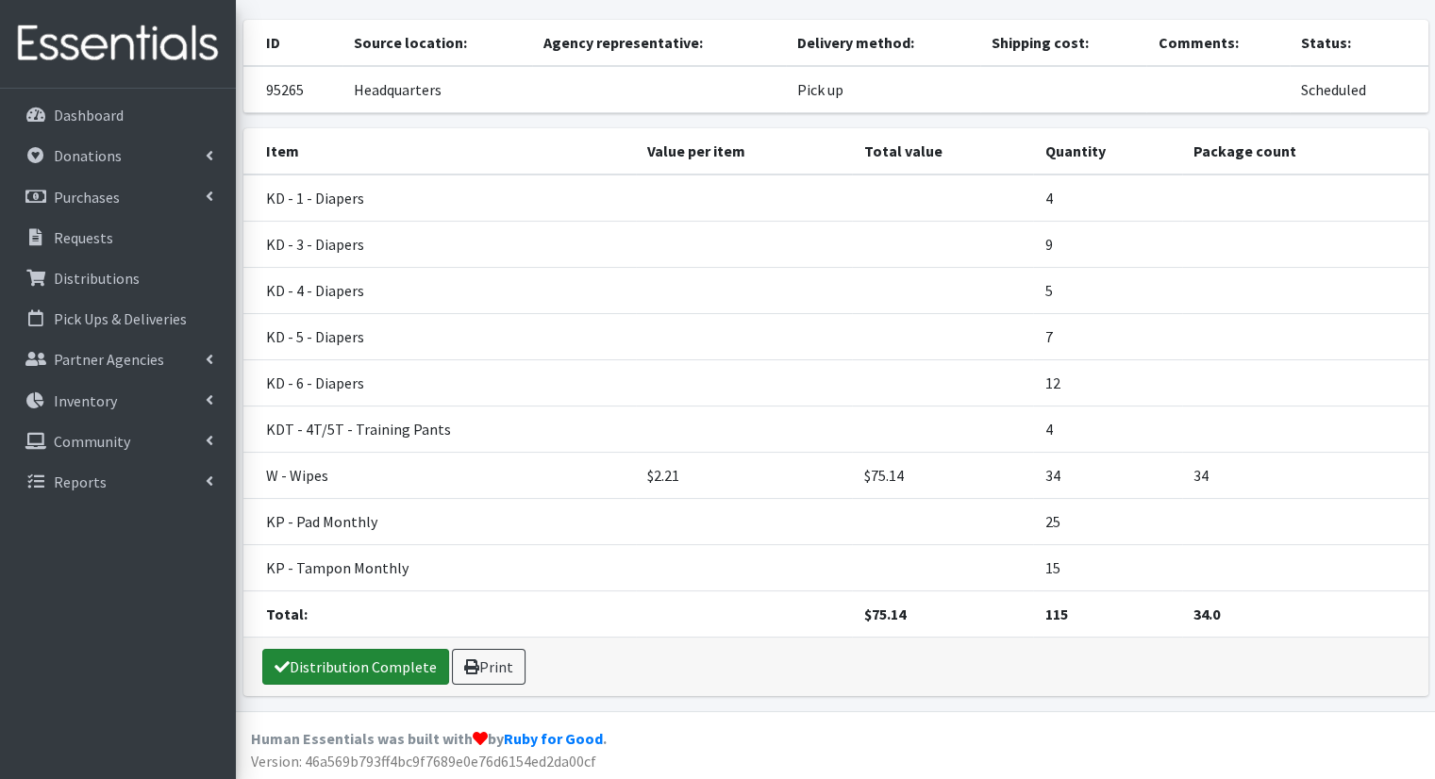
click at [385, 669] on link "Distribution Complete" at bounding box center [355, 667] width 187 height 36
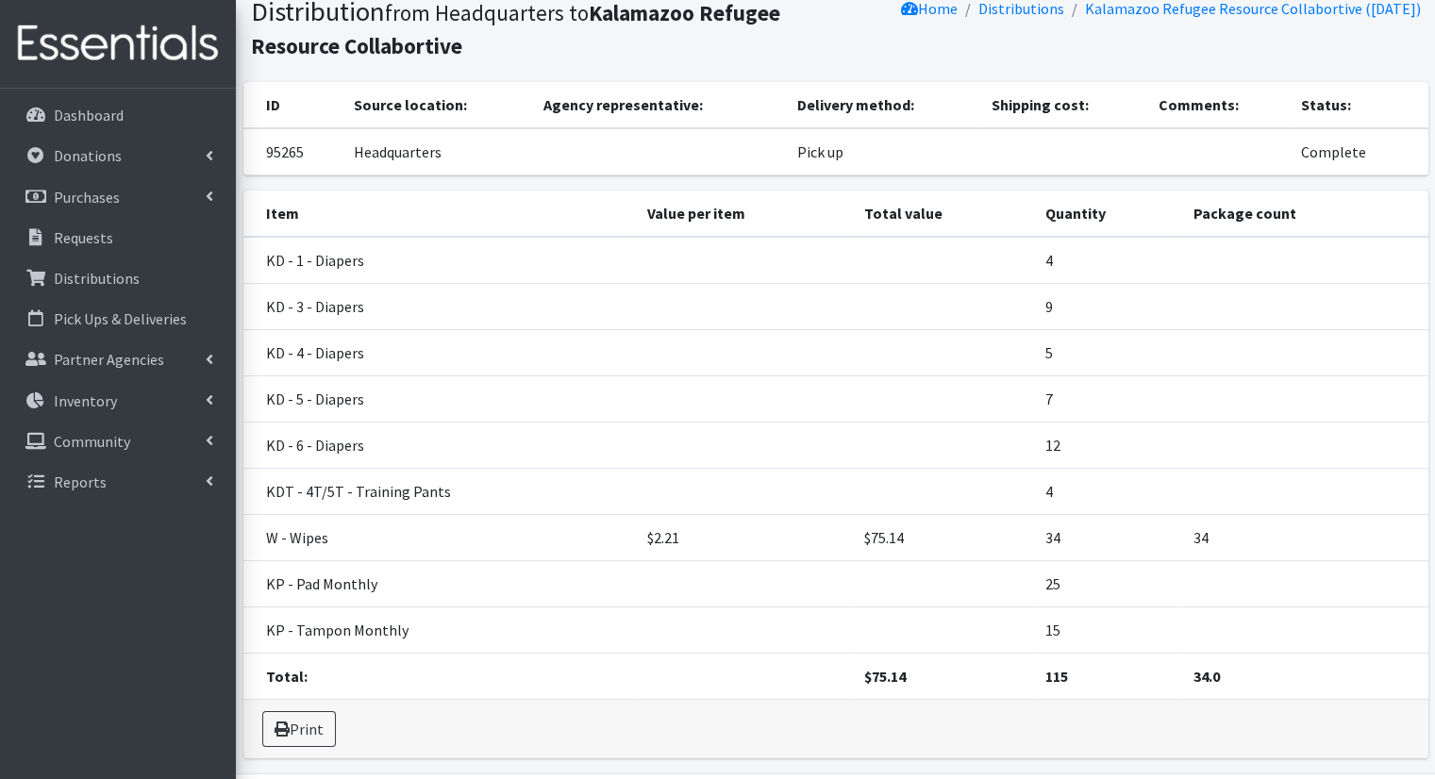
scroll to position [0, 0]
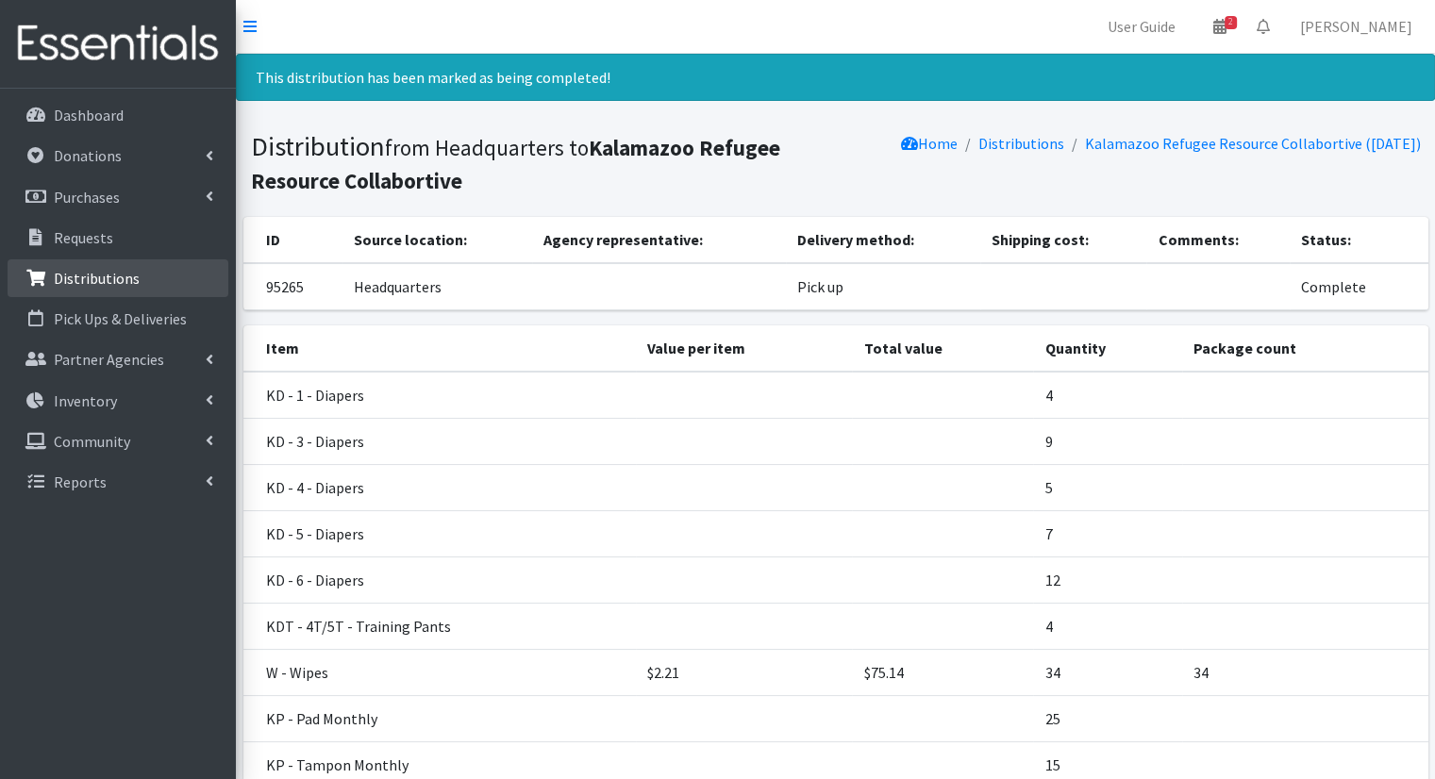
click at [96, 284] on p "Distributions" at bounding box center [97, 278] width 86 height 19
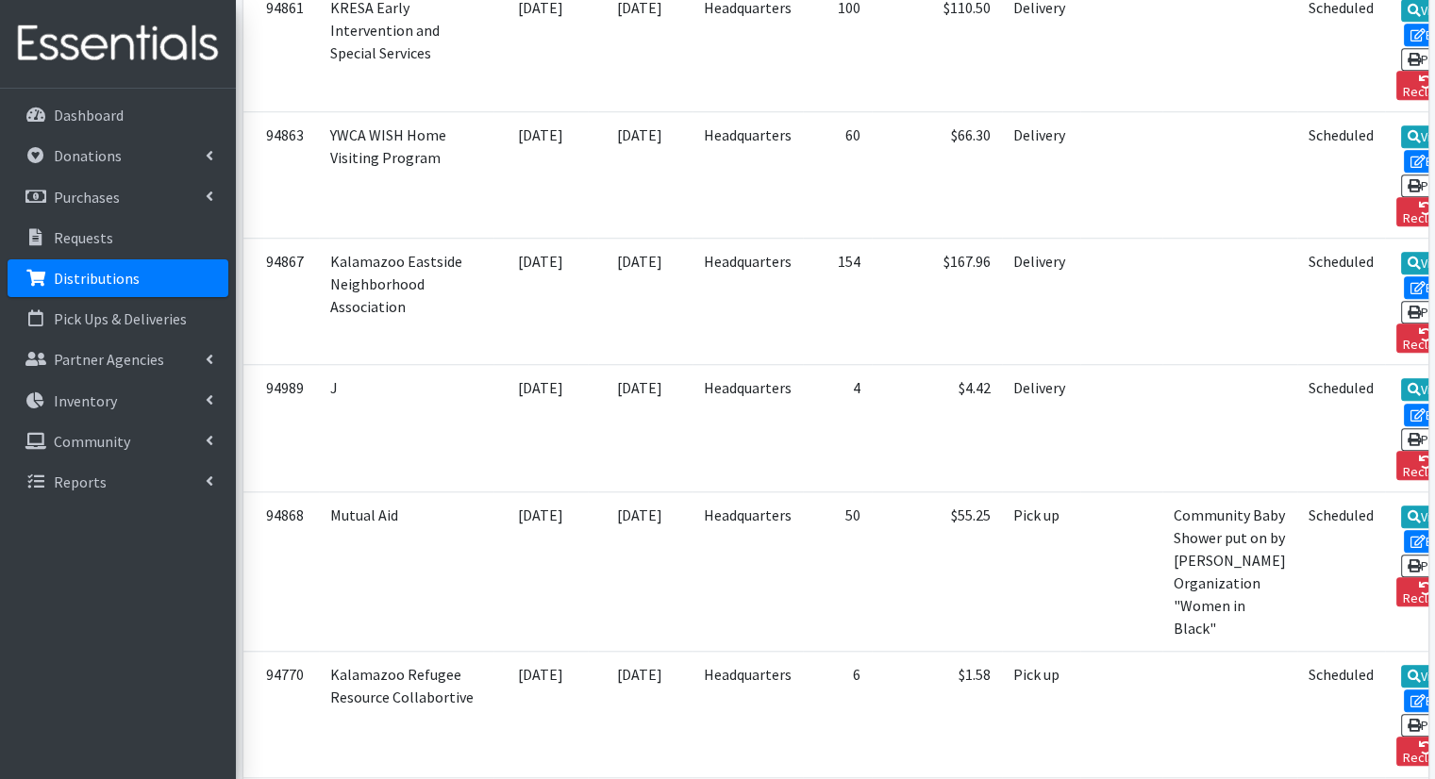
scroll to position [1475, 0]
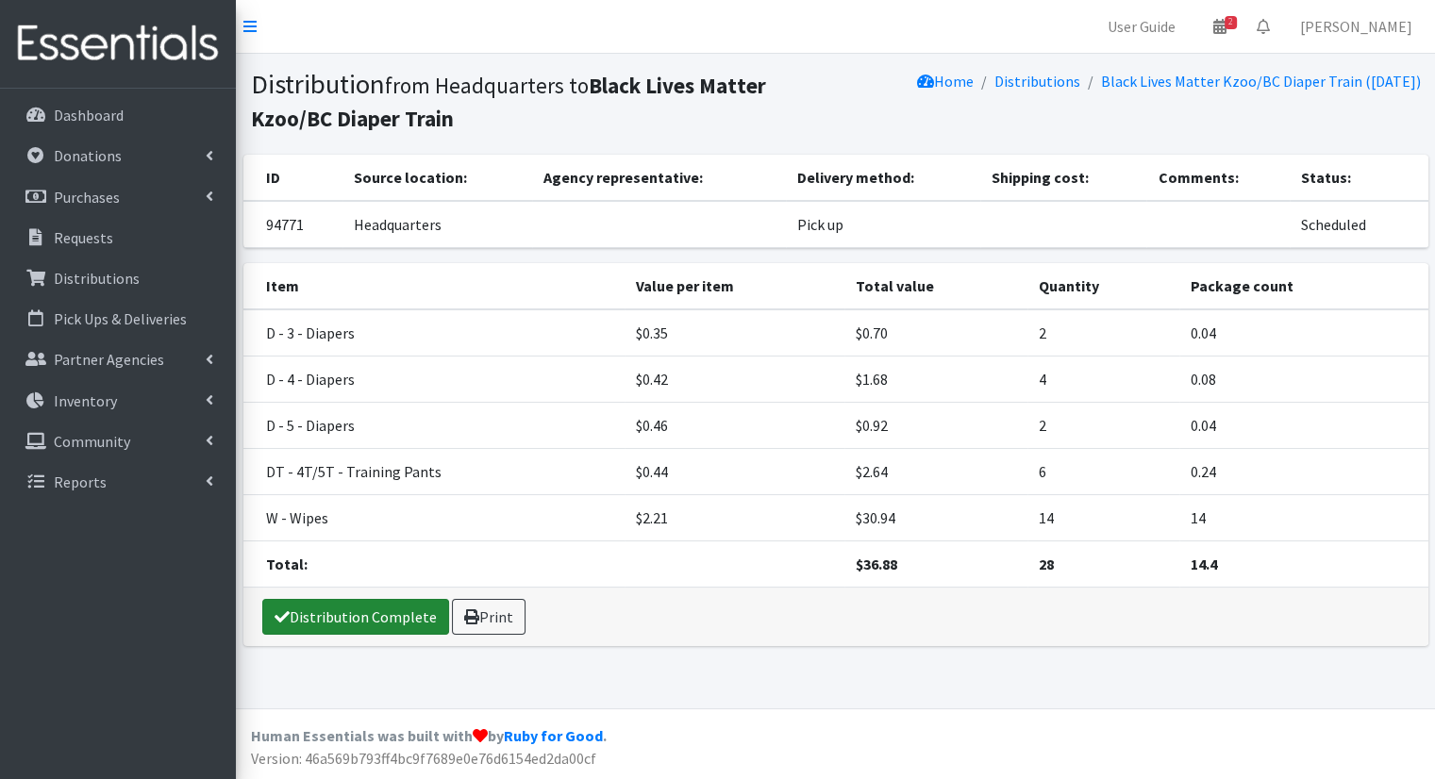
click at [364, 608] on link "Distribution Complete" at bounding box center [355, 617] width 187 height 36
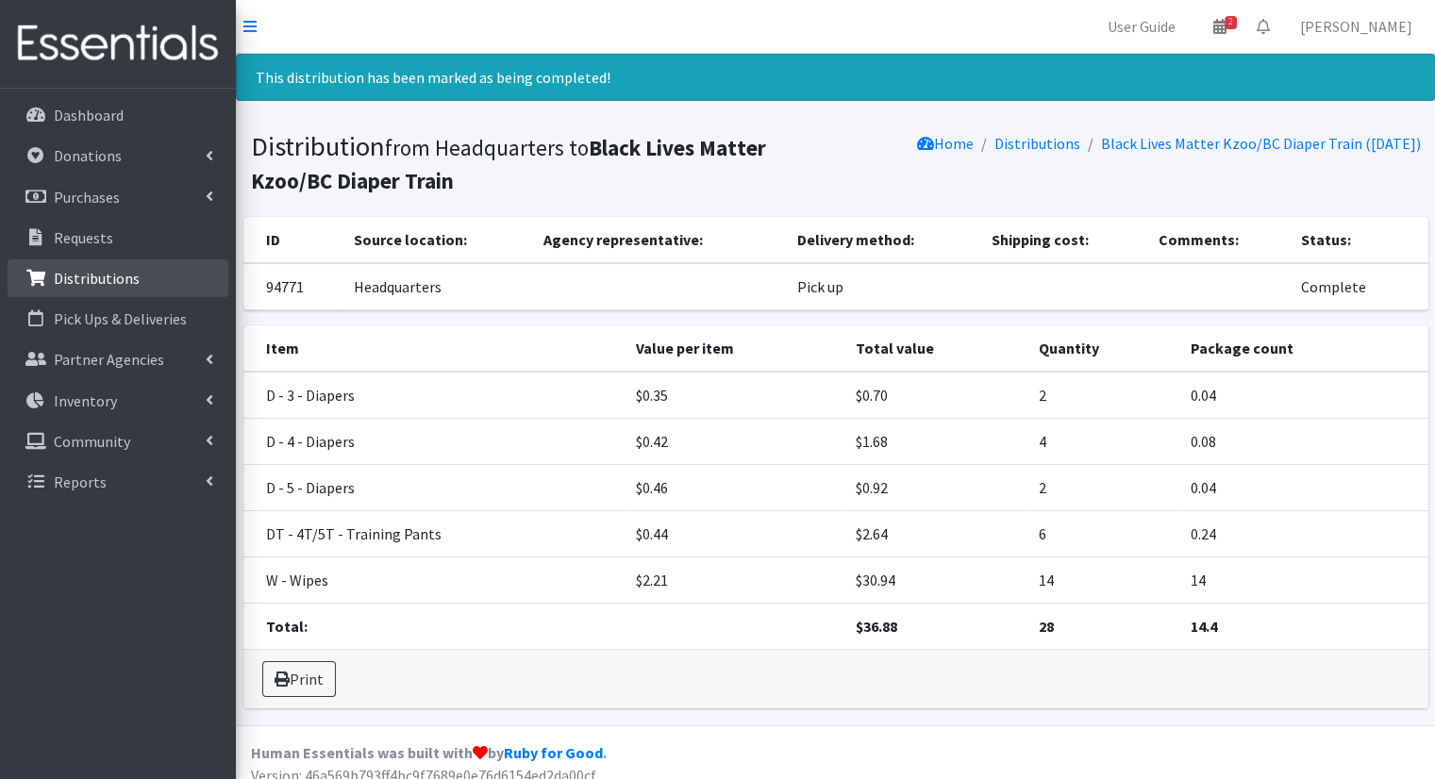
click at [98, 271] on p "Distributions" at bounding box center [97, 278] width 86 height 19
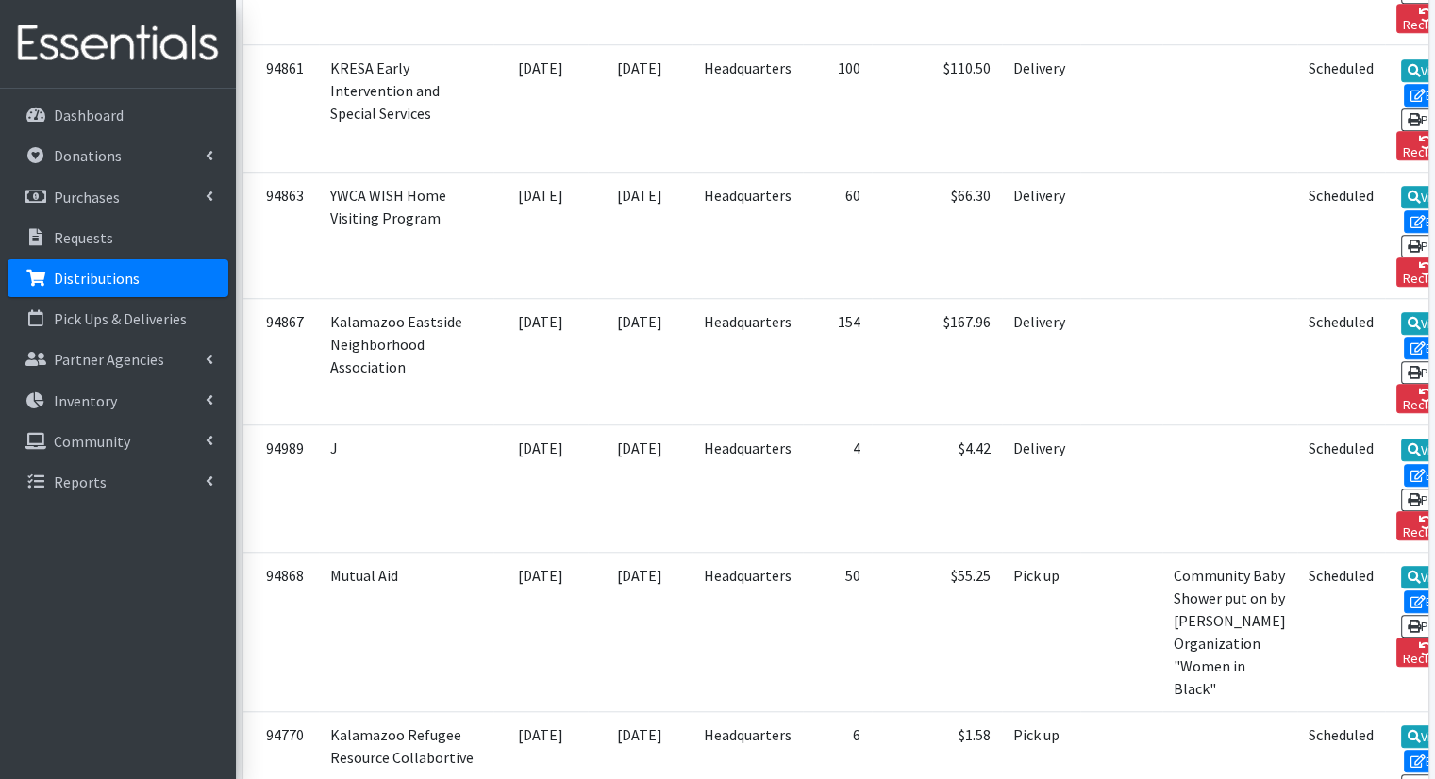
scroll to position [1403, 0]
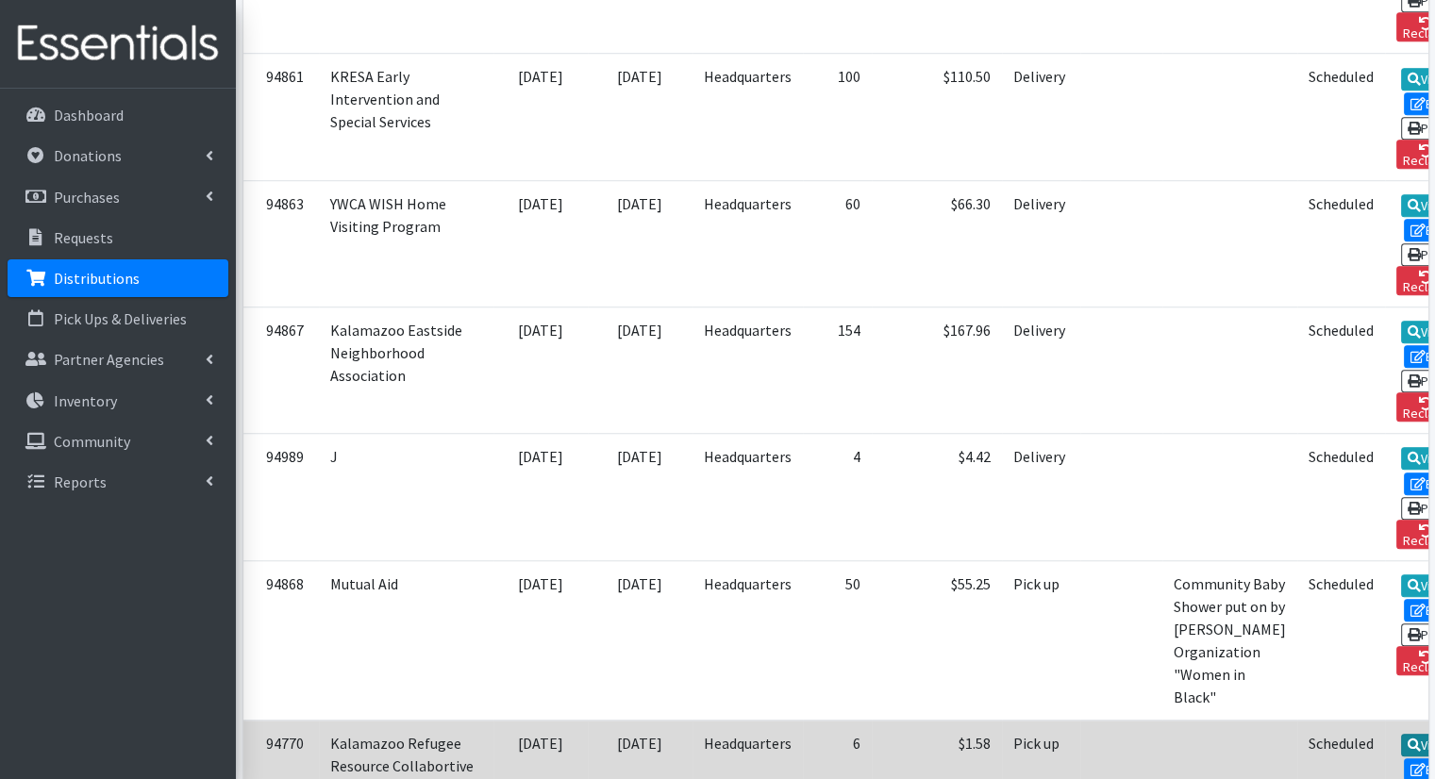
click at [1401, 734] on link "View" at bounding box center [1428, 745] width 54 height 23
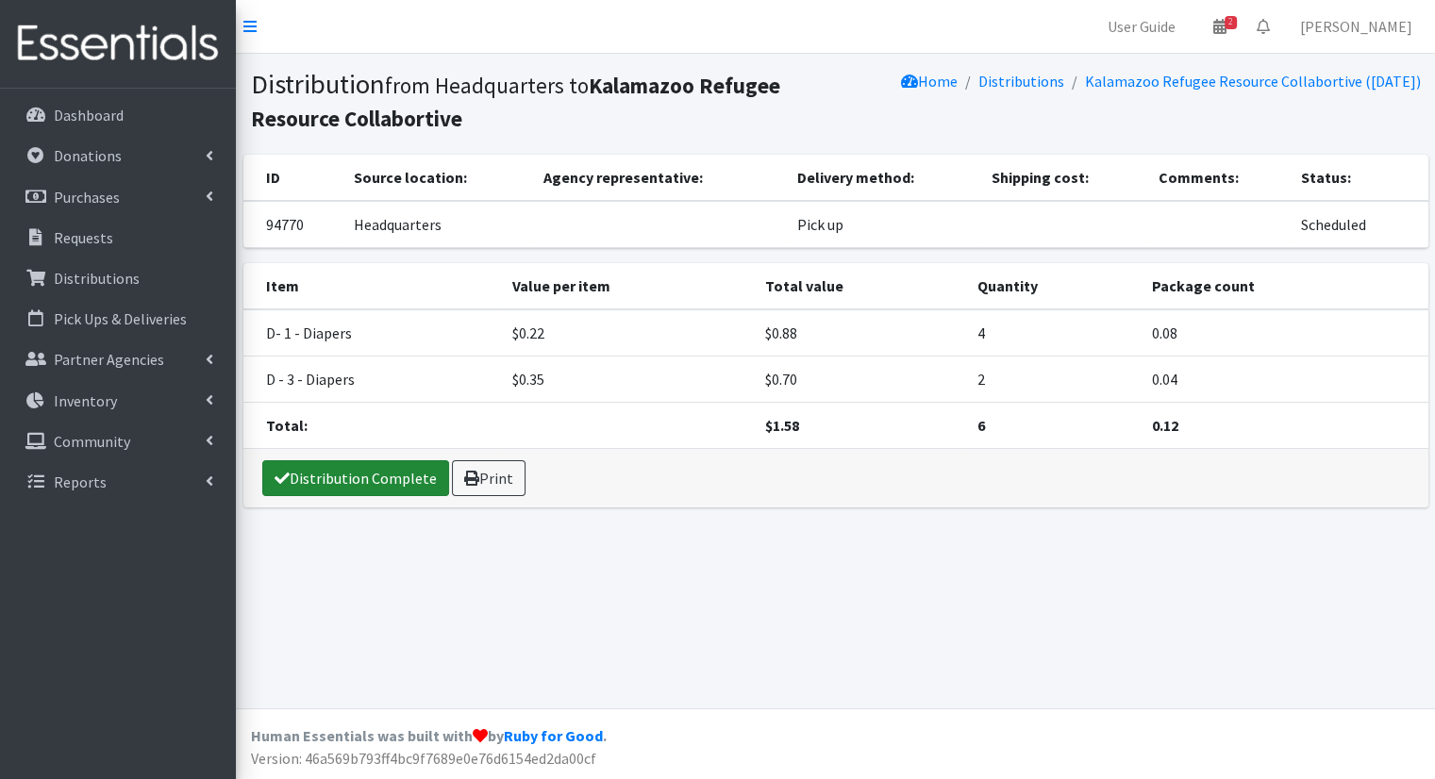
click at [291, 485] on link "Distribution Complete" at bounding box center [355, 478] width 187 height 36
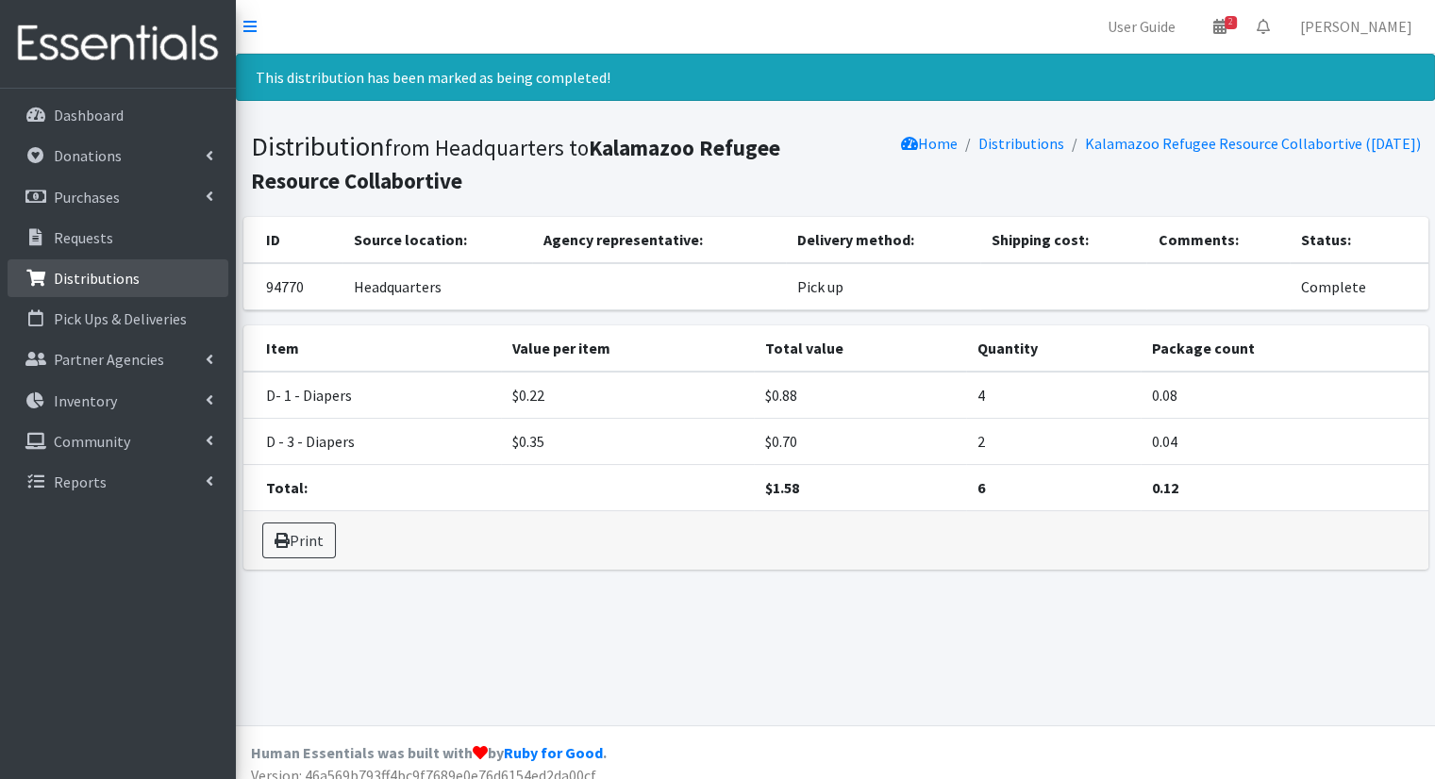
click at [168, 291] on link "Distributions" at bounding box center [118, 278] width 221 height 38
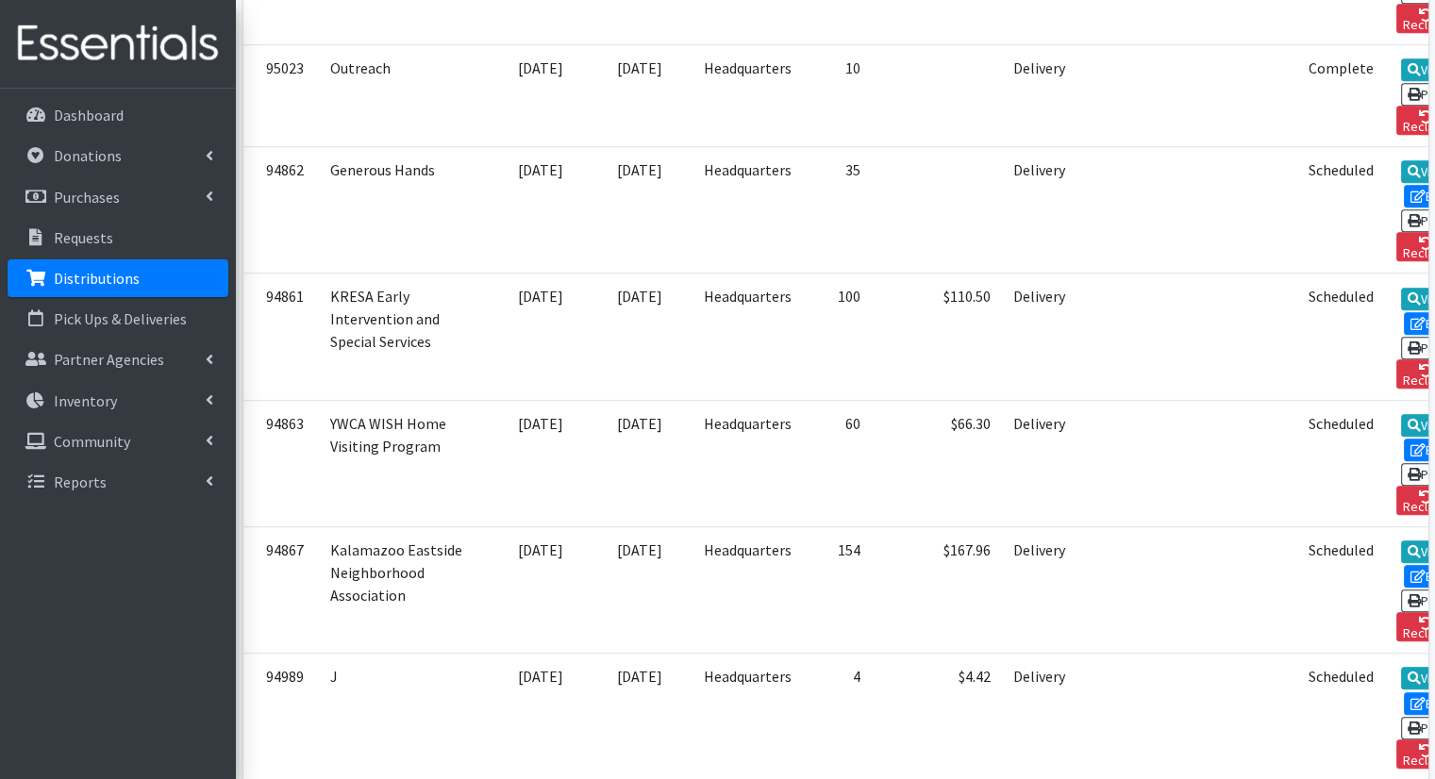
scroll to position [1175, 0]
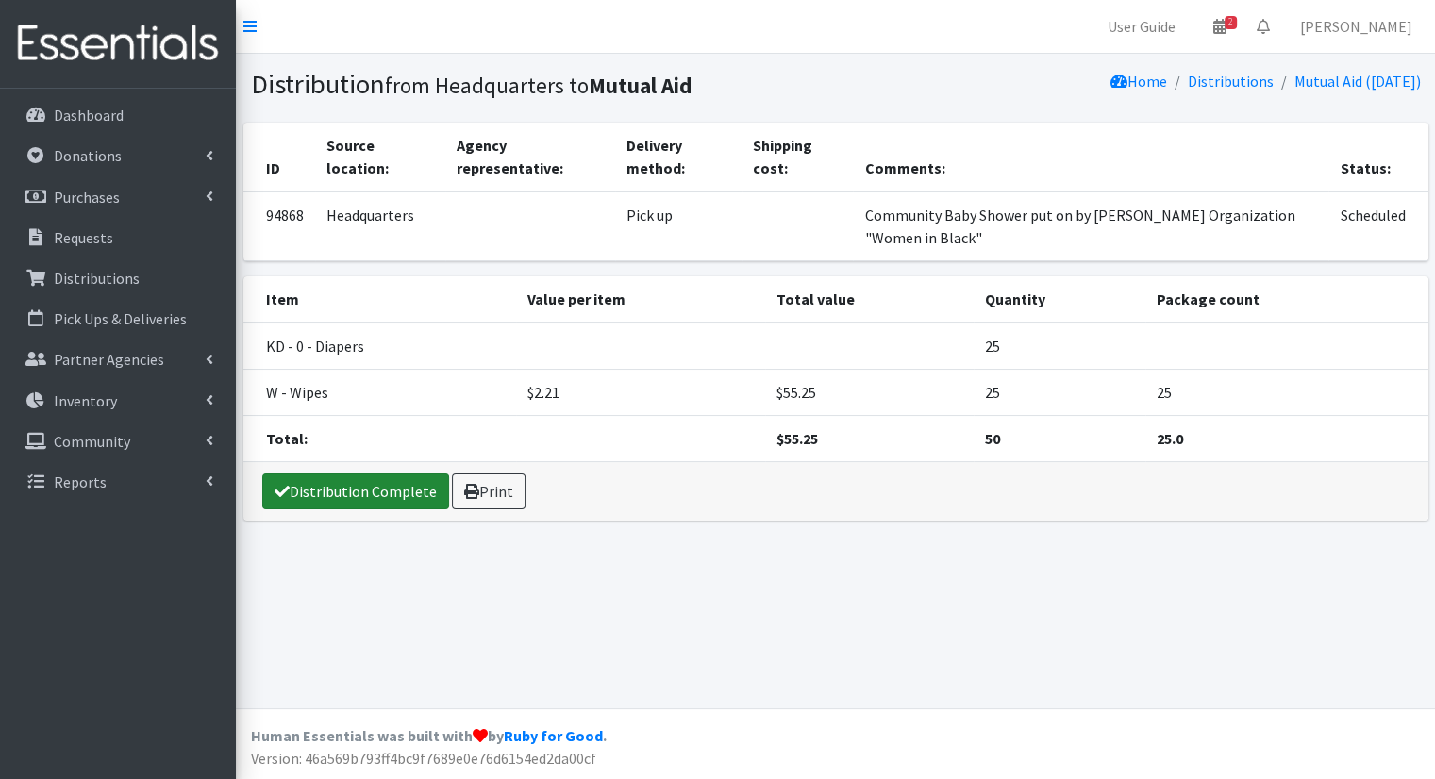
click at [389, 488] on link "Distribution Complete" at bounding box center [355, 492] width 187 height 36
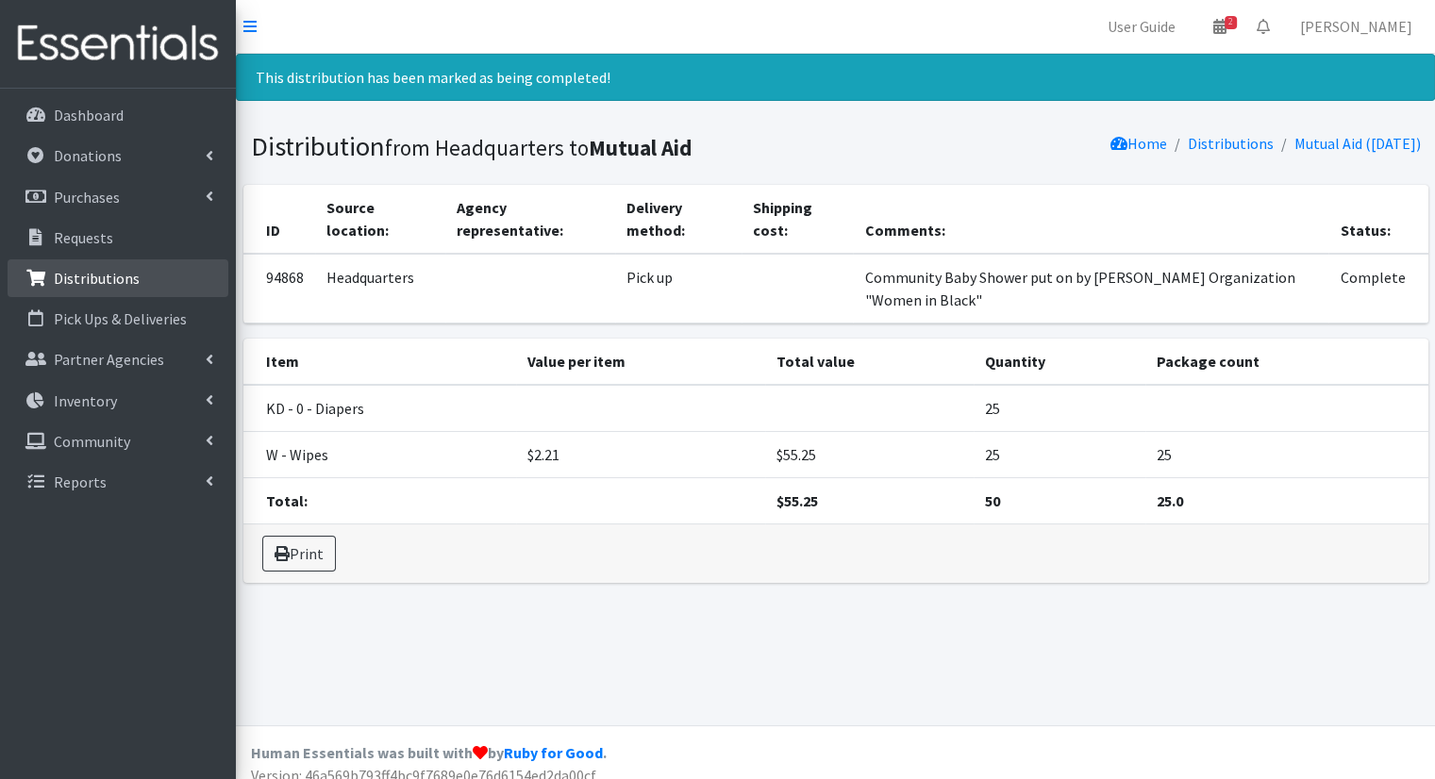
click at [65, 269] on p "Distributions" at bounding box center [97, 278] width 86 height 19
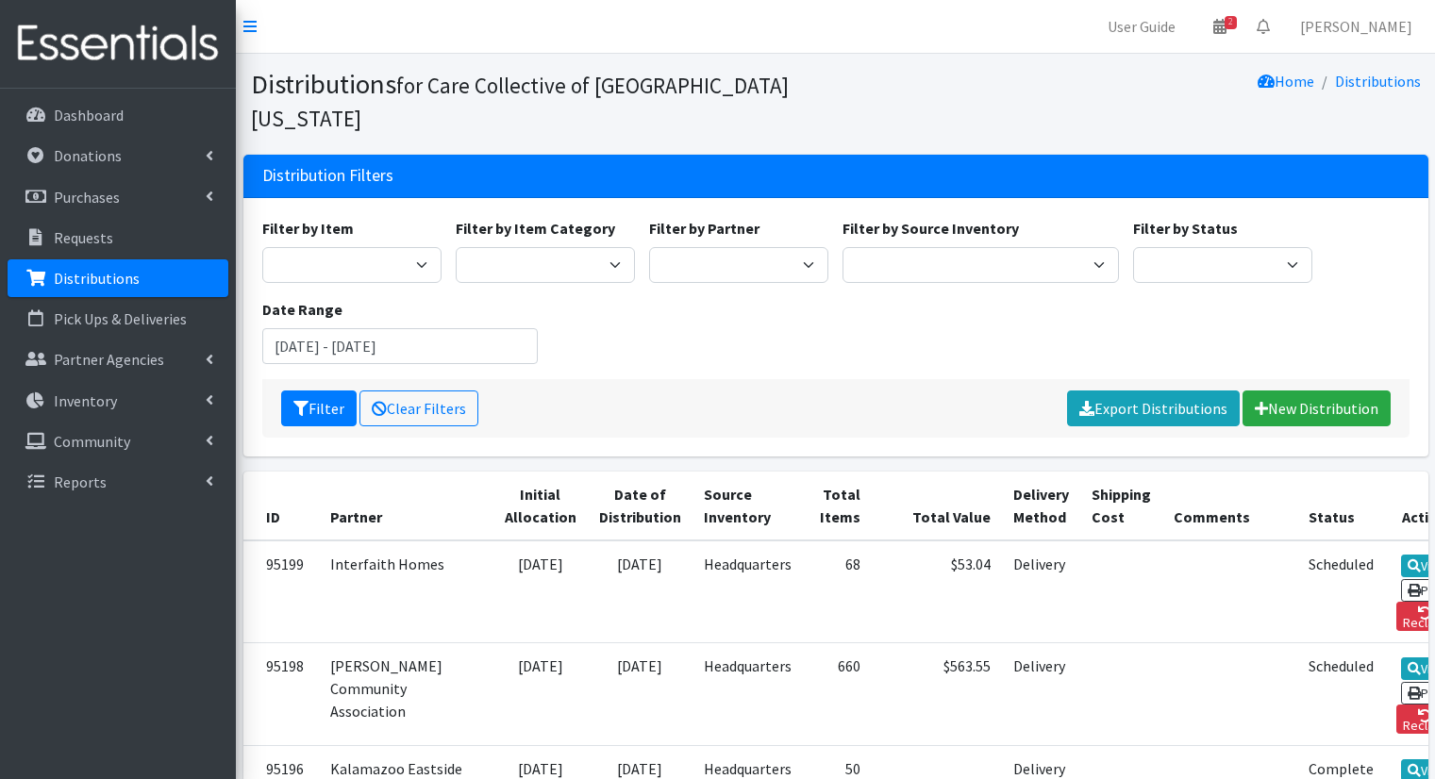
scroll to position [1106, 0]
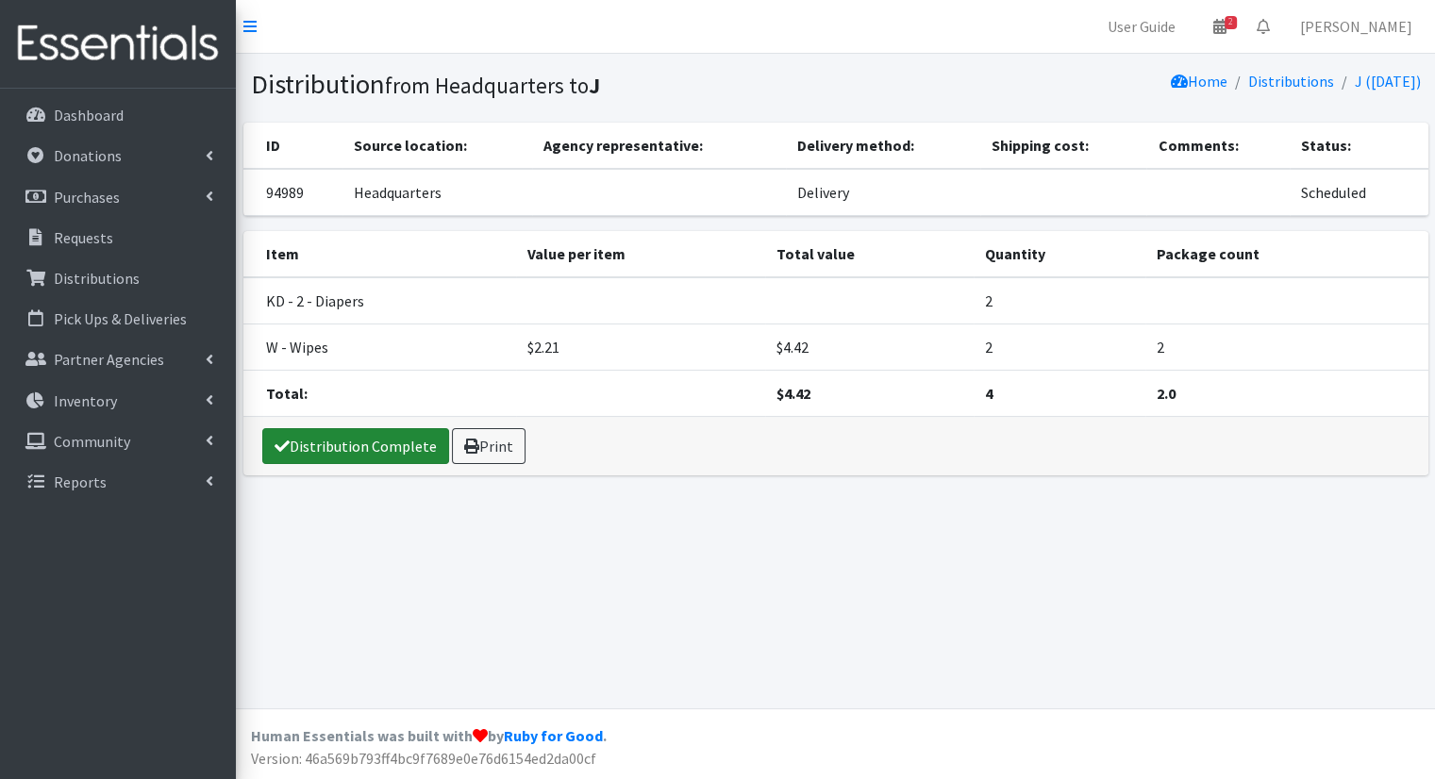
click at [407, 450] on link "Distribution Complete" at bounding box center [355, 446] width 187 height 36
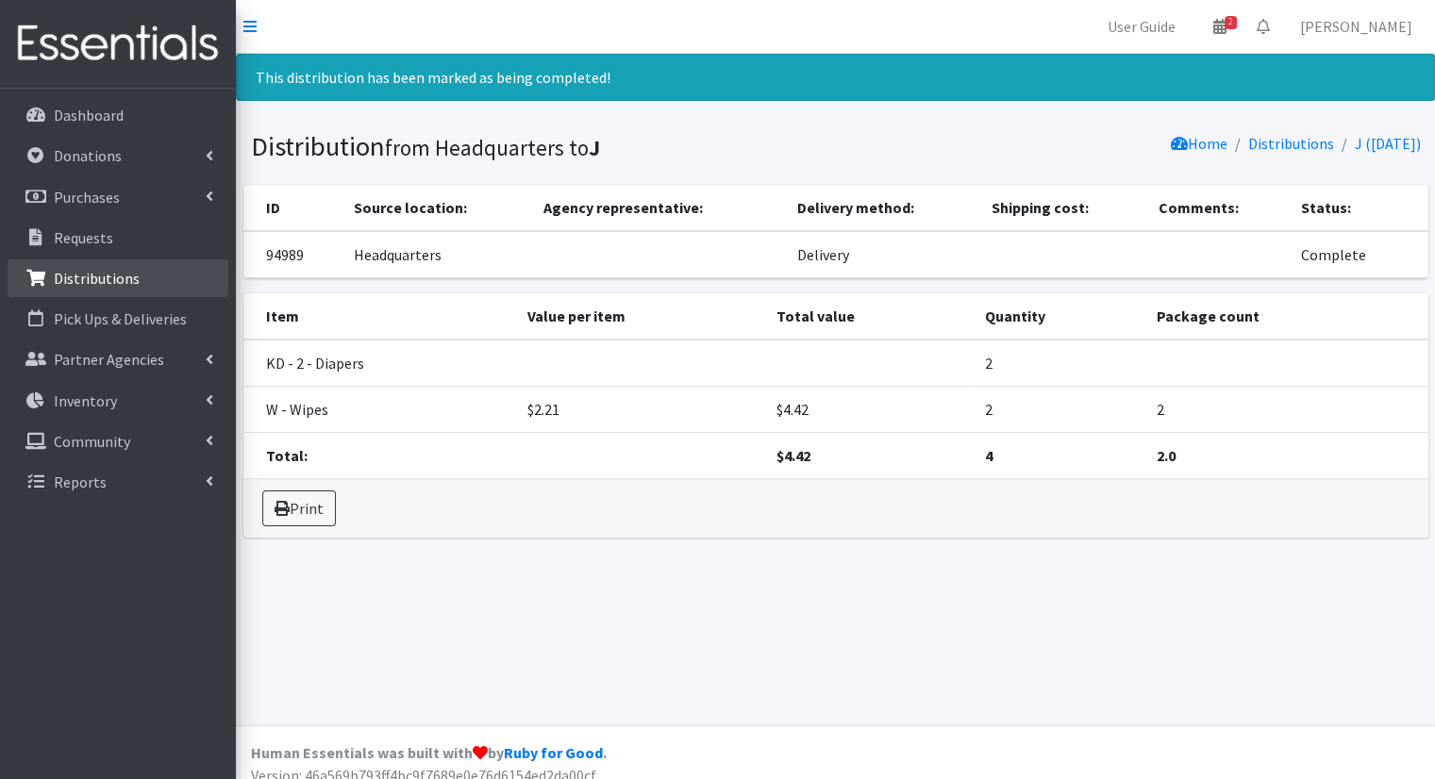
click at [98, 264] on link "Distributions" at bounding box center [118, 278] width 221 height 38
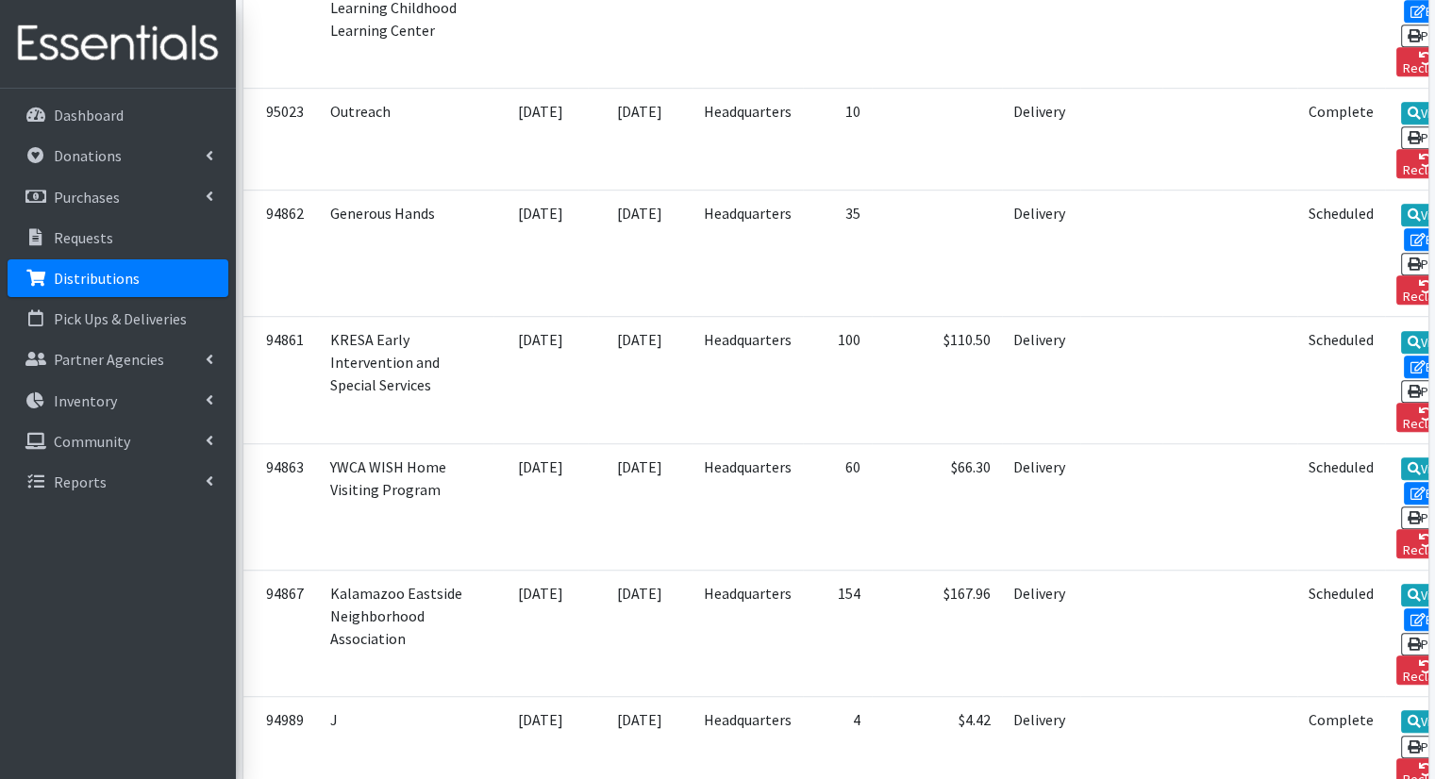
scroll to position [886, 0]
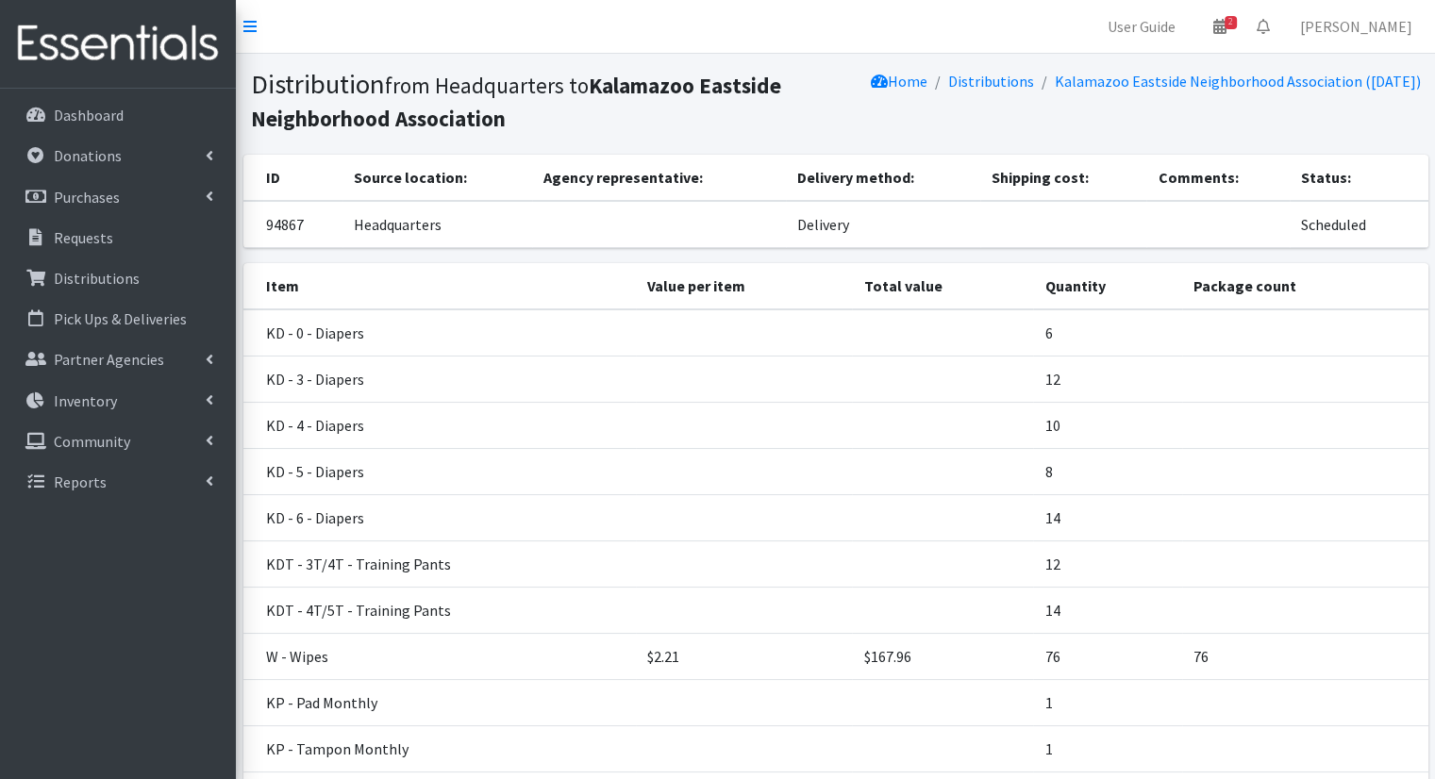
scroll to position [181, 0]
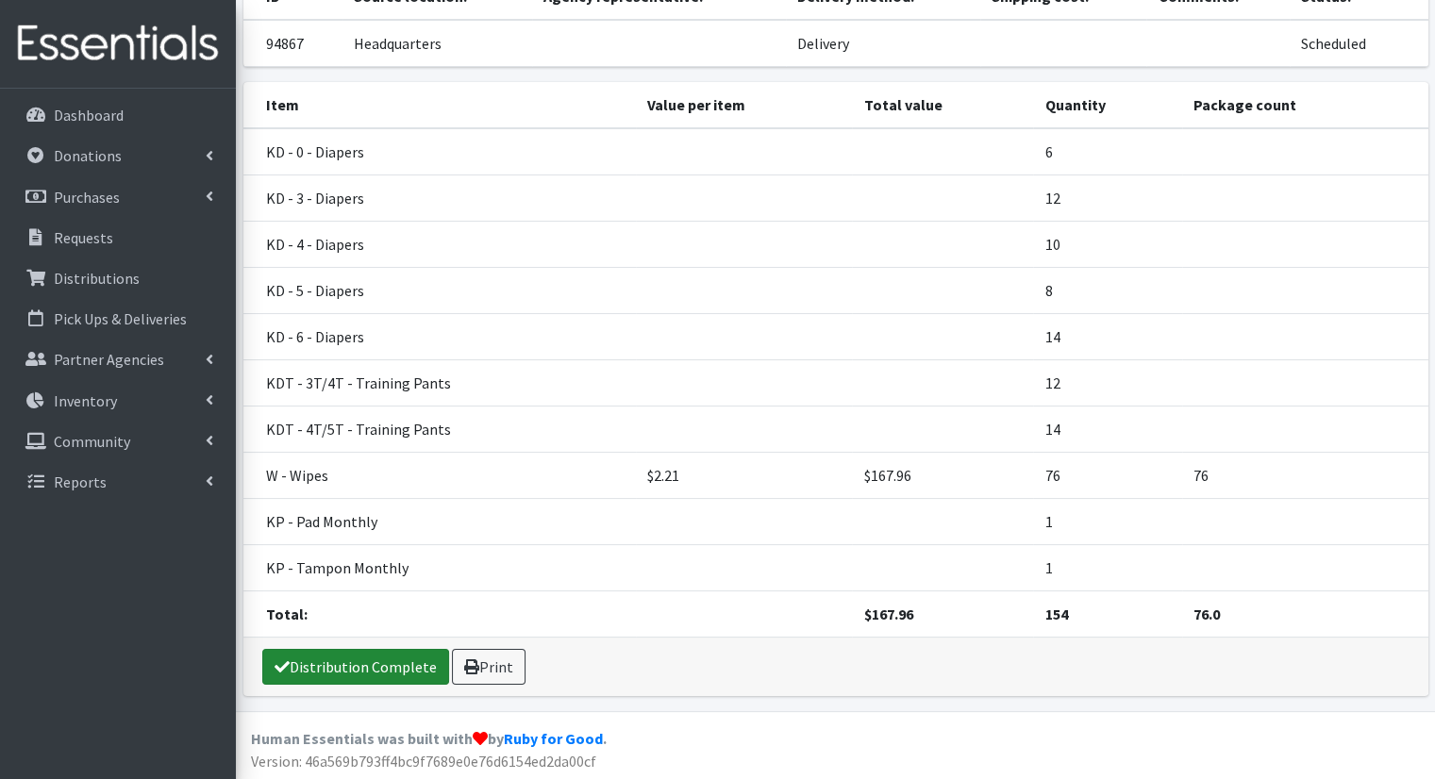
click at [384, 666] on link "Distribution Complete" at bounding box center [355, 667] width 187 height 36
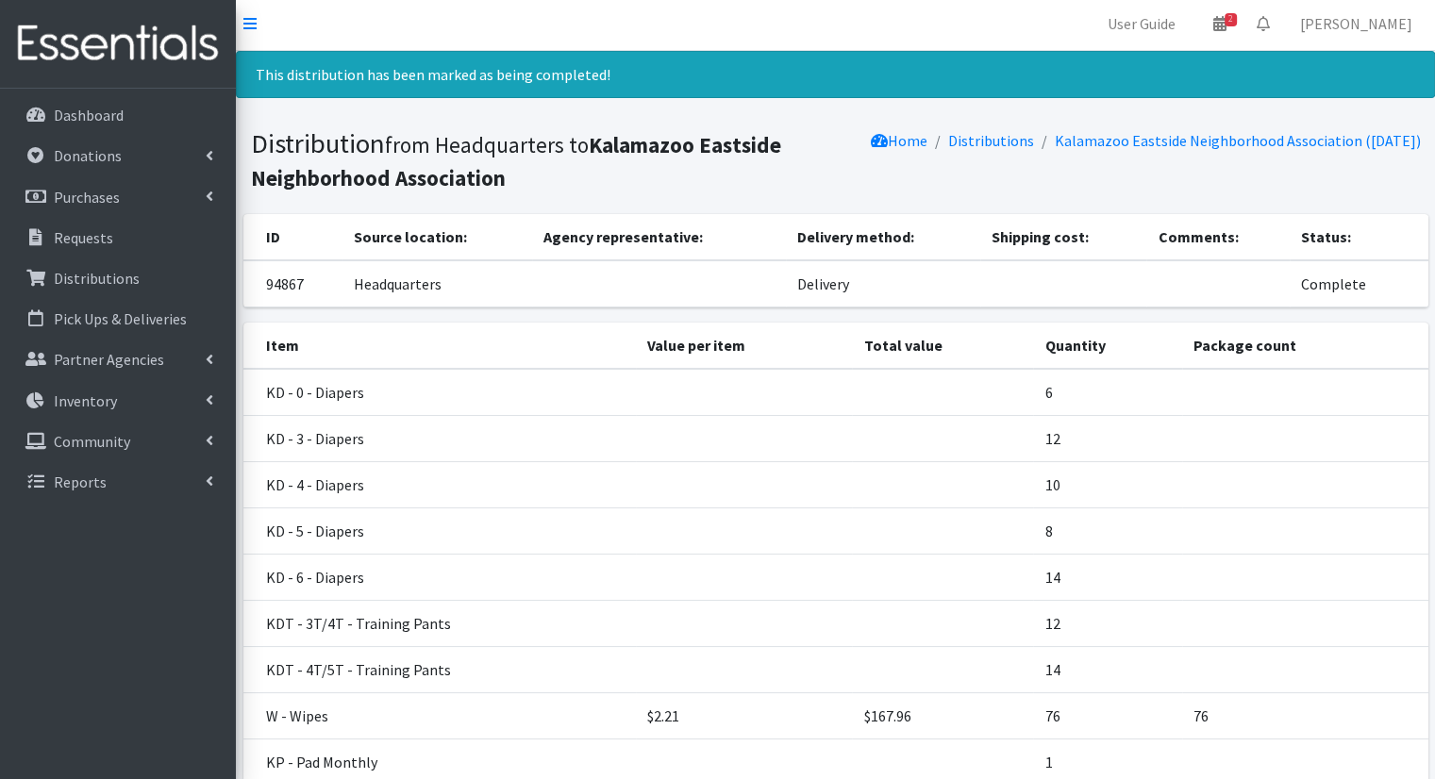
scroll to position [0, 0]
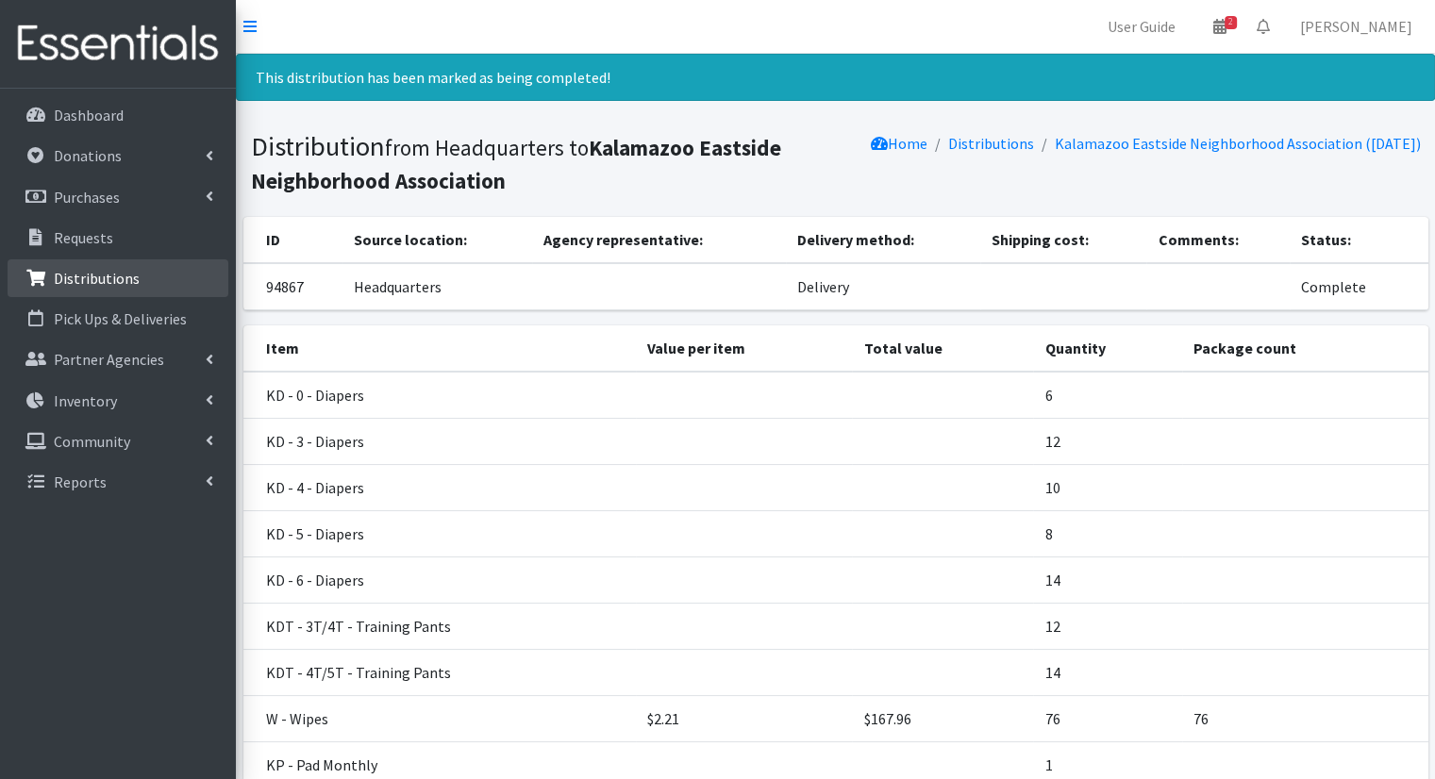
click at [60, 270] on p "Distributions" at bounding box center [97, 278] width 86 height 19
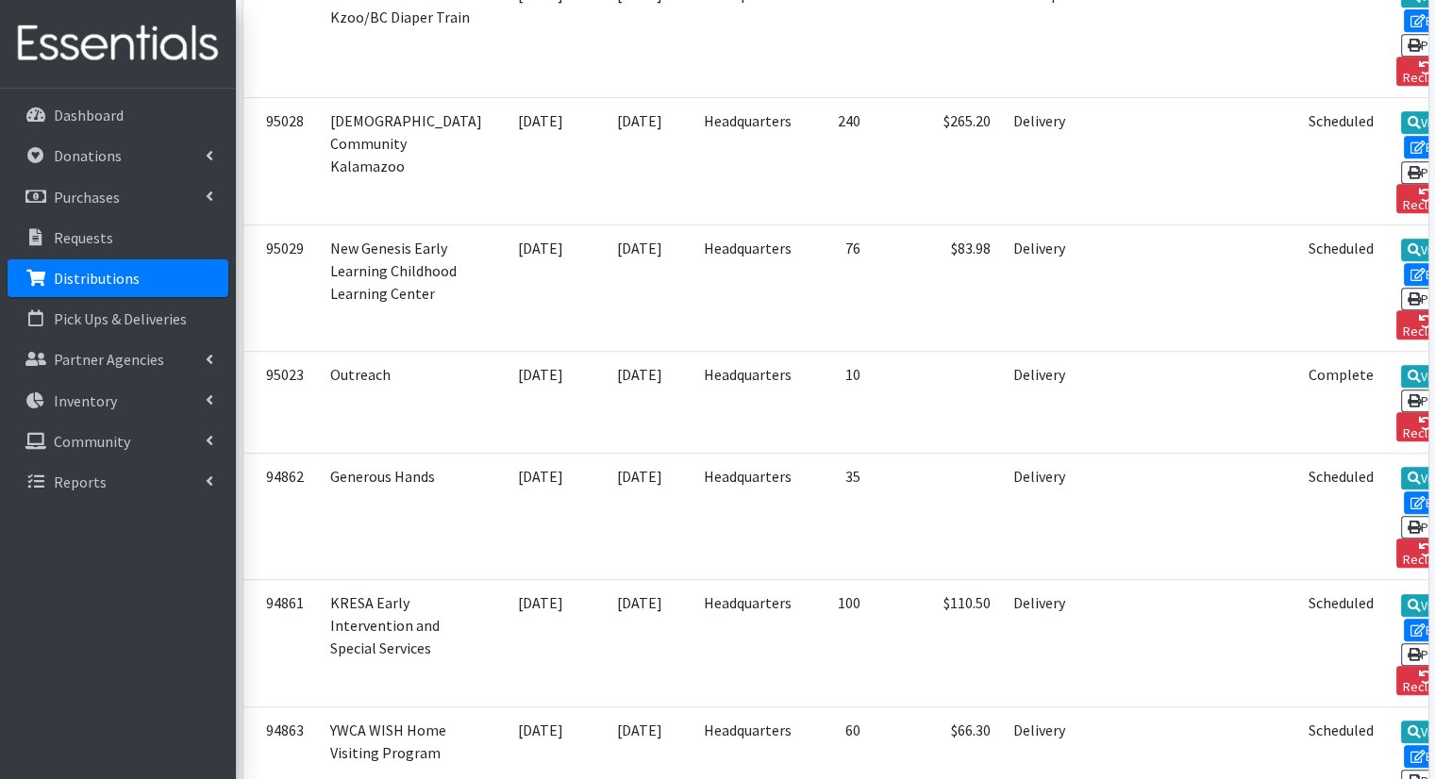
scroll to position [875, 0]
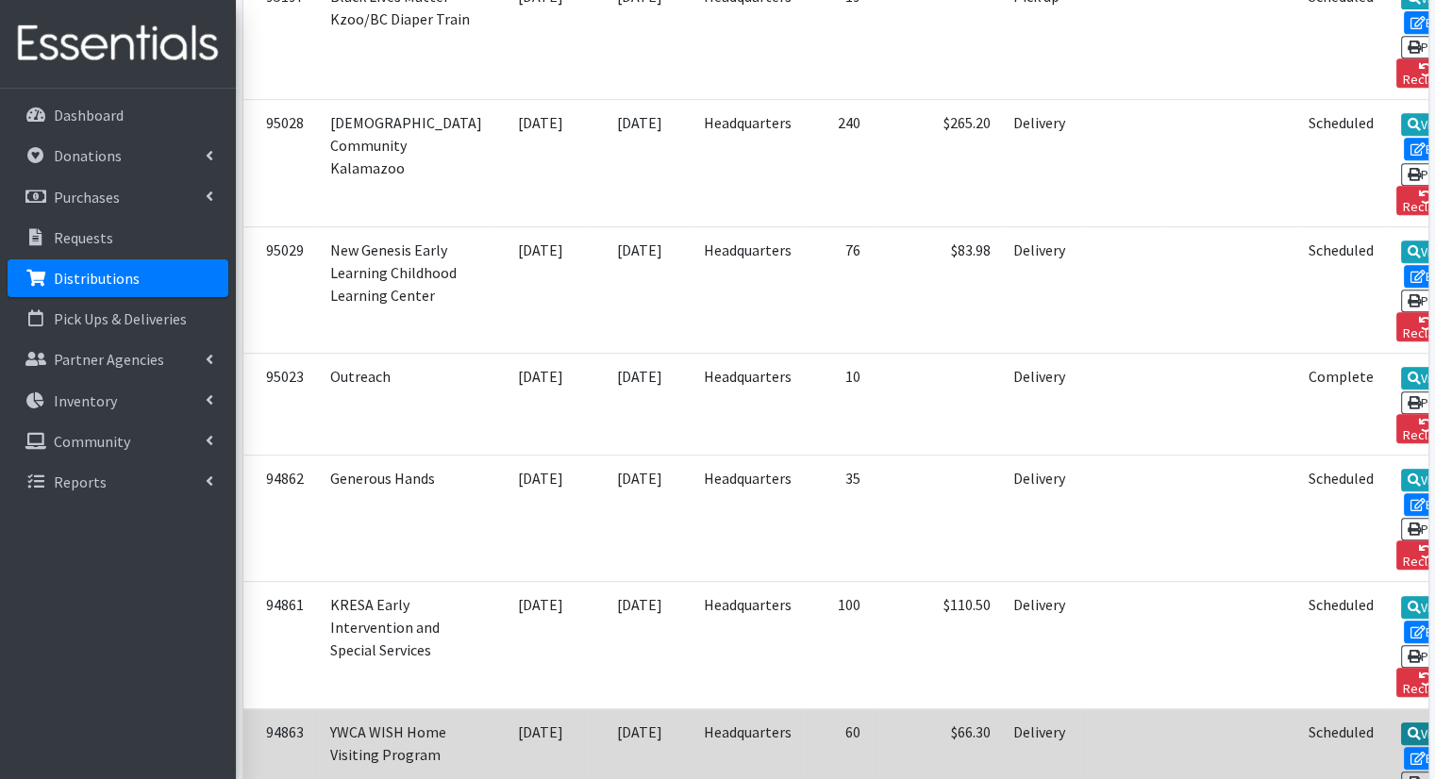
click at [1401, 723] on link "View" at bounding box center [1428, 734] width 54 height 23
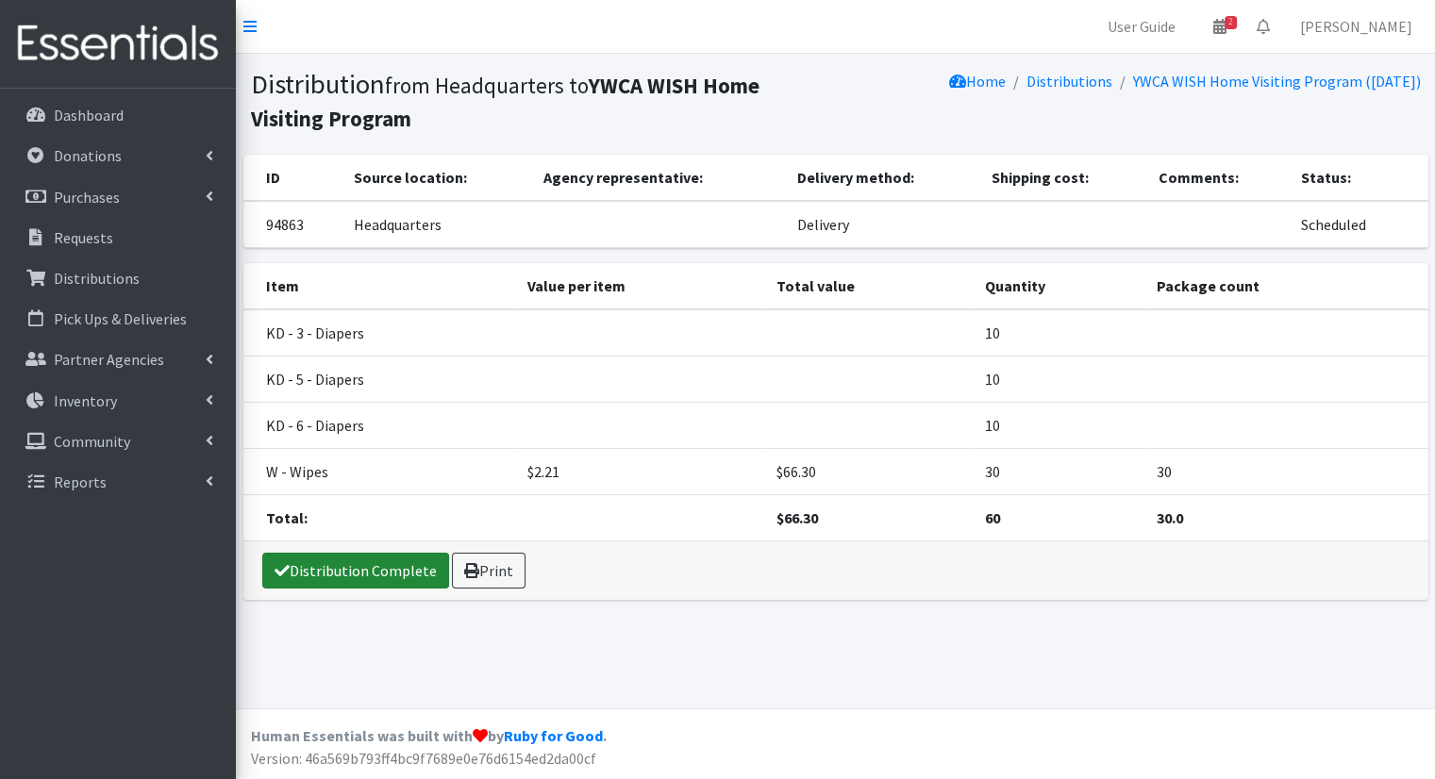
click at [341, 579] on link "Distribution Complete" at bounding box center [355, 571] width 187 height 36
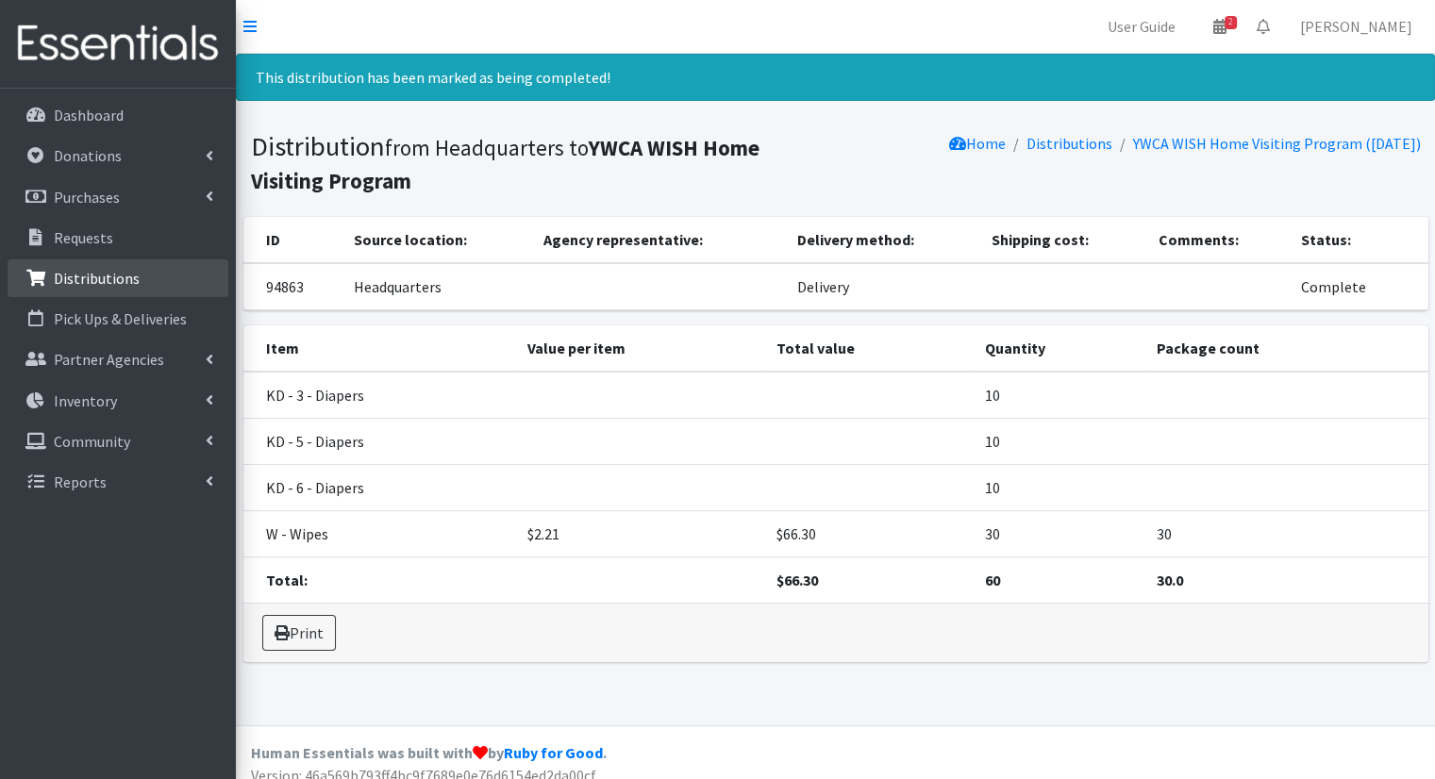
click at [140, 278] on link "Distributions" at bounding box center [118, 278] width 221 height 38
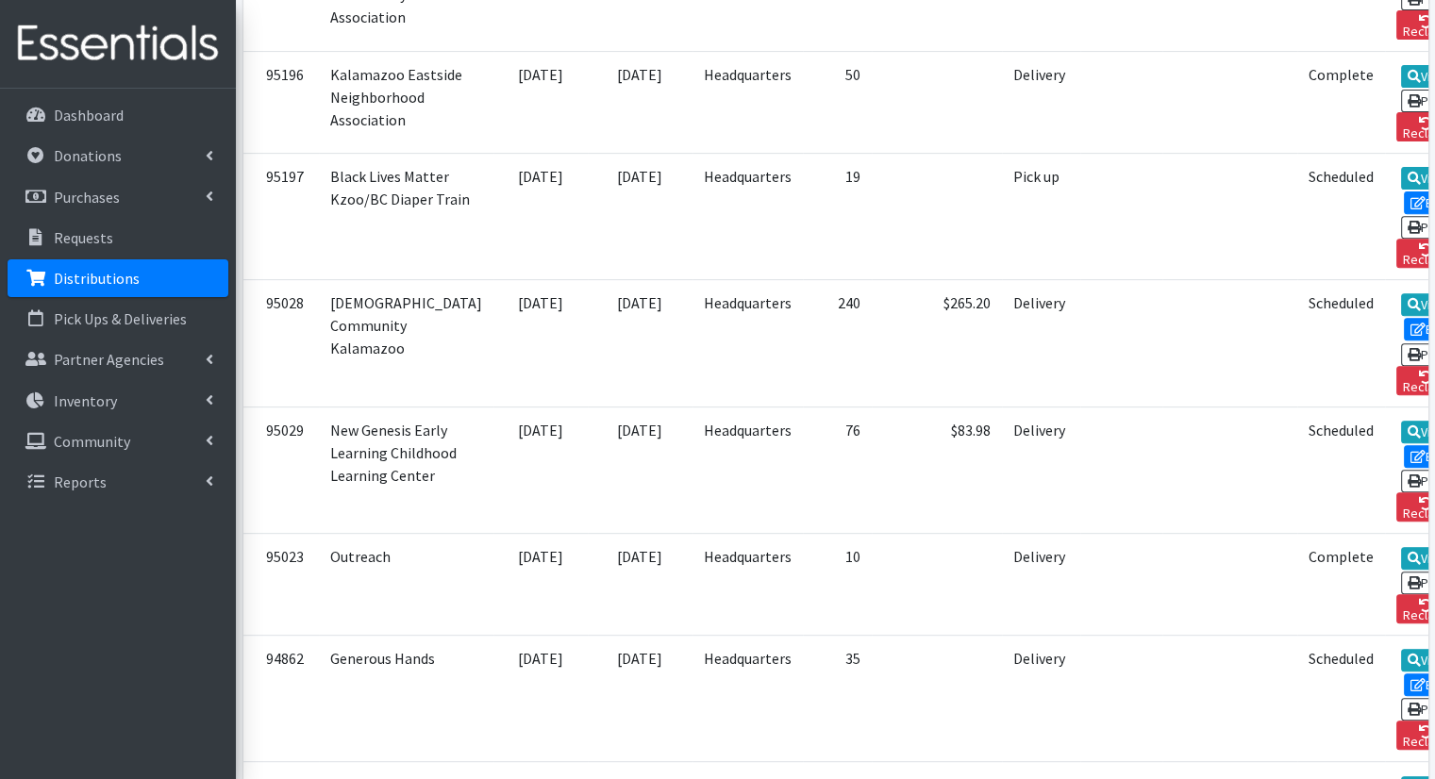
scroll to position [691, 0]
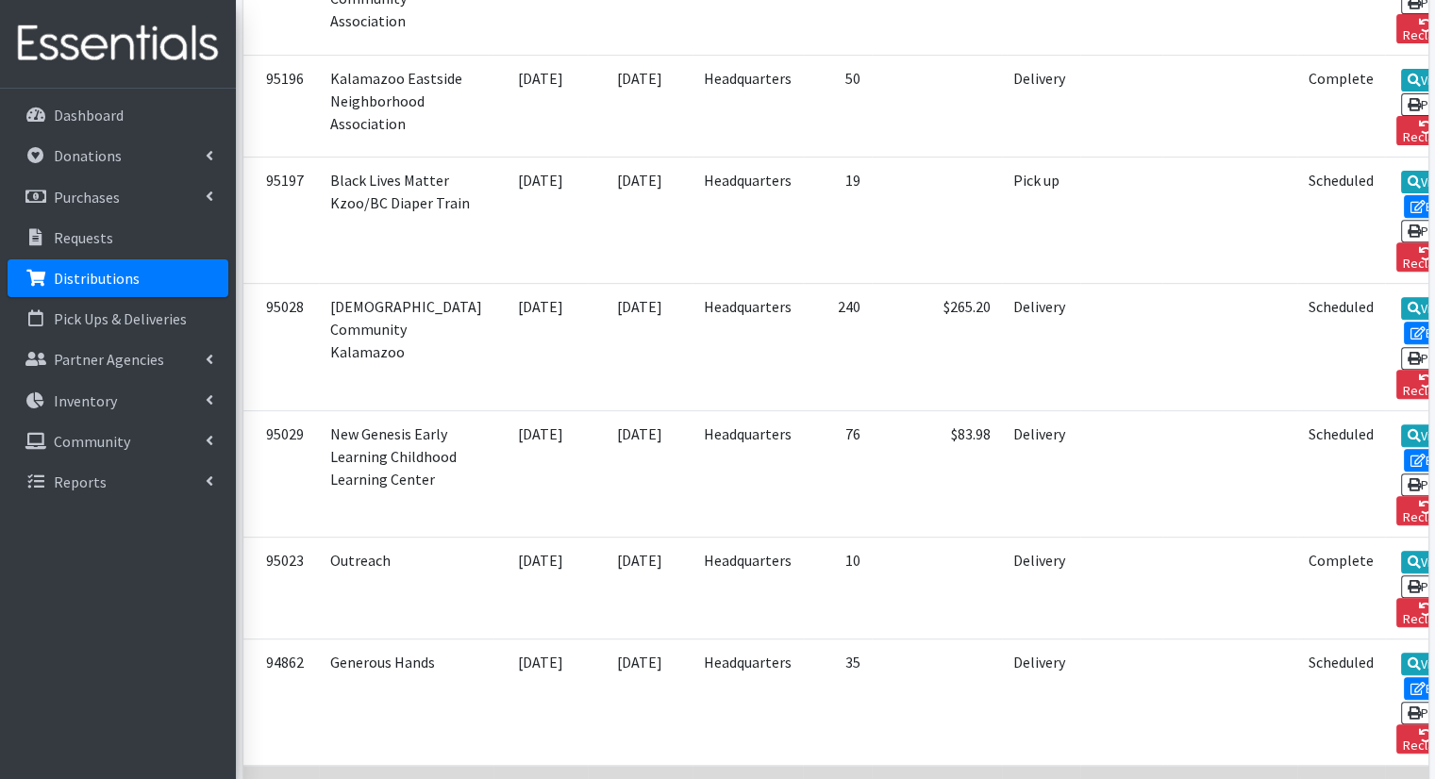
click at [1401, 778] on link "View" at bounding box center [1428, 791] width 54 height 23
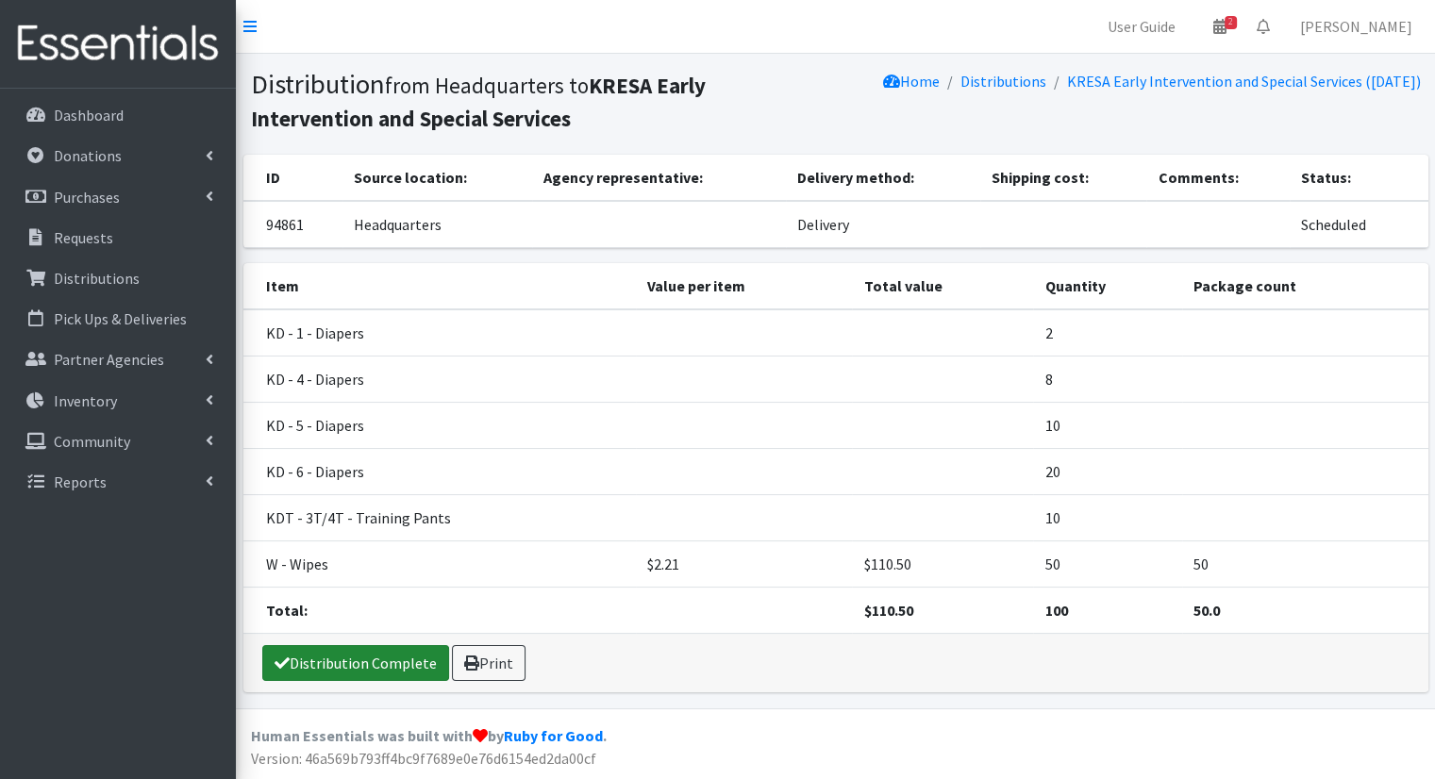
click at [428, 656] on link "Distribution Complete" at bounding box center [355, 663] width 187 height 36
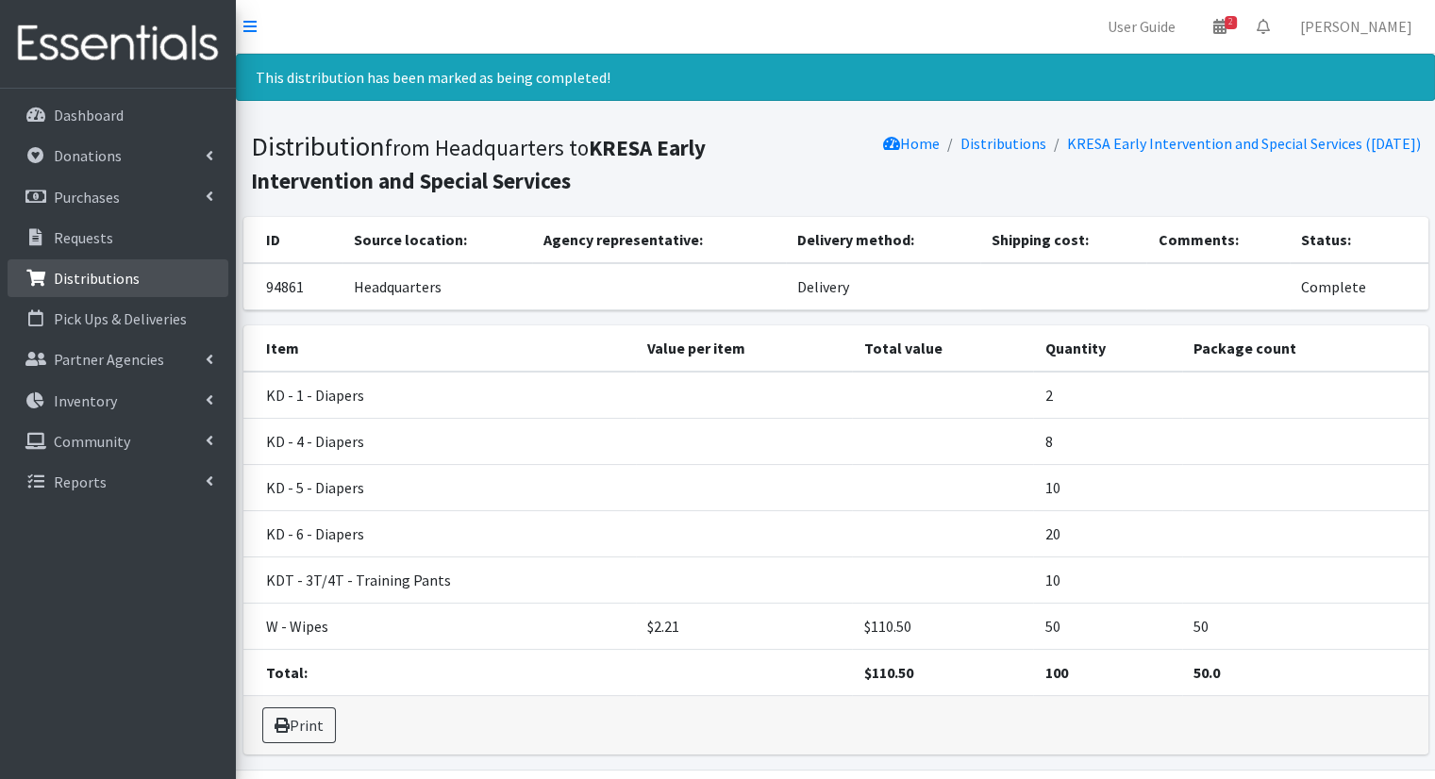
click at [85, 267] on link "Distributions" at bounding box center [118, 278] width 221 height 38
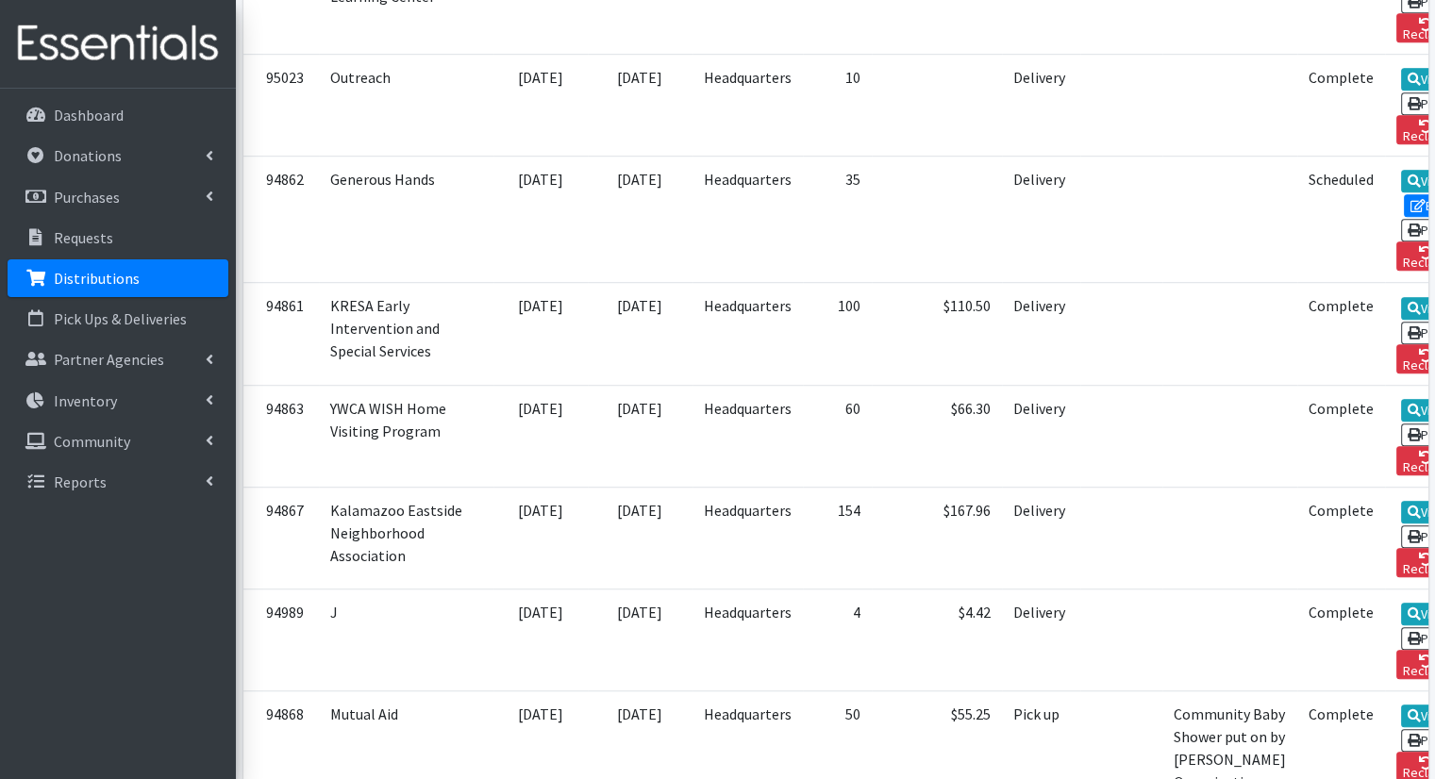
scroll to position [937, 0]
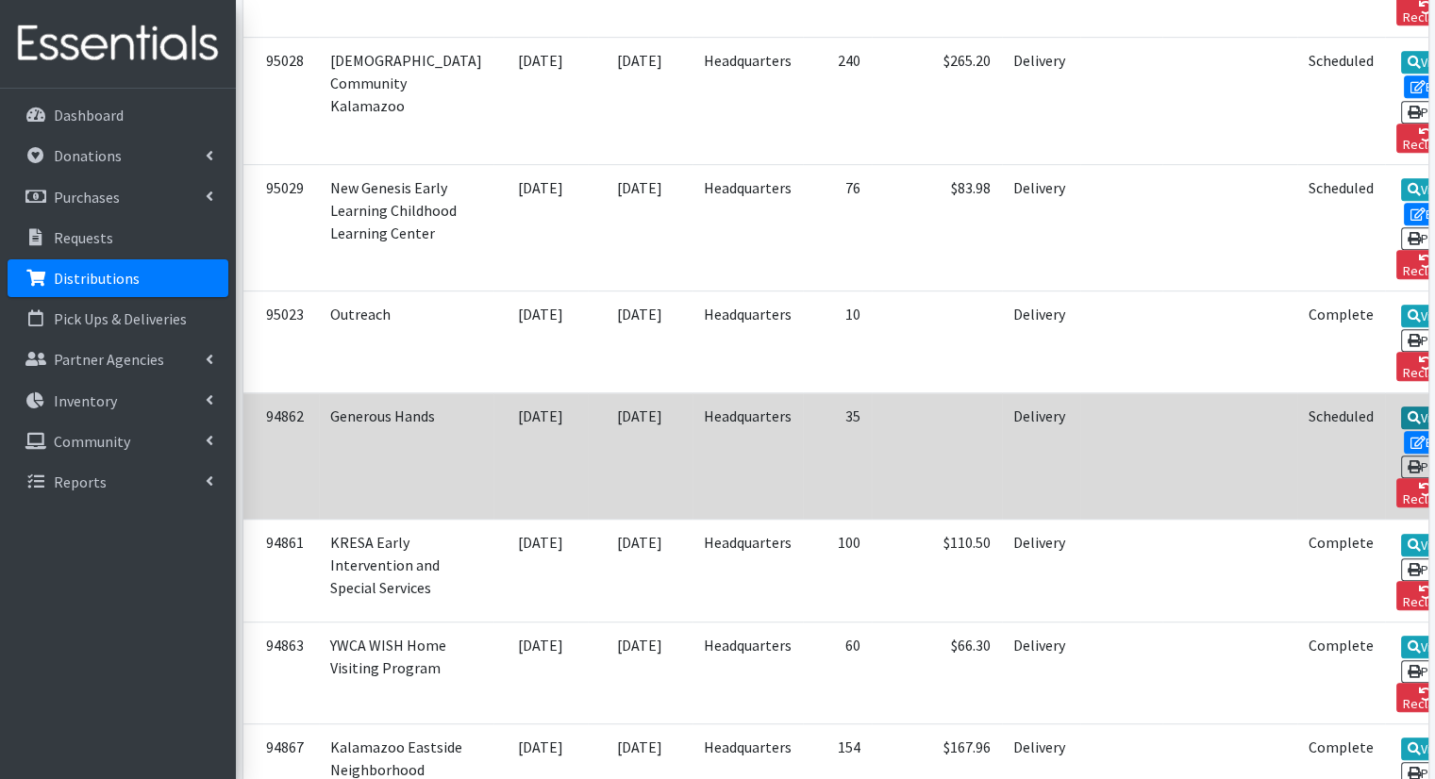
click at [1408, 411] on icon at bounding box center [1414, 417] width 13 height 13
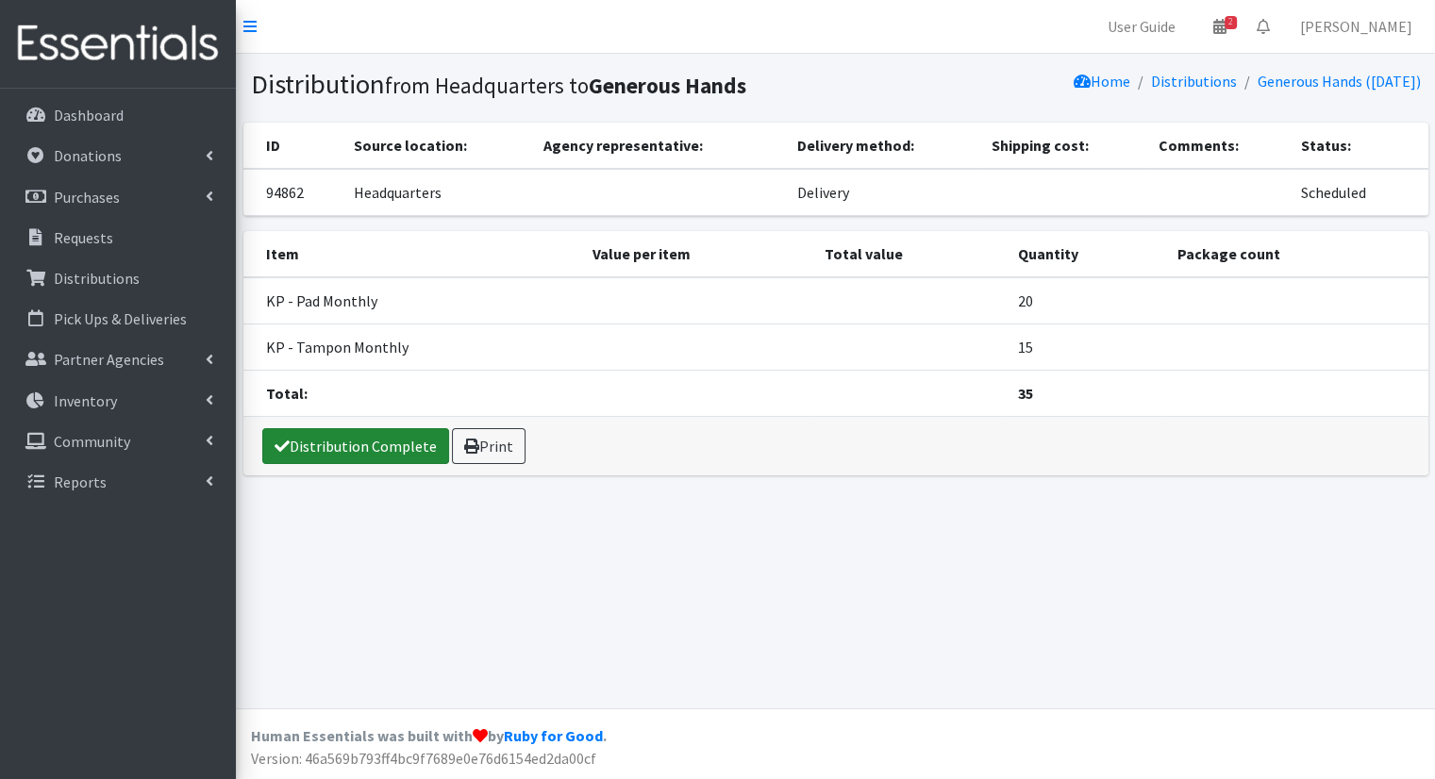
click at [400, 450] on link "Distribution Complete" at bounding box center [355, 446] width 187 height 36
click at [316, 451] on link "Distribution Complete" at bounding box center [355, 446] width 187 height 36
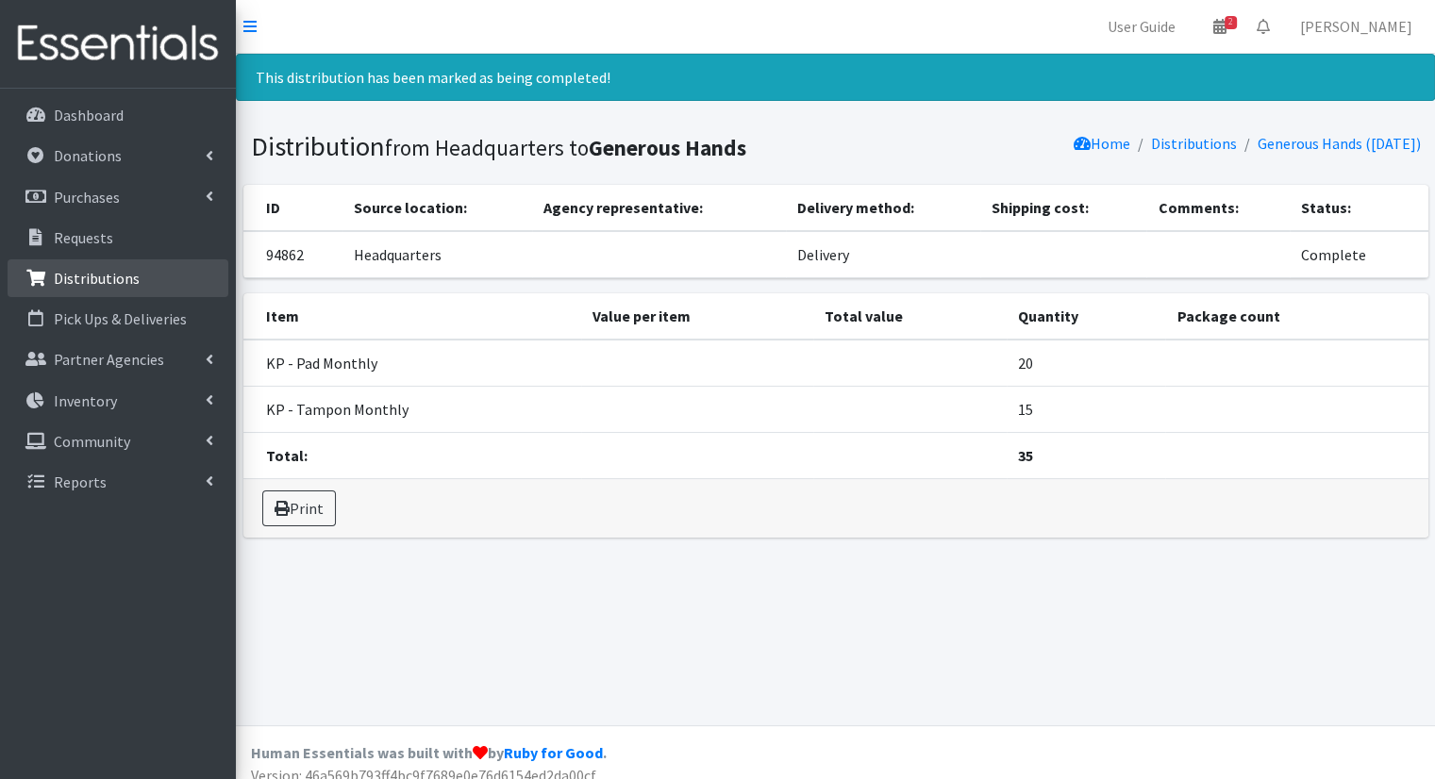
click at [117, 277] on p "Distributions" at bounding box center [97, 278] width 86 height 19
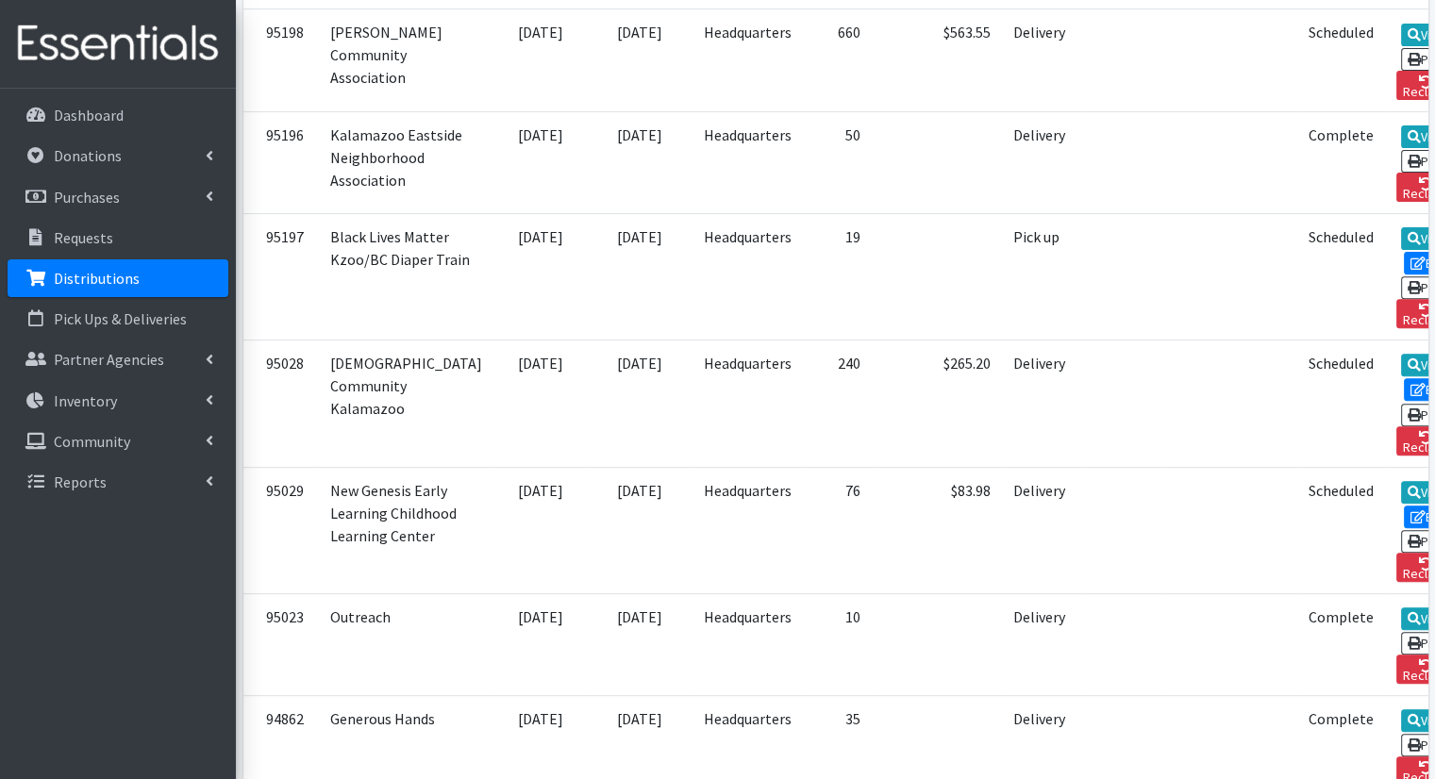
scroll to position [642, 0]
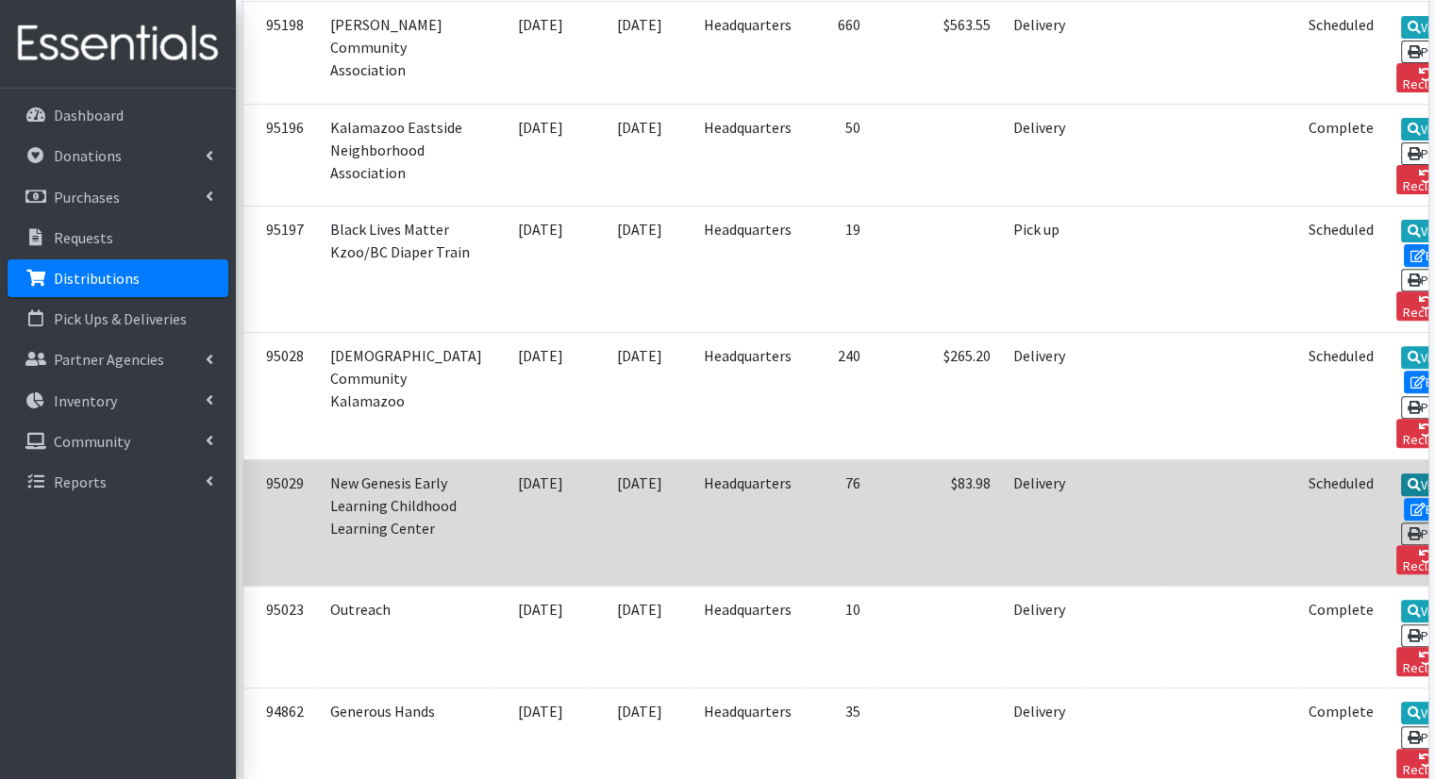
click at [1408, 478] on icon at bounding box center [1414, 484] width 13 height 13
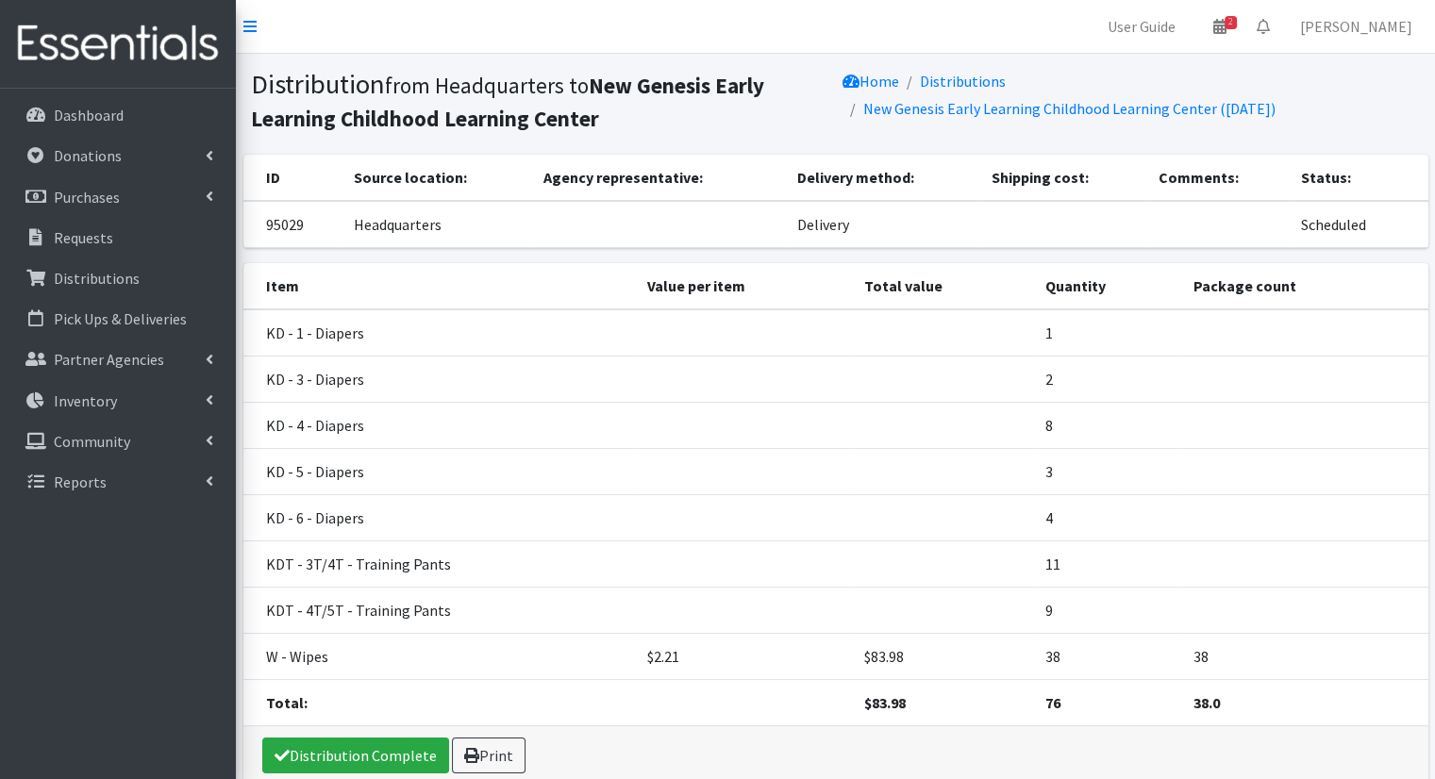
scroll to position [89, 0]
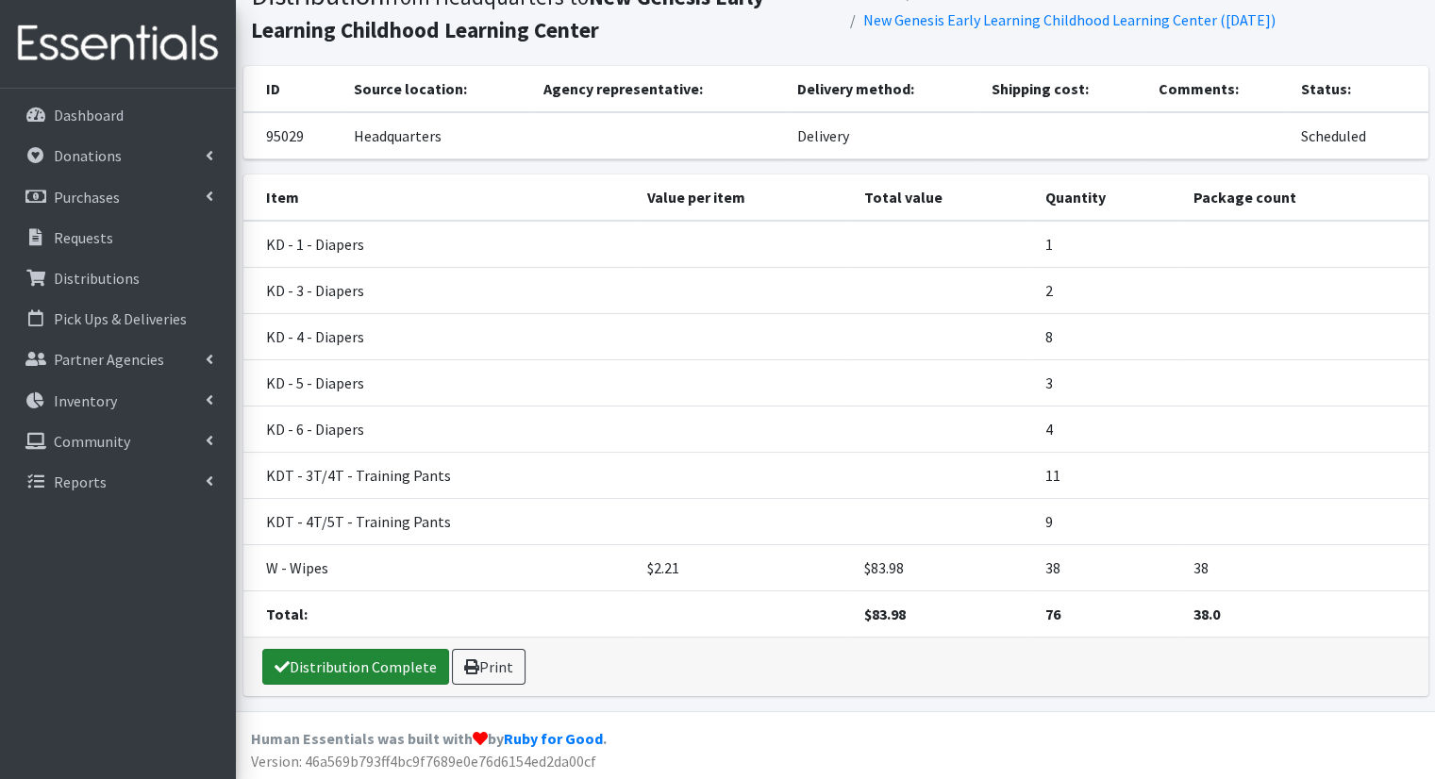
click at [404, 654] on link "Distribution Complete" at bounding box center [355, 667] width 187 height 36
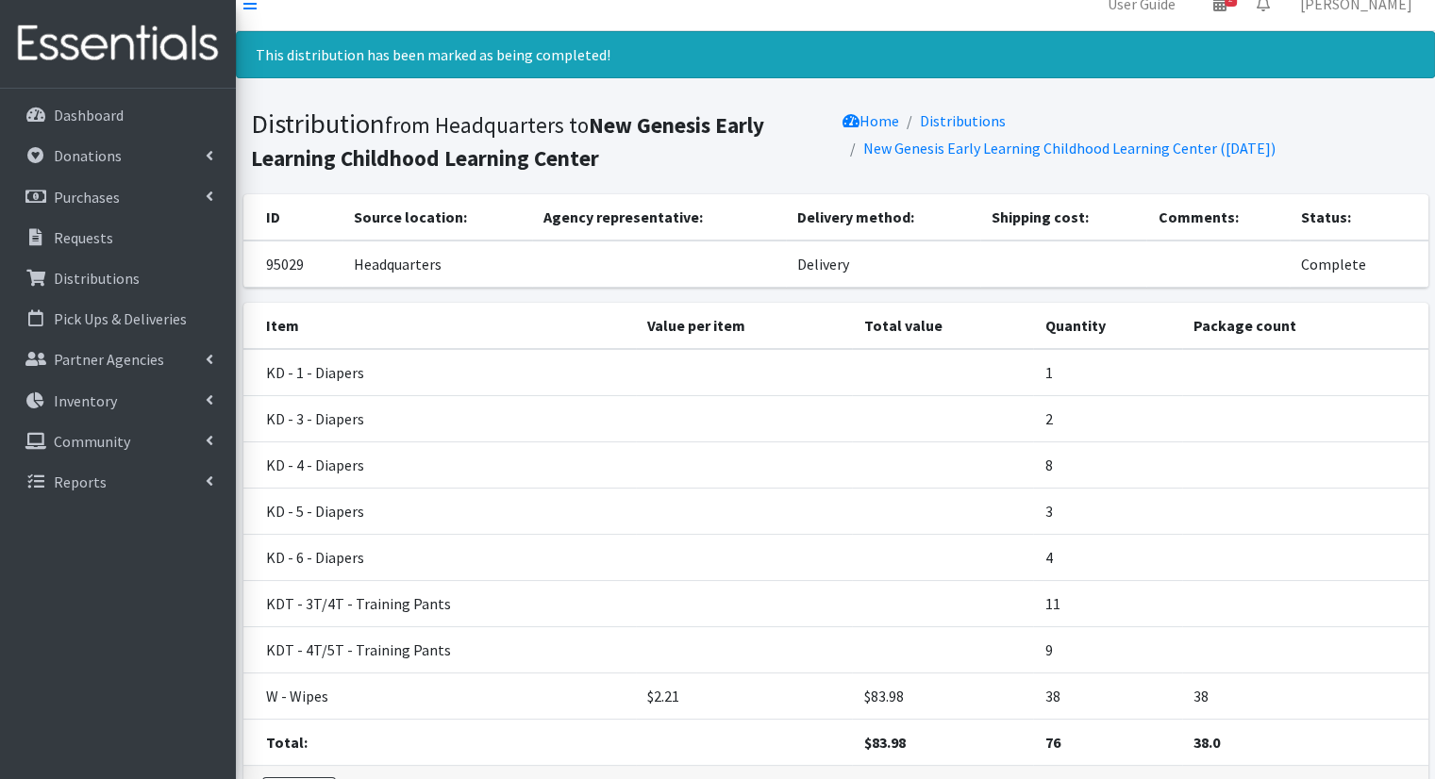
scroll to position [0, 0]
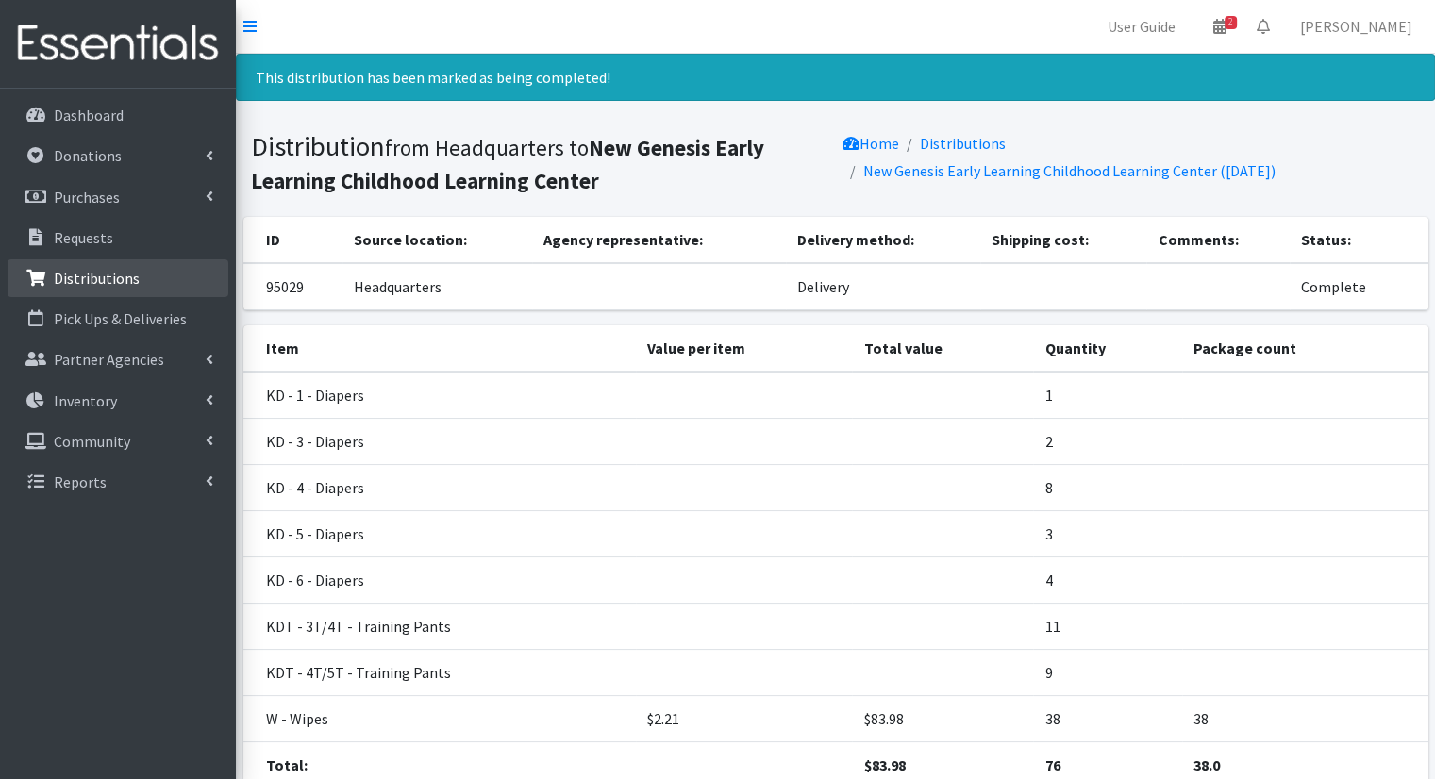
click at [98, 287] on p "Distributions" at bounding box center [97, 278] width 86 height 19
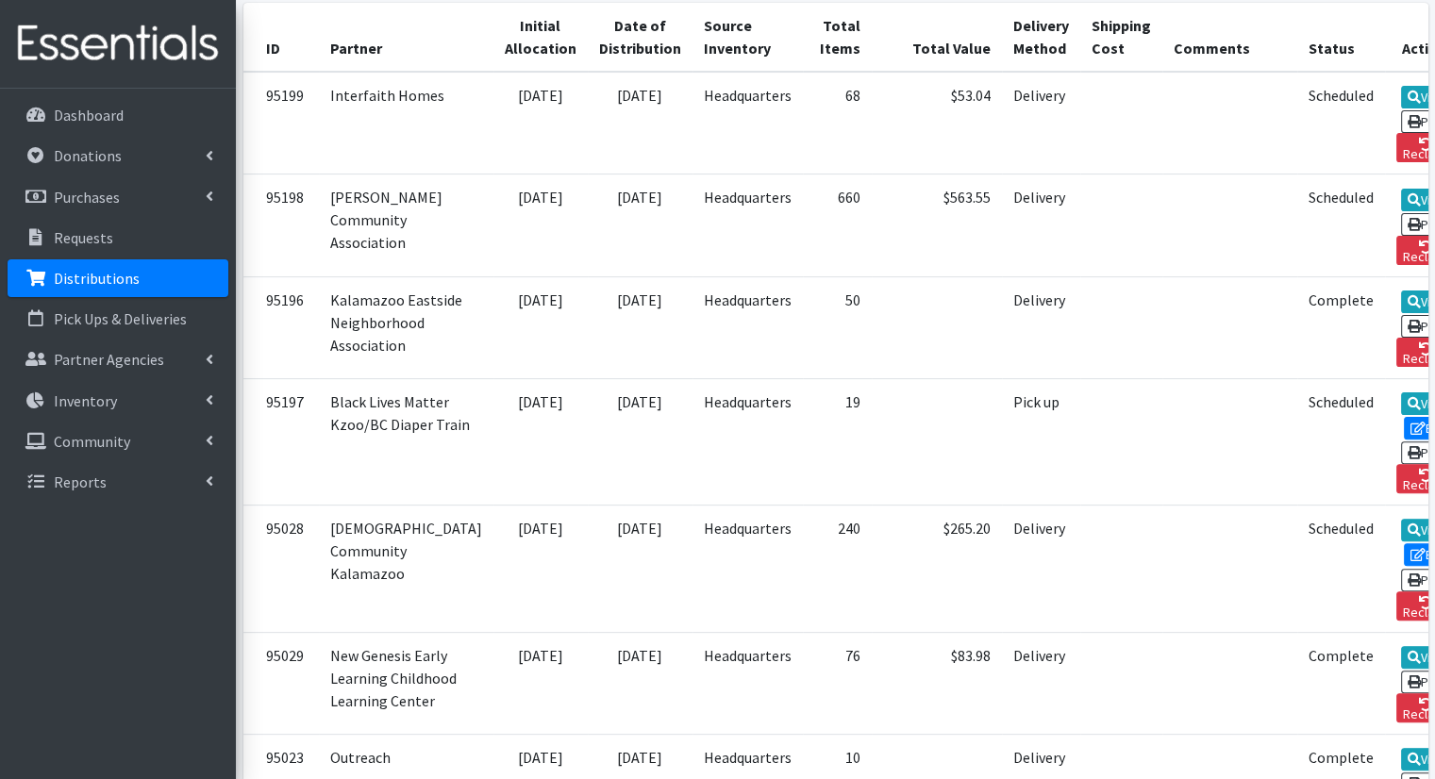
scroll to position [482, 0]
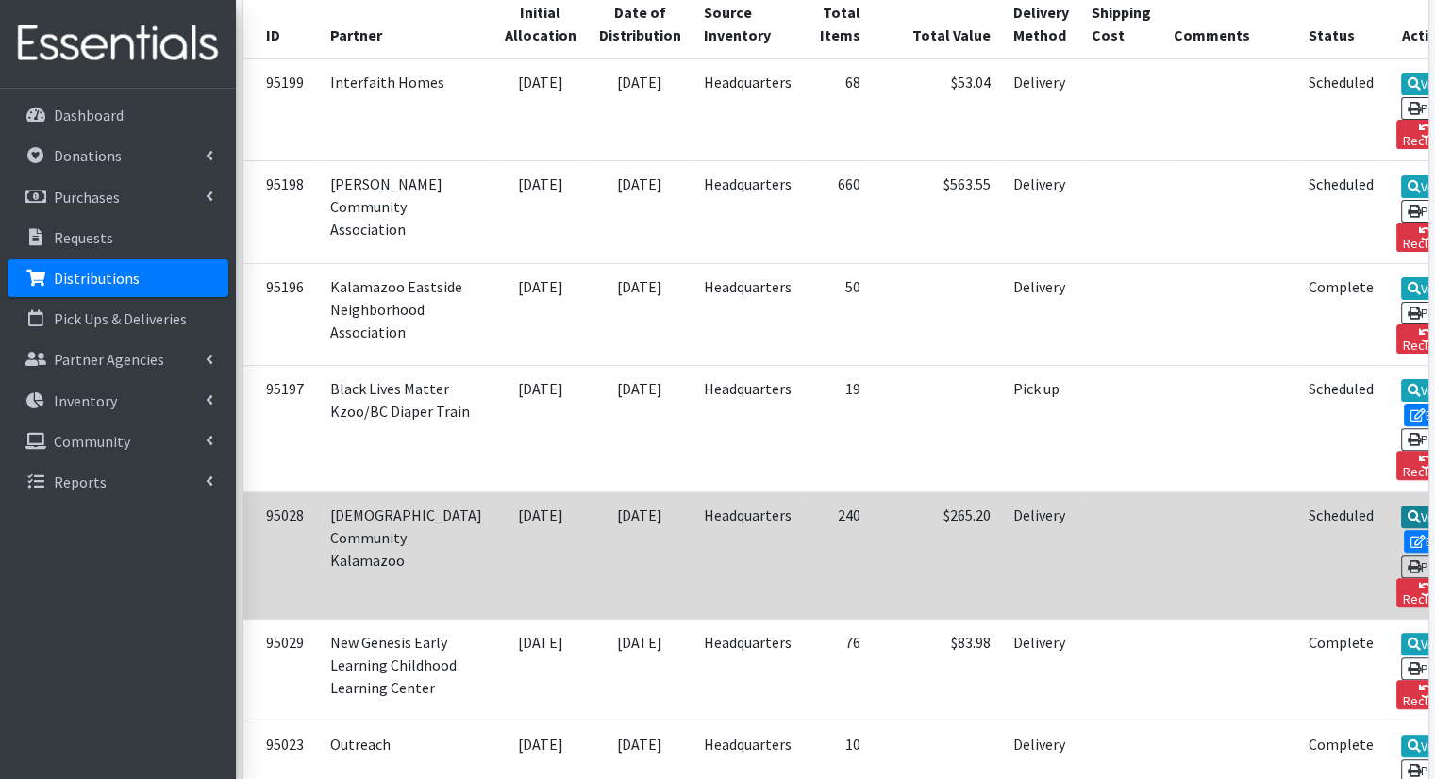
click at [1401, 506] on link "View" at bounding box center [1428, 517] width 54 height 23
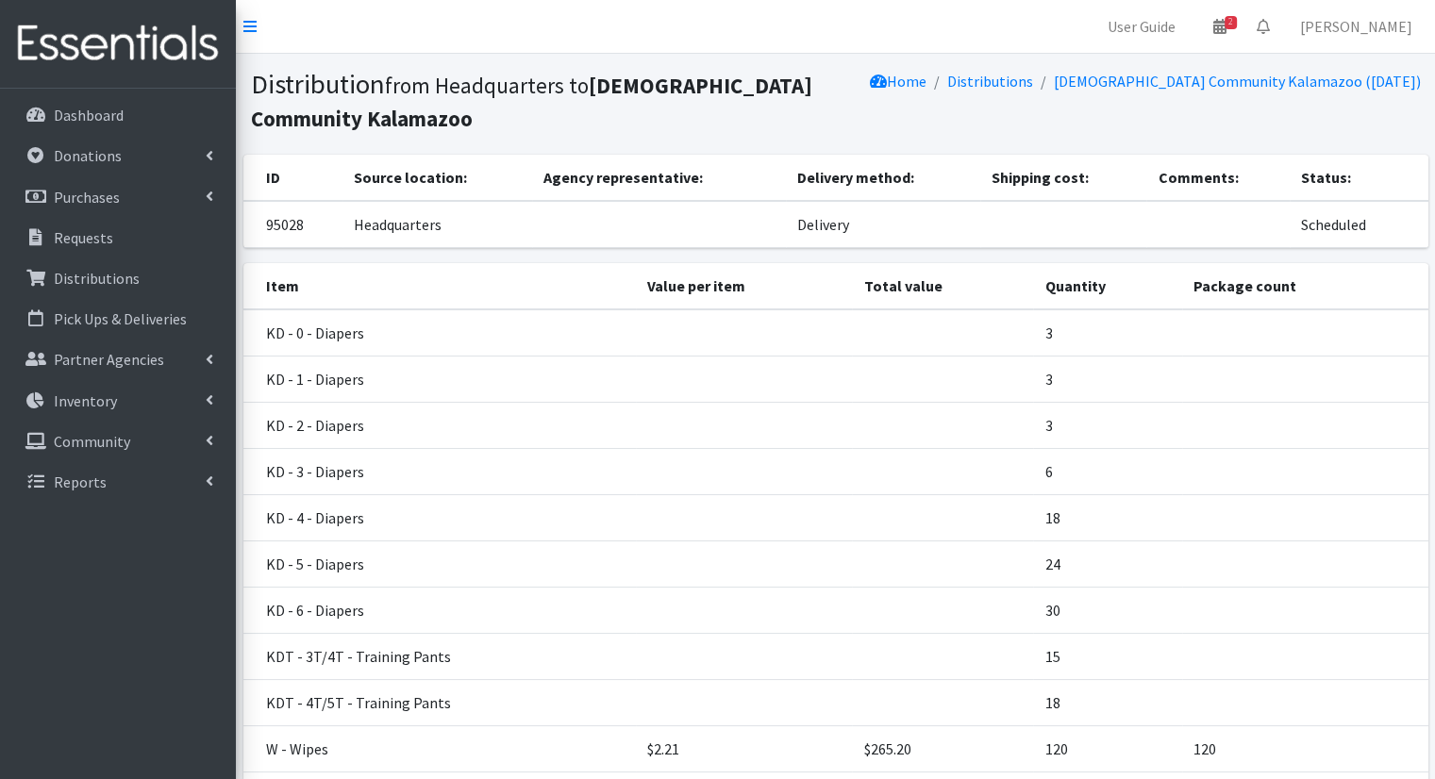
scroll to position [181, 0]
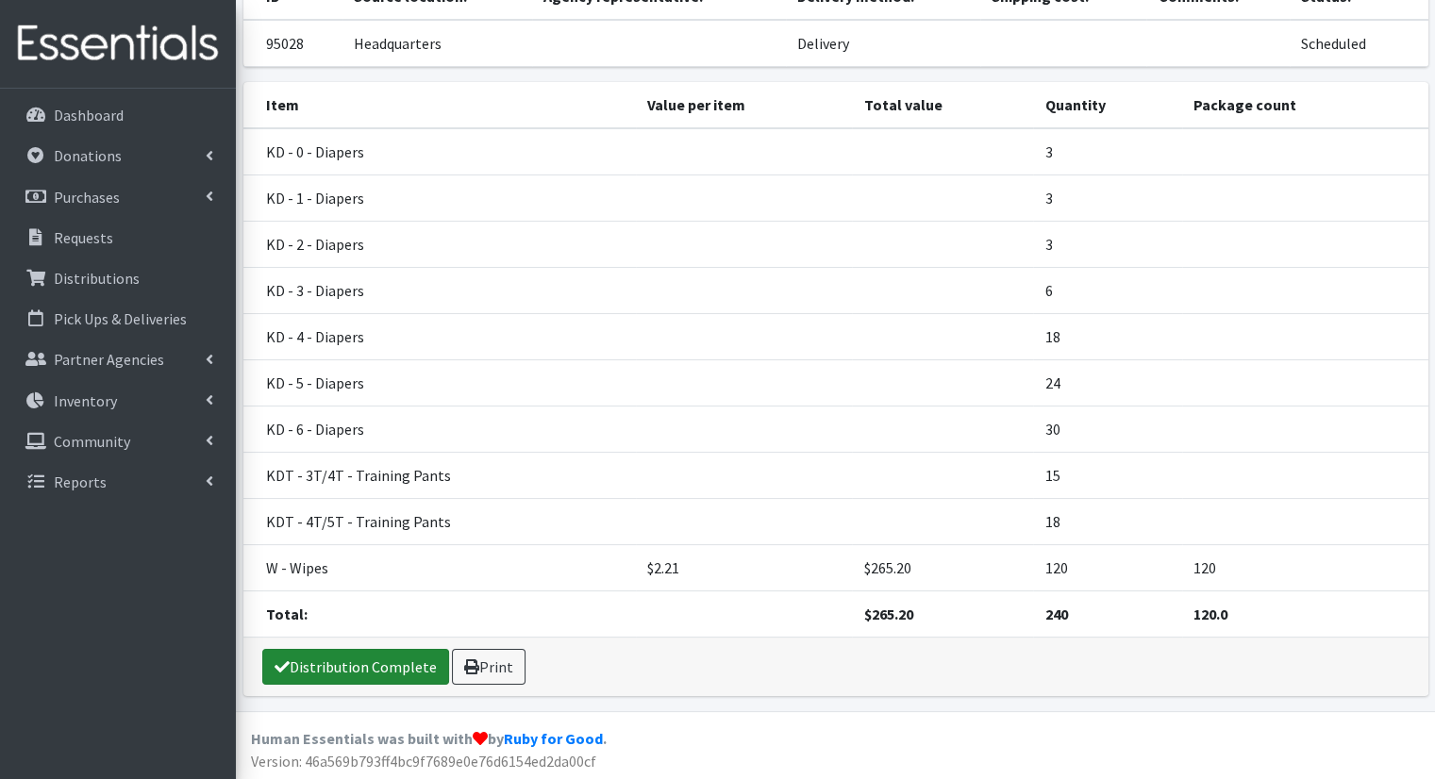
click at [366, 656] on link "Distribution Complete" at bounding box center [355, 667] width 187 height 36
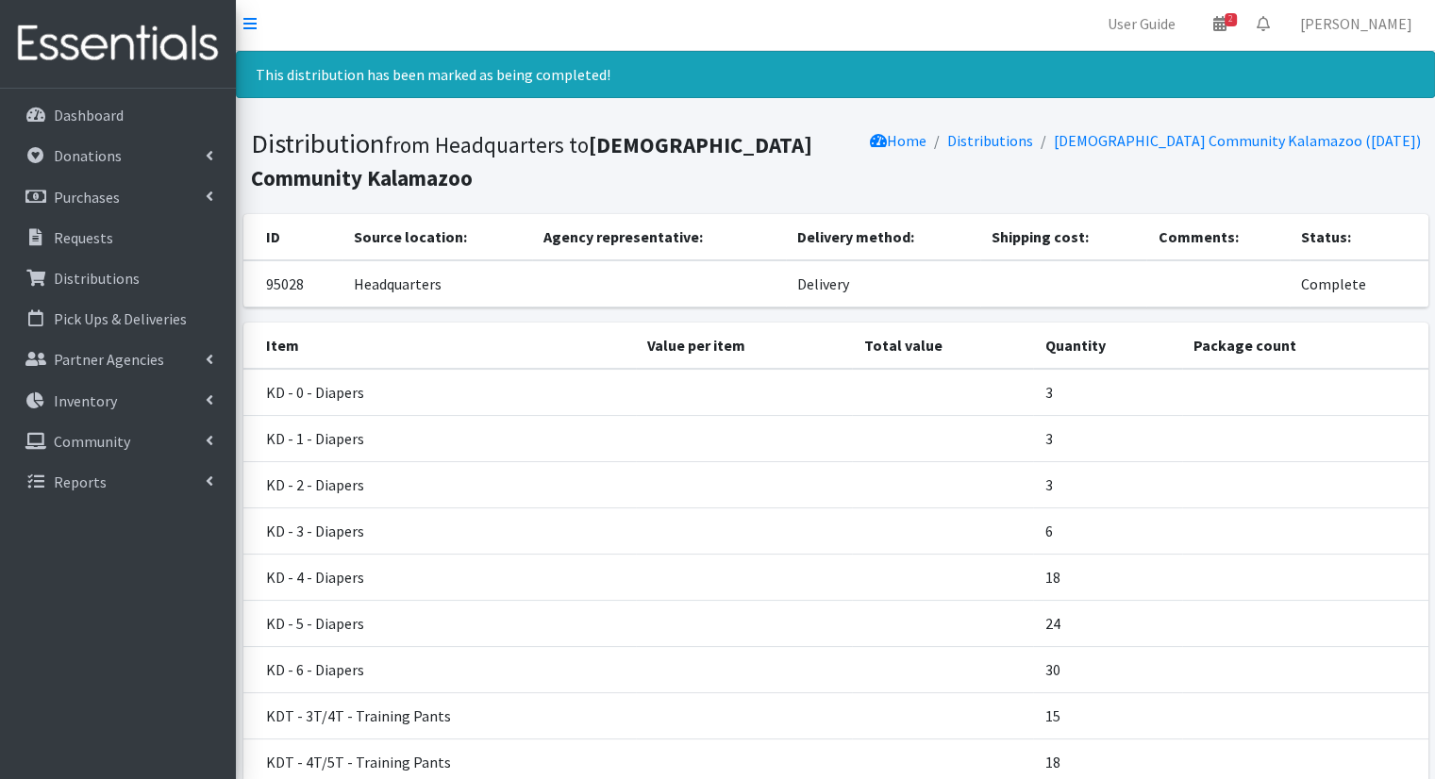
scroll to position [0, 0]
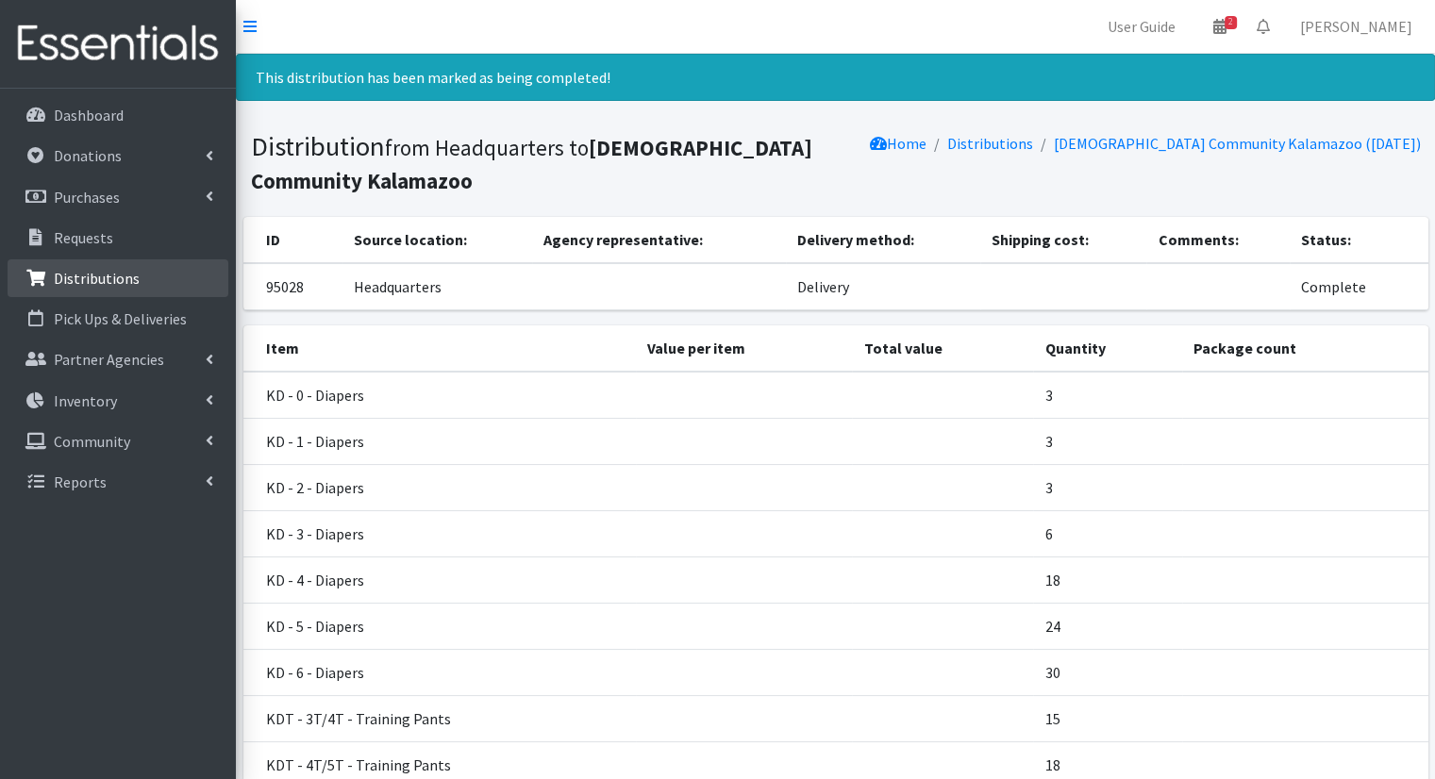
click at [123, 283] on p "Distributions" at bounding box center [97, 278] width 86 height 19
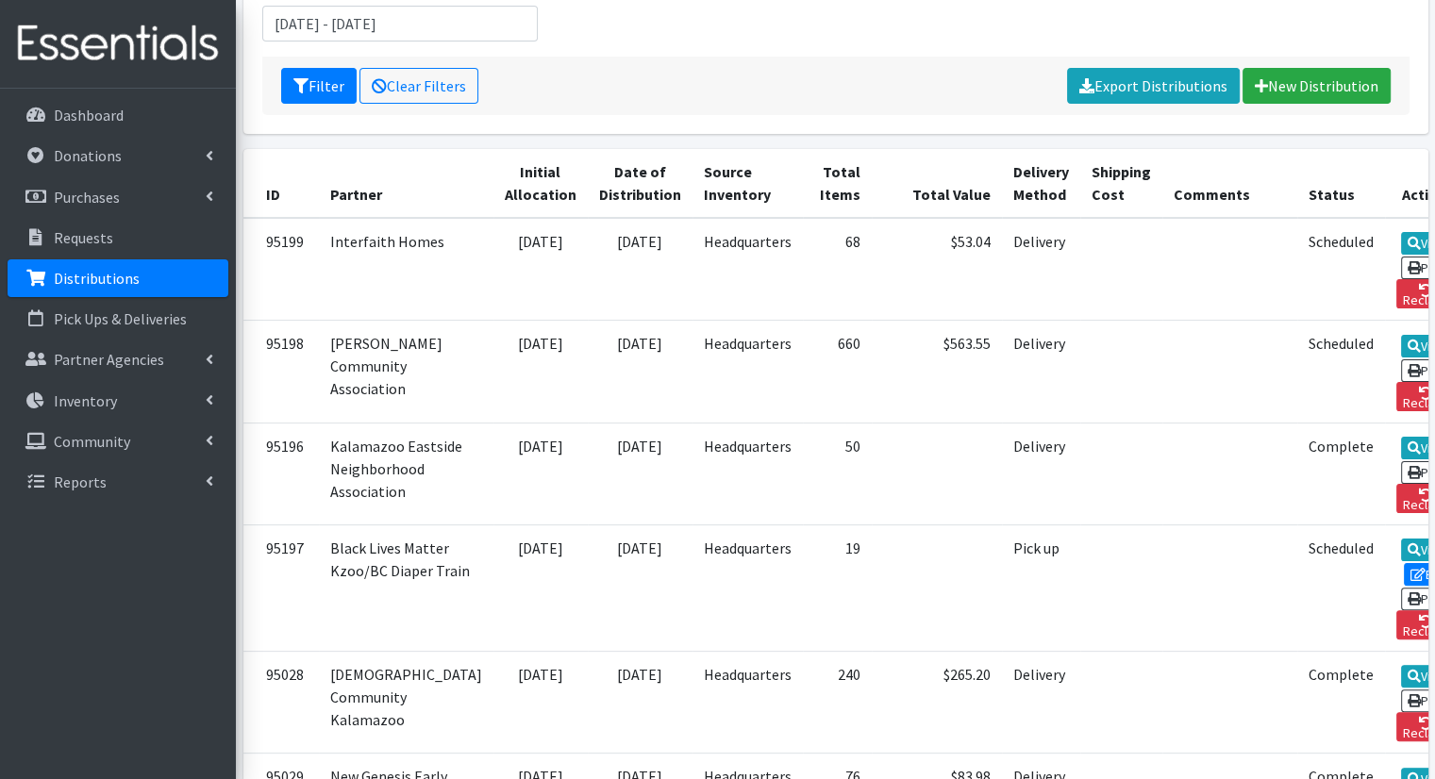
scroll to position [315, 0]
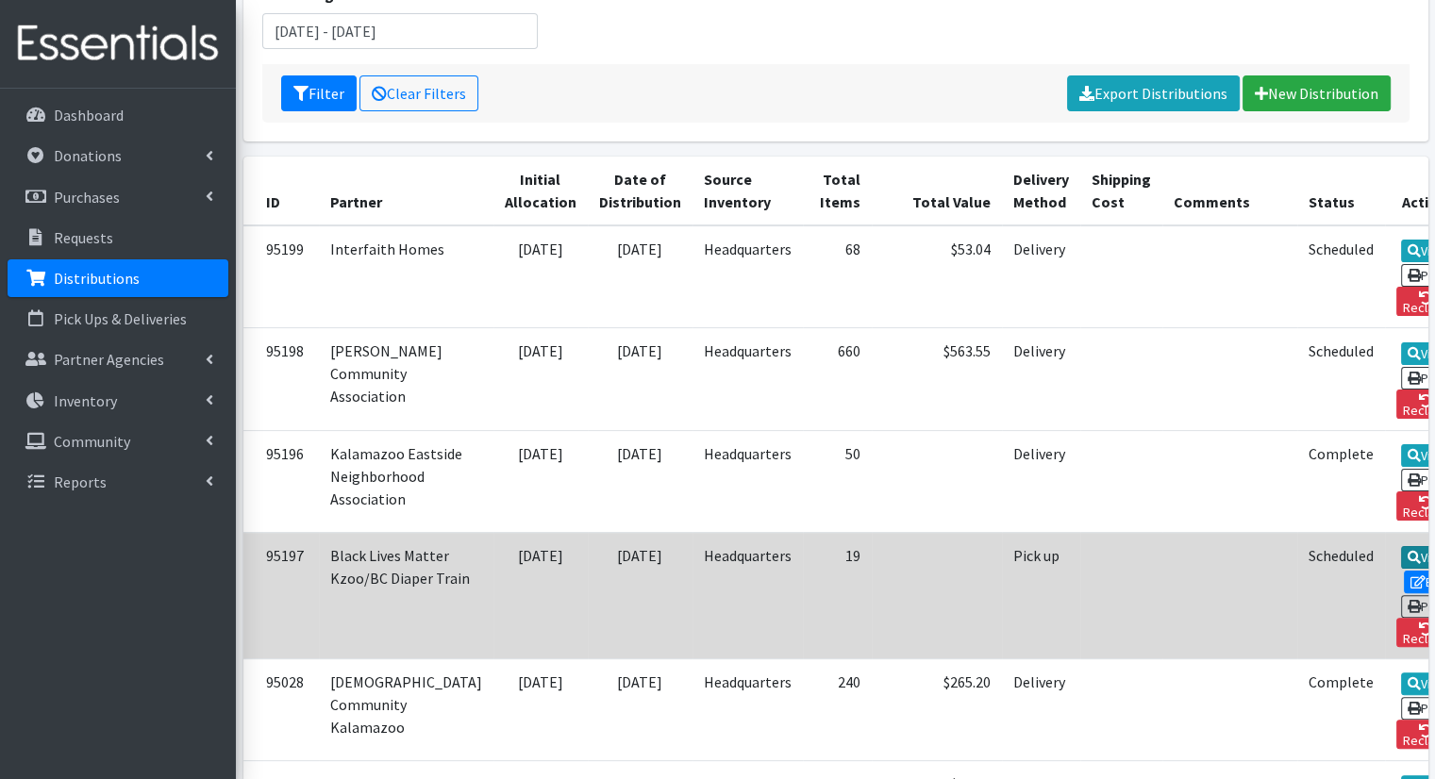
click at [1401, 546] on link "View" at bounding box center [1428, 557] width 54 height 23
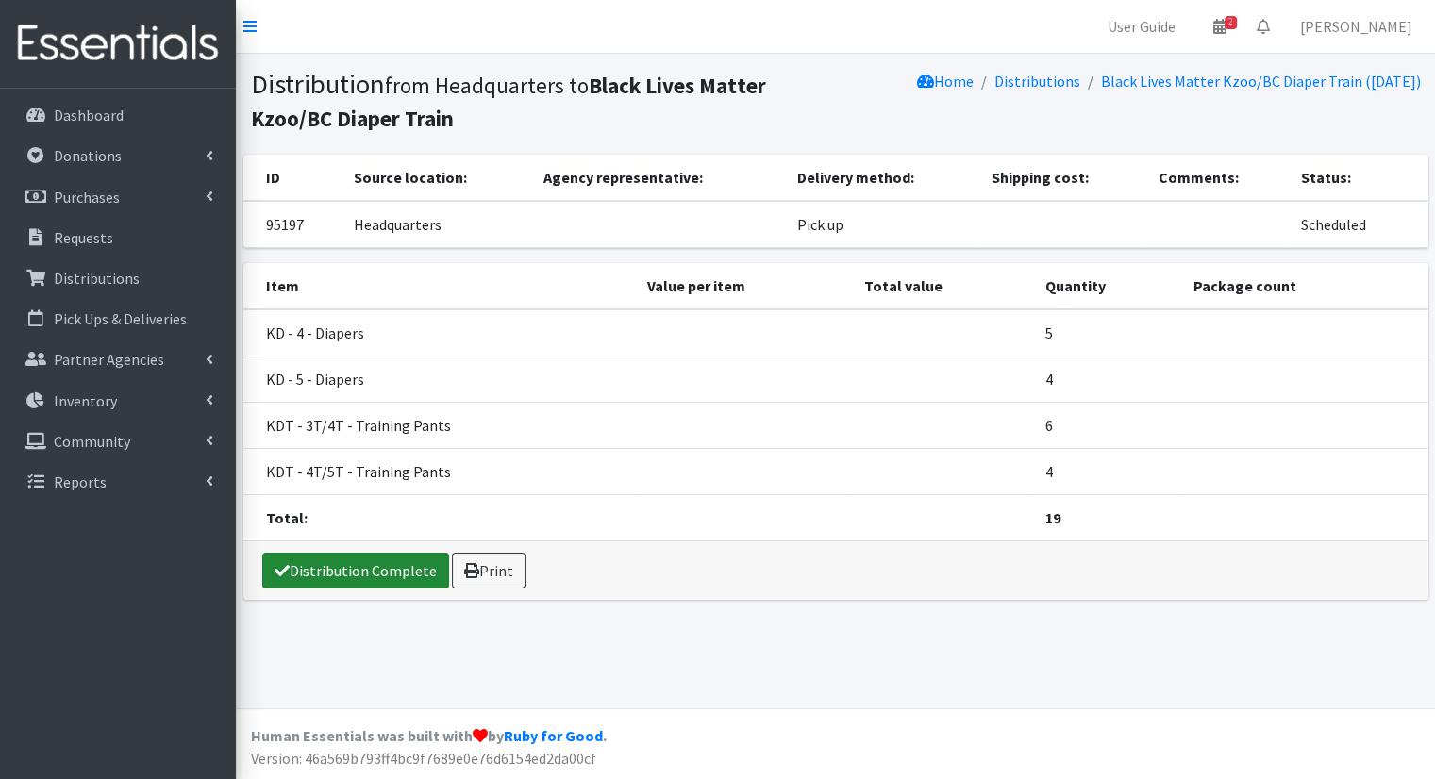
click at [398, 564] on link "Distribution Complete" at bounding box center [355, 571] width 187 height 36
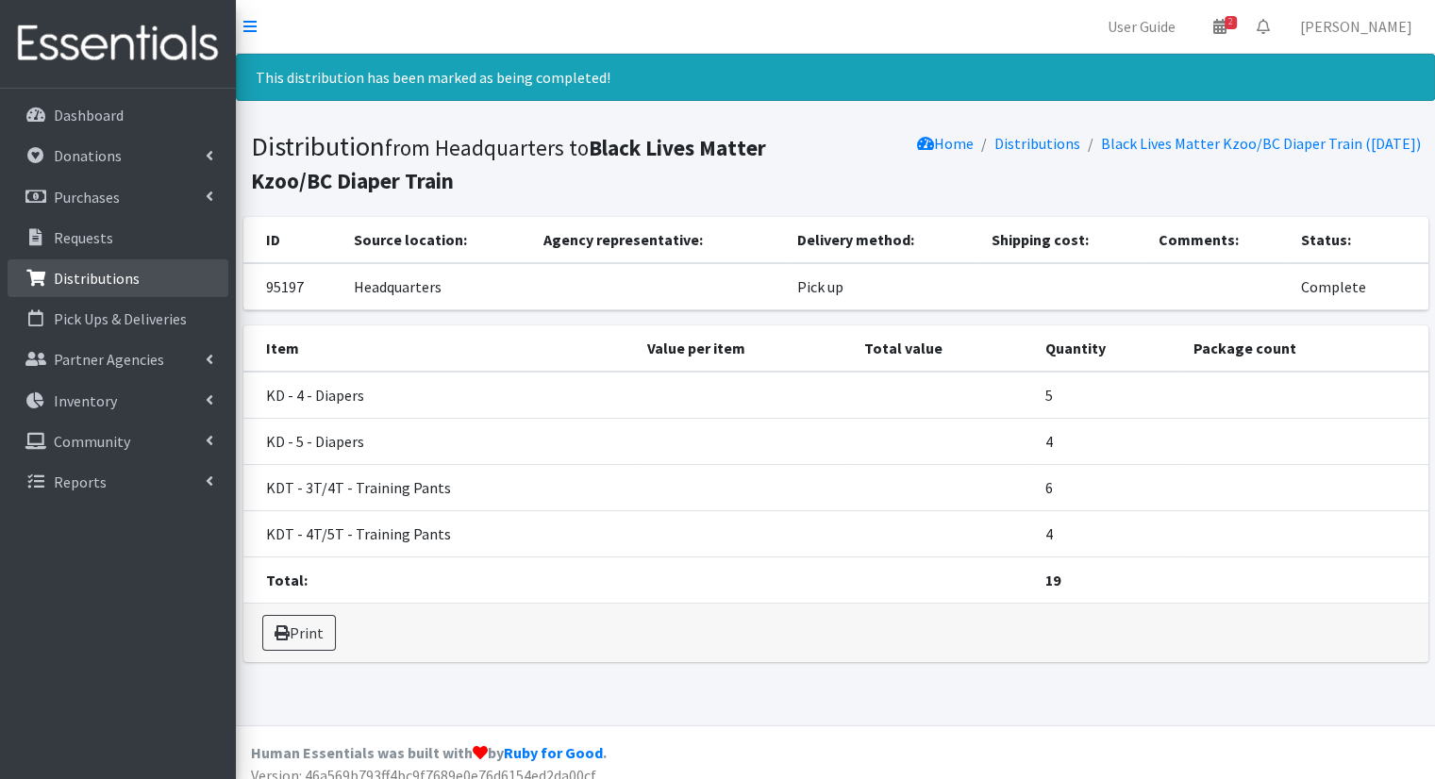
click at [117, 279] on p "Distributions" at bounding box center [97, 278] width 86 height 19
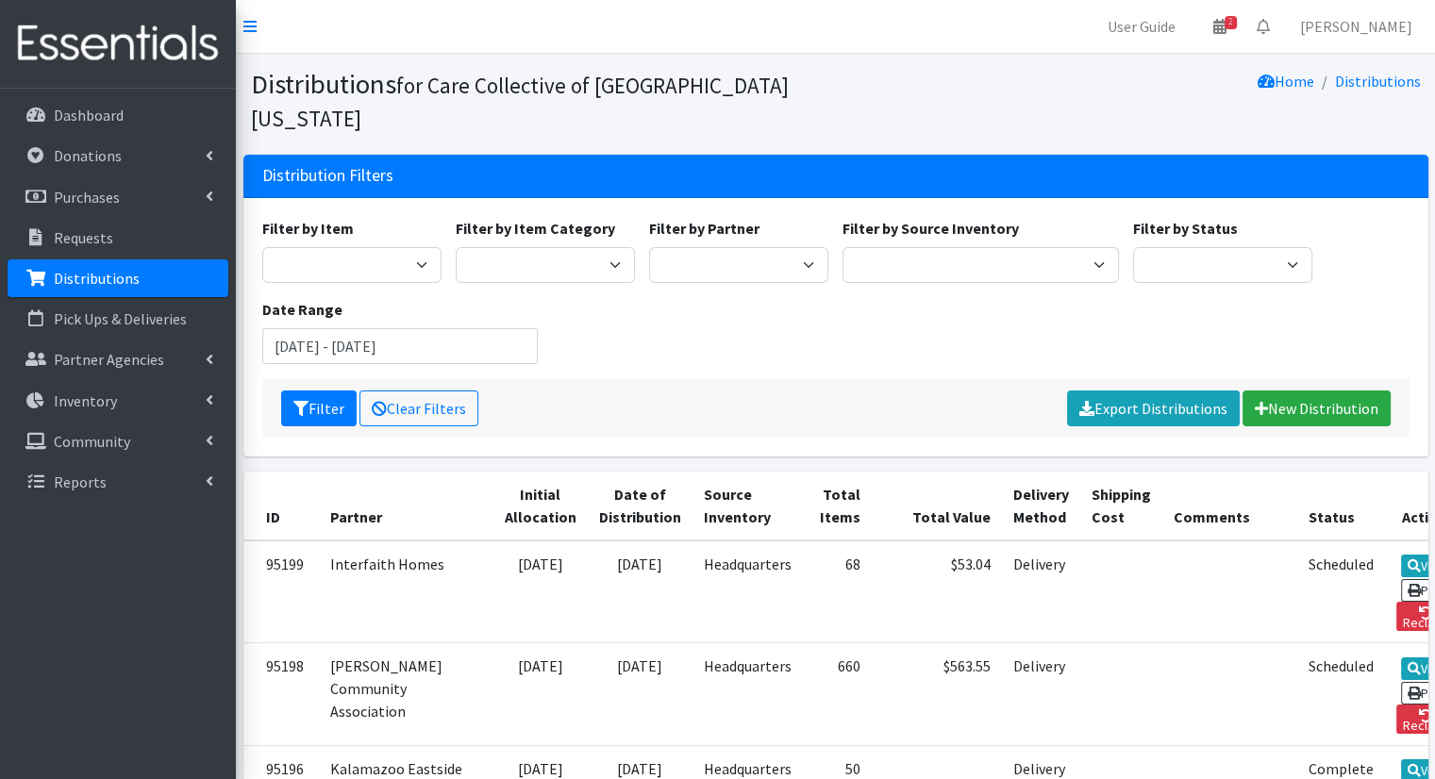
click at [132, 282] on p "Distributions" at bounding box center [97, 278] width 86 height 19
